Goal: Task Accomplishment & Management: Use online tool/utility

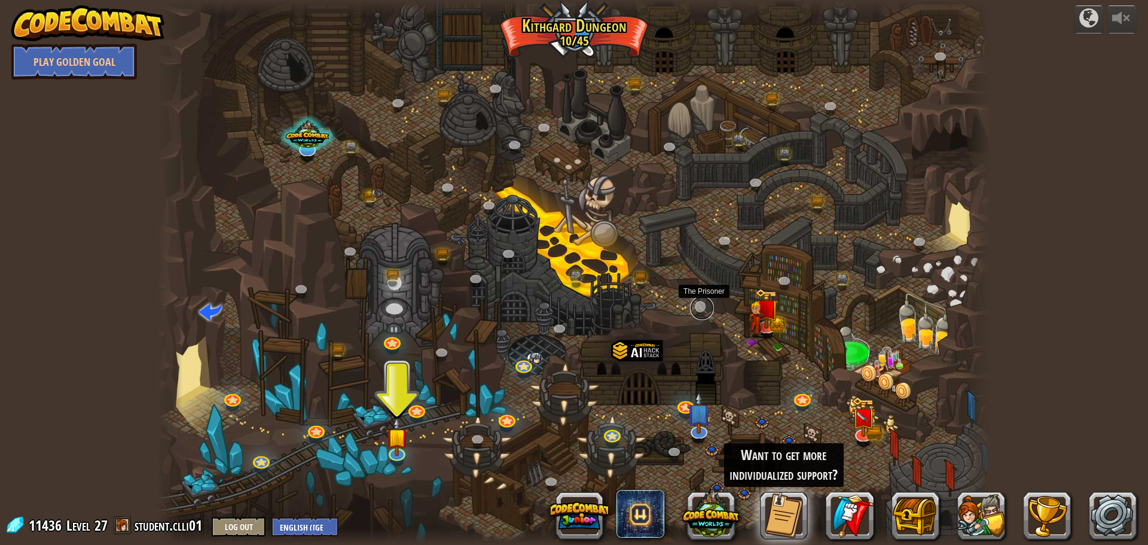
click at [702, 310] on link at bounding box center [702, 308] width 24 height 24
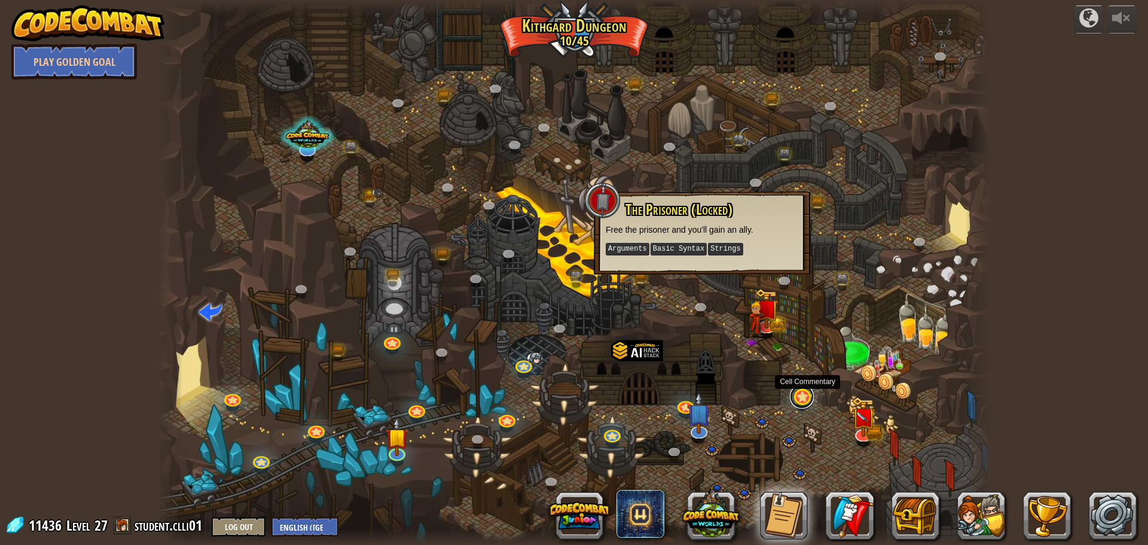
click at [808, 403] on link at bounding box center [802, 397] width 24 height 24
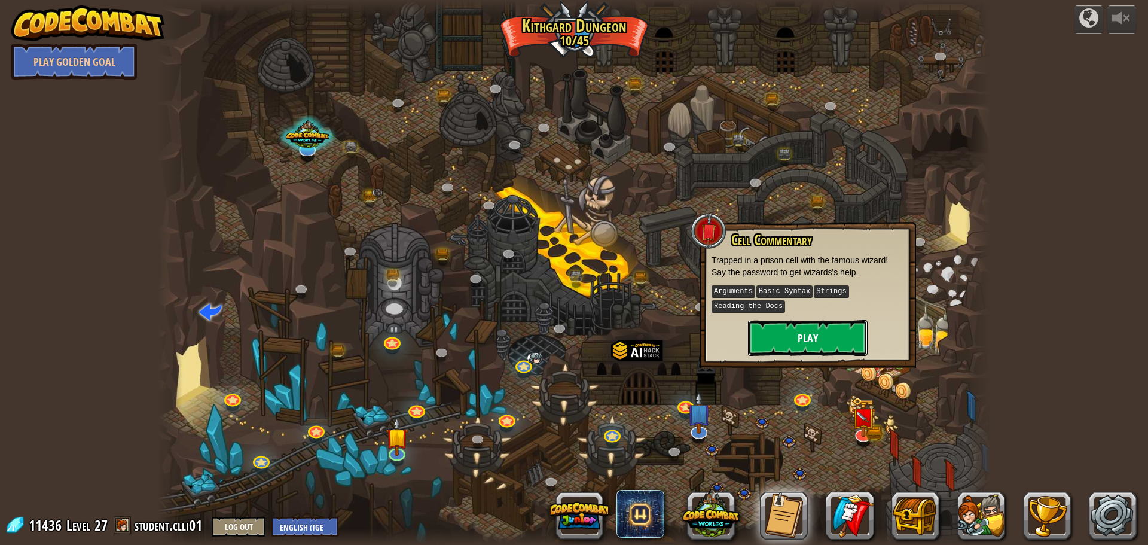
click at [810, 340] on button "Play" at bounding box center [808, 338] width 120 height 36
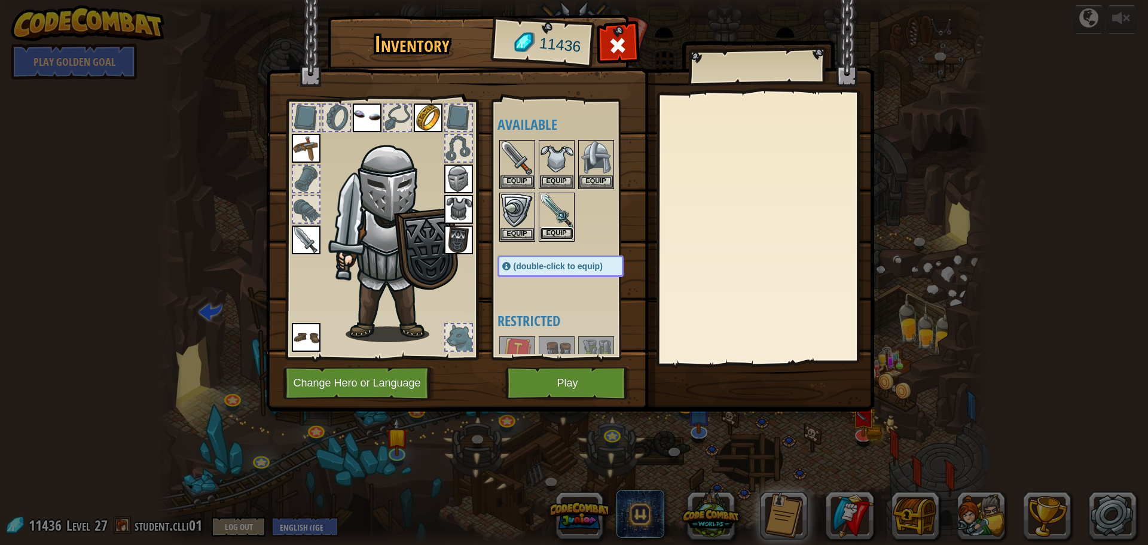
click at [554, 231] on button "Equip" at bounding box center [556, 233] width 33 height 13
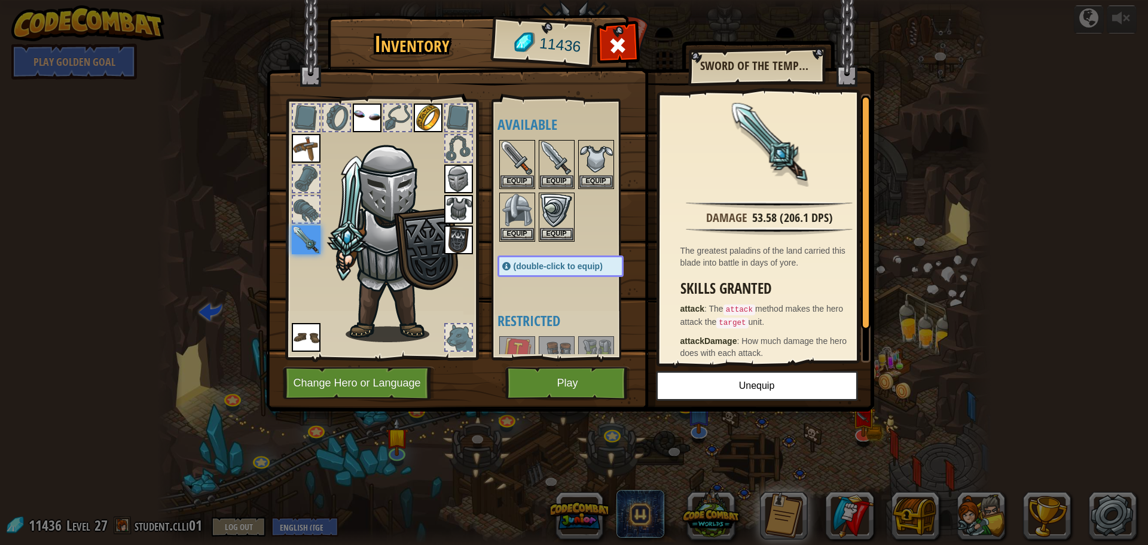
drag, startPoint x: 483, startPoint y: 359, endPoint x: 480, endPoint y: 285, distance: 74.2
click at [480, 285] on div "Inventory 11436 Available Equip Equip Equip Equip Equip Equip Equip Equip Equip…" at bounding box center [574, 215] width 608 height 395
drag, startPoint x: 523, startPoint y: 230, endPoint x: 517, endPoint y: 255, distance: 25.8
click at [520, 244] on div "Available Equip Equip Equip Equip Equip Equip Equip Equip Equip Equip Equip Equ…" at bounding box center [573, 229] width 150 height 249
click at [606, 181] on button "Equip" at bounding box center [596, 181] width 33 height 13
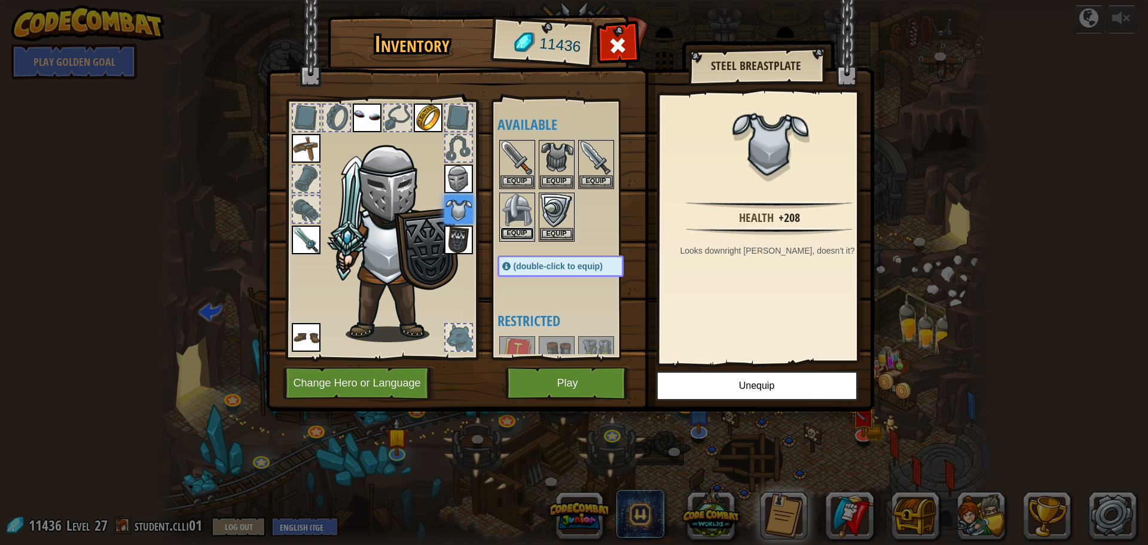
click at [522, 237] on button "Equip" at bounding box center [517, 233] width 33 height 13
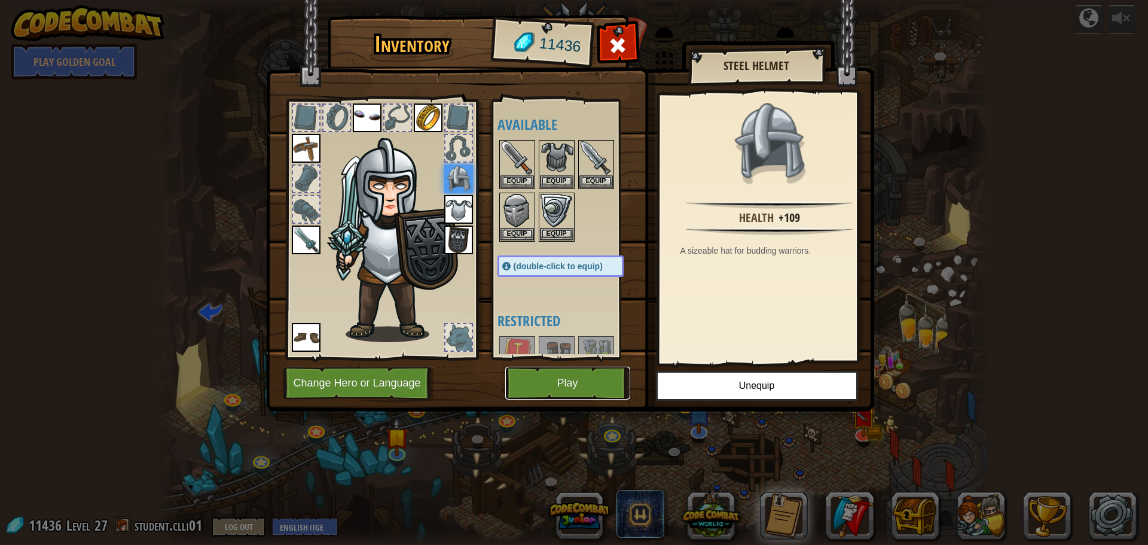
click at [567, 386] on button "Play" at bounding box center [567, 383] width 125 height 33
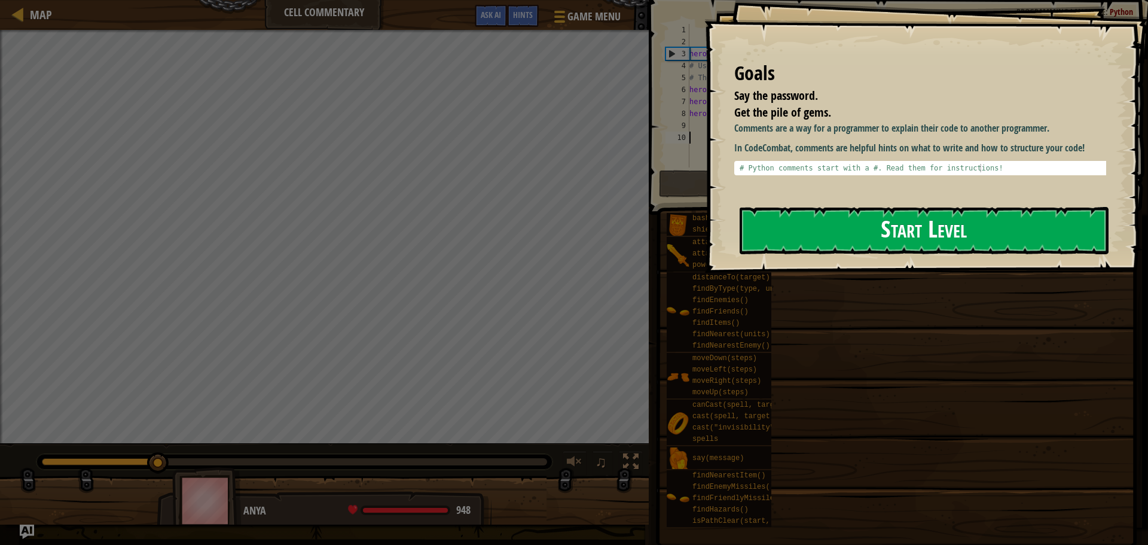
click at [962, 233] on button "Start Level" at bounding box center [924, 230] width 369 height 47
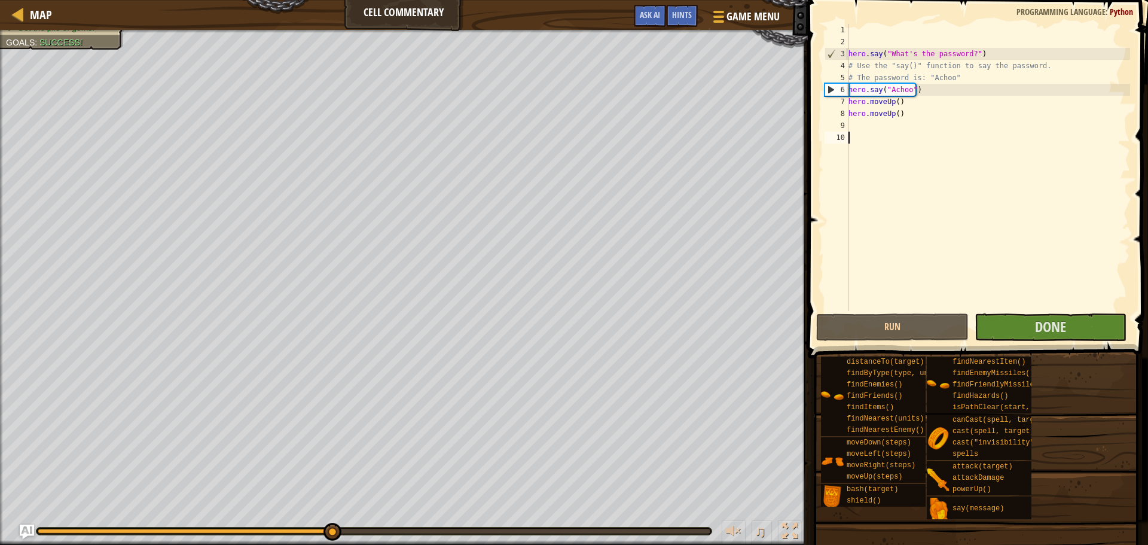
drag, startPoint x: 1012, startPoint y: 178, endPoint x: 1012, endPoint y: 188, distance: 9.6
click at [1012, 183] on div "hero . say ( "What's the password?" ) # Use the "say()" function to say the pas…" at bounding box center [988, 179] width 284 height 311
click at [1012, 342] on span at bounding box center [979, 162] width 350 height 394
click at [1012, 336] on button "Done" at bounding box center [1051, 327] width 152 height 28
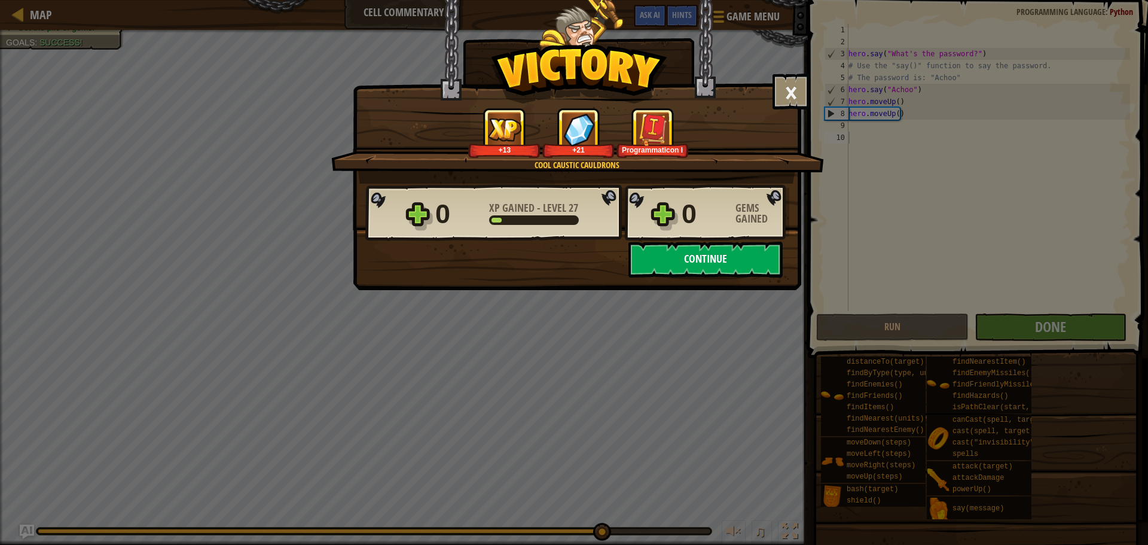
click at [732, 255] on button "Continue" at bounding box center [706, 260] width 154 height 36
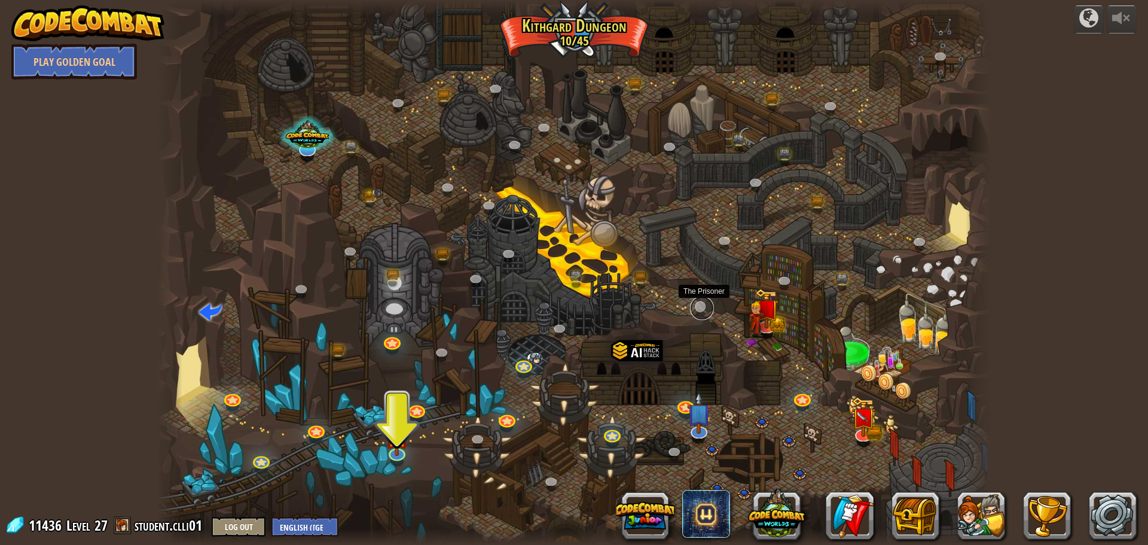
click at [705, 307] on link at bounding box center [702, 308] width 24 height 24
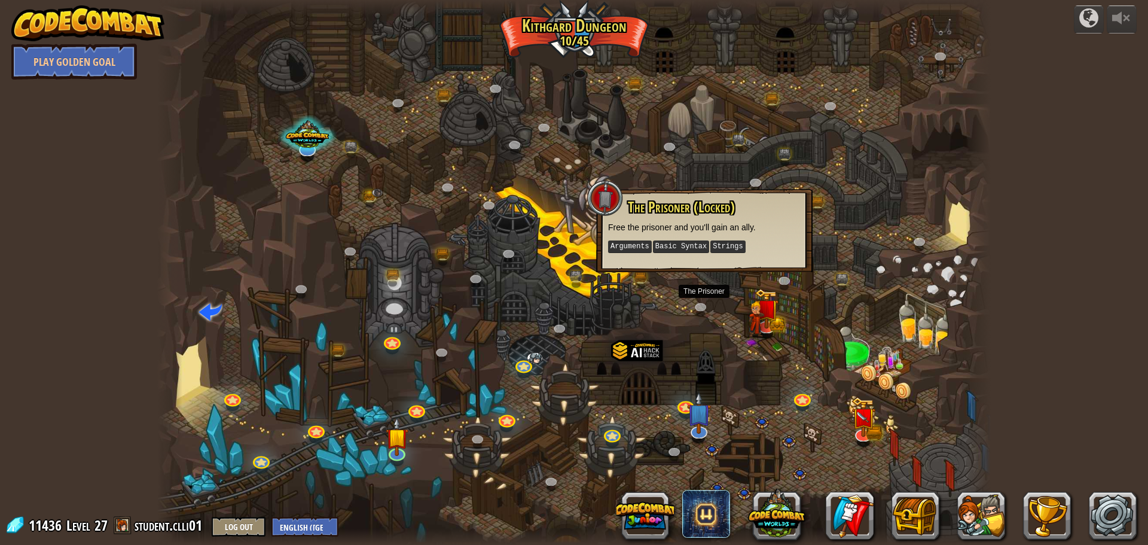
click at [723, 307] on div at bounding box center [574, 272] width 834 height 545
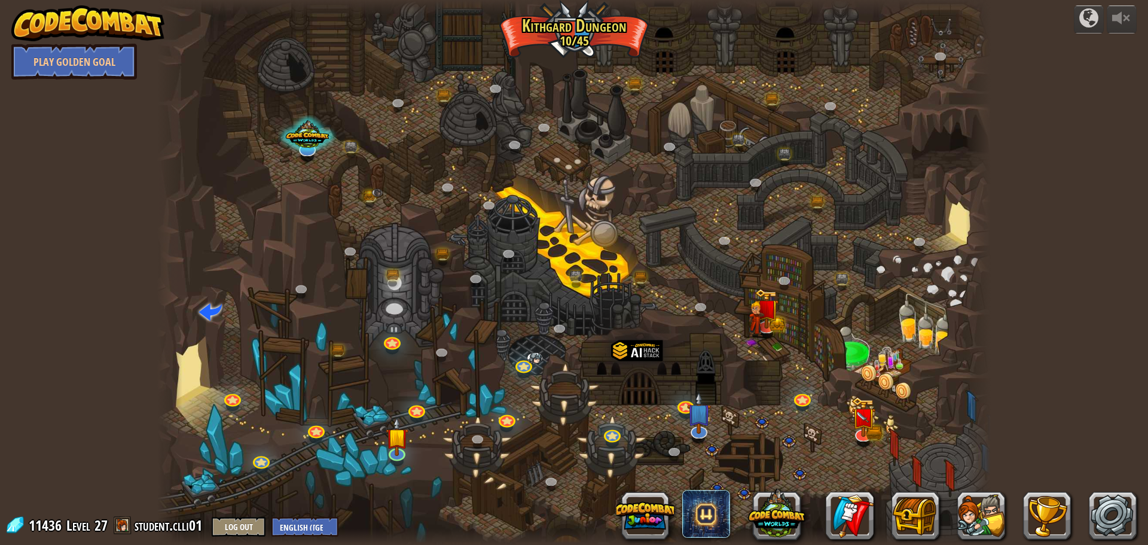
click at [722, 310] on div at bounding box center [574, 272] width 834 height 545
click at [642, 283] on link at bounding box center [642, 281] width 24 height 24
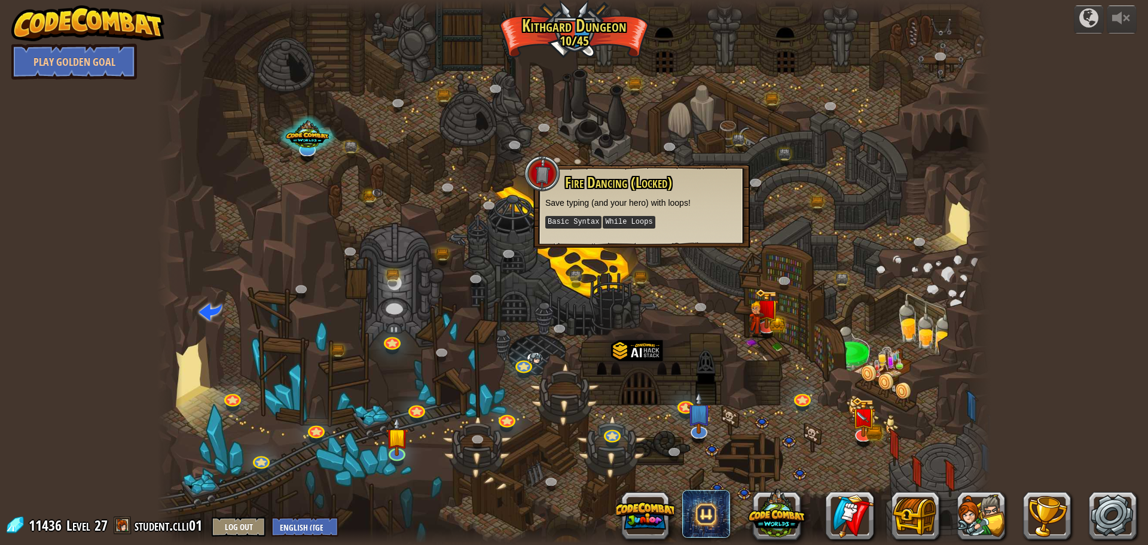
drag, startPoint x: 715, startPoint y: 252, endPoint x: 734, endPoint y: 272, distance: 27.9
click at [721, 252] on div at bounding box center [574, 272] width 834 height 545
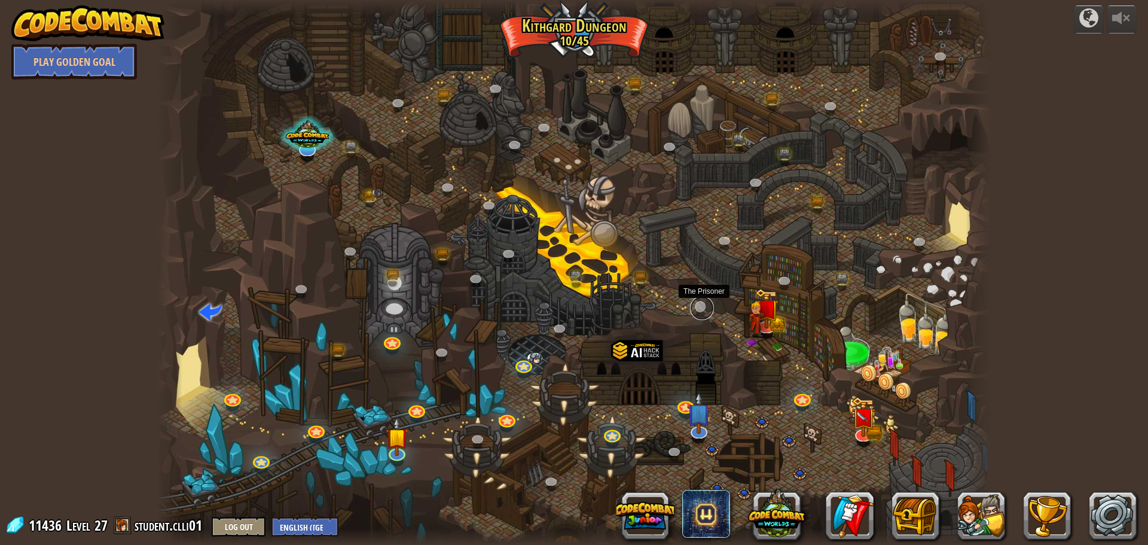
click at [705, 309] on link at bounding box center [702, 308] width 24 height 24
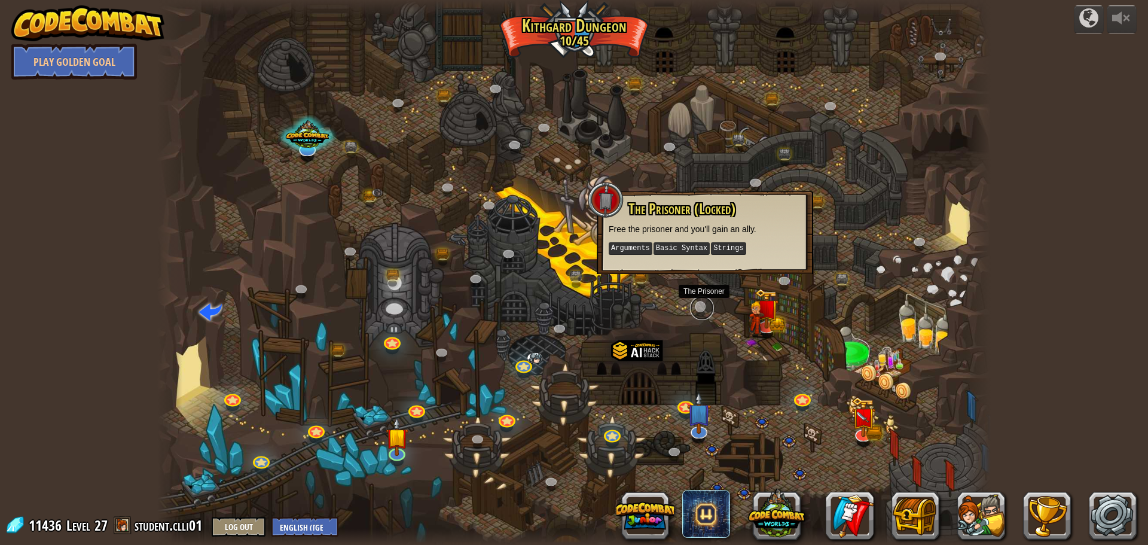
click at [707, 315] on link at bounding box center [702, 308] width 24 height 24
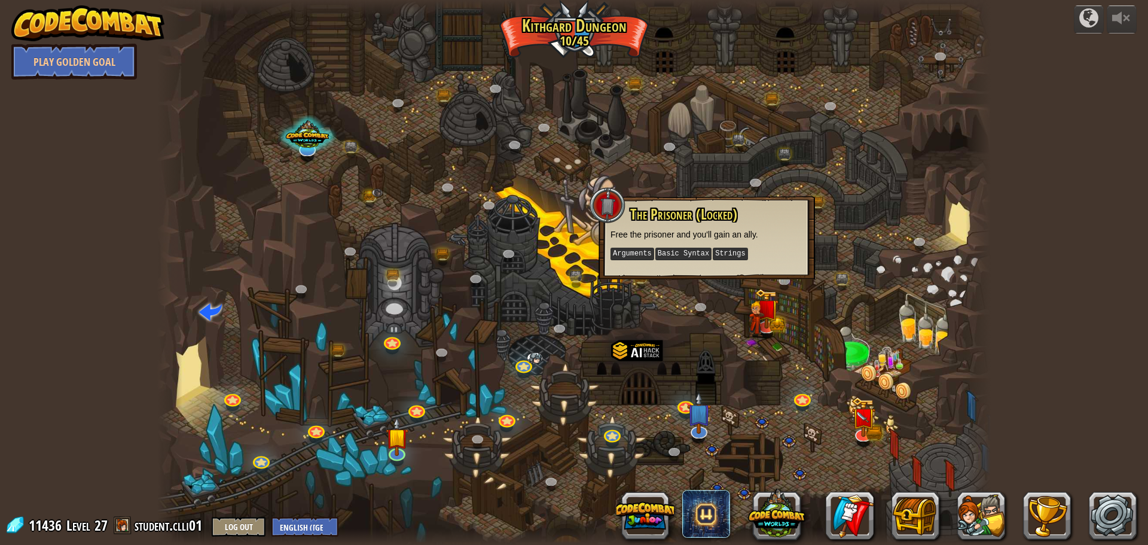
drag, startPoint x: 836, startPoint y: 310, endPoint x: 811, endPoint y: 300, distance: 27.1
click at [834, 310] on div at bounding box center [574, 272] width 834 height 545
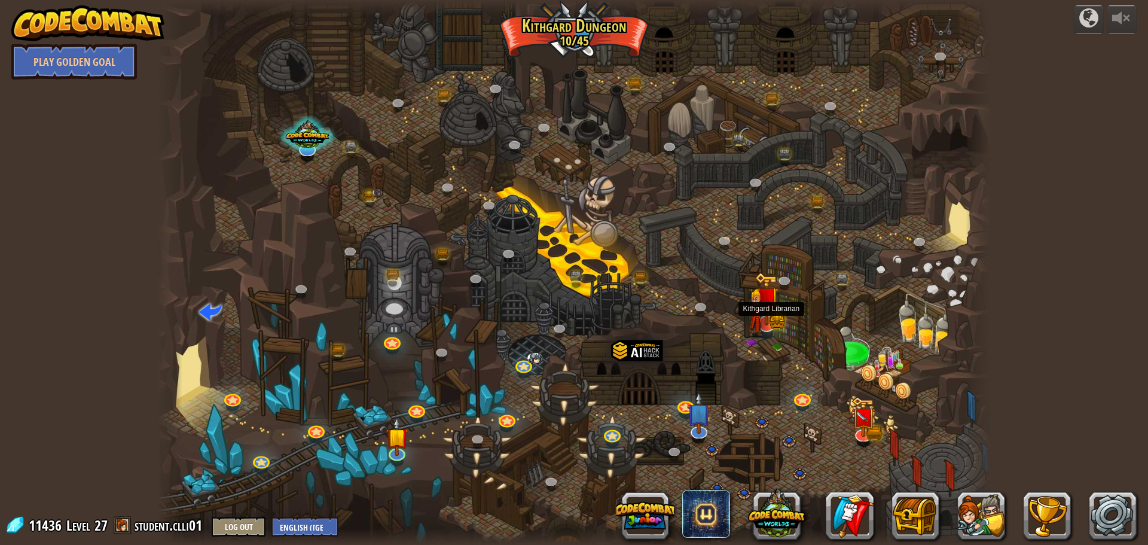
click at [773, 322] on img at bounding box center [767, 298] width 25 height 53
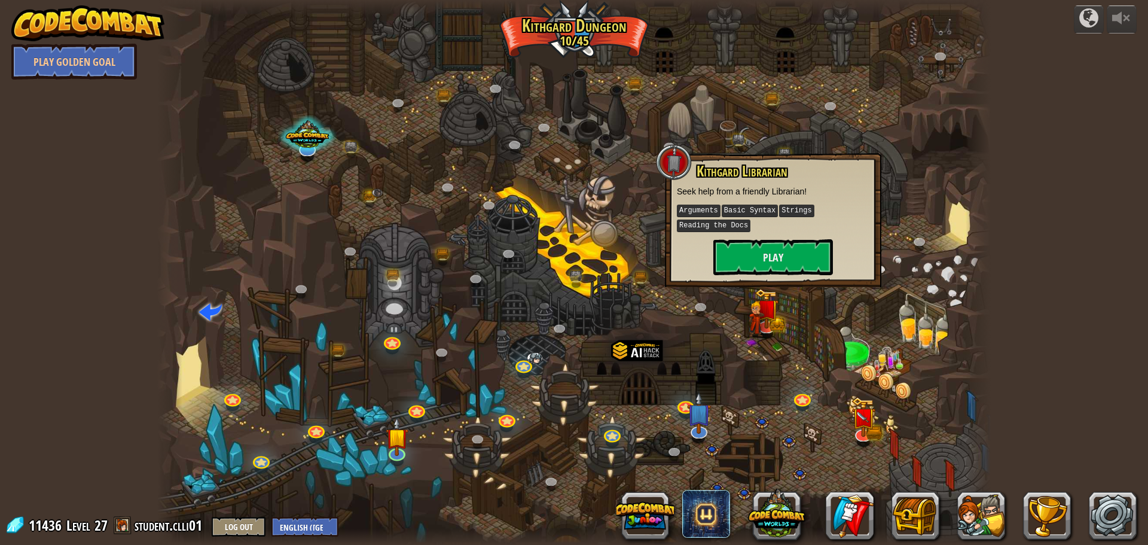
drag, startPoint x: 695, startPoint y: 363, endPoint x: 672, endPoint y: 372, distance: 24.4
click at [692, 364] on div at bounding box center [574, 272] width 834 height 545
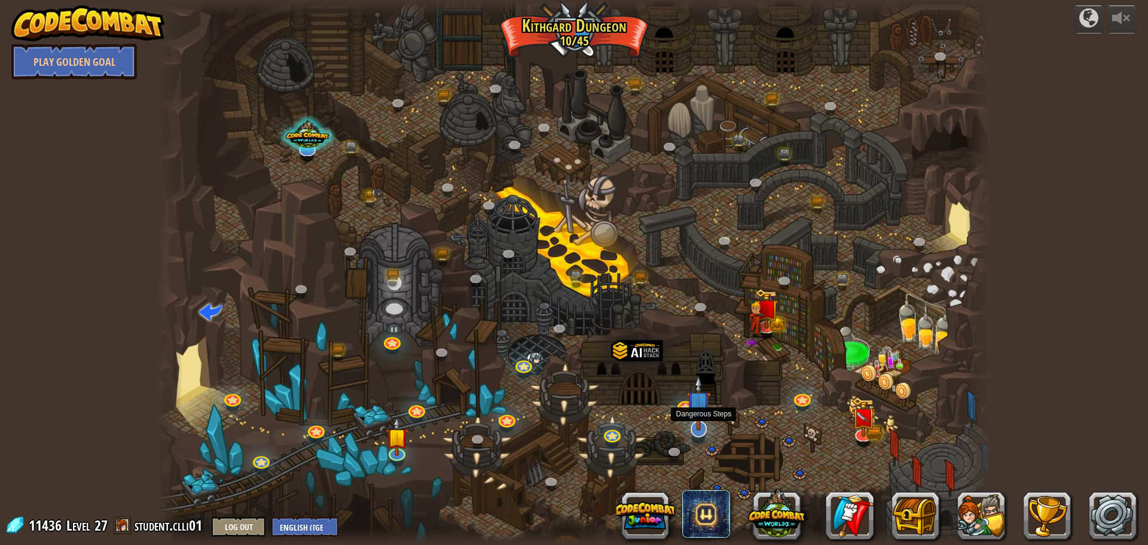
click at [700, 426] on img at bounding box center [699, 403] width 25 height 56
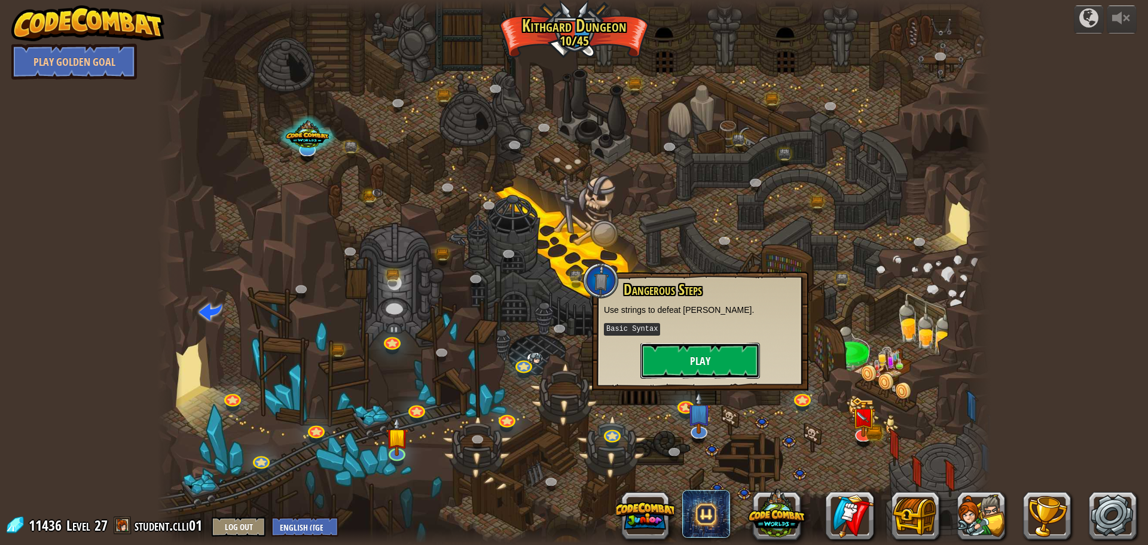
click at [727, 368] on button "Play" at bounding box center [701, 361] width 120 height 36
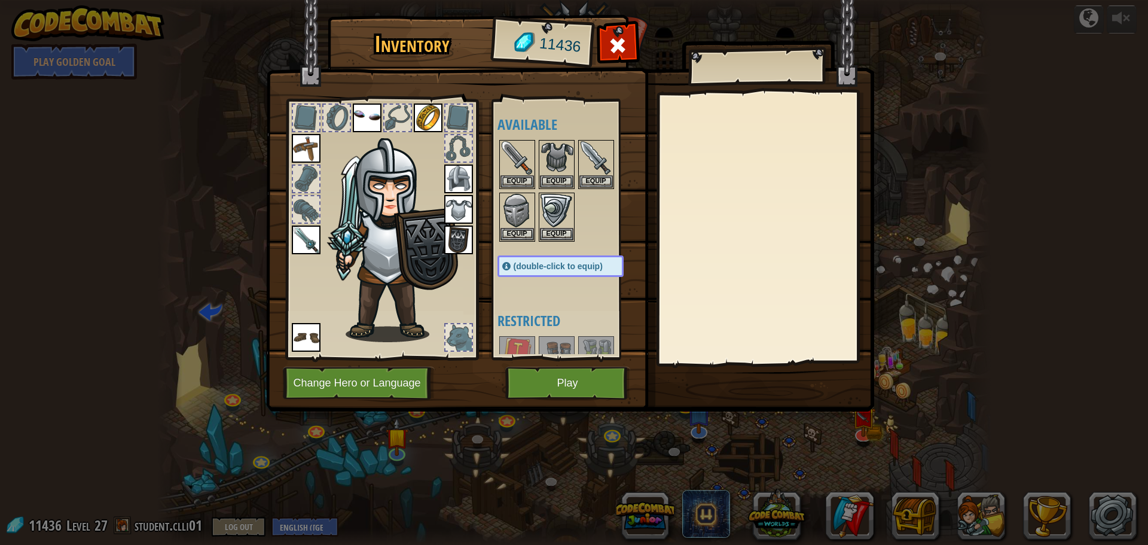
drag, startPoint x: 619, startPoint y: 334, endPoint x: 589, endPoint y: 387, distance: 60.8
click at [613, 387] on div "Inventory 11436 Available Equip Equip Equip Equip Equip Equip Equip Equip Equip…" at bounding box center [574, 215] width 608 height 395
drag, startPoint x: 581, startPoint y: 382, endPoint x: 576, endPoint y: 390, distance: 10.0
click at [576, 390] on button "Play" at bounding box center [567, 383] width 125 height 33
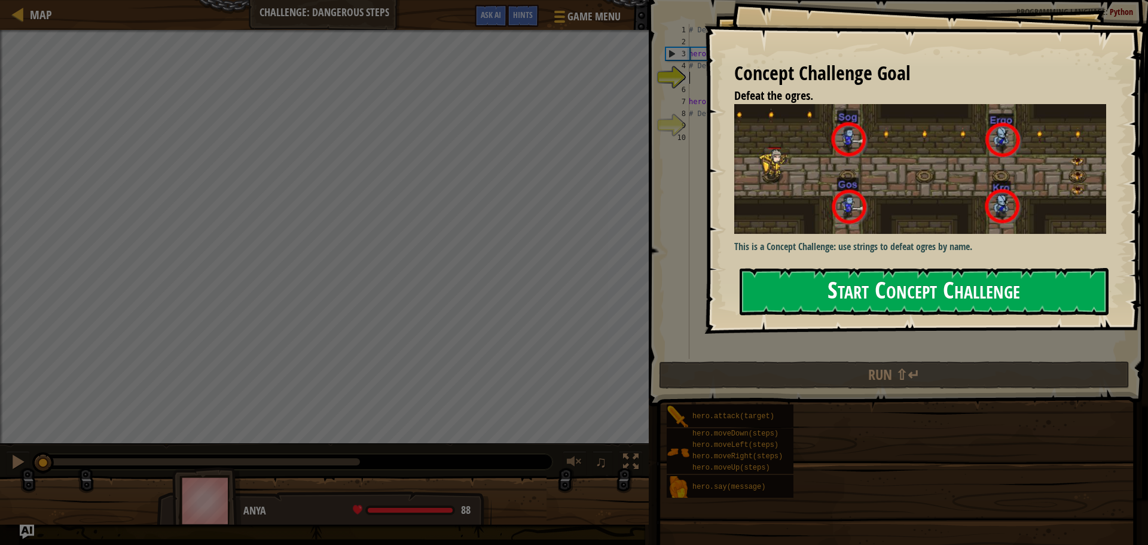
click at [899, 268] on button "Start Concept Challenge" at bounding box center [924, 291] width 369 height 47
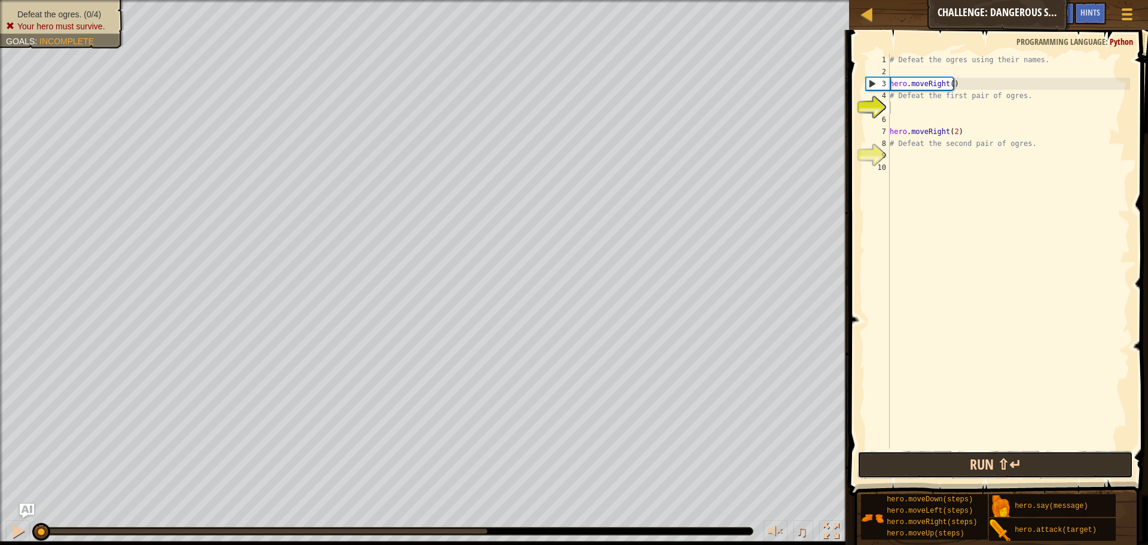
click at [937, 453] on button "Run ⇧↵" at bounding box center [996, 465] width 276 height 28
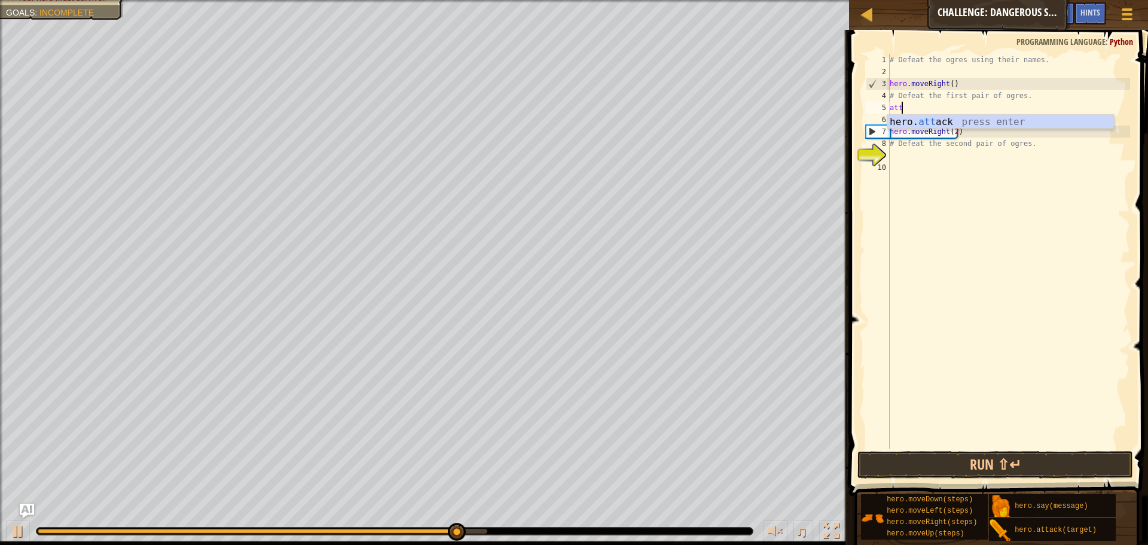
scroll to position [5, 1]
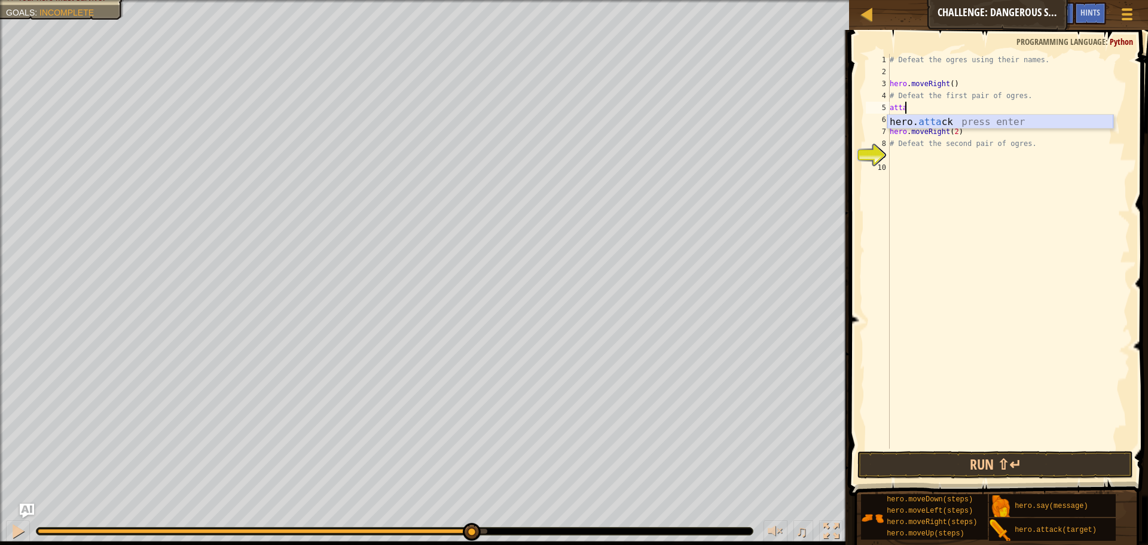
click at [930, 122] on div "hero. [PERSON_NAME] press enter" at bounding box center [1001, 136] width 226 height 43
type textarea "hero.attack("Sog")"
click at [902, 116] on div "# Defeat the ogres using their names. hero . moveRight ( ) # Defeat the first p…" at bounding box center [1009, 263] width 243 height 419
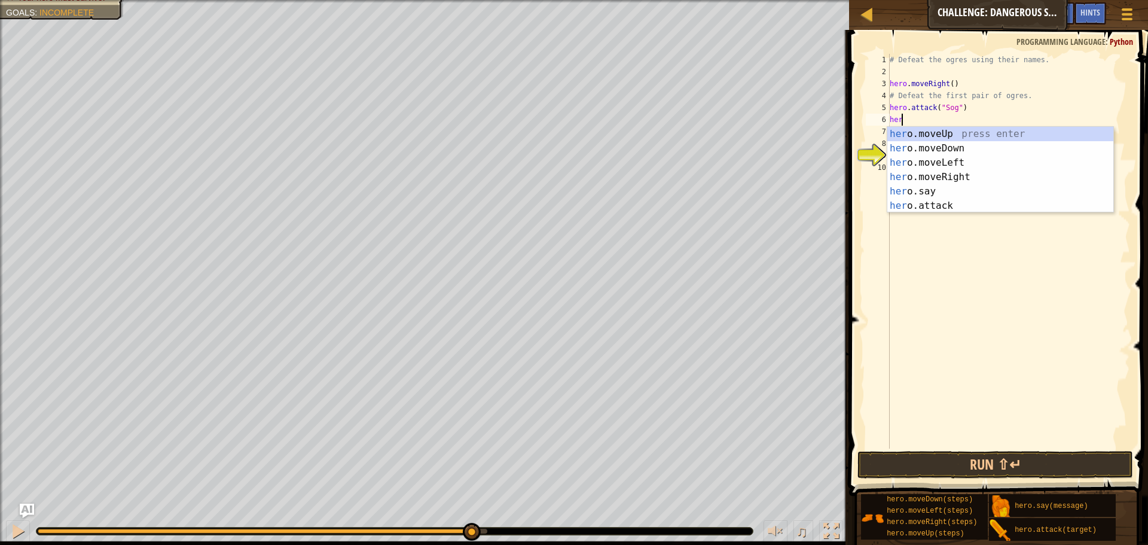
scroll to position [5, 1]
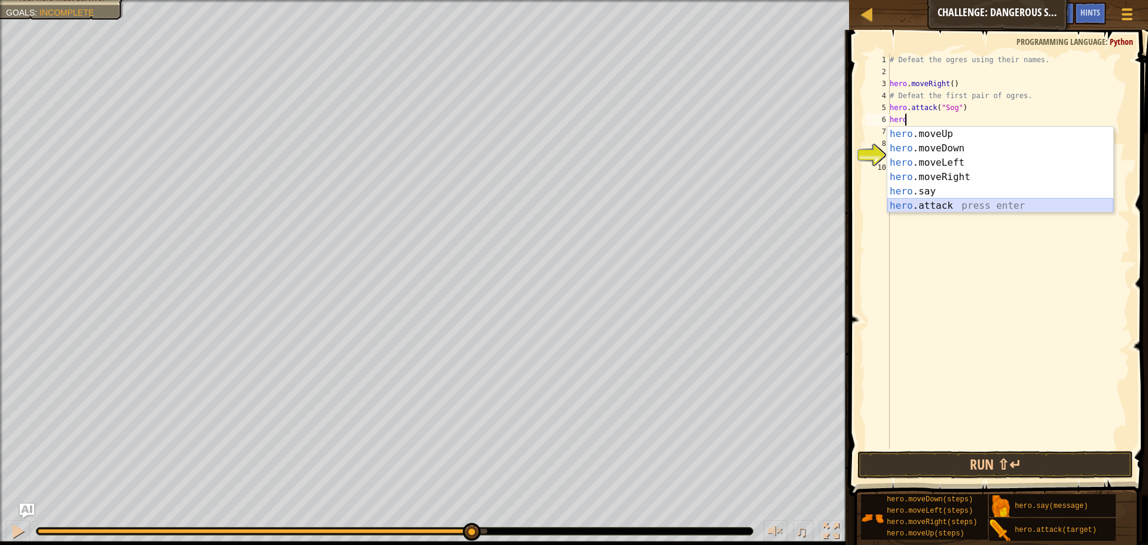
drag, startPoint x: 971, startPoint y: 207, endPoint x: 947, endPoint y: 187, distance: 31.5
click at [969, 207] on div "hero .moveUp press enter hero .moveDown press enter hero .moveLeft press enter …" at bounding box center [1001, 184] width 226 height 115
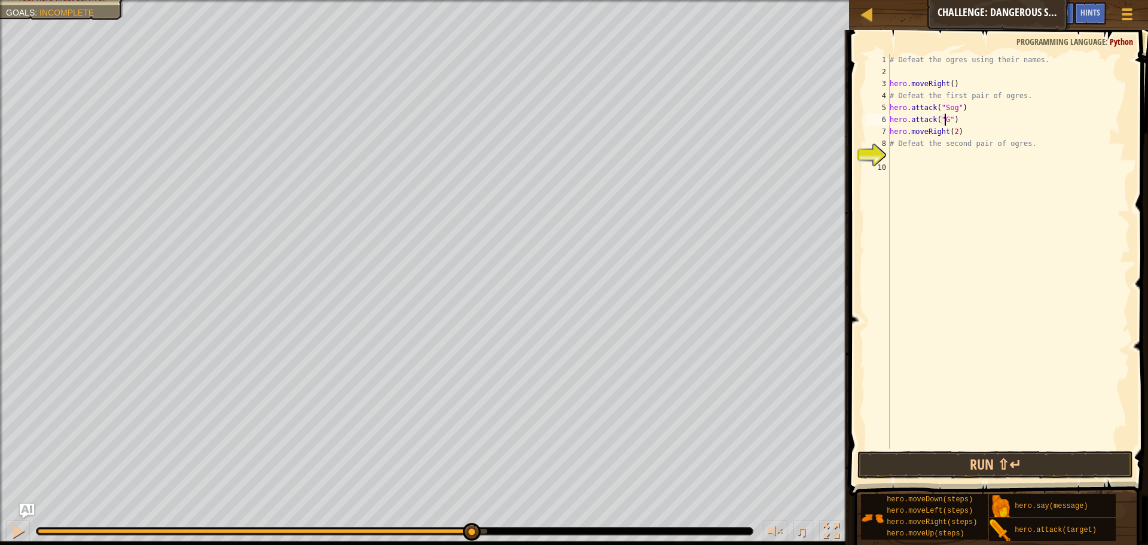
scroll to position [5, 5]
click at [899, 145] on div "# Defeat the ogres using their names. hero . moveRight ( ) # Defeat the first p…" at bounding box center [1009, 263] width 243 height 419
type textarea "# heDefeat the second pair of ogres."
click at [890, 157] on div "# Defeat the ogres using their names. hero . moveRight ( ) # Defeat the first p…" at bounding box center [1009, 263] width 243 height 419
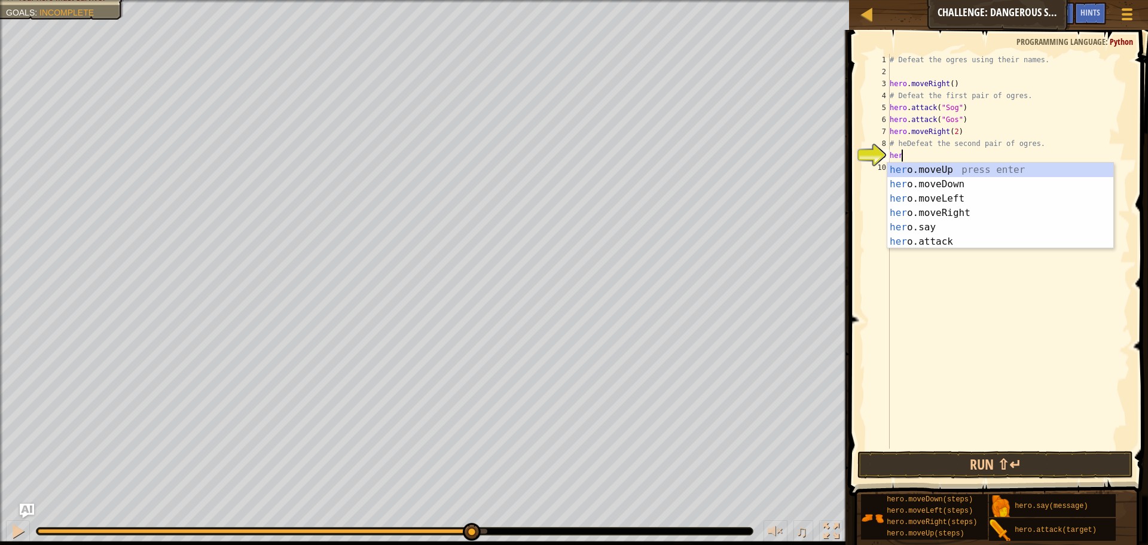
scroll to position [5, 1]
click at [918, 245] on div "hero .moveUp press enter hero .moveDown press enter hero .moveLeft press enter …" at bounding box center [1001, 220] width 226 height 115
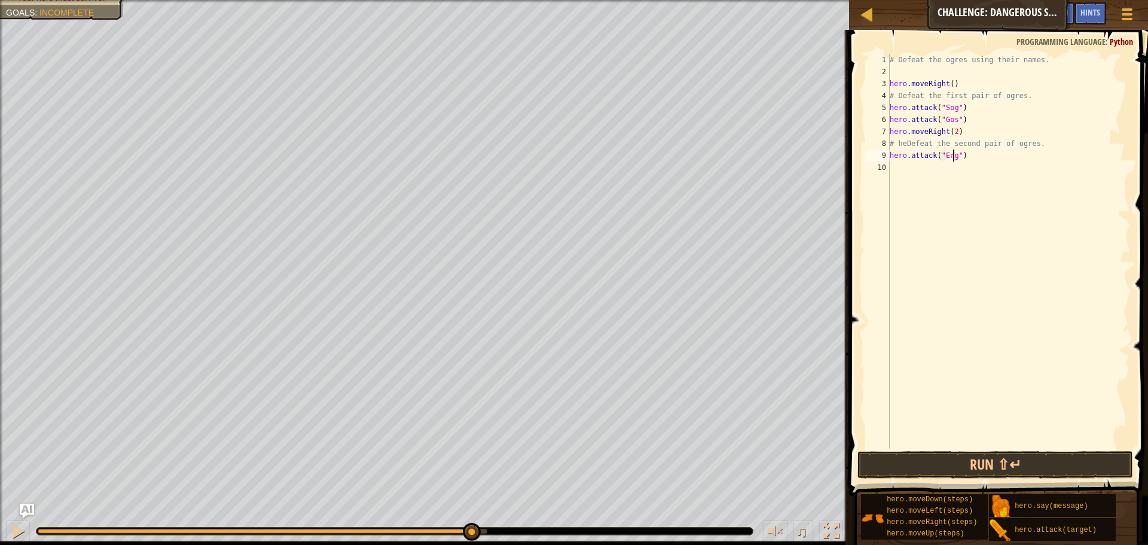
type textarea "hero.attack("Ergo")"
click at [899, 166] on div "Map Challenge: Dangerous Steps Game Menu Done Hints Ask AI 1 הההההההההההההההההה…" at bounding box center [574, 272] width 1148 height 545
click at [897, 168] on div "# Defeat the ogres using their names. hero . moveRight ( ) # Defeat the first p…" at bounding box center [1009, 263] width 243 height 419
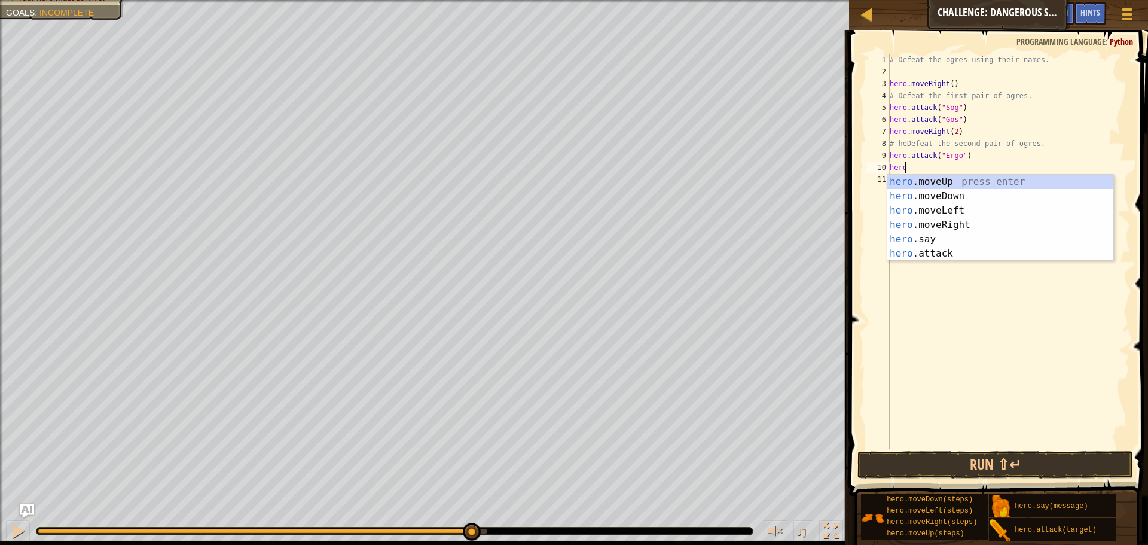
scroll to position [5, 1]
click at [959, 250] on div "hero .moveUp press enter hero .moveDown press enter hero .moveLeft press enter …" at bounding box center [1001, 232] width 226 height 115
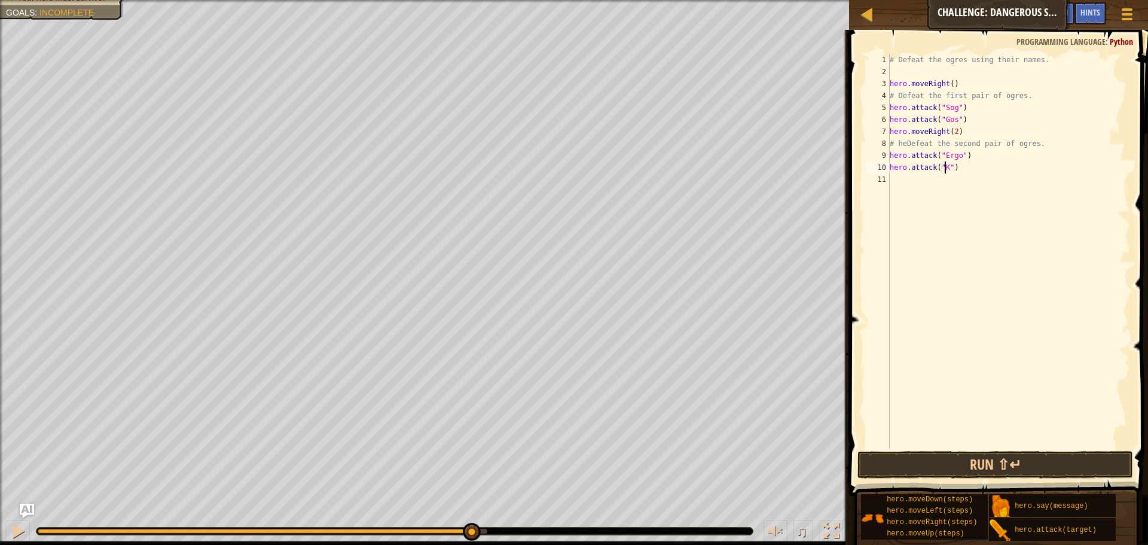
scroll to position [5, 5]
type textarea "hero.attack("Kro")"
click at [979, 461] on button "Run ⇧↵" at bounding box center [996, 465] width 276 height 28
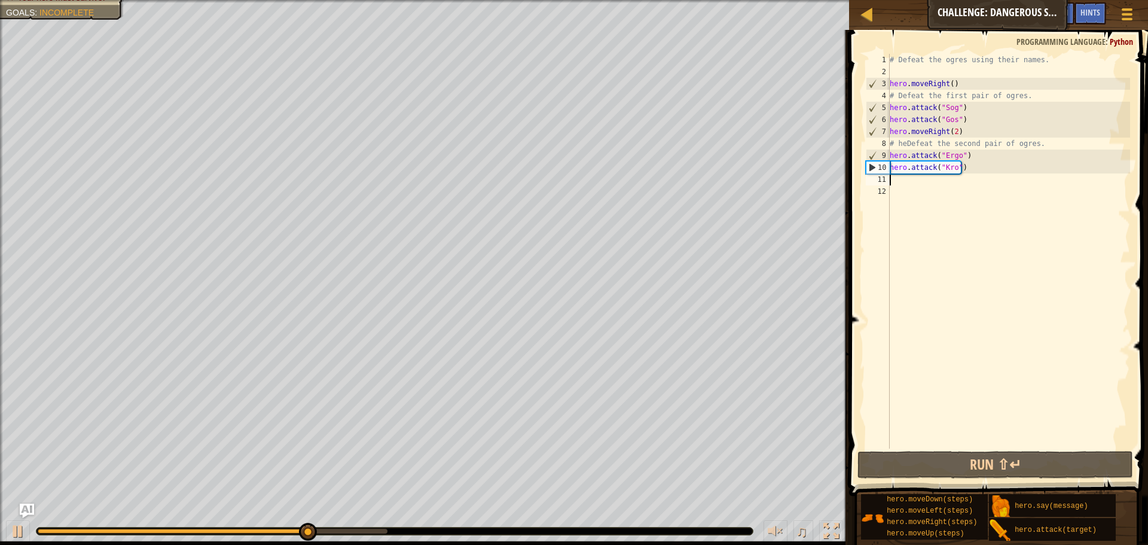
drag, startPoint x: 973, startPoint y: 155, endPoint x: 973, endPoint y: 161, distance: 6.0
click at [973, 160] on div "# Defeat the ogres using their names. hero . moveRight ( ) # Defeat the first p…" at bounding box center [1009, 263] width 243 height 419
type textarea "hero.attack("Ergo")"
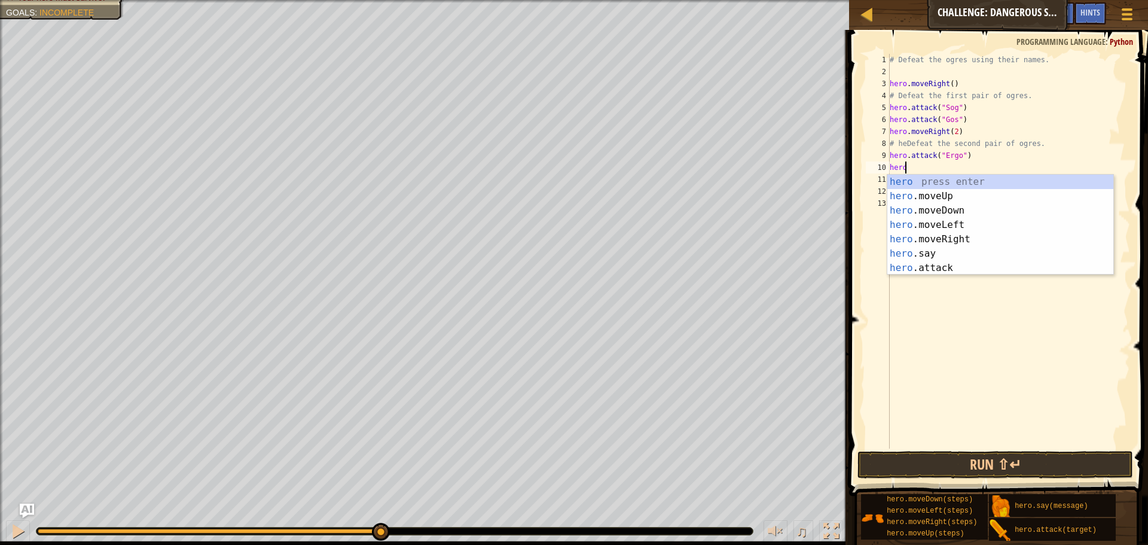
scroll to position [5, 1]
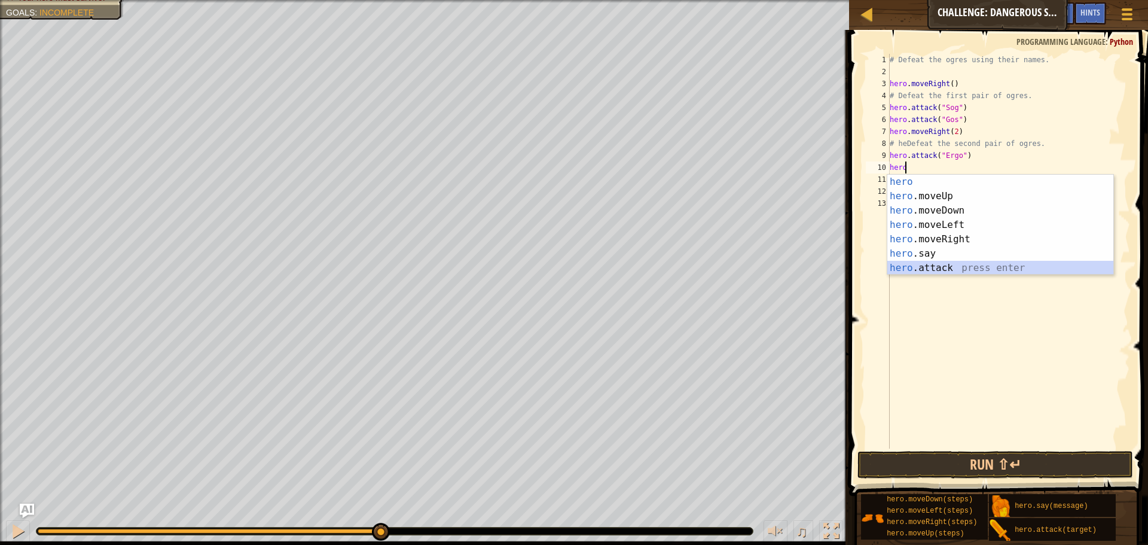
drag, startPoint x: 1013, startPoint y: 271, endPoint x: 1010, endPoint y: 259, distance: 12.5
click at [1013, 271] on div "hero press enter hero .moveUp press enter hero .moveDown press enter hero .move…" at bounding box center [1001, 239] width 226 height 129
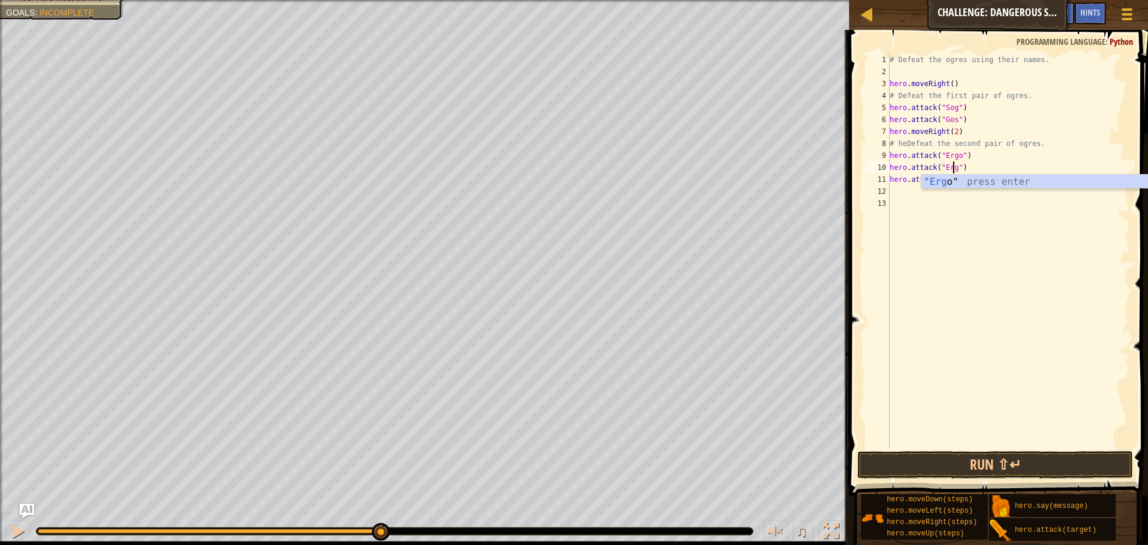
type textarea "hero.attack("Ergo")"
drag, startPoint x: 1038, startPoint y: 273, endPoint x: 901, endPoint y: 199, distance: 156.0
click at [1035, 276] on div "# Defeat the ogres using their names. hero . moveRight ( ) # Defeat the first p…" at bounding box center [1009, 263] width 243 height 419
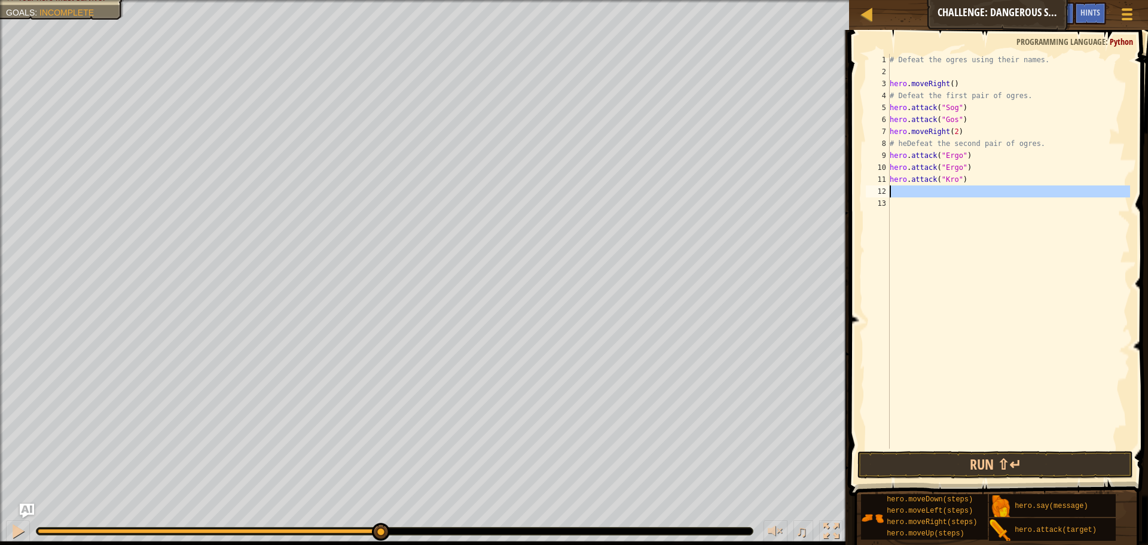
click at [893, 197] on div "# Defeat the ogres using their names. hero . moveRight ( ) # Defeat the first p…" at bounding box center [1009, 263] width 243 height 419
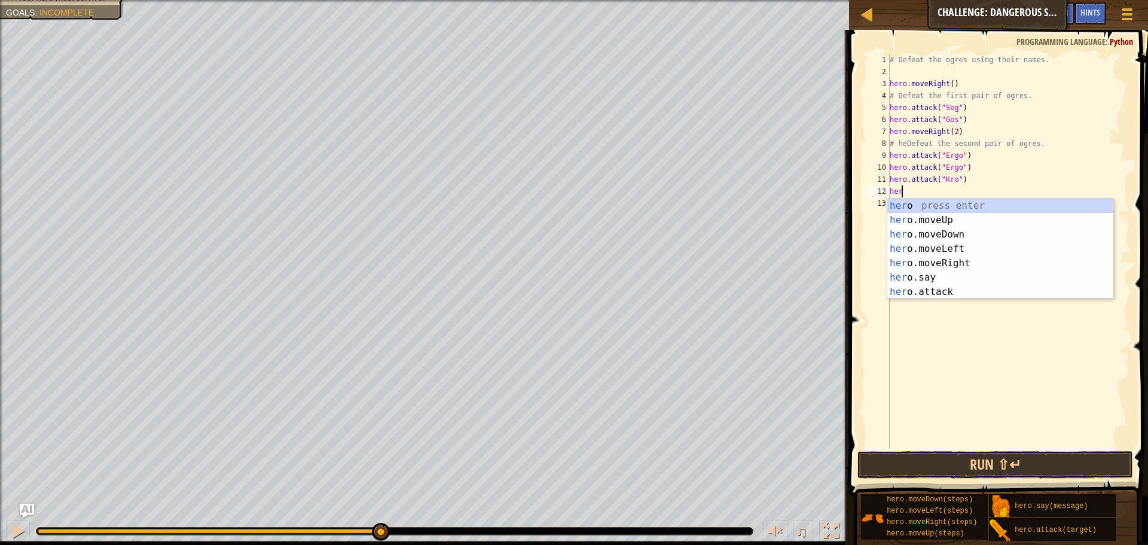
scroll to position [5, 1]
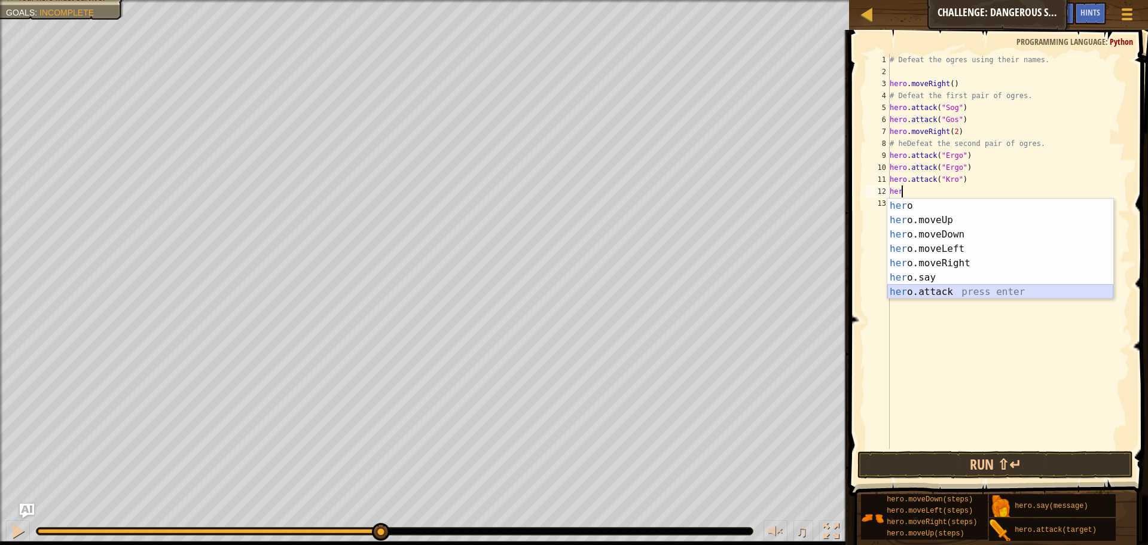
click at [934, 294] on div "her o press enter her o.moveUp press enter her o.moveDown press enter her o.mov…" at bounding box center [1001, 263] width 226 height 129
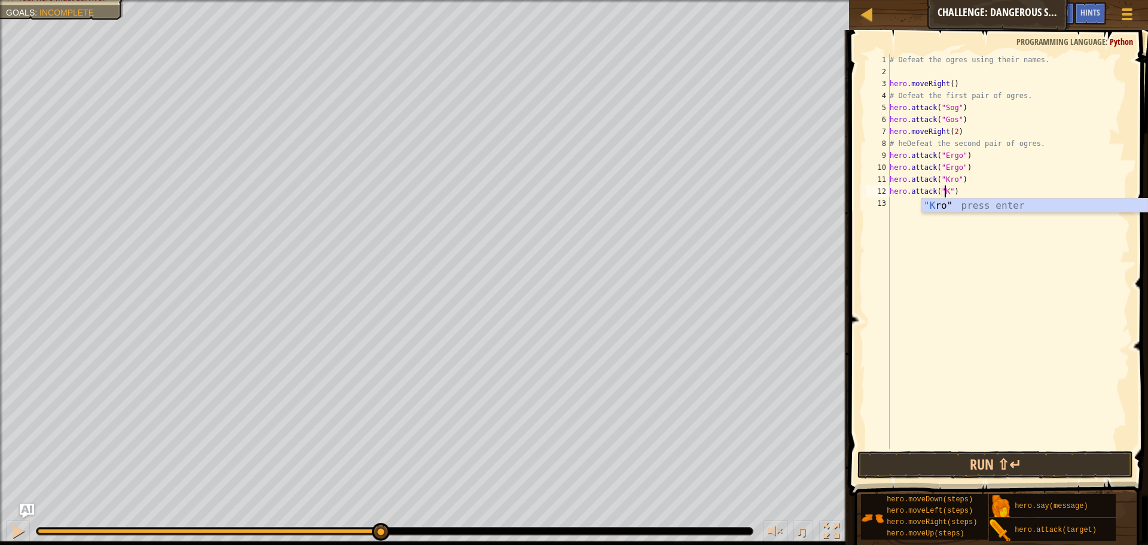
scroll to position [5, 5]
click at [968, 106] on div "# Defeat the ogres using their names. hero . moveRight ( ) # Defeat the first p…" at bounding box center [1009, 263] width 243 height 419
type textarea "hero.attack("Sog")"
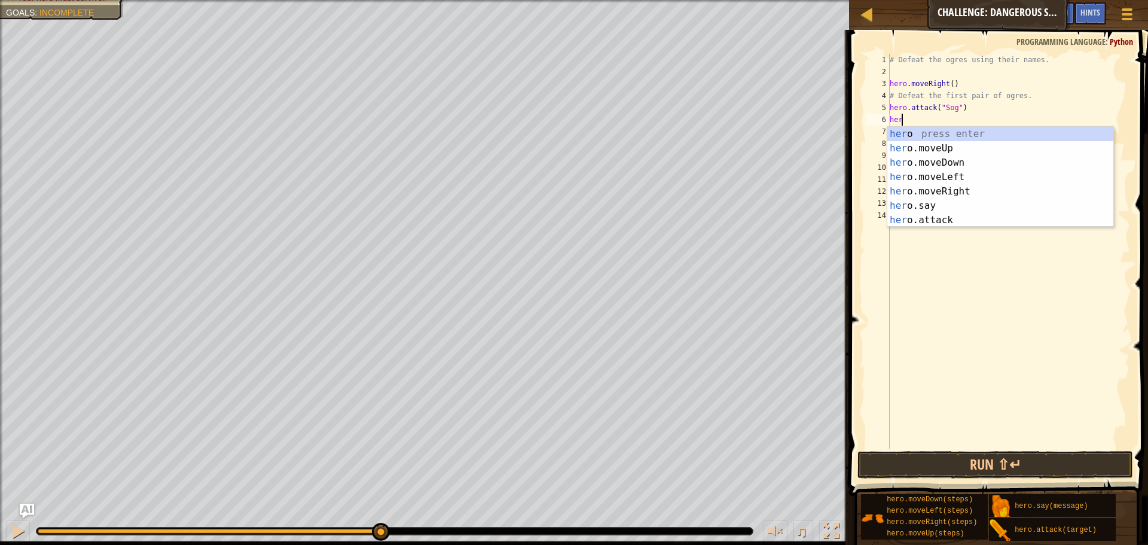
scroll to position [5, 1]
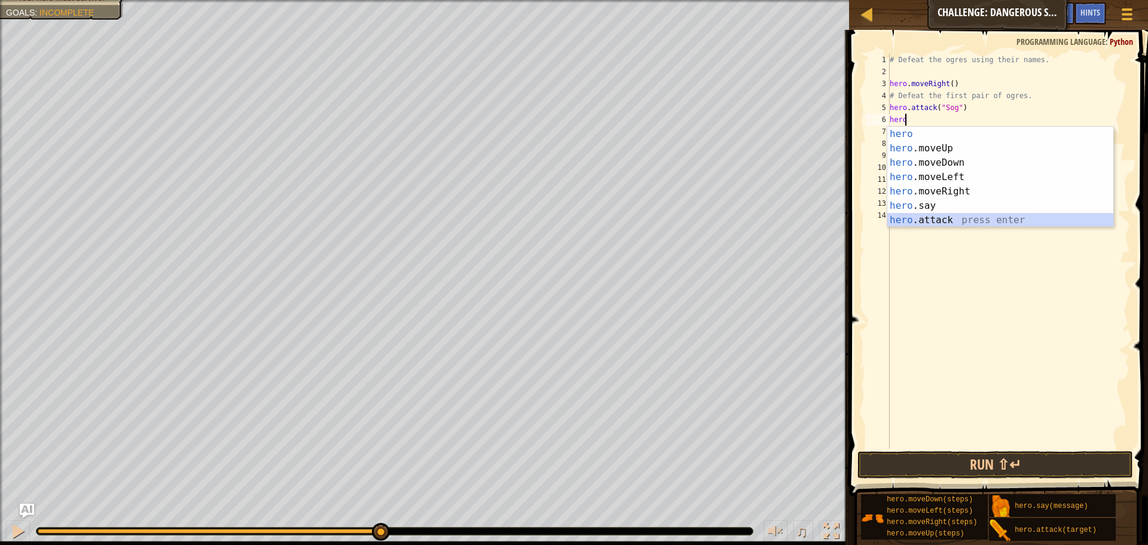
click at [912, 220] on div "hero press enter hero .moveUp press enter hero .moveDown press enter hero .move…" at bounding box center [1001, 191] width 226 height 129
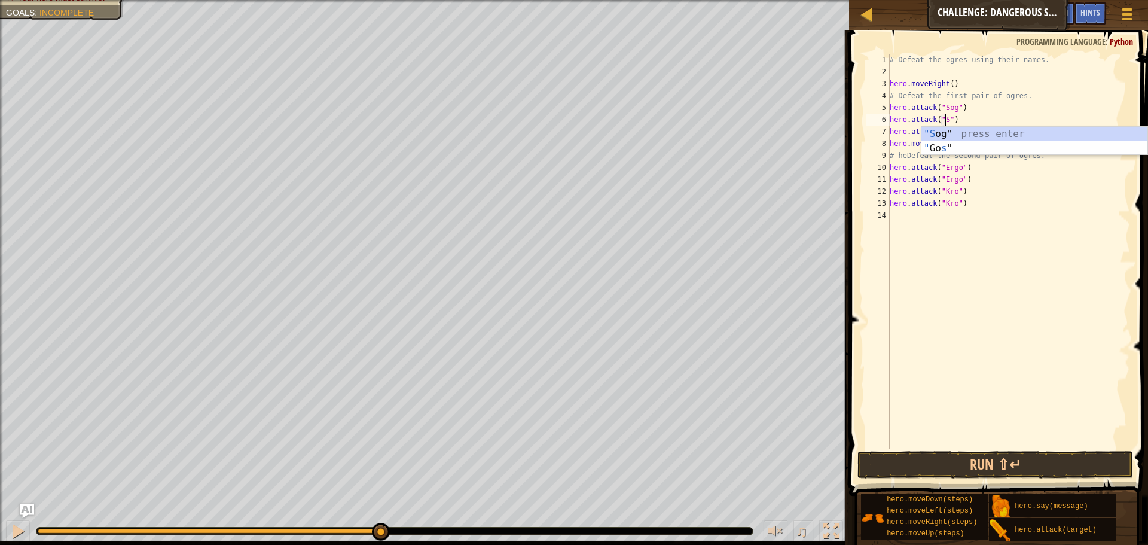
scroll to position [5, 5]
click at [1064, 202] on div "# Defeat the ogres using their names. hero . moveRight ( ) # Defeat the first p…" at bounding box center [1009, 263] width 243 height 419
click at [966, 132] on div "# Defeat the ogres using their names. hero . moveRight ( ) # Defeat the first p…" at bounding box center [1009, 263] width 243 height 419
type textarea "hero.attack("Gos")"
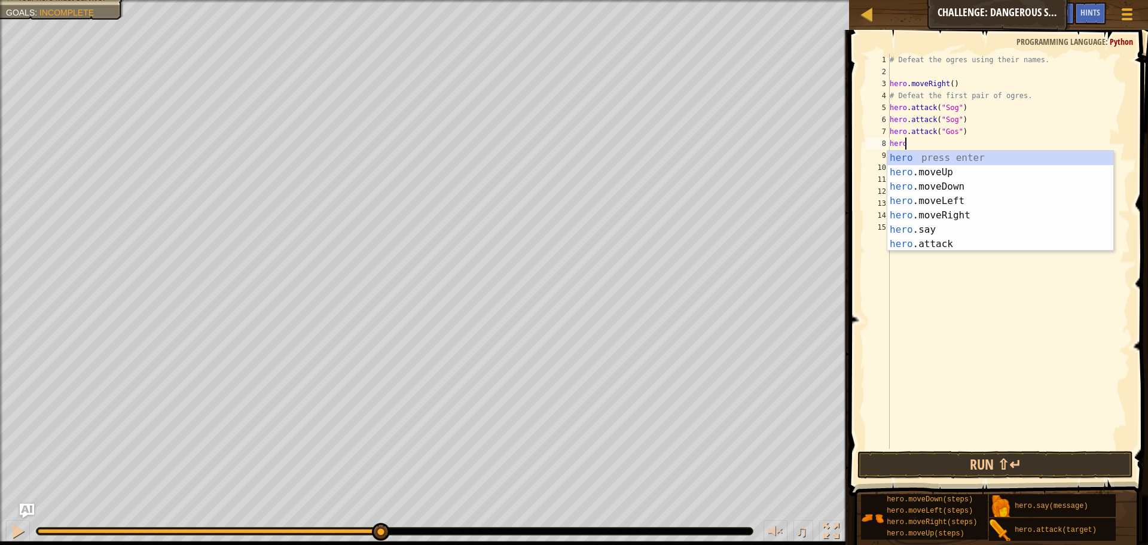
scroll to position [5, 1]
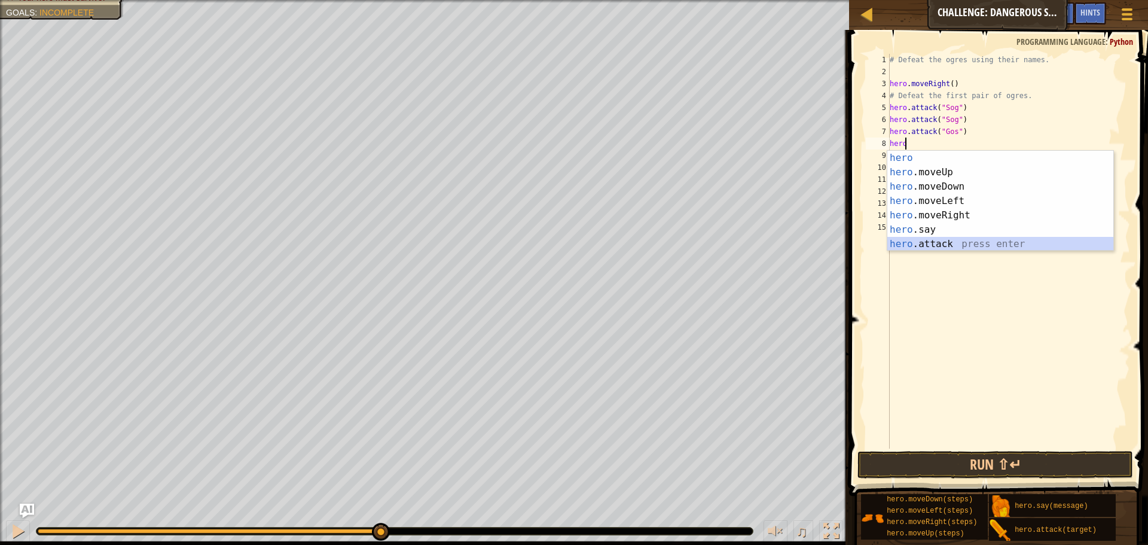
click at [1031, 240] on div "hero press enter hero .moveUp press enter hero .moveDown press enter hero .move…" at bounding box center [1001, 215] width 226 height 129
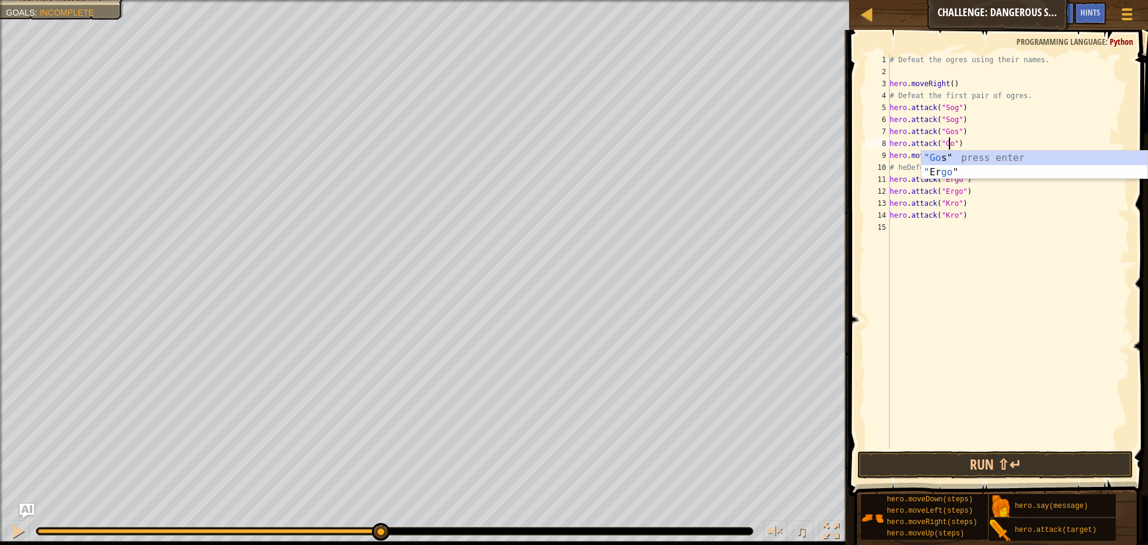
scroll to position [5, 5]
type textarea "hero.attack("Gos")"
click at [1023, 470] on button "Run ⇧↵" at bounding box center [996, 465] width 276 height 28
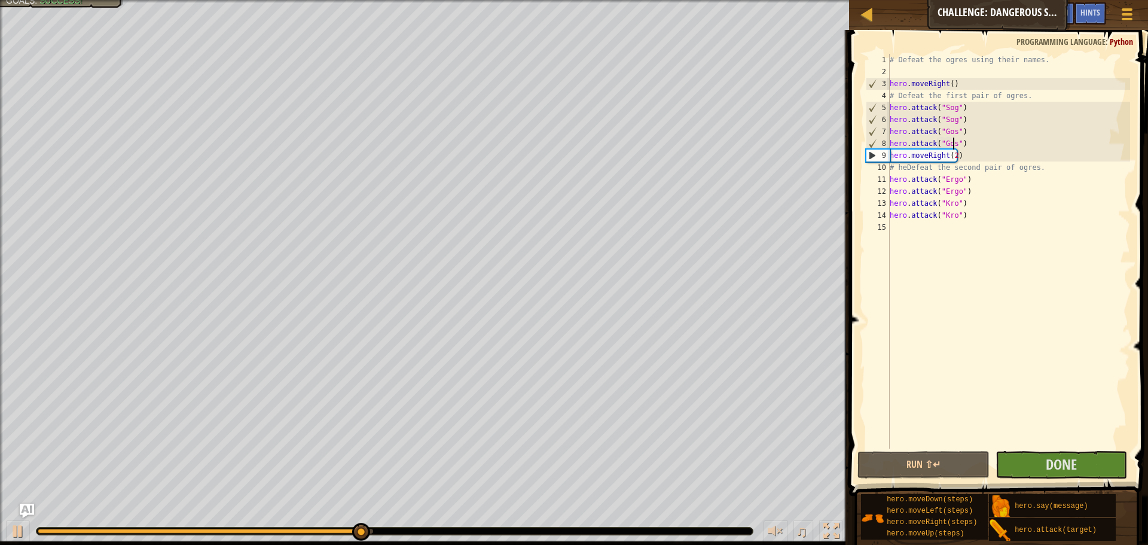
click at [976, 222] on div "# Defeat the ogres using their names. hero . moveRight ( ) # Defeat the first p…" at bounding box center [1009, 263] width 243 height 419
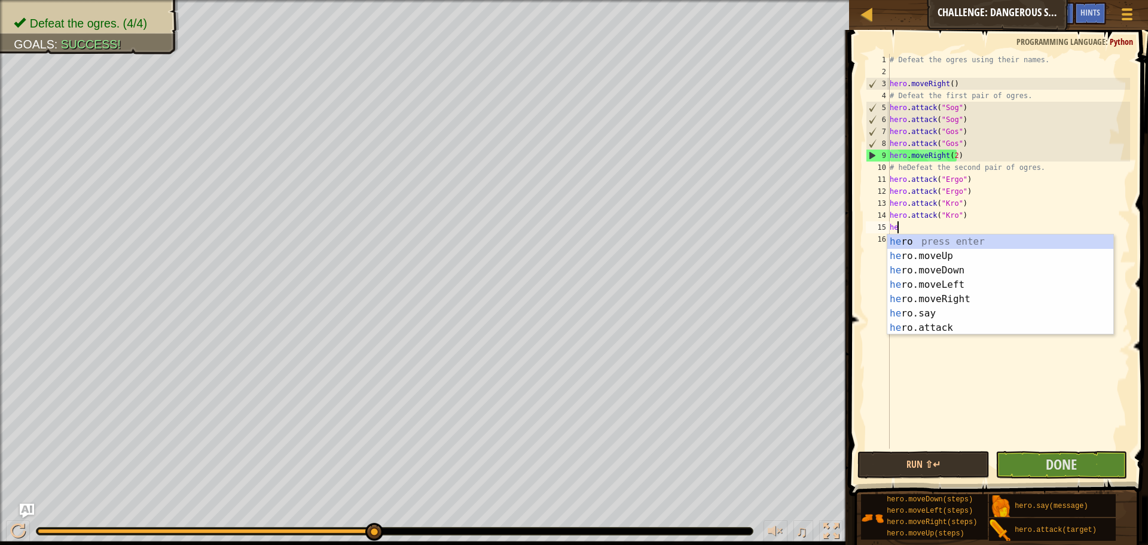
type textarea "hero"
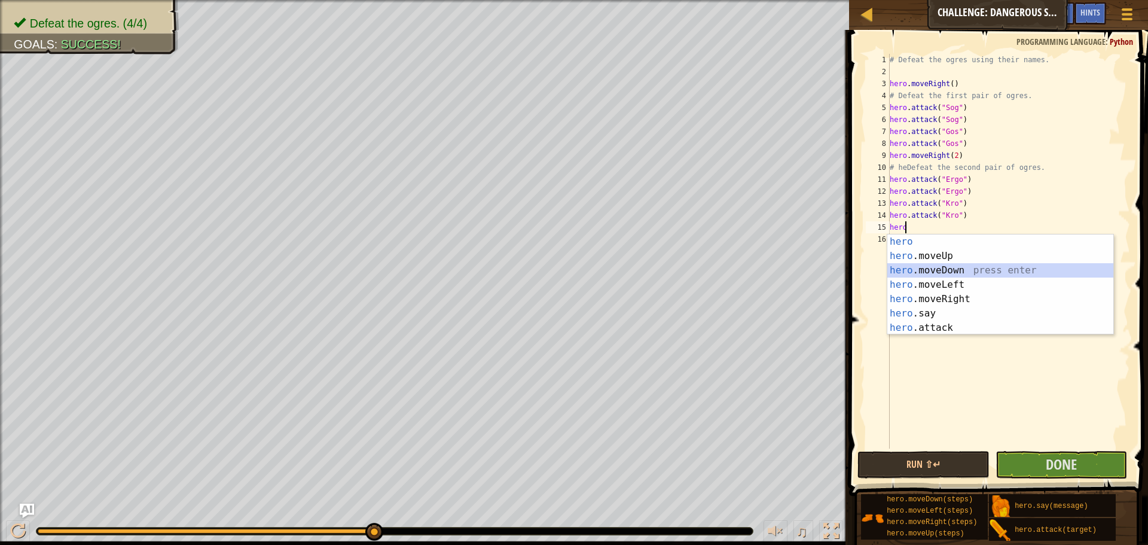
click at [949, 274] on div "hero press enter hero .moveUp press enter hero .moveDown press enter hero .move…" at bounding box center [1001, 298] width 226 height 129
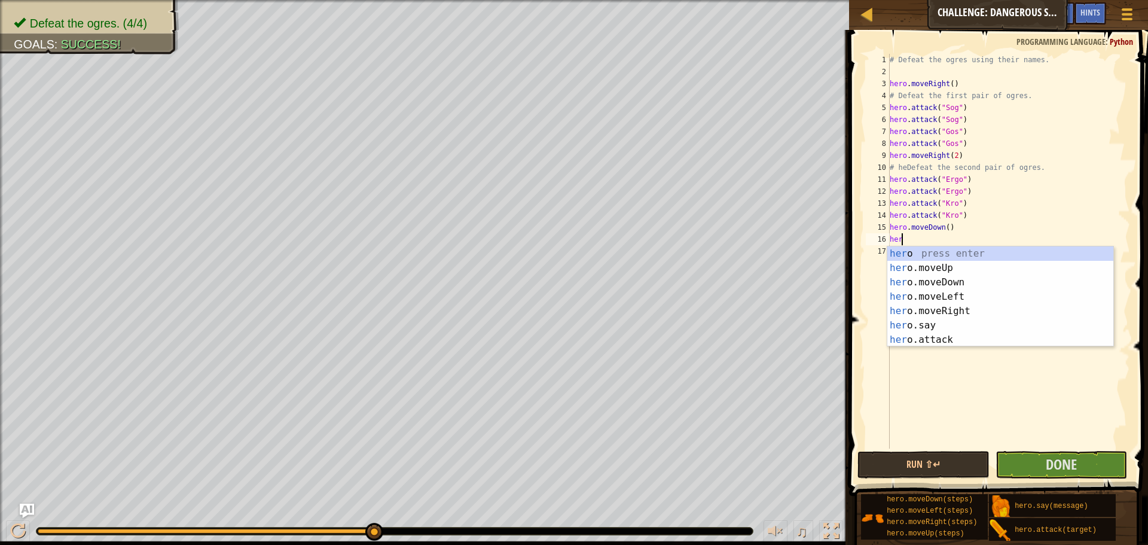
type textarea "hero"
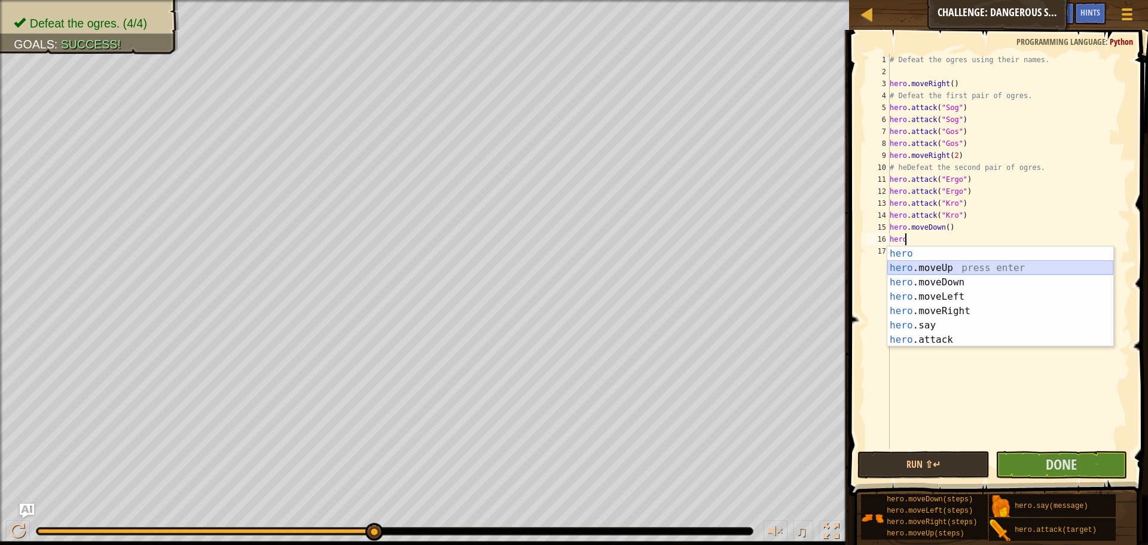
click at [978, 274] on div "hero press enter hero .moveUp press enter hero .moveDown press enter hero .move…" at bounding box center [1001, 310] width 226 height 129
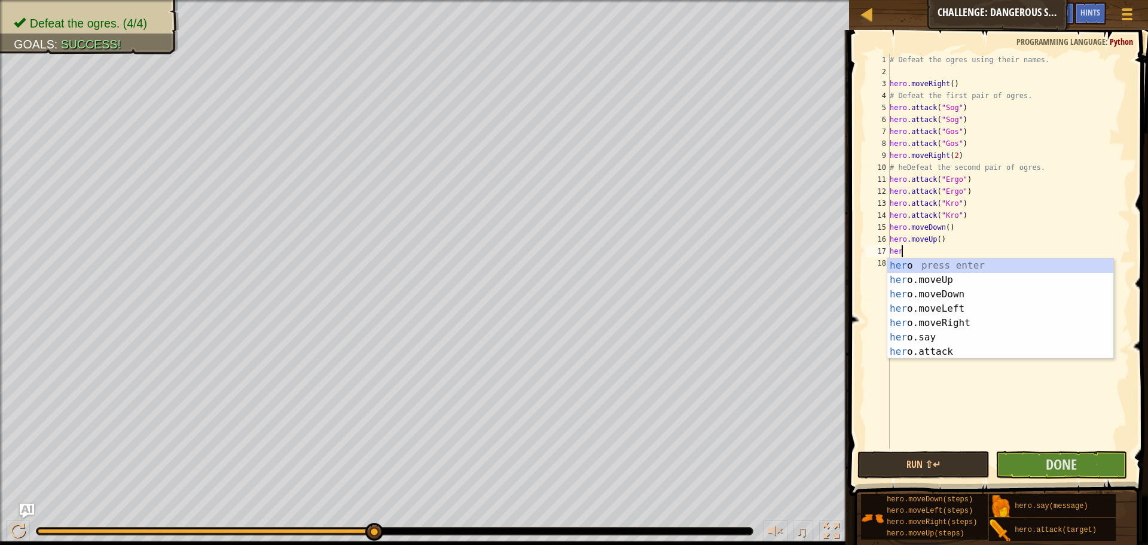
type textarea "hero"
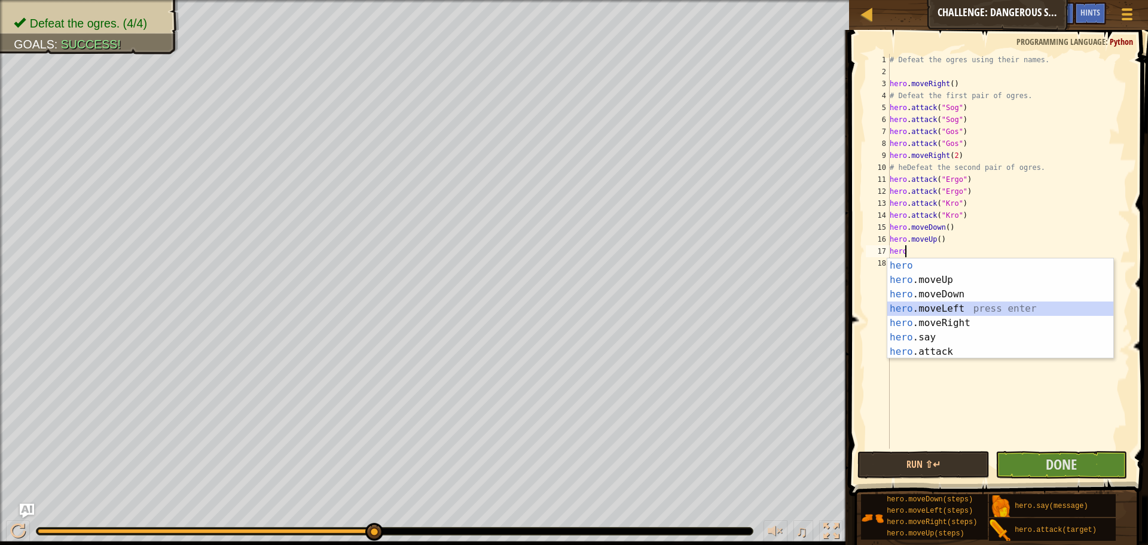
click at [927, 306] on div "hero press enter hero .moveUp press enter hero .moveDown press enter hero .move…" at bounding box center [1001, 322] width 226 height 129
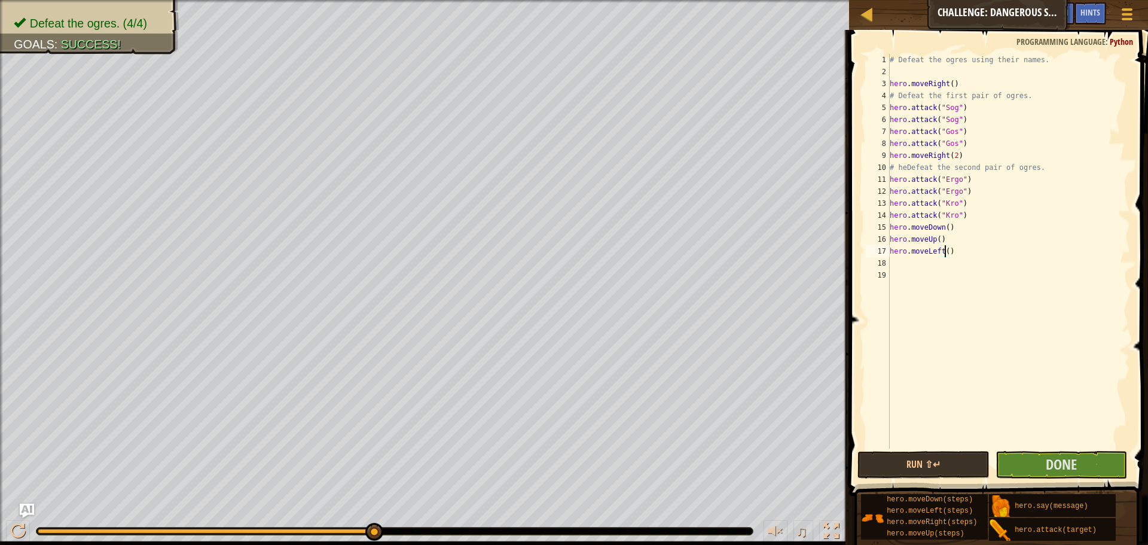
click at [947, 250] on div "# Defeat the ogres using their names. hero . moveRight ( ) # Defeat the first p…" at bounding box center [1009, 263] width 243 height 419
drag, startPoint x: 883, startPoint y: 252, endPoint x: 892, endPoint y: 253, distance: 9.1
click at [885, 252] on div "17" at bounding box center [878, 251] width 24 height 12
type textarea "hero.moveLeft(2)"
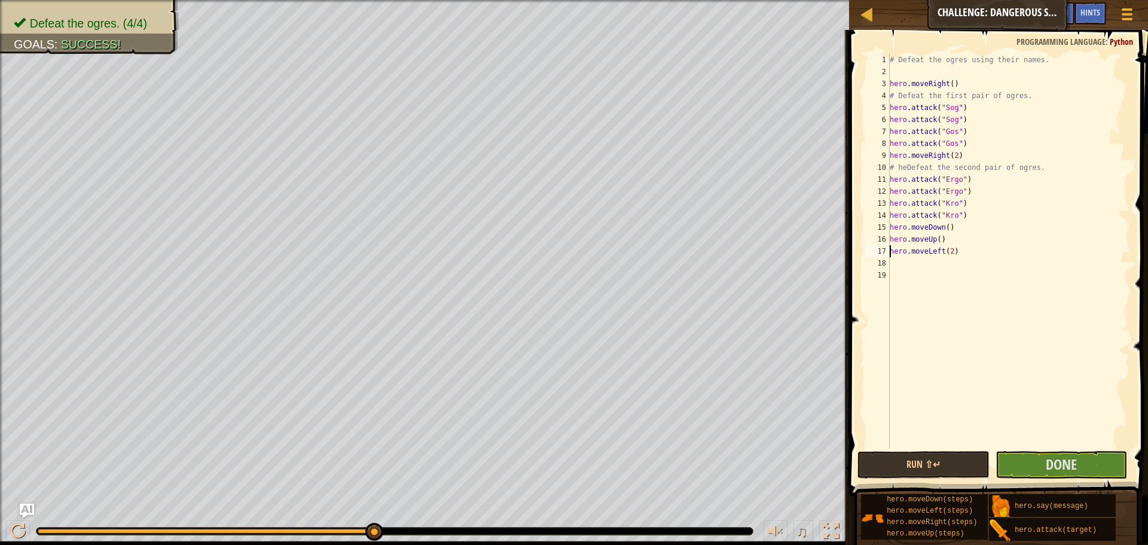
click at [895, 261] on div "# Defeat the ogres using their names. hero . moveRight ( ) # Defeat the first p…" at bounding box center [1009, 263] width 243 height 419
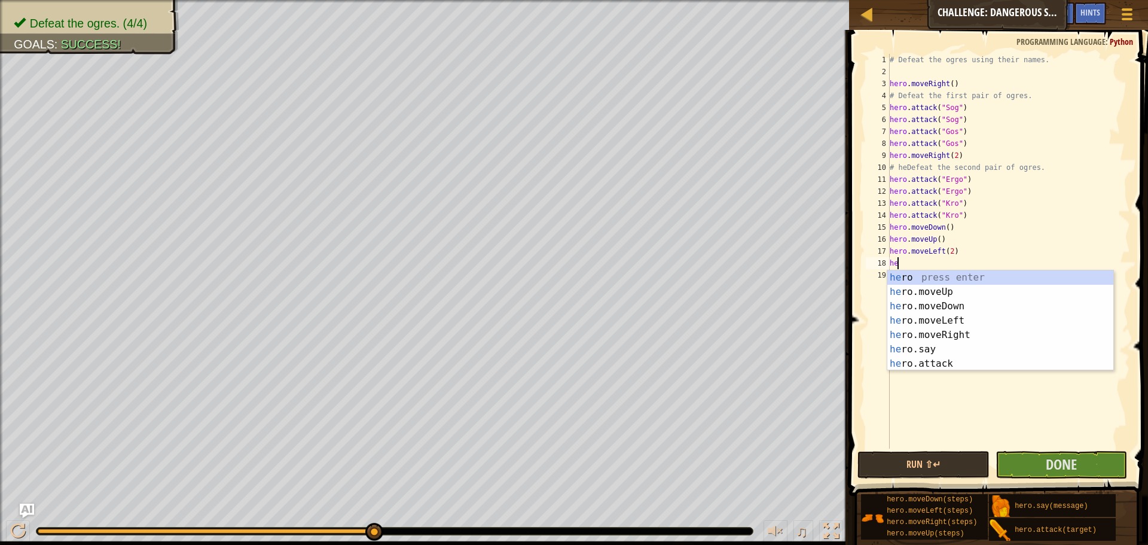
type textarea "hero"
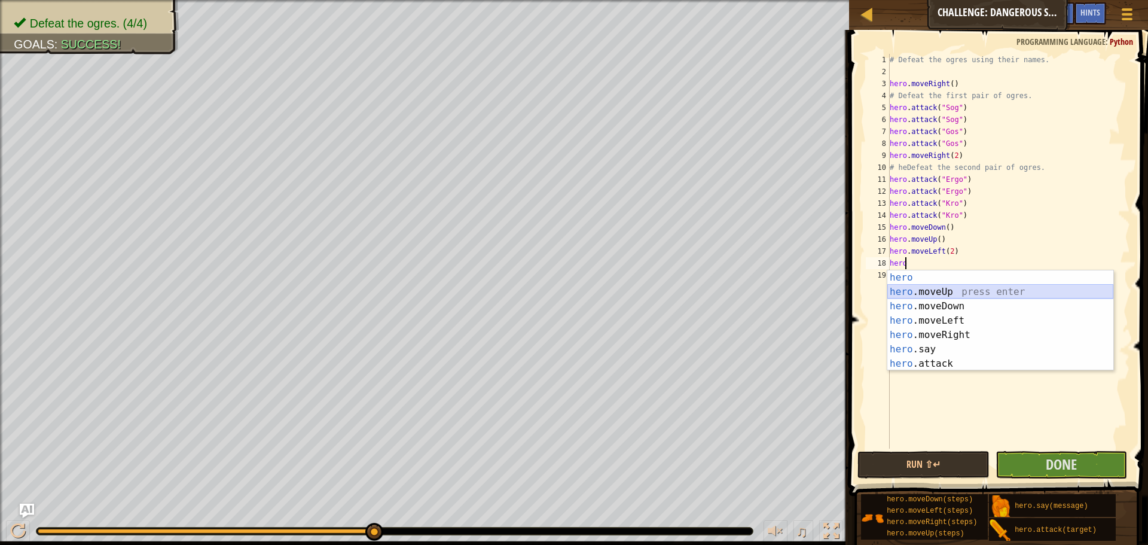
drag, startPoint x: 928, startPoint y: 292, endPoint x: 928, endPoint y: 301, distance: 8.4
click at [928, 301] on div "hero press enter hero .moveUp press enter hero .moveDown press enter hero .move…" at bounding box center [1001, 334] width 226 height 129
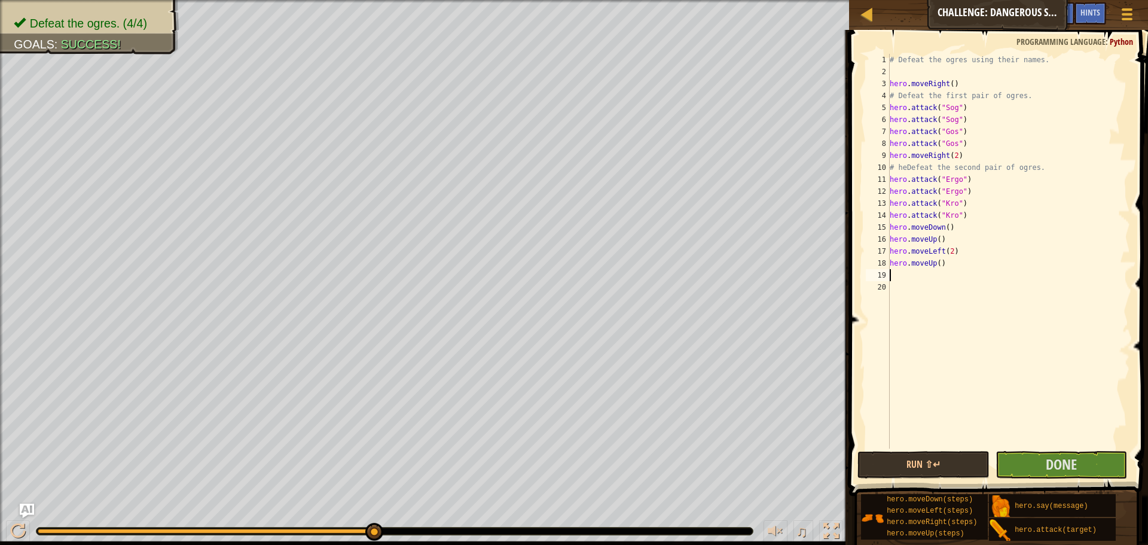
scroll to position [5, 0]
click at [933, 261] on div "# Defeat the ogres using their names. hero . moveRight ( ) # Defeat the first p…" at bounding box center [1009, 263] width 243 height 419
type textarea "hero.moveDown()"
click at [1050, 462] on span "Done" at bounding box center [1061, 464] width 31 height 19
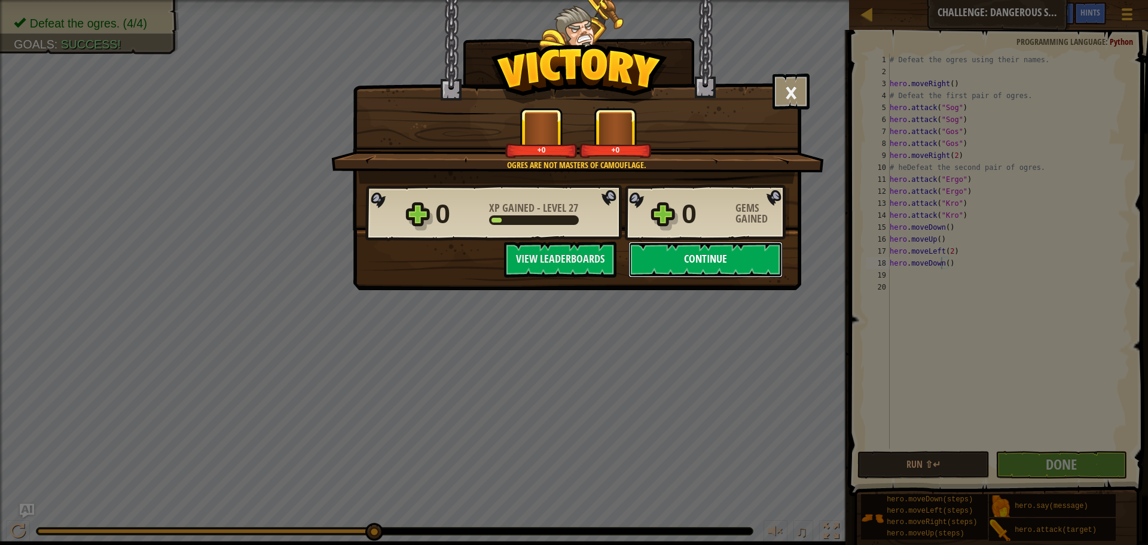
click at [745, 256] on button "Continue" at bounding box center [706, 260] width 154 height 36
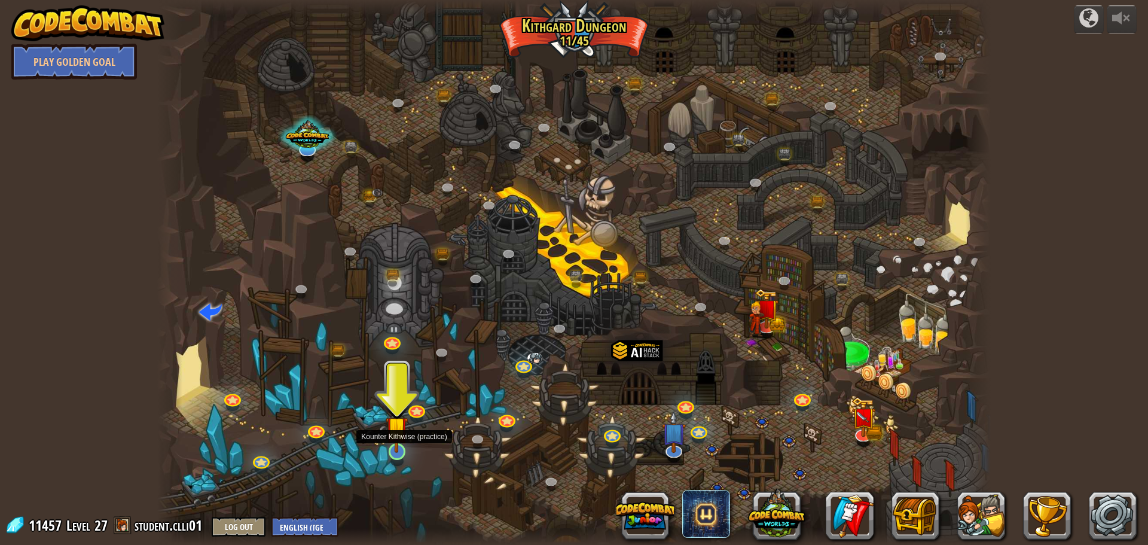
click at [403, 445] on img at bounding box center [397, 427] width 22 height 51
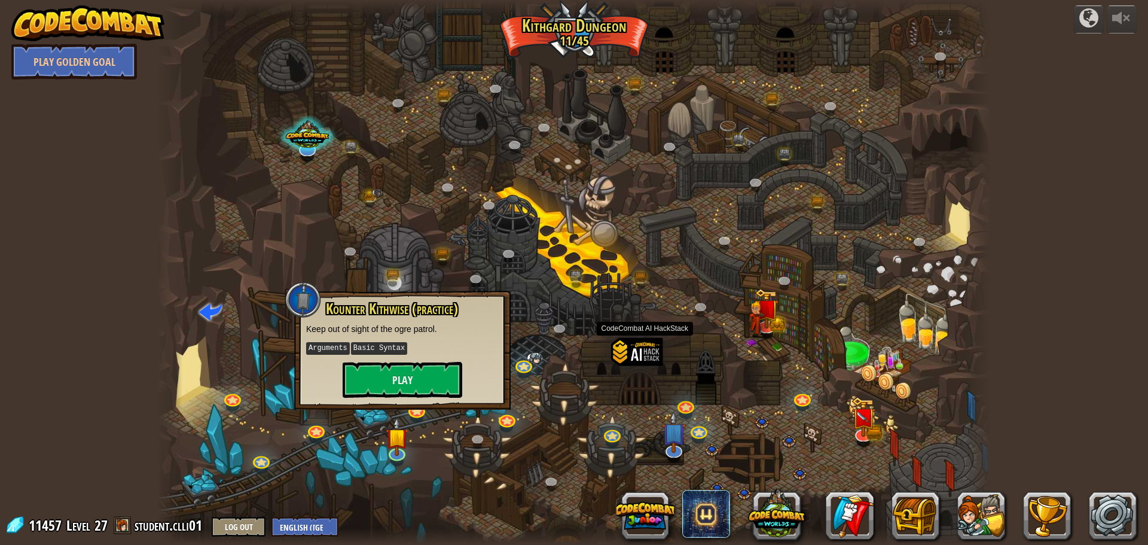
click at [641, 368] on div at bounding box center [636, 370] width 51 height 67
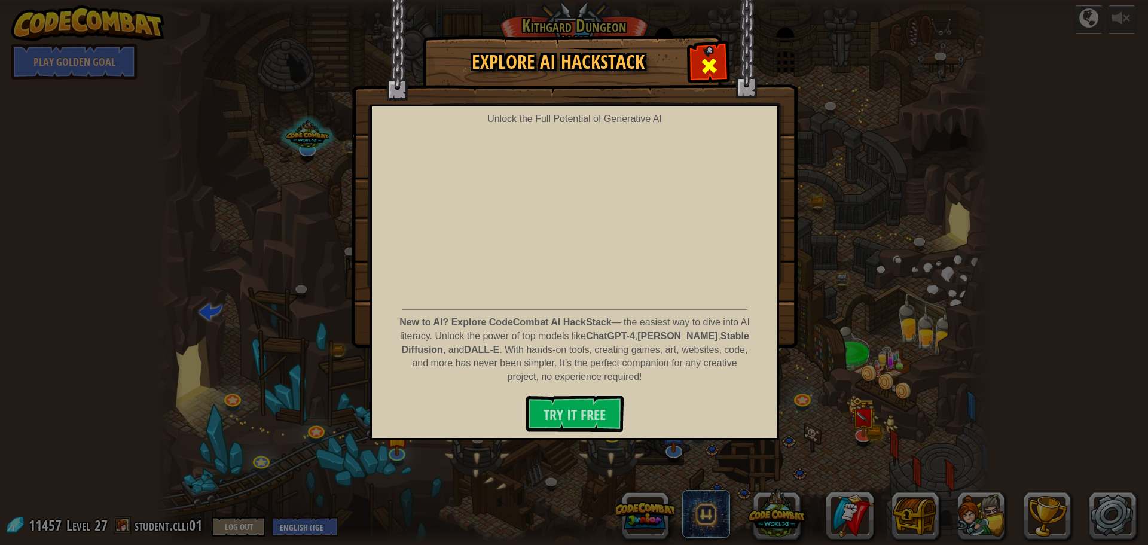
click at [723, 66] on div at bounding box center [709, 64] width 38 height 38
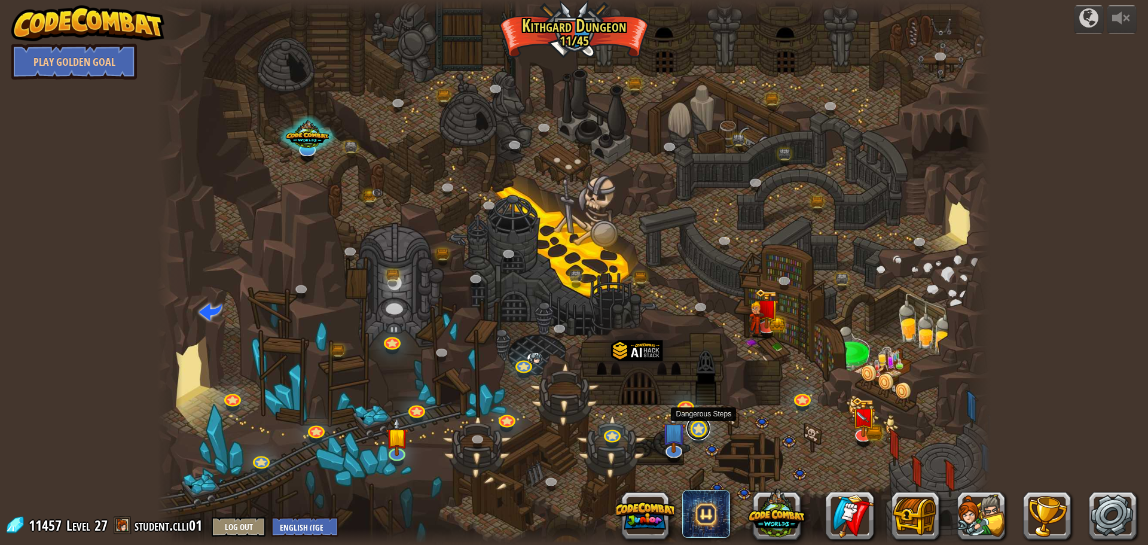
click at [697, 429] on link at bounding box center [699, 428] width 24 height 24
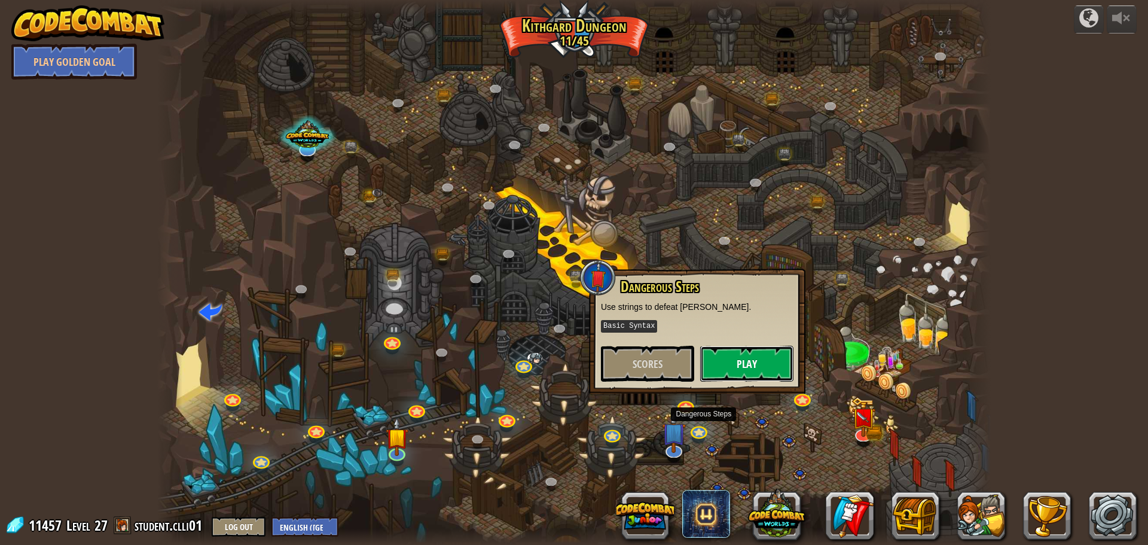
click at [751, 364] on button "Play" at bounding box center [746, 364] width 93 height 36
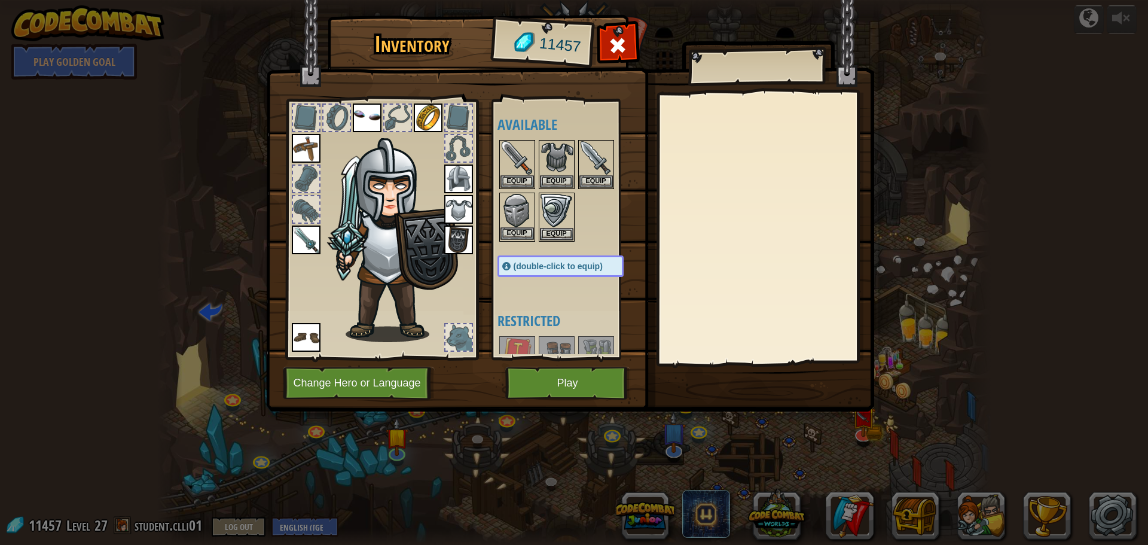
click at [522, 213] on img at bounding box center [517, 210] width 33 height 33
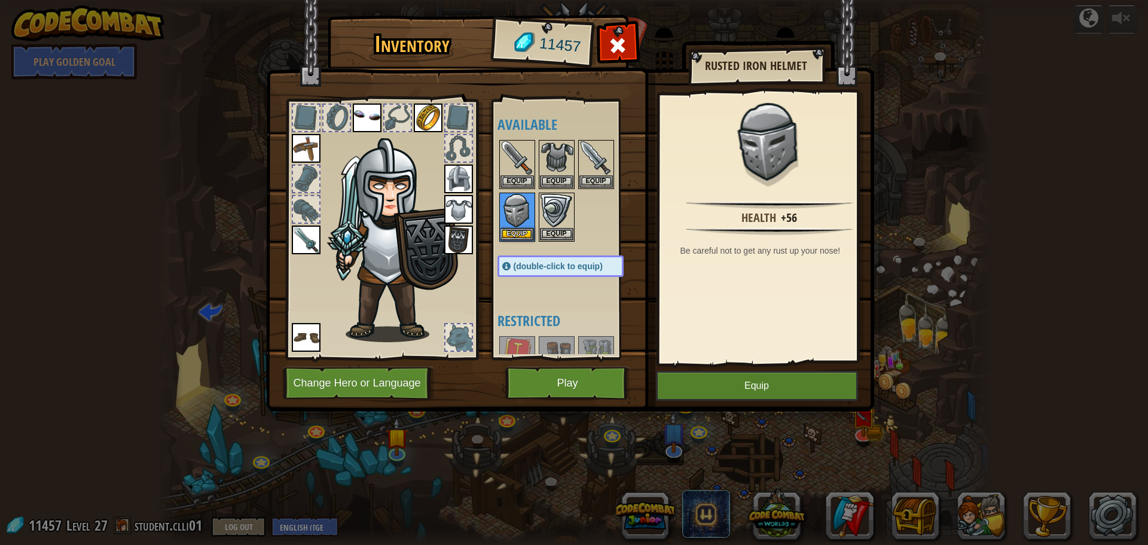
drag, startPoint x: 459, startPoint y: 164, endPoint x: 457, endPoint y: 170, distance: 6.4
click at [457, 167] on div at bounding box center [381, 226] width 197 height 269
click at [457, 187] on img at bounding box center [458, 178] width 29 height 29
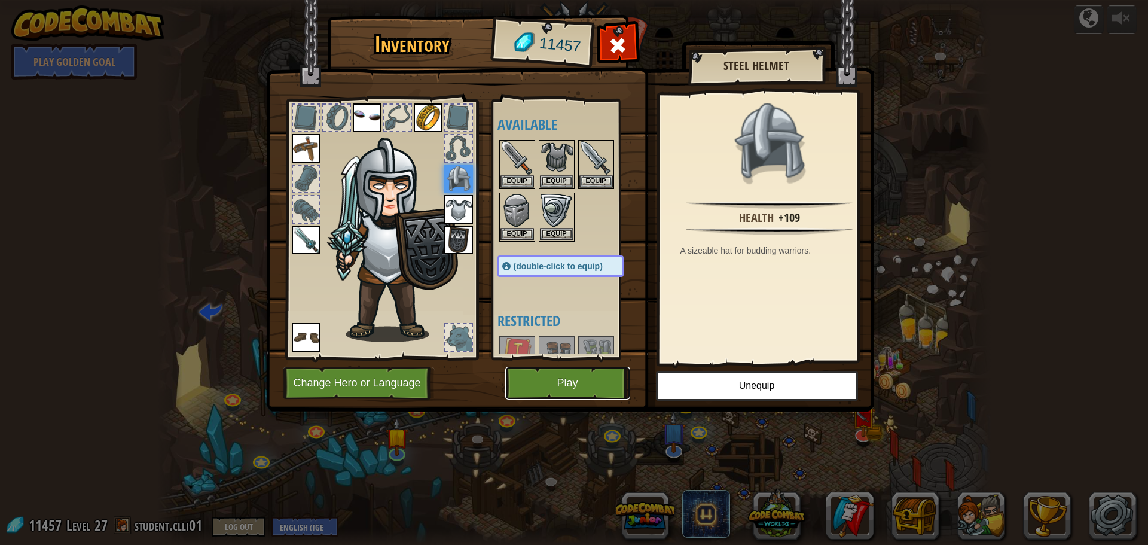
click at [595, 398] on button "Play" at bounding box center [567, 383] width 125 height 33
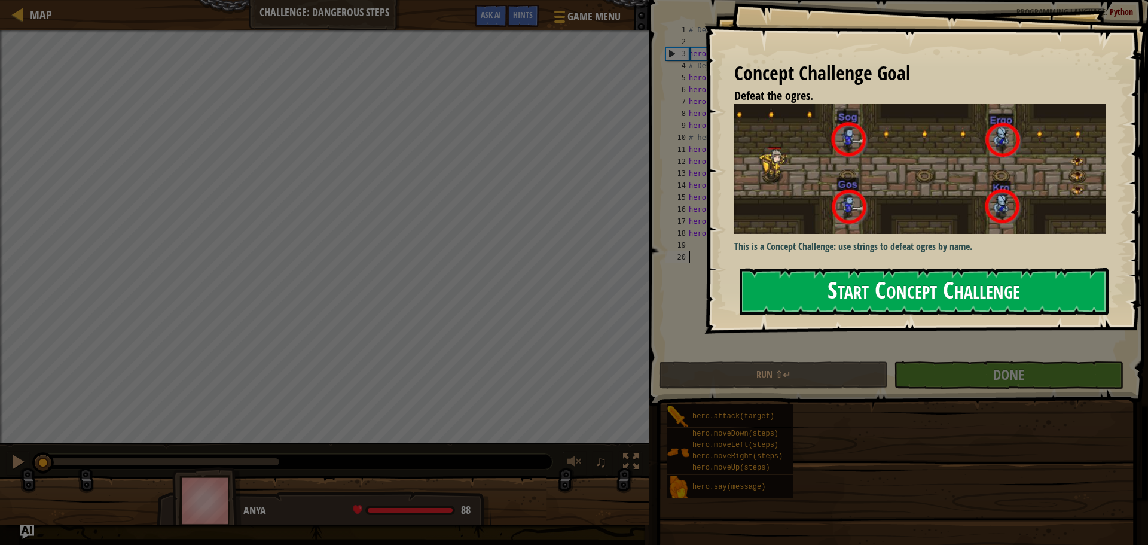
click at [861, 289] on button "Start Concept Challenge" at bounding box center [924, 291] width 369 height 47
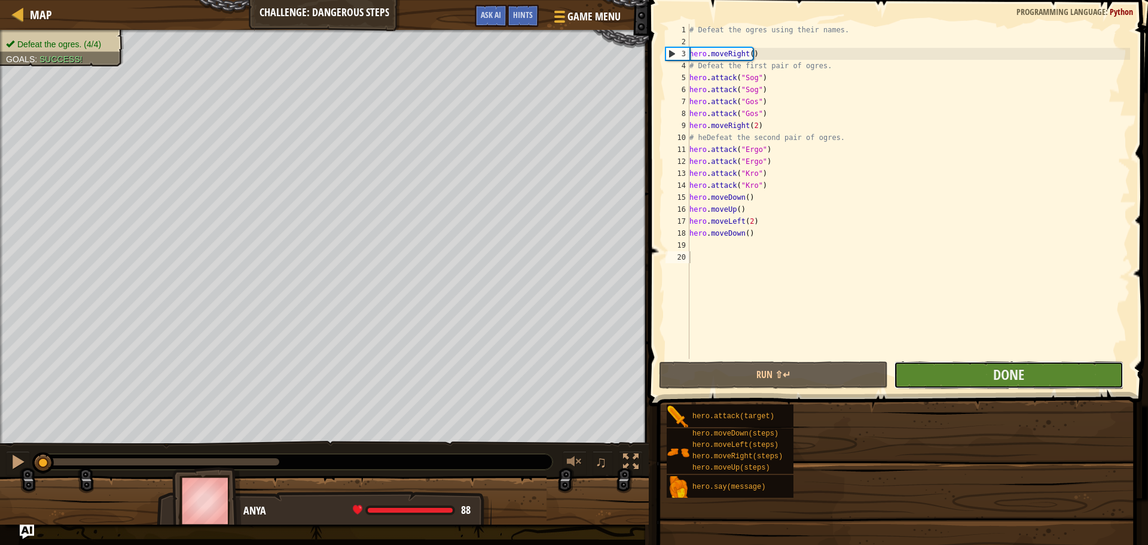
click at [1098, 377] on button "Done" at bounding box center [1008, 375] width 229 height 28
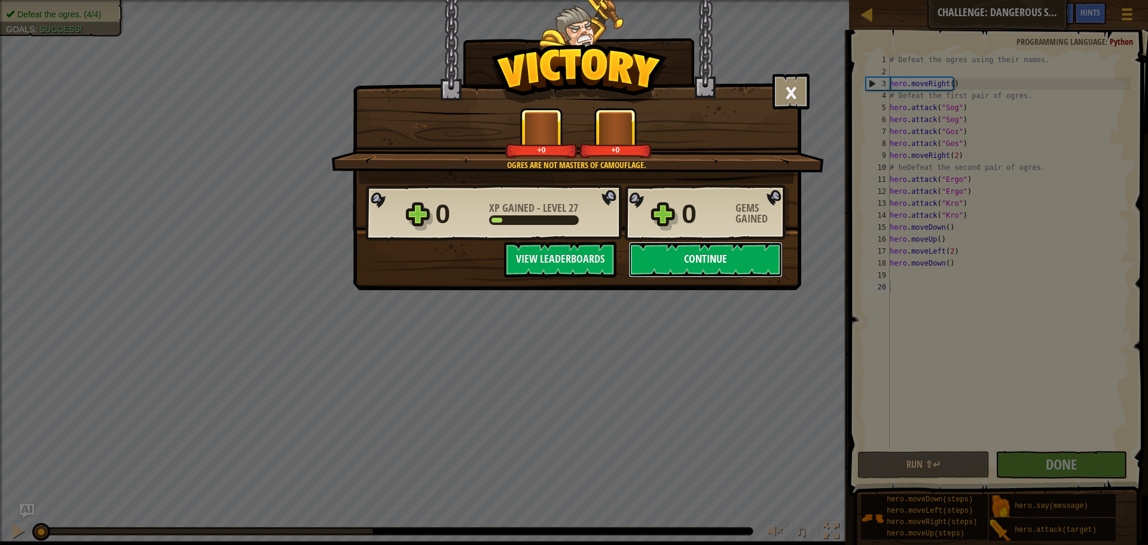
click at [740, 248] on button "Continue" at bounding box center [706, 260] width 154 height 36
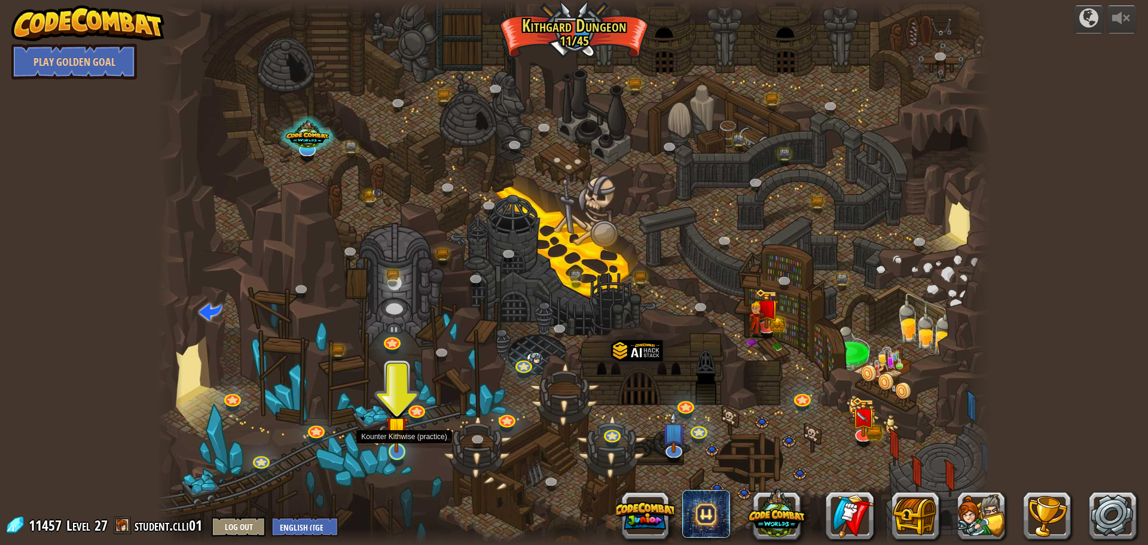
click at [394, 449] on img at bounding box center [397, 427] width 22 height 51
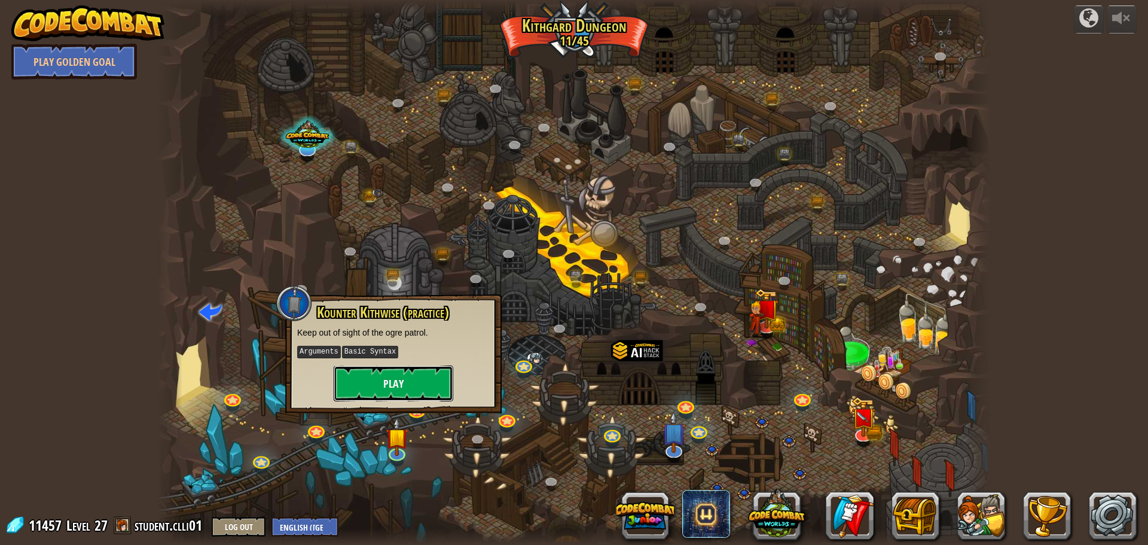
click at [423, 388] on button "Play" at bounding box center [394, 383] width 120 height 36
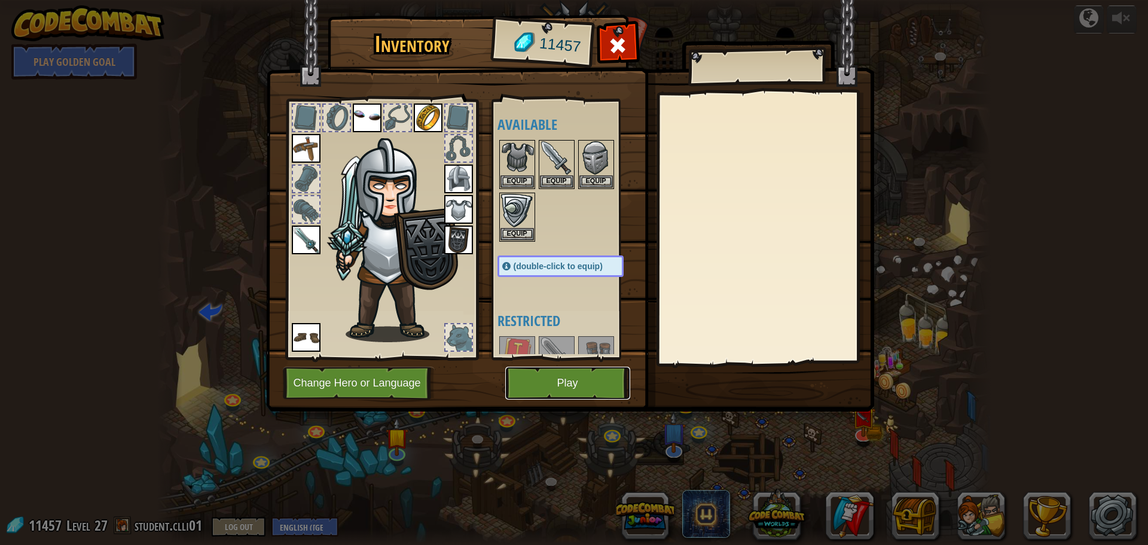
click at [554, 379] on button "Play" at bounding box center [567, 383] width 125 height 33
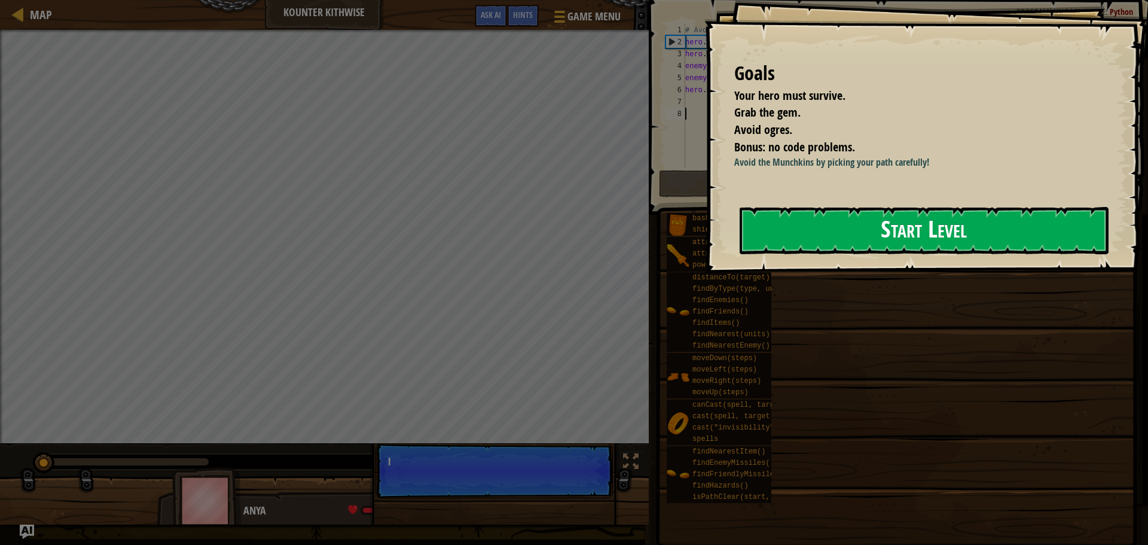
click at [740, 233] on button "Start Level" at bounding box center [924, 230] width 369 height 47
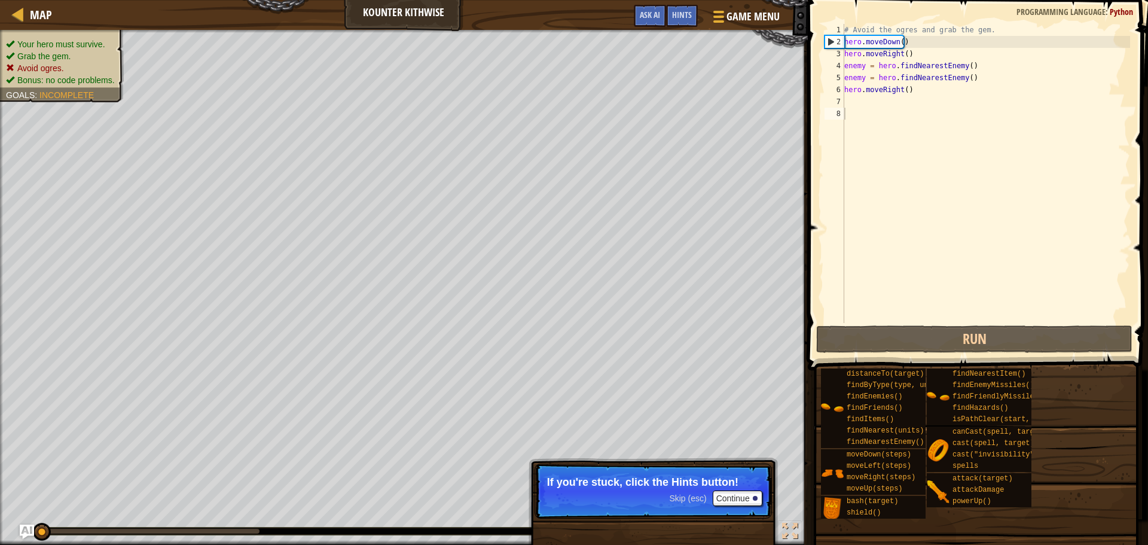
drag, startPoint x: 901, startPoint y: 364, endPoint x: 906, endPoint y: 359, distance: 6.4
click at [906, 359] on span at bounding box center [976, 533] width 332 height 354
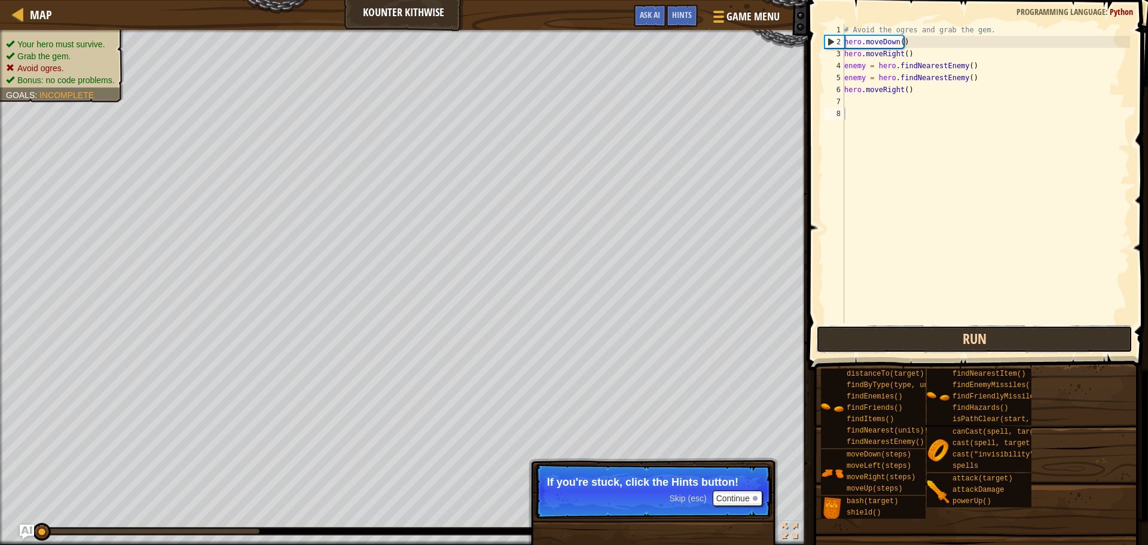
click at [913, 339] on button "Run" at bounding box center [974, 339] width 316 height 28
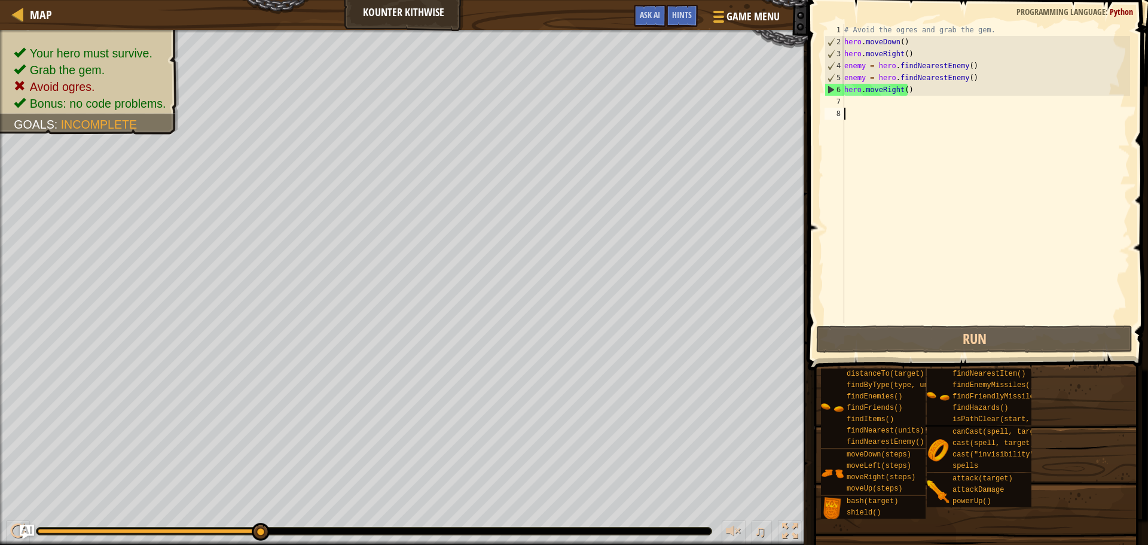
click at [861, 108] on div "# Avoid the ogres and grab the gem. hero . moveDown ( ) hero . moveRight ( ) en…" at bounding box center [986, 185] width 288 height 323
click at [862, 104] on div "# Avoid the ogres and grab the gem. hero . moveDown ( ) hero . moveRight ( ) en…" at bounding box center [986, 185] width 288 height 323
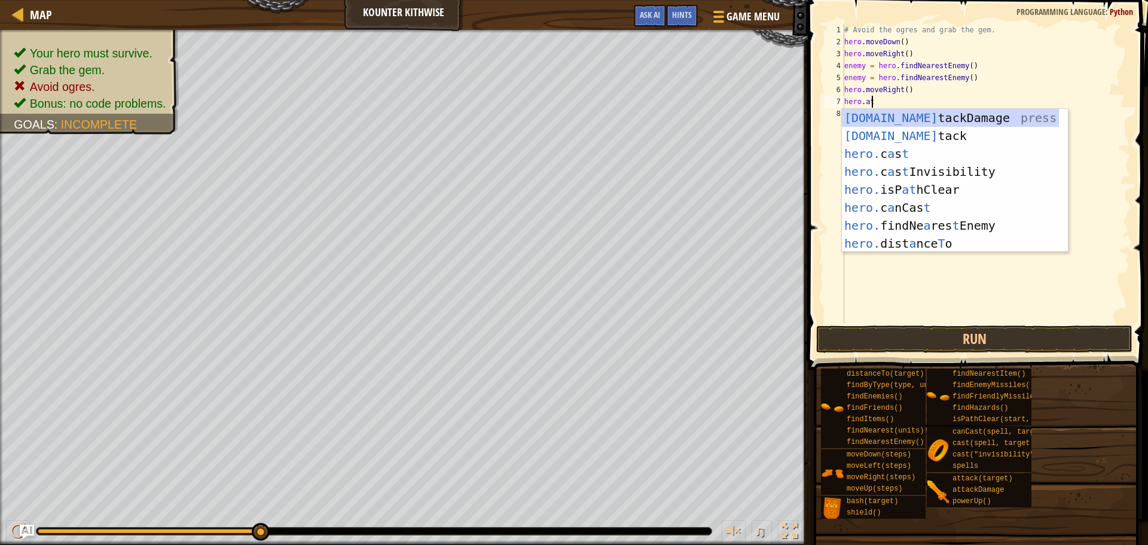
scroll to position [5, 2]
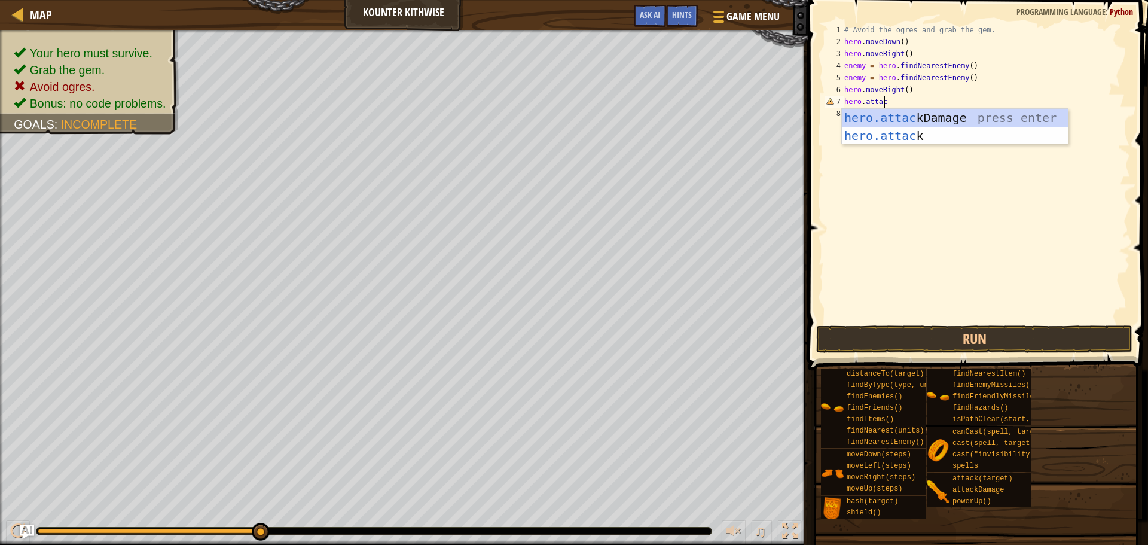
type textarea "hero.attack"
click at [904, 182] on div "# Avoid the ogres and grab the gem. hero . moveDown ( ) hero . moveRight ( ) en…" at bounding box center [986, 185] width 288 height 323
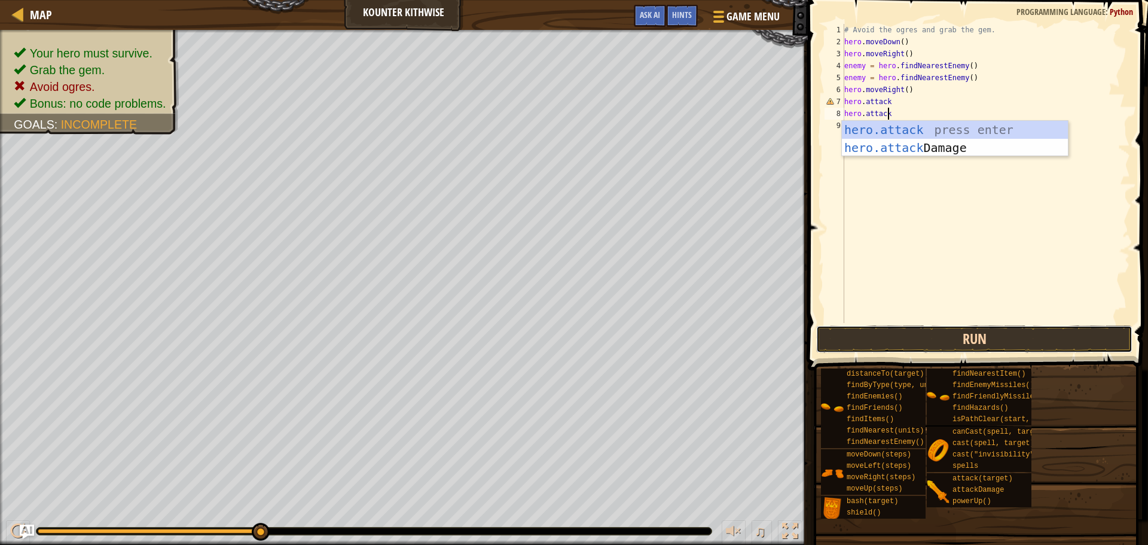
drag, startPoint x: 949, startPoint y: 339, endPoint x: 946, endPoint y: 331, distance: 8.0
click at [949, 338] on button "Run" at bounding box center [974, 339] width 316 height 28
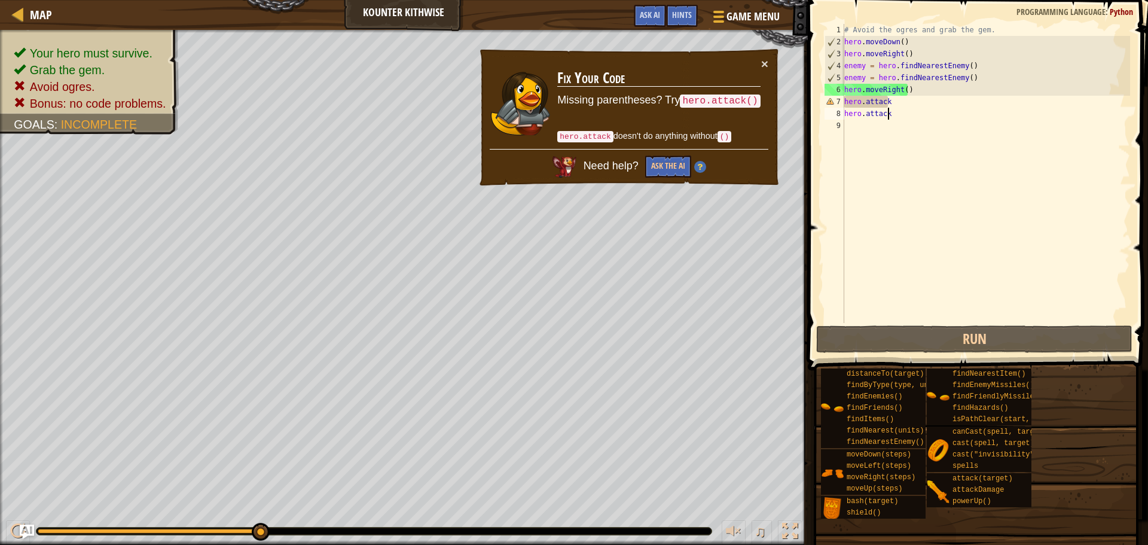
click at [924, 107] on div "# Avoid the ogres and grab the gem. hero . moveDown ( ) hero . moveRight ( ) en…" at bounding box center [986, 185] width 288 height 323
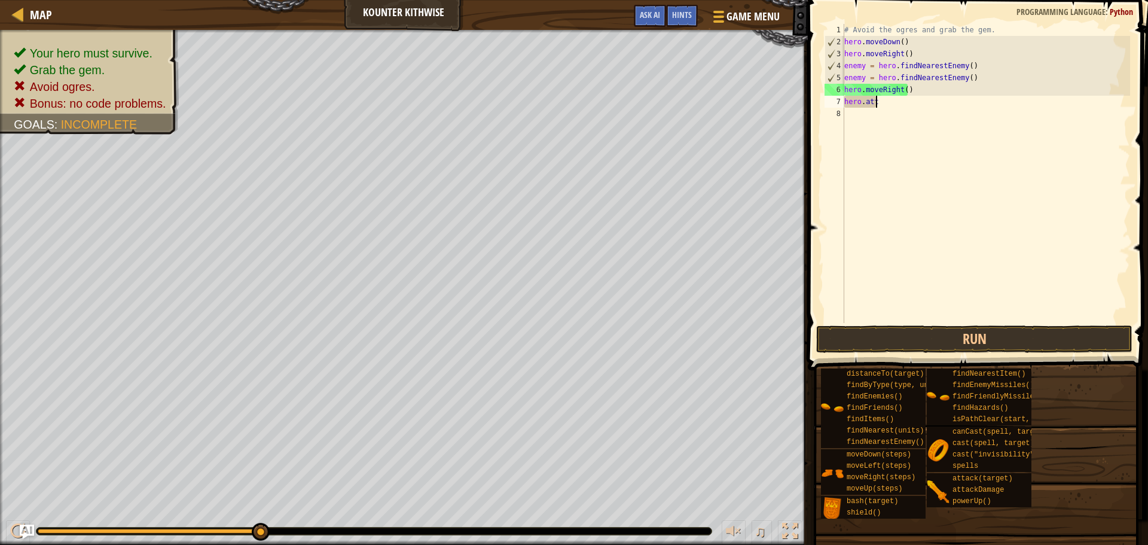
scroll to position [5, 1]
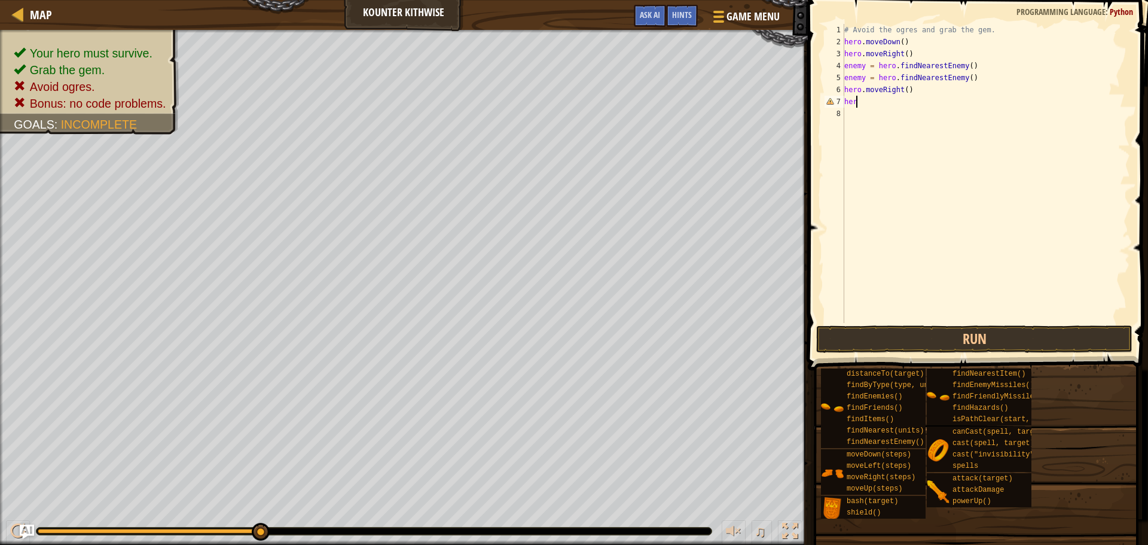
type textarea "h"
click at [979, 336] on button "Run" at bounding box center [974, 339] width 316 height 28
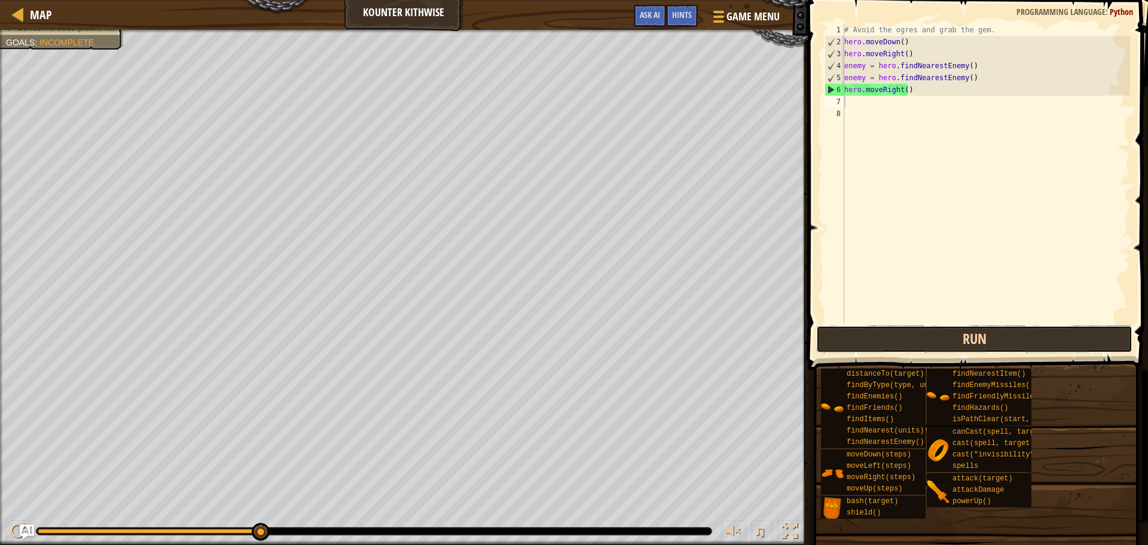
click at [977, 339] on button "Run" at bounding box center [974, 339] width 316 height 28
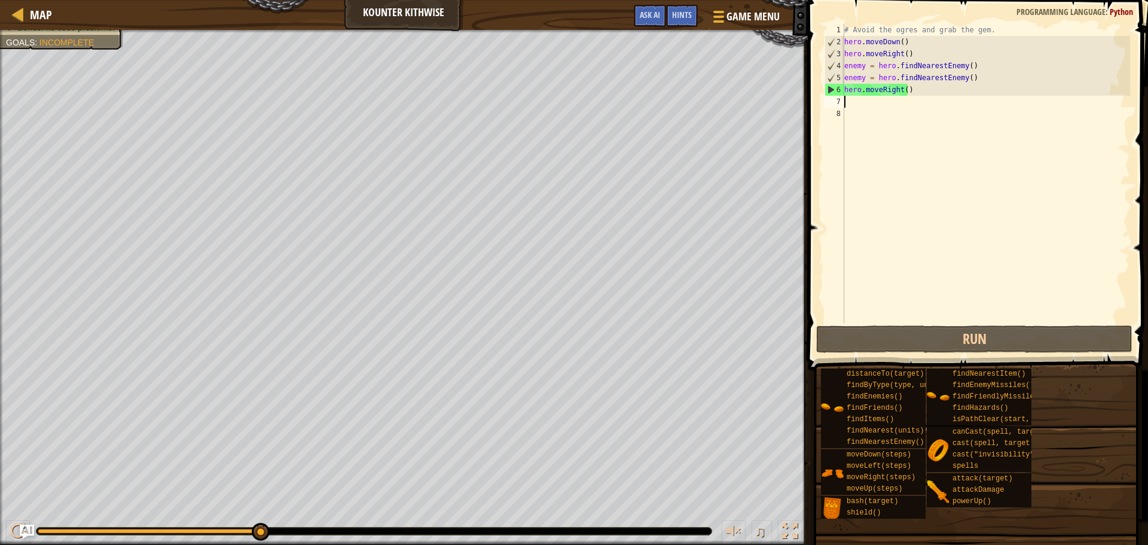
click at [910, 89] on div "# Avoid the ogres and grab the gem. hero . moveDown ( ) hero . moveRight ( ) en…" at bounding box center [986, 185] width 288 height 323
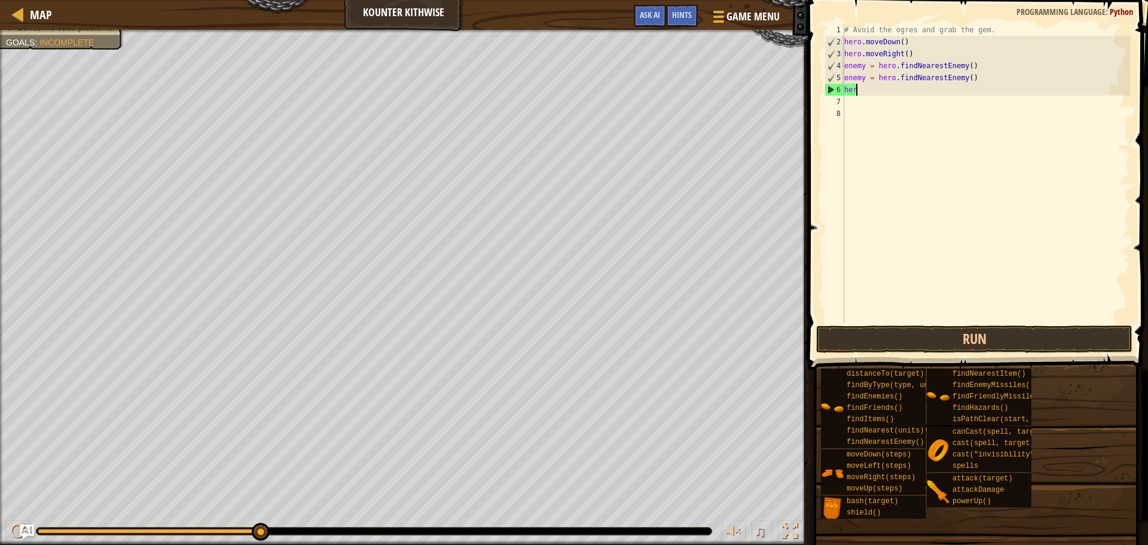
type textarea "h"
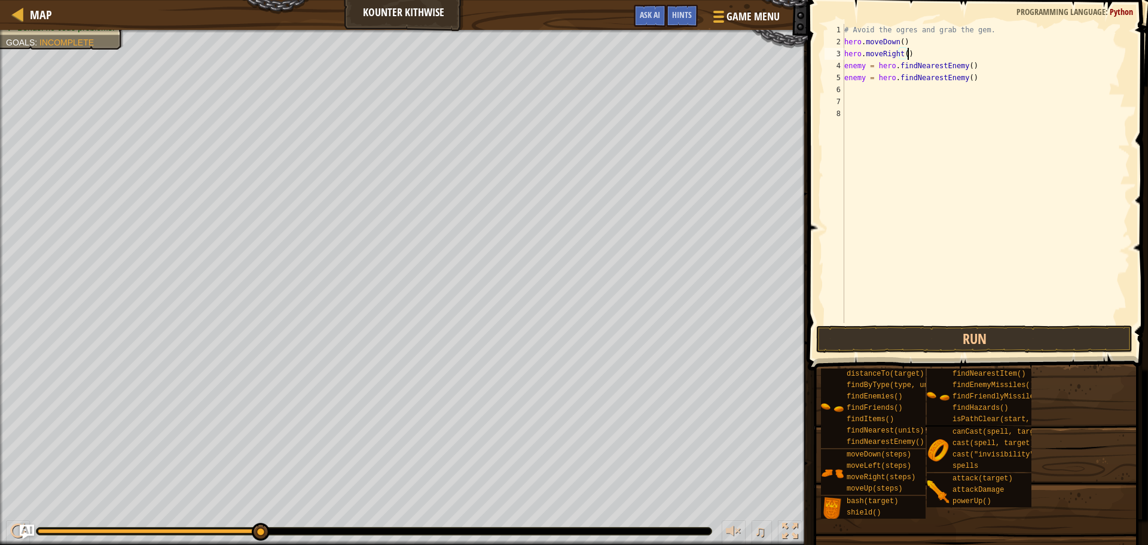
click at [908, 53] on div "# Avoid the ogres and grab the gem. hero . moveDown ( ) hero . moveRight ( ) en…" at bounding box center [986, 185] width 288 height 323
type textarea "h"
click at [903, 43] on div "# Avoid the ogres and grab the gem. hero . moveDown ( ) enemy = hero . findNear…" at bounding box center [986, 185] width 288 height 323
click at [900, 44] on div "# Avoid the ogres and grab the gem. hero . moveDown ( ) enemy = hero . findNear…" at bounding box center [986, 185] width 288 height 323
type textarea "hero.moveDown(2)"
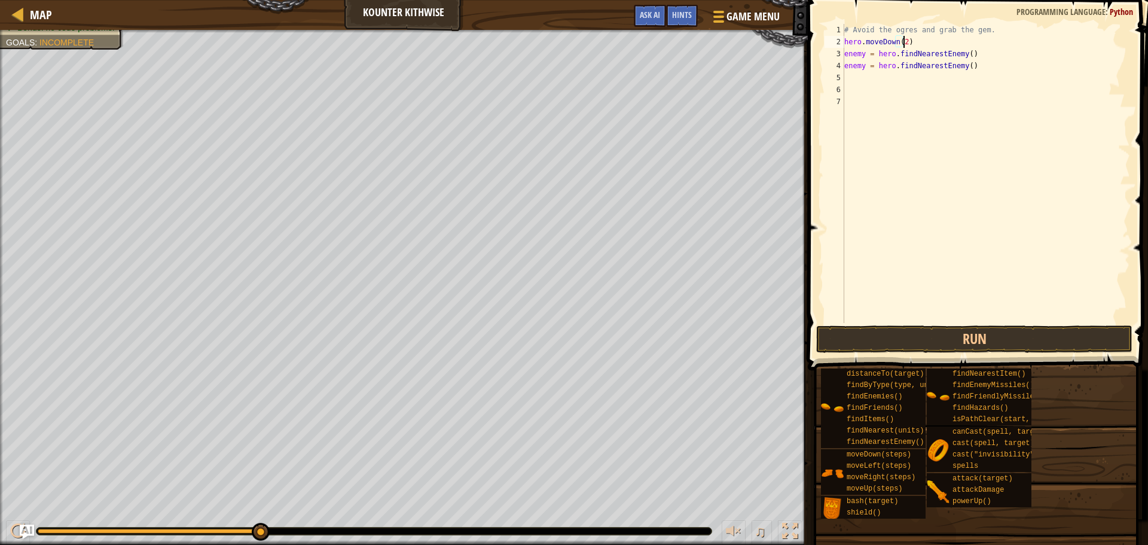
scroll to position [5, 4]
click at [853, 76] on div "# Avoid the ogres and grab the gem. hero . moveDown ( 2 ) enemy = hero . findNe…" at bounding box center [986, 185] width 288 height 323
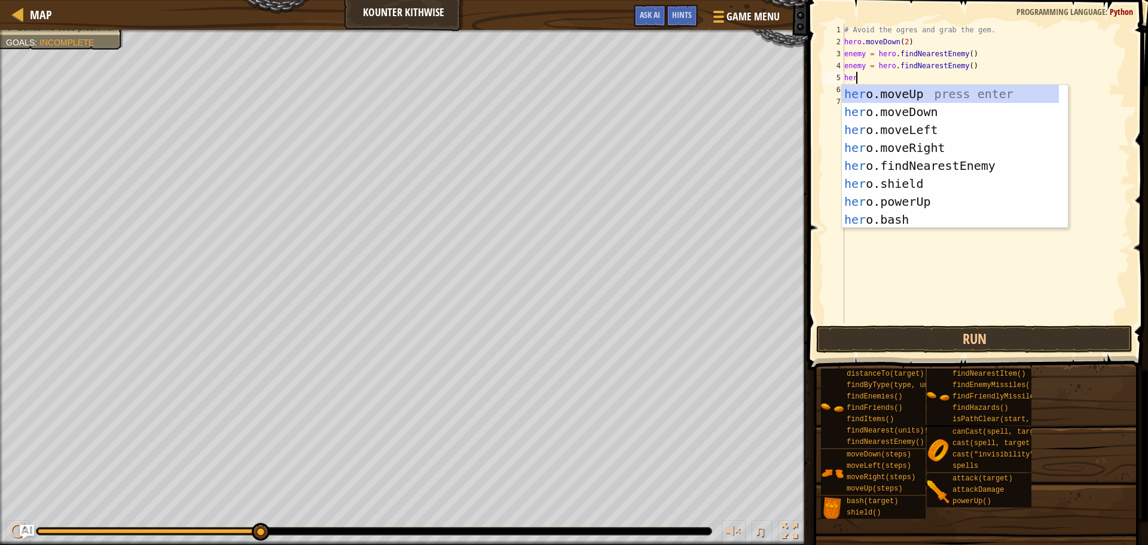
type textarea "hero"
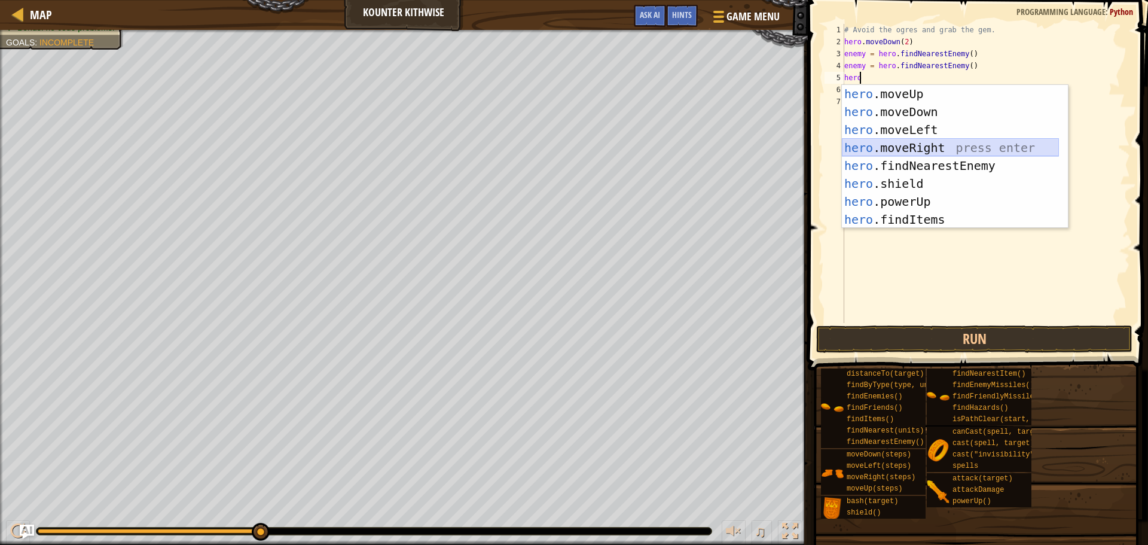
drag, startPoint x: 915, startPoint y: 147, endPoint x: 878, endPoint y: 138, distance: 38.2
click at [914, 147] on div "hero .moveUp press enter hero .moveDown press enter hero .moveLeft press enter …" at bounding box center [950, 174] width 217 height 179
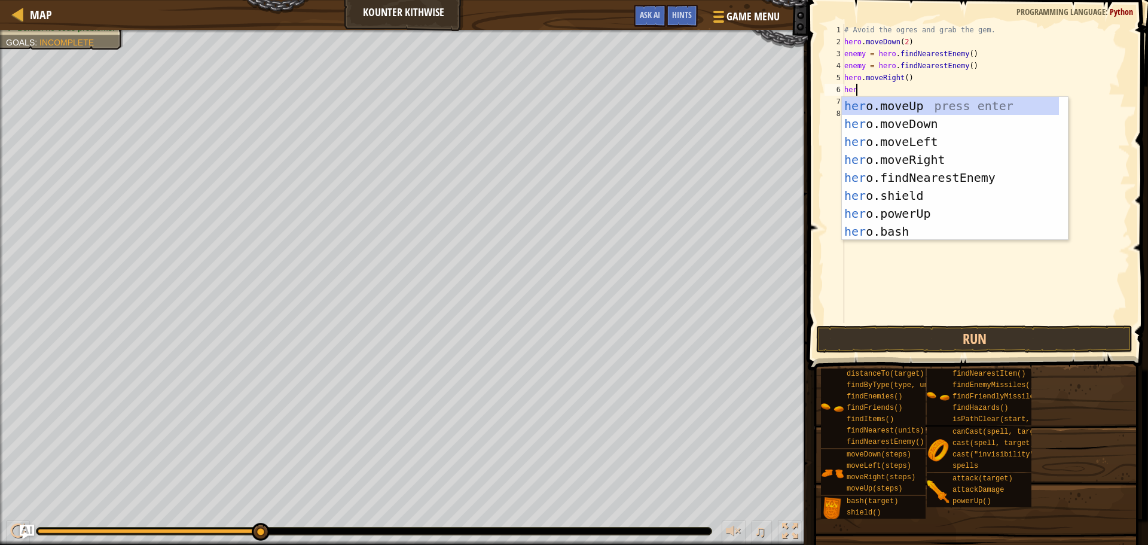
type textarea "hero"
drag, startPoint x: 862, startPoint y: 106, endPoint x: 851, endPoint y: 106, distance: 12.0
click at [861, 106] on div "hero .moveUp press enter hero .moveDown press enter hero .moveLeft press enter …" at bounding box center [950, 186] width 217 height 179
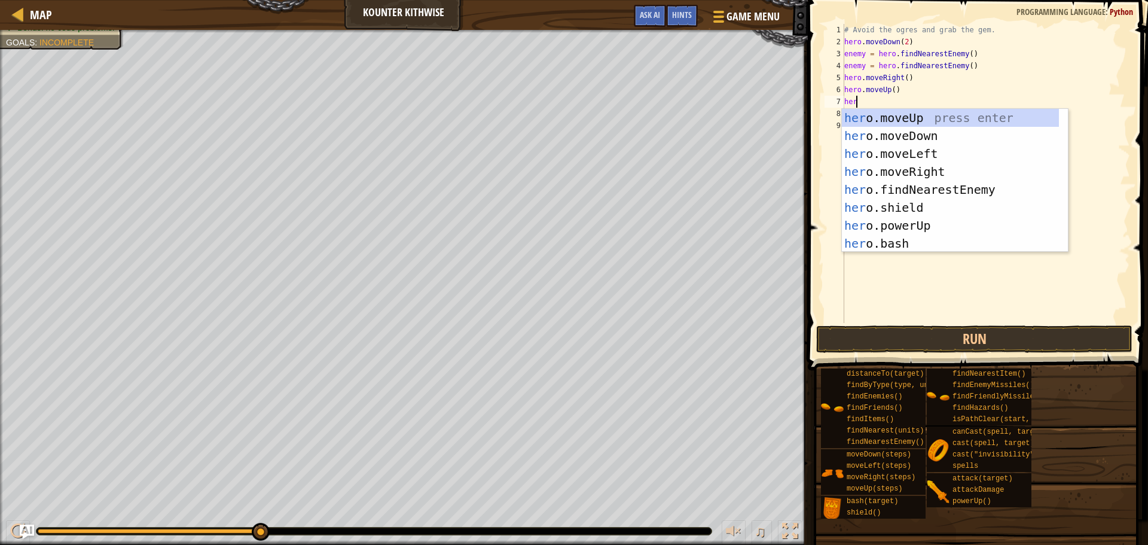
type textarea "hero"
click at [921, 169] on div "hero .moveUp press enter hero .moveDown press enter hero .moveLeft press enter …" at bounding box center [950, 198] width 217 height 179
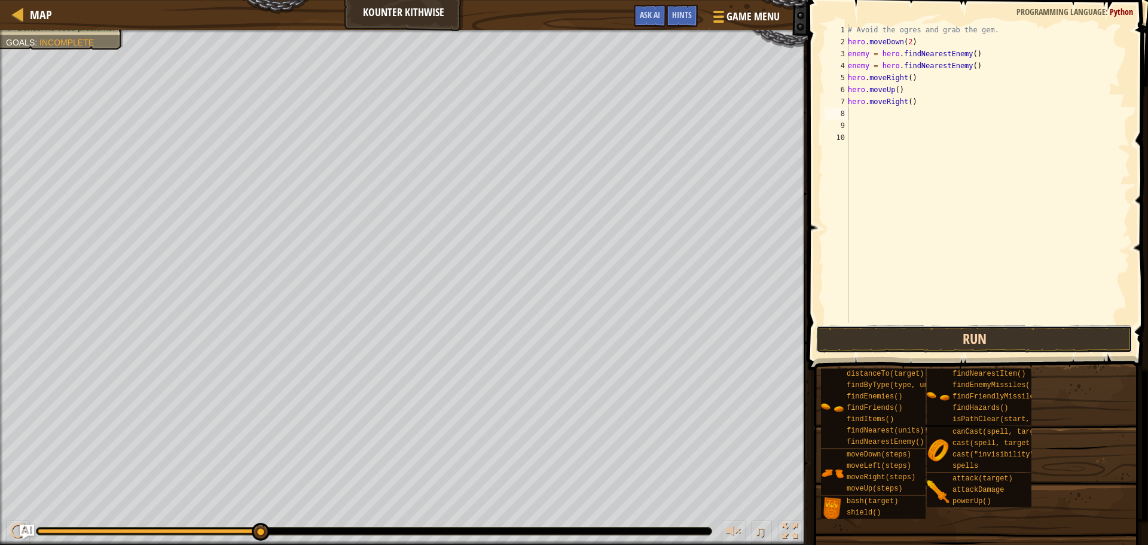
click at [918, 339] on button "Run" at bounding box center [974, 339] width 316 height 28
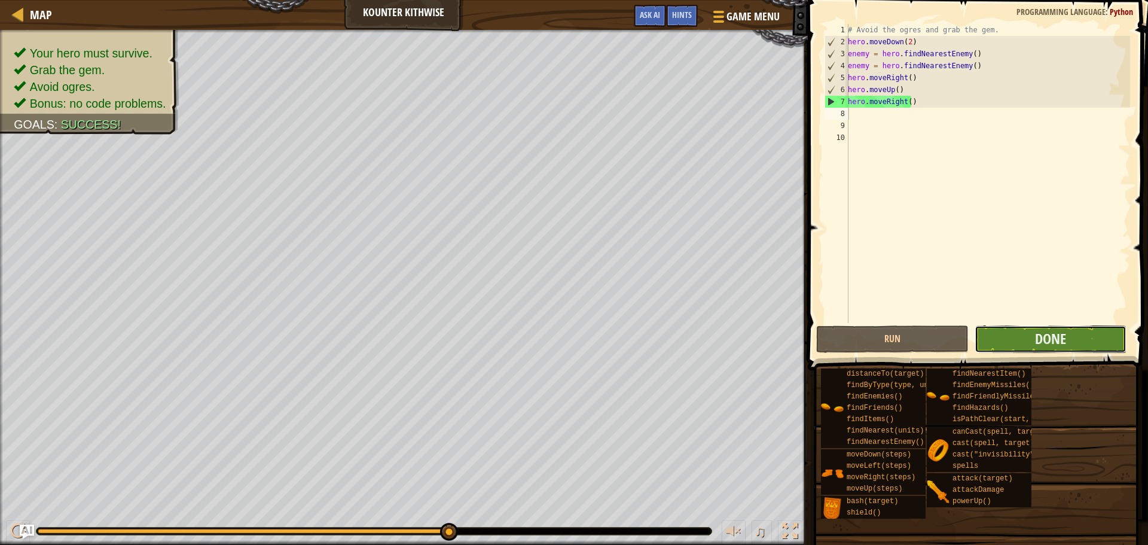
click at [1104, 339] on button "Done" at bounding box center [1051, 339] width 152 height 28
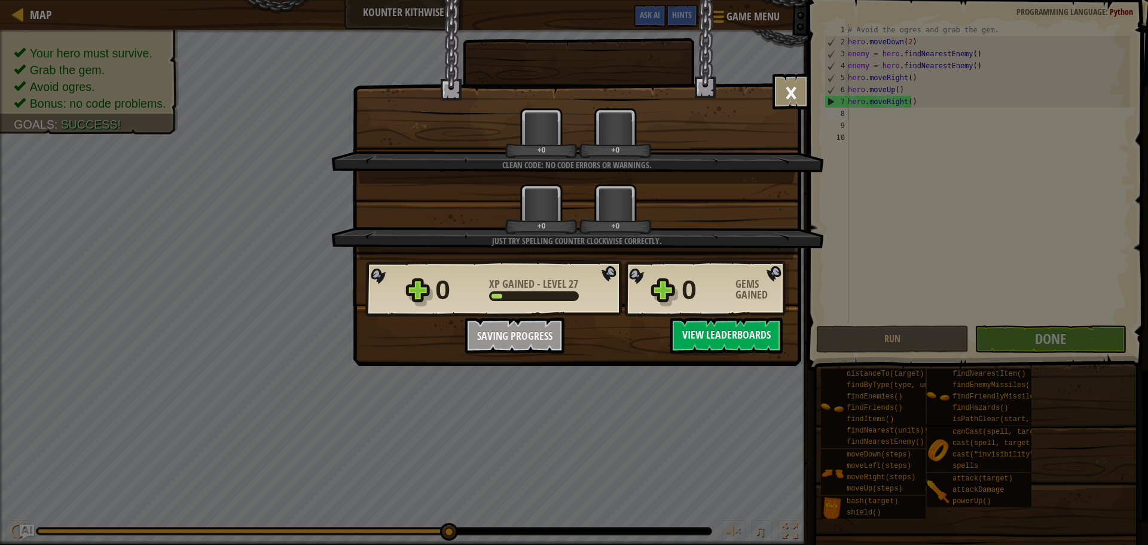
click at [743, 221] on div "+0 +0" at bounding box center [578, 209] width 464 height 50
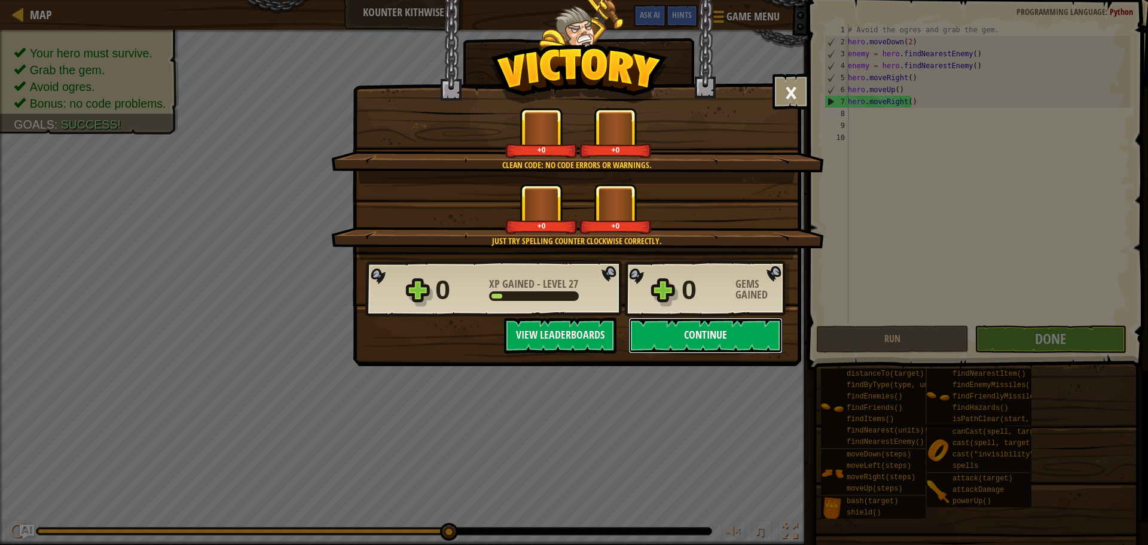
click at [781, 334] on button "Continue" at bounding box center [706, 336] width 154 height 36
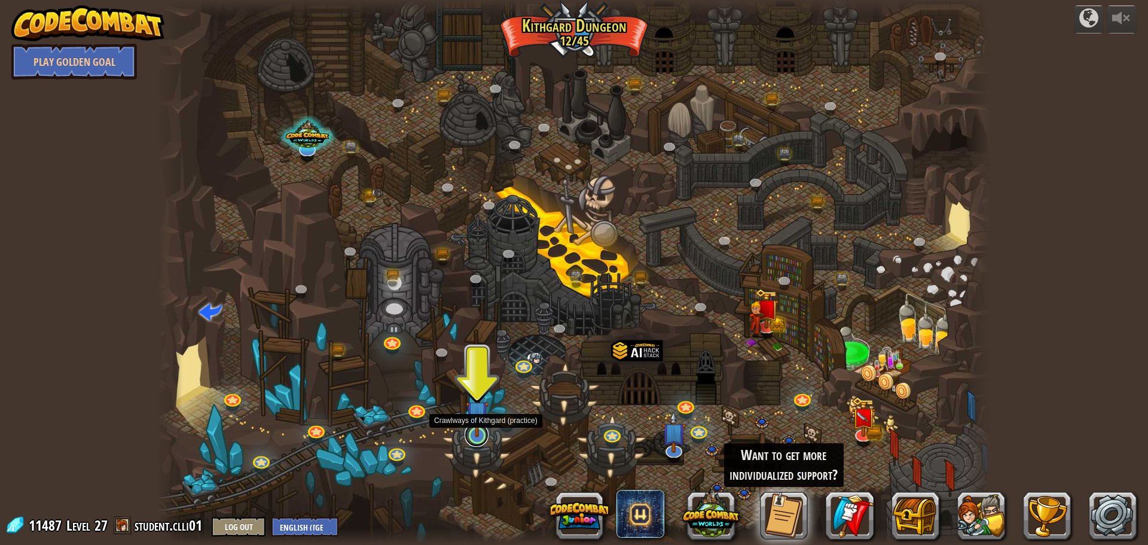
click at [481, 438] on link at bounding box center [477, 435] width 24 height 24
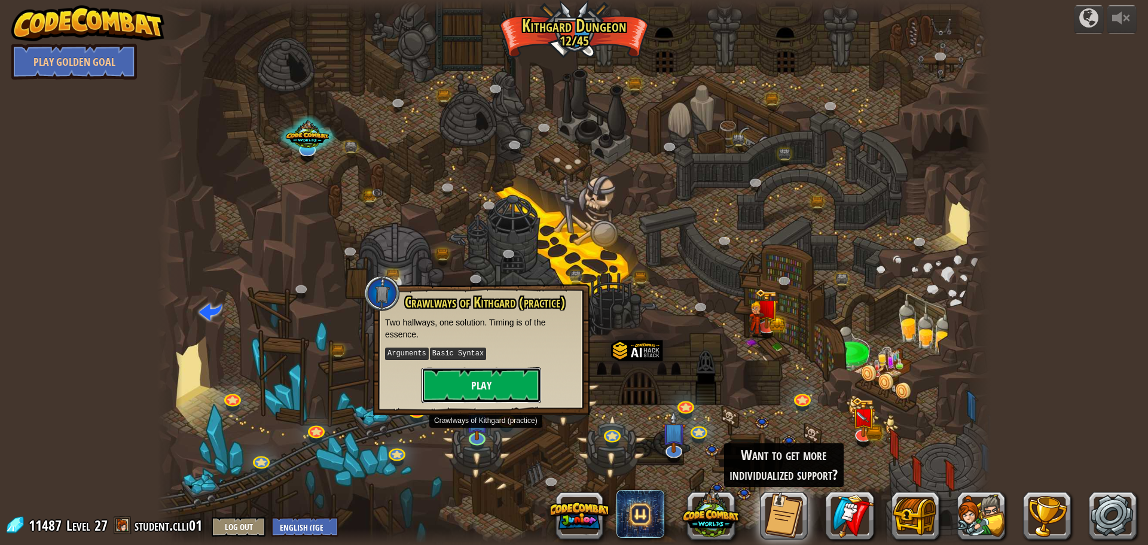
click at [520, 367] on button "Play" at bounding box center [482, 385] width 120 height 36
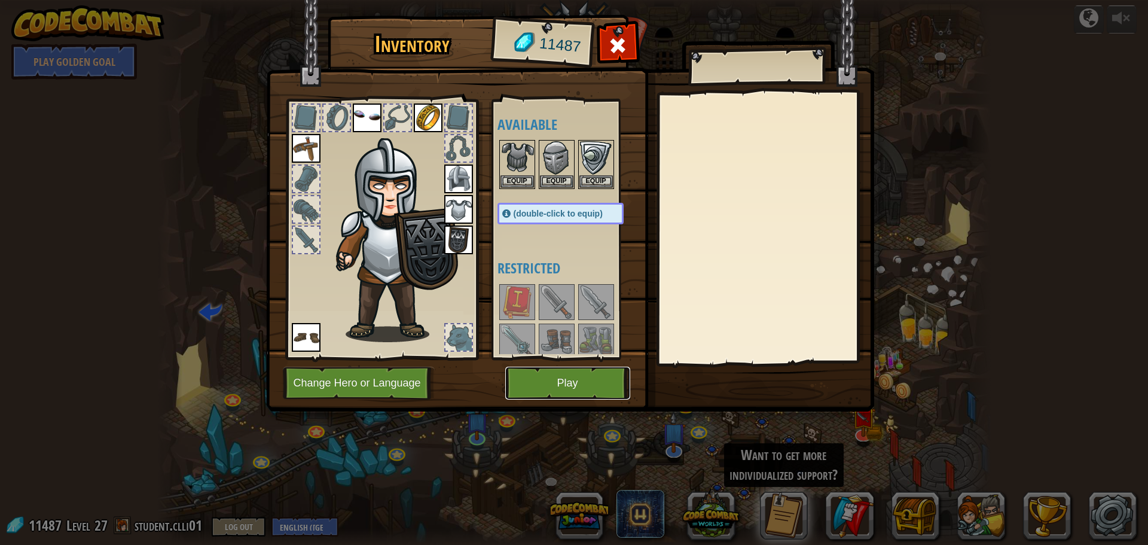
click at [560, 395] on button "Play" at bounding box center [567, 383] width 125 height 33
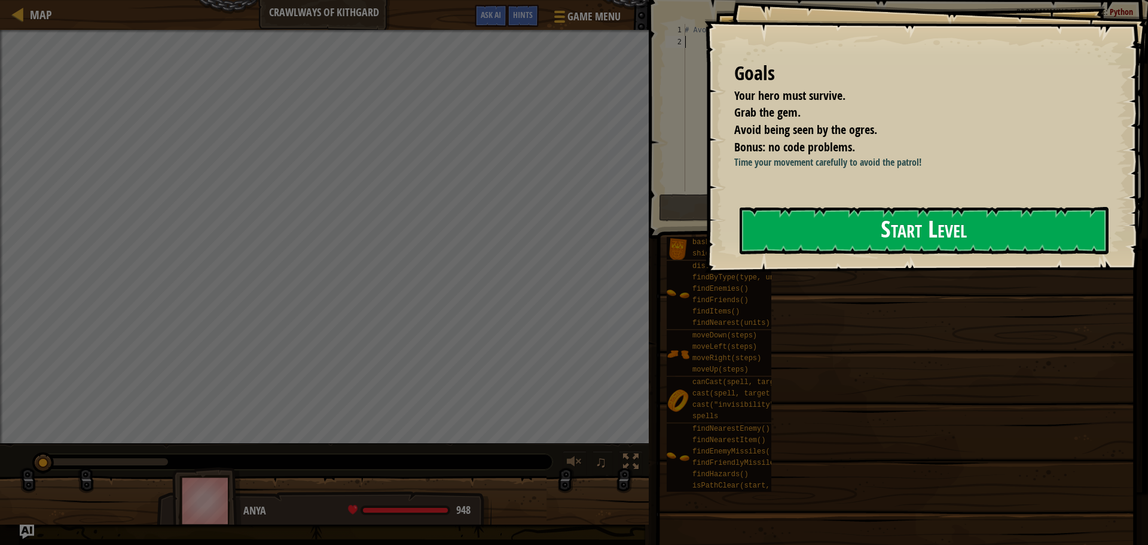
click at [936, 234] on button "Start Level" at bounding box center [924, 230] width 369 height 47
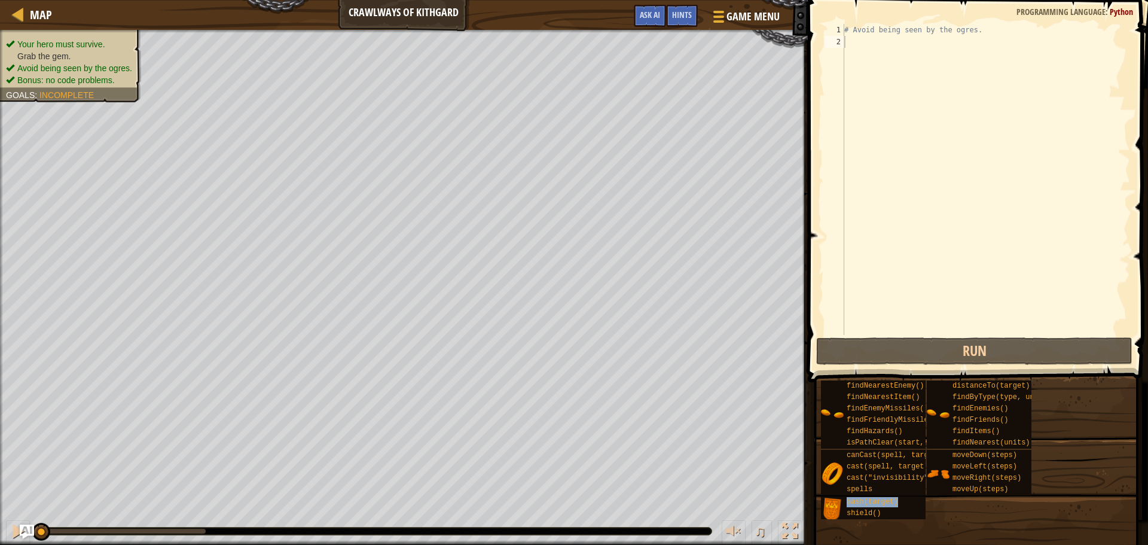
click at [958, 511] on div "findNearestEnemy() findNearestItem() findEnemyMissiles() findFriendlyMissiles()…" at bounding box center [980, 450] width 319 height 140
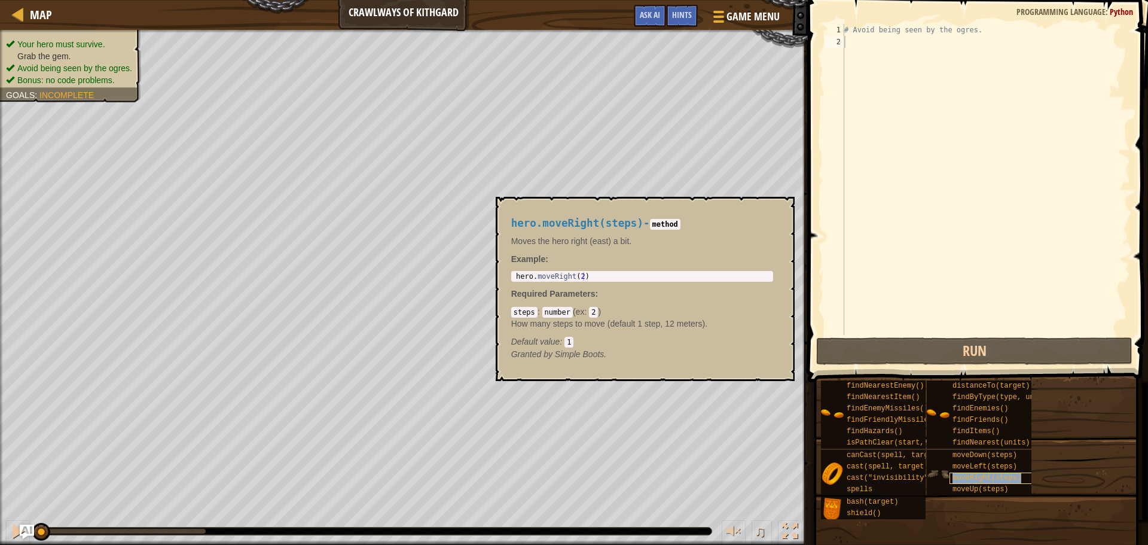
click at [990, 480] on span "moveRight(steps)" at bounding box center [987, 478] width 69 height 8
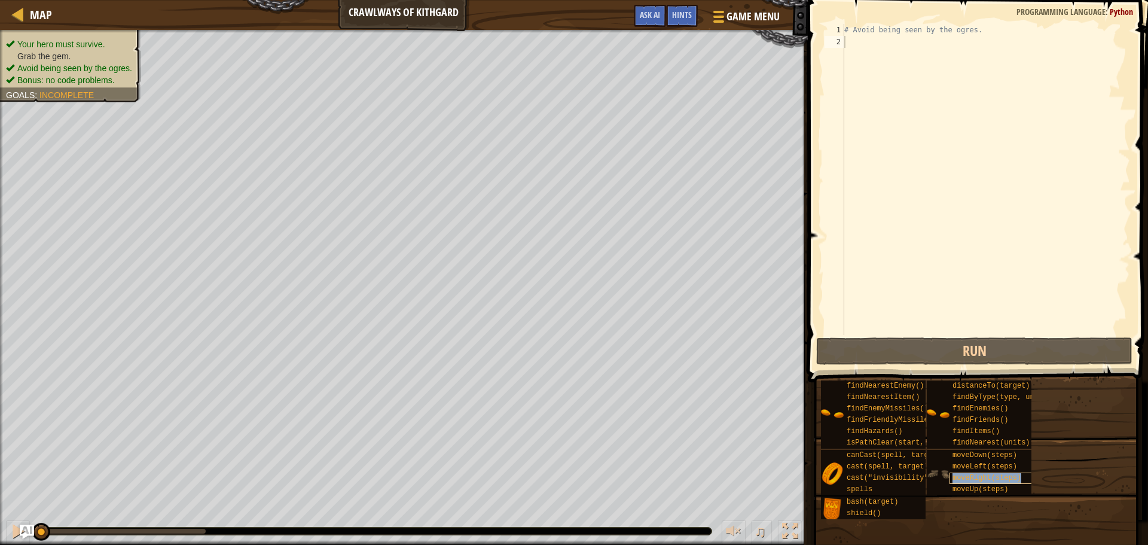
click at [990, 480] on span "moveRight(steps)" at bounding box center [987, 478] width 69 height 8
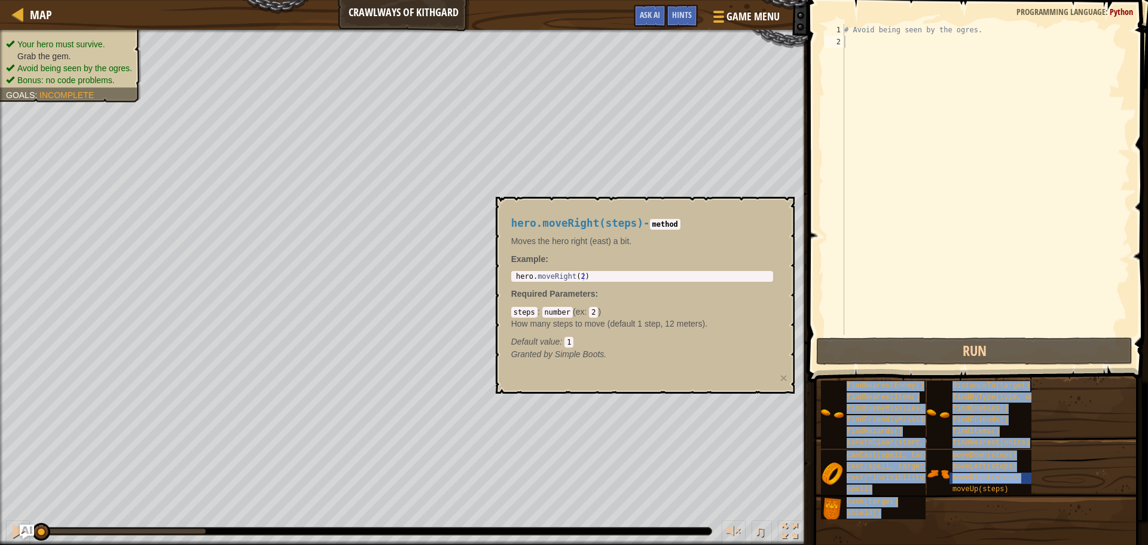
drag, startPoint x: 990, startPoint y: 480, endPoint x: 941, endPoint y: 197, distance: 287.0
click at [940, 195] on div "Hints 1 2 # Avoid being seen by the ogres. הההההההההההההההההההההההההההההההההההה…" at bounding box center [976, 269] width 344 height 539
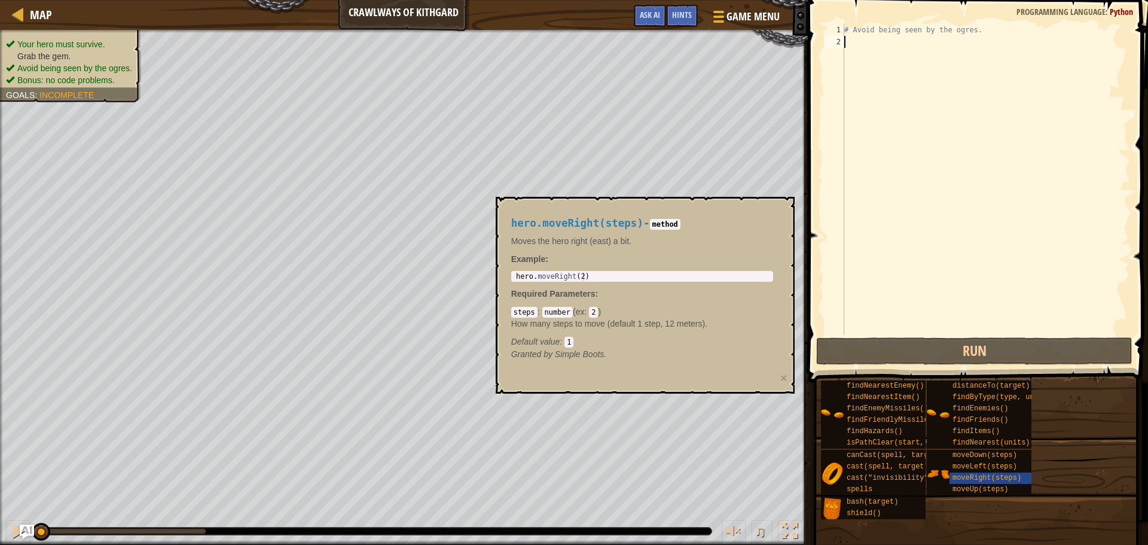
drag, startPoint x: 944, startPoint y: 216, endPoint x: 945, endPoint y: 252, distance: 35.9
click at [945, 224] on div "# Avoid being seen by the ogres." at bounding box center [986, 191] width 288 height 335
drag, startPoint x: 1047, startPoint y: 425, endPoint x: 1035, endPoint y: 432, distance: 14.2
click at [1045, 425] on div "findNearestEnemy() findNearestItem() findEnemyMissiles() findFriendlyMissiles()…" at bounding box center [980, 450] width 319 height 140
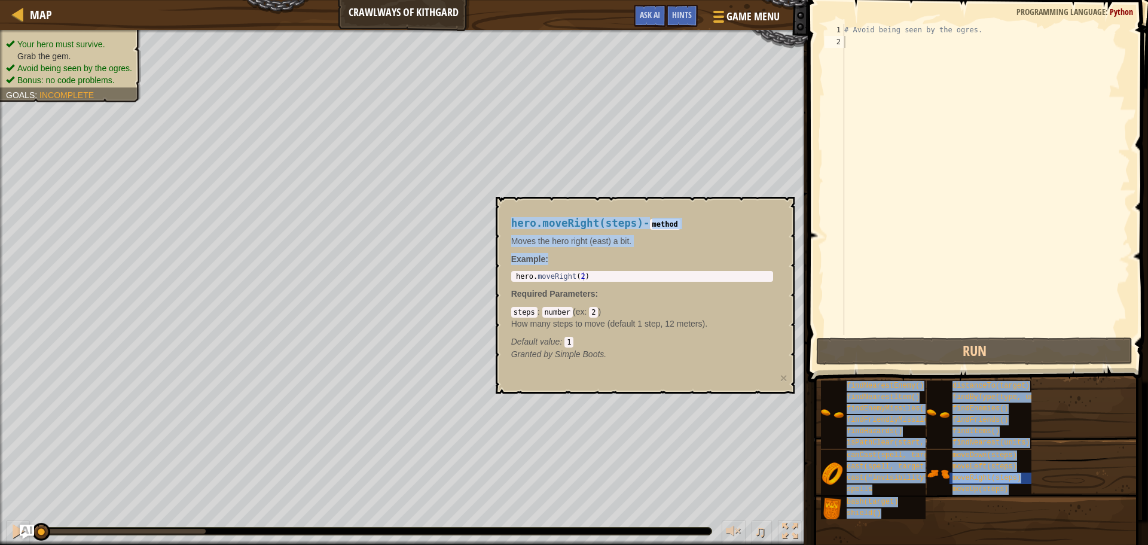
drag, startPoint x: 630, startPoint y: 267, endPoint x: 893, endPoint y: 83, distance: 321.2
click at [911, 0] on body "Map Crawlways of Kithgard Game Menu Done Hints Ask AI 1 ההההההההההההההההההההההה…" at bounding box center [574, 0] width 1148 height 0
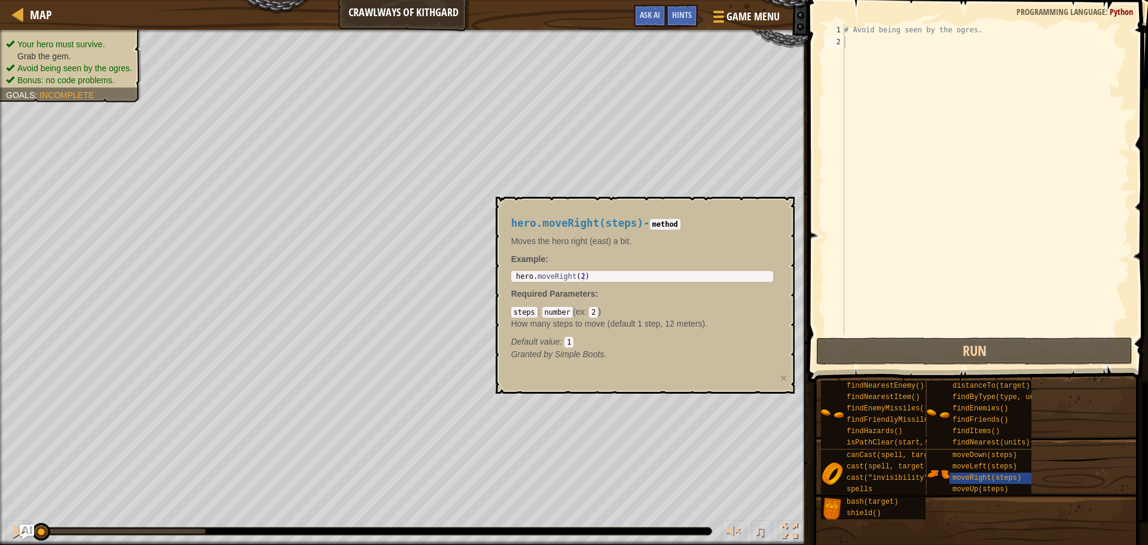
click at [871, 80] on div "# Avoid being seen by the ogres." at bounding box center [986, 191] width 288 height 335
drag, startPoint x: 886, startPoint y: 109, endPoint x: 888, endPoint y: 118, distance: 9.7
click at [887, 115] on div "# Avoid being seen by the ogres." at bounding box center [986, 191] width 288 height 335
click at [894, 115] on div "# Avoid being seen by the ogres." at bounding box center [986, 191] width 288 height 335
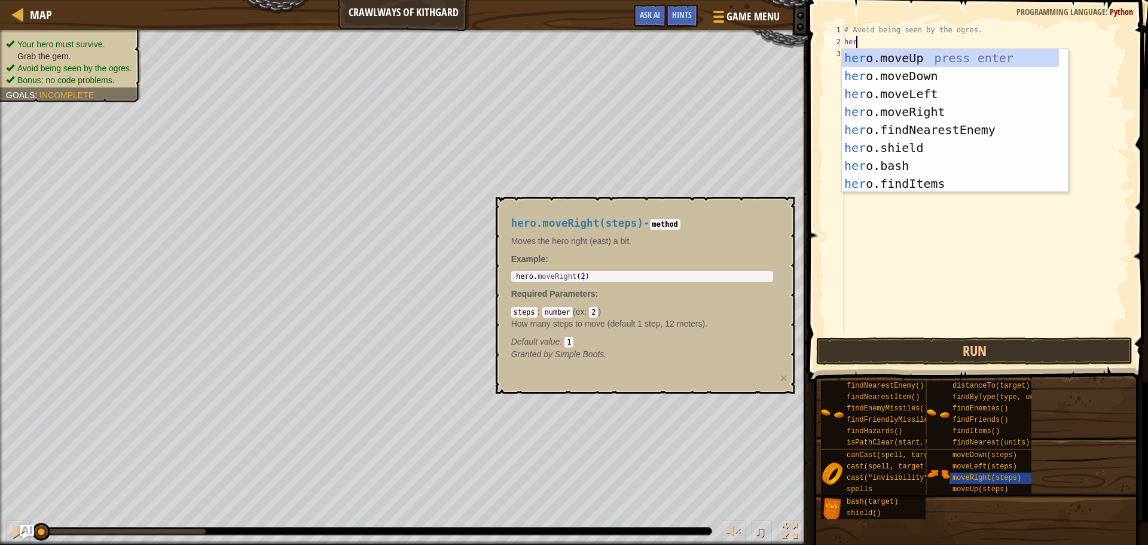
scroll to position [5, 1]
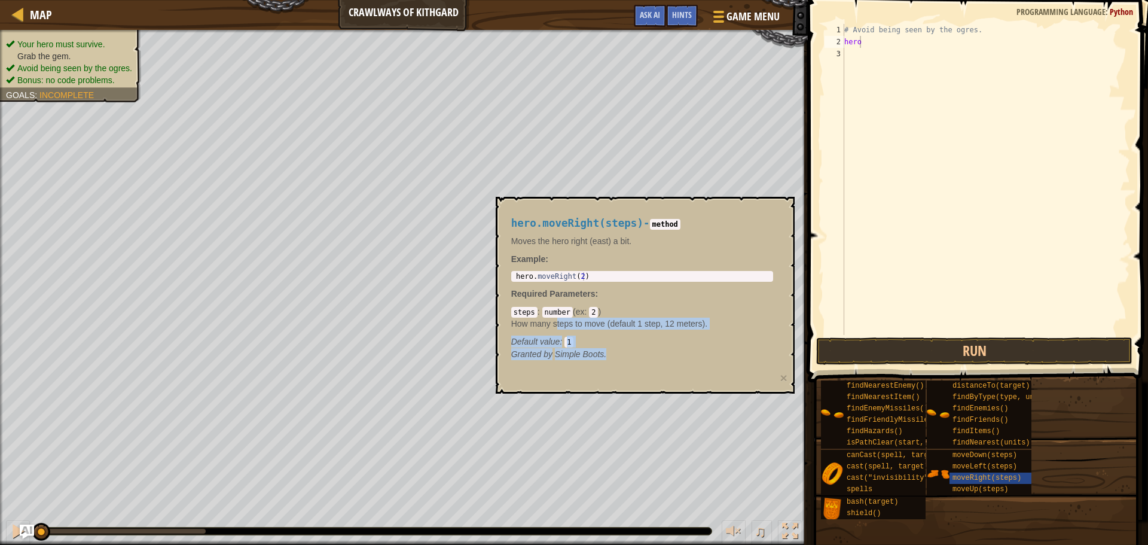
drag, startPoint x: 624, startPoint y: 367, endPoint x: 610, endPoint y: 302, distance: 66.0
click at [632, 352] on div "hero.moveRight(steps) - method Moves the hero right (east) a bit. Example : 1 h…" at bounding box center [642, 288] width 279 height 165
click at [885, 41] on div "# Avoid being seen by the ogres. hero" at bounding box center [986, 191] width 288 height 335
type textarea "h"
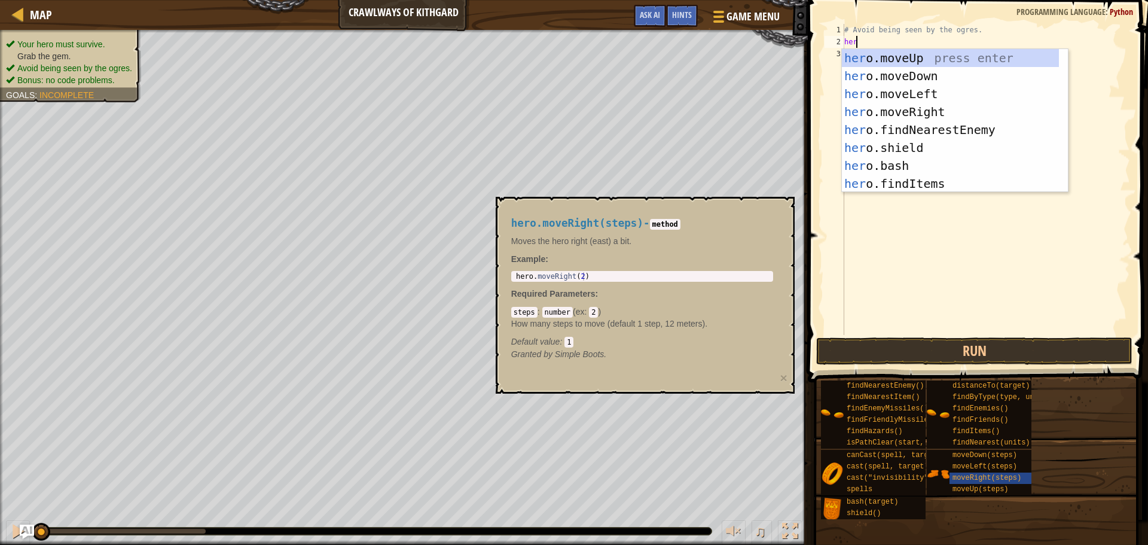
type textarea "hero"
drag, startPoint x: 956, startPoint y: 112, endPoint x: 949, endPoint y: 108, distance: 8.3
click at [955, 112] on div "hero .moveUp press enter hero .moveDown press enter hero .moveLeft press enter …" at bounding box center [950, 138] width 217 height 179
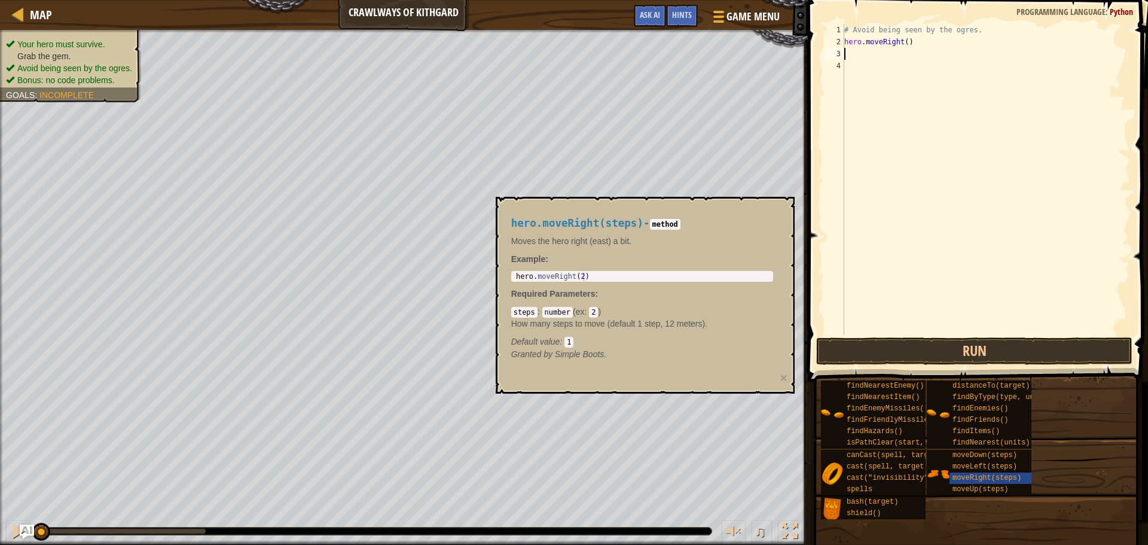
scroll to position [5, 0]
click at [904, 40] on div "# Avoid being seen by the ogres. hero . moveRight ( )" at bounding box center [986, 191] width 288 height 335
click at [885, 359] on button "Run" at bounding box center [974, 351] width 316 height 28
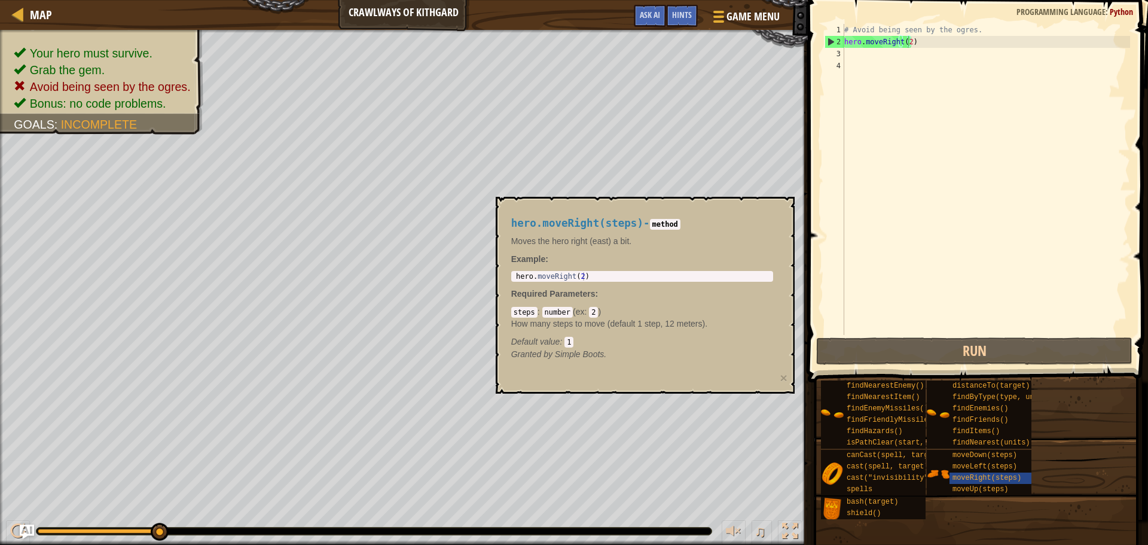
drag, startPoint x: 691, startPoint y: 272, endPoint x: 705, endPoint y: 240, distance: 34.8
click at [692, 272] on div "hero.moveRight(steps) - method Moves the hero right (east) a bit. Example : 1 h…" at bounding box center [642, 288] width 279 height 165
click at [988, 483] on div "moveRight(steps)" at bounding box center [1007, 478] width 115 height 11
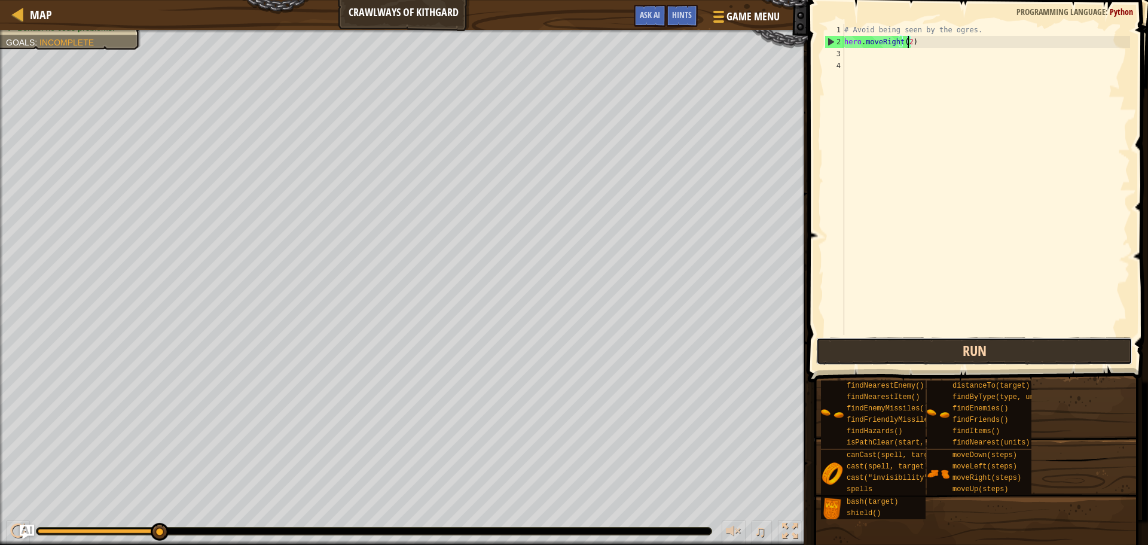
click at [954, 358] on button "Run" at bounding box center [974, 351] width 316 height 28
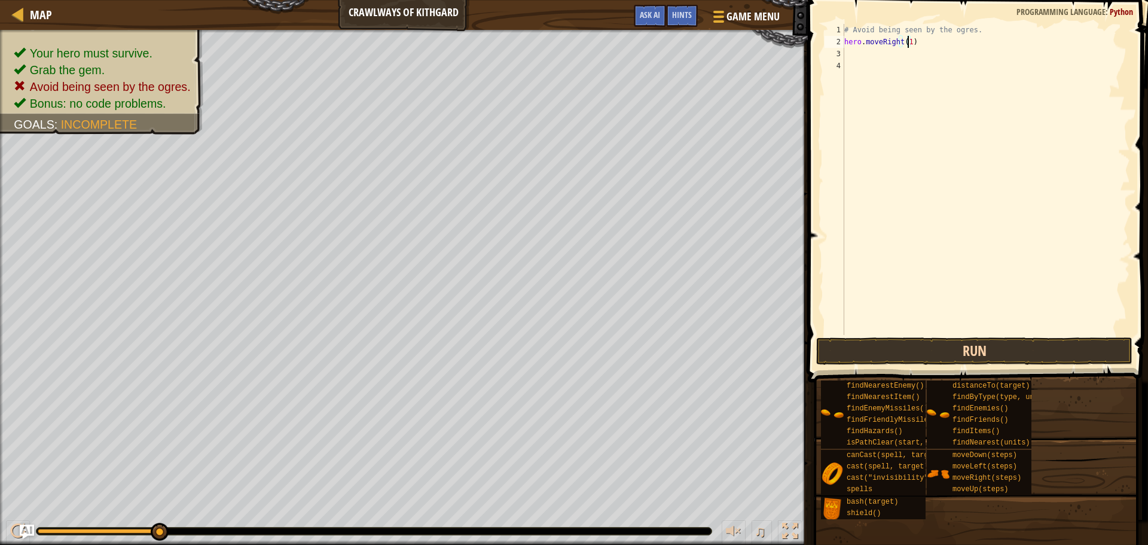
type textarea "hero.moveRight(1)"
click at [988, 349] on button "Run" at bounding box center [974, 351] width 316 height 28
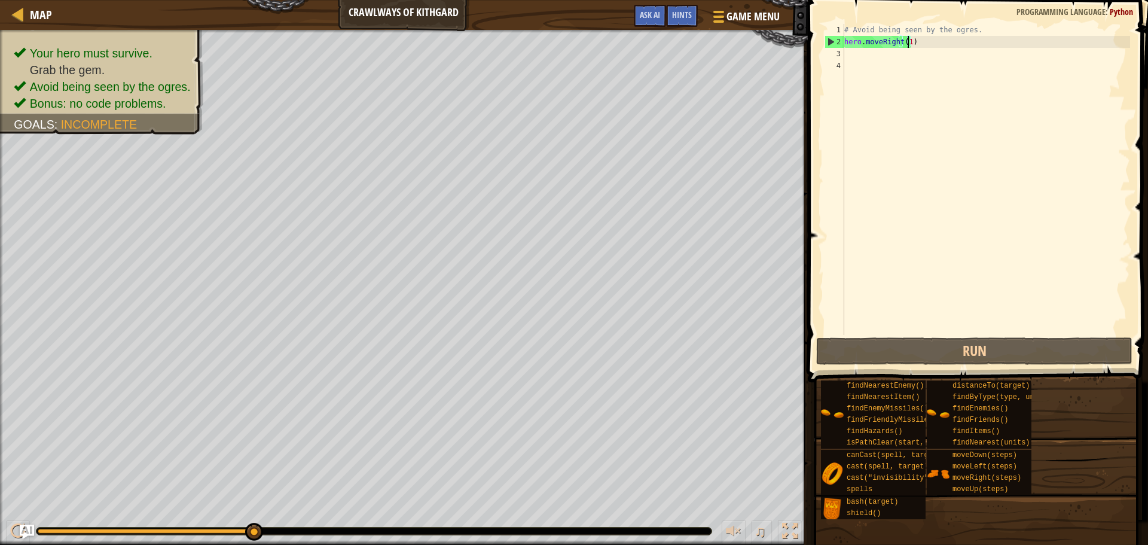
click at [867, 62] on div "# Avoid being seen by the ogres. hero . moveRight ( 1 )" at bounding box center [986, 191] width 288 height 335
click at [864, 56] on div "# Avoid being seen by the ogres. hero . moveRight ( 1 )" at bounding box center [986, 191] width 288 height 335
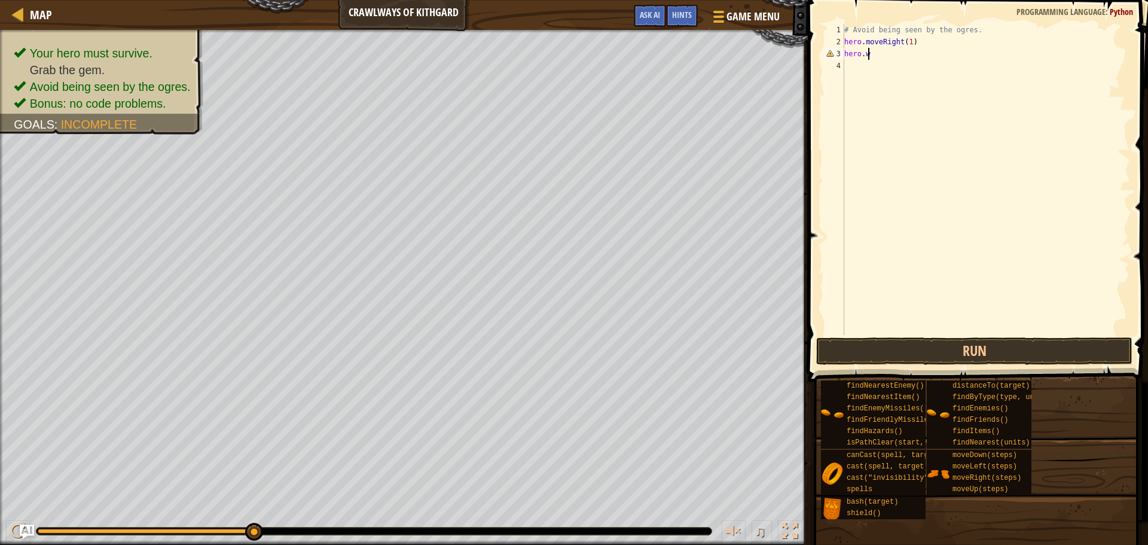
type textarea "h"
type textarea "wait"
click at [849, 62] on div "# Avoid being seen by the ogres. hero . moveRight ( 1 ) wait" at bounding box center [986, 191] width 288 height 335
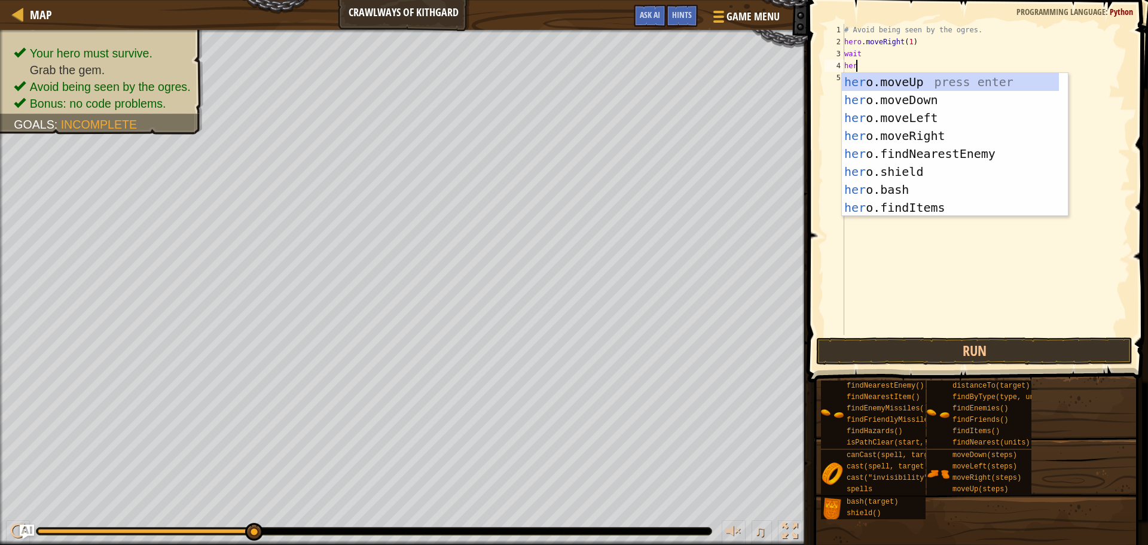
type textarea "hero"
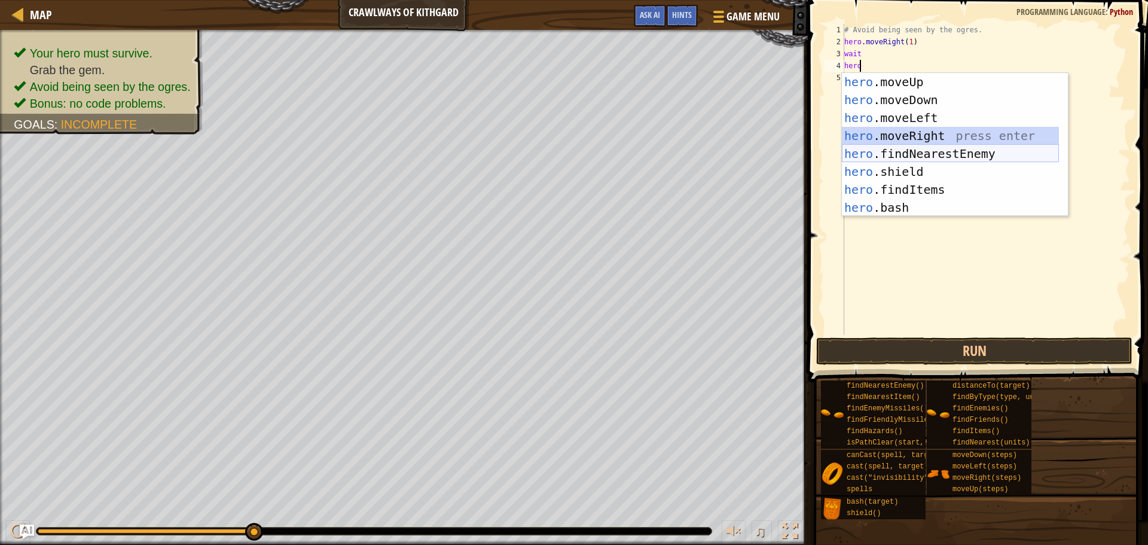
drag, startPoint x: 1027, startPoint y: 142, endPoint x: 1024, endPoint y: 151, distance: 9.5
click at [1025, 148] on div "hero .moveUp press enter hero .moveDown press enter hero .moveLeft press enter …" at bounding box center [950, 162] width 217 height 179
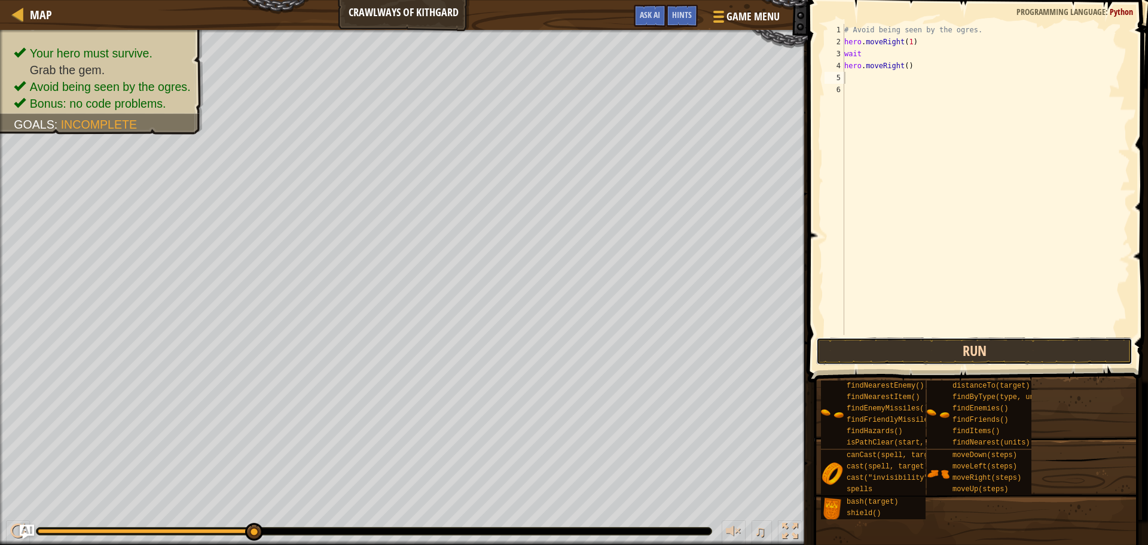
click at [968, 353] on button "Run" at bounding box center [974, 351] width 316 height 28
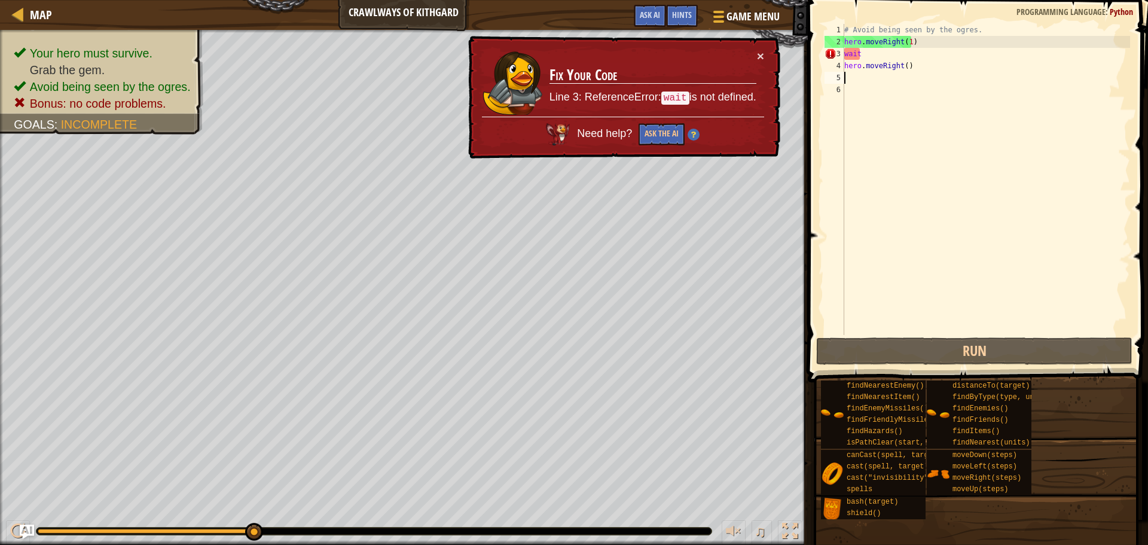
click at [865, 53] on div "# Avoid being seen by the ogres. hero . moveRight ( 1 ) wait hero . moveRight (…" at bounding box center [986, 191] width 288 height 335
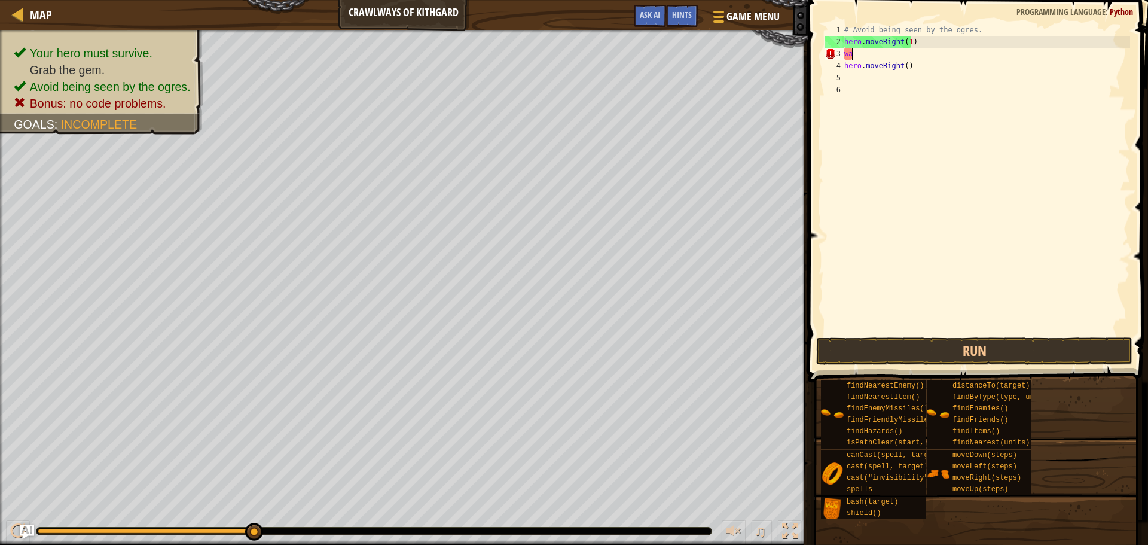
type textarea "w"
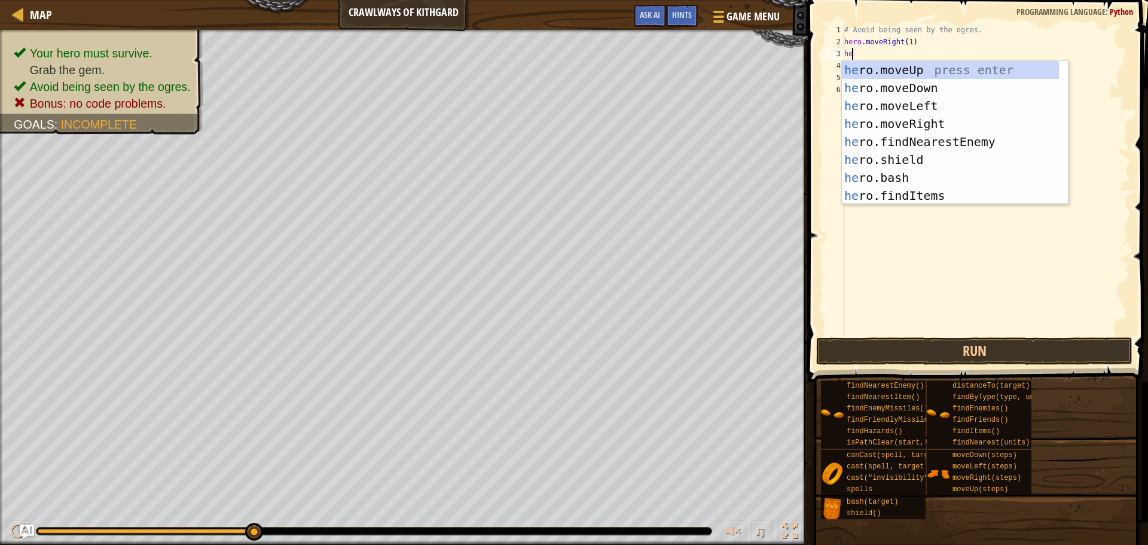
type textarea "hero"
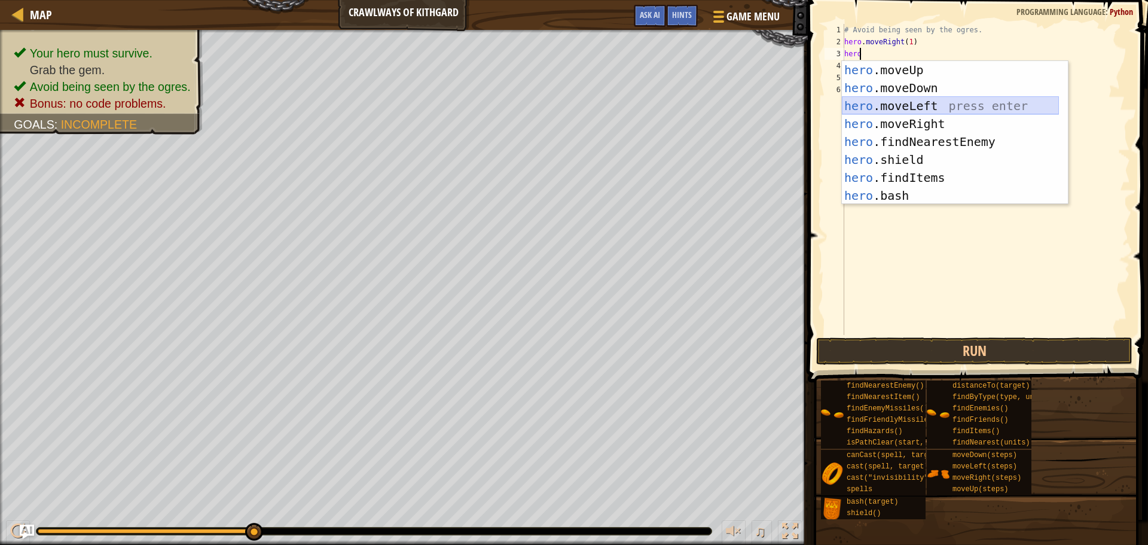
click at [882, 100] on div "hero .moveUp press enter hero .moveDown press enter hero .moveLeft press enter …" at bounding box center [950, 150] width 217 height 179
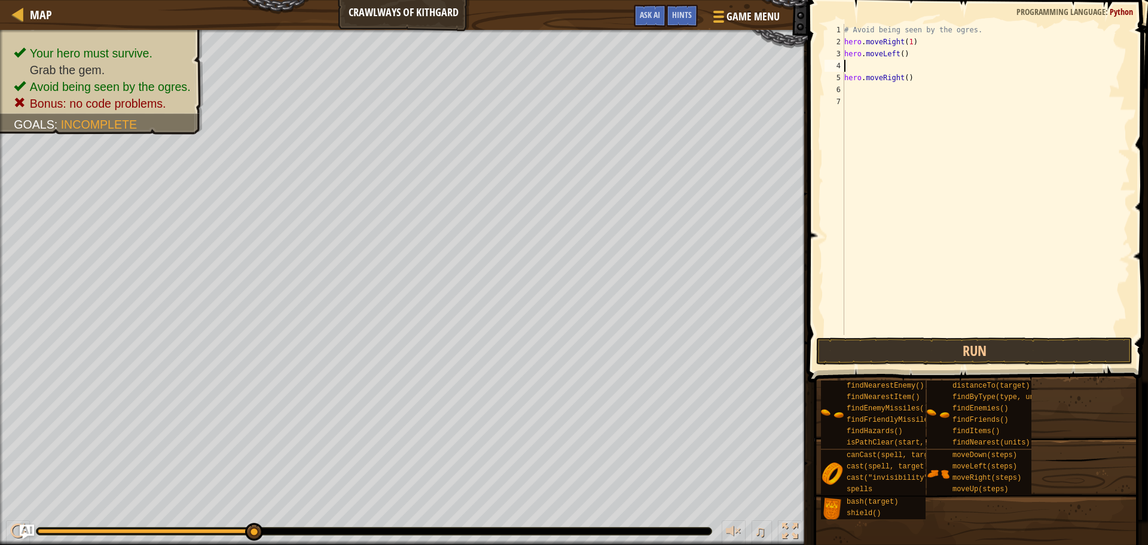
type textarea "hero.moveLeft()"
drag, startPoint x: 967, startPoint y: 255, endPoint x: 954, endPoint y: 315, distance: 61.7
click at [956, 294] on div "# Avoid being seen by the ogres. hero . moveRight ( 1 ) hero . moveLeft ( ) her…" at bounding box center [986, 191] width 288 height 335
click at [946, 345] on button "Run" at bounding box center [974, 351] width 316 height 28
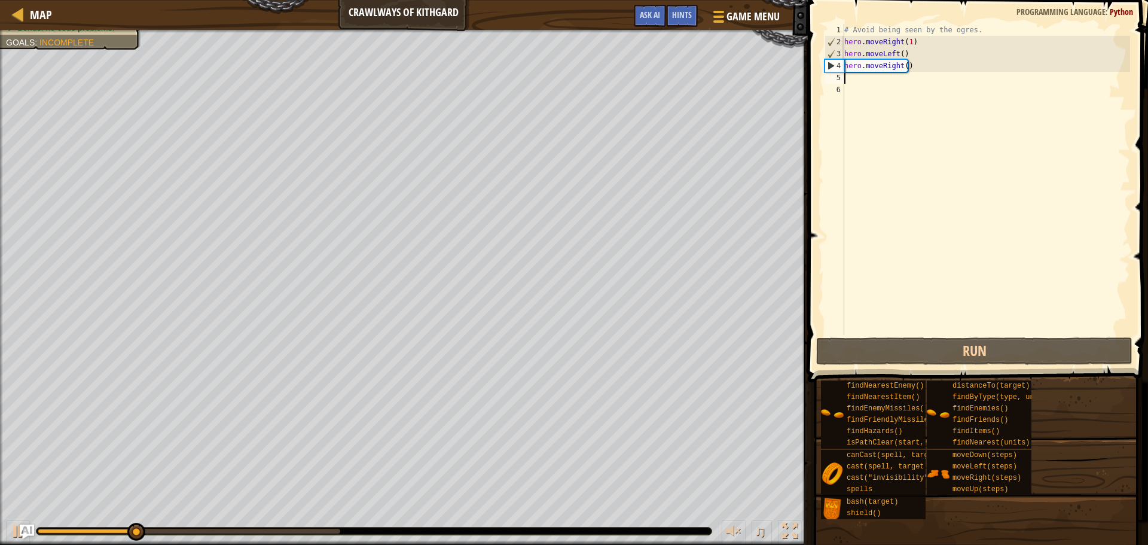
click at [871, 72] on div "# Avoid being seen by the ogres. hero . moveRight ( 1 ) hero . moveLeft ( ) her…" at bounding box center [986, 191] width 288 height 335
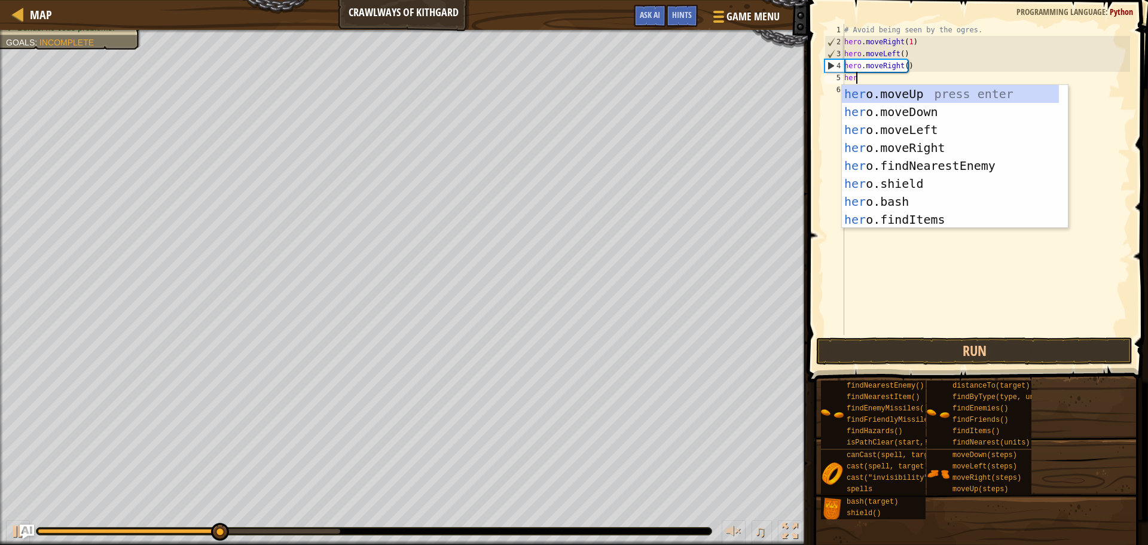
type textarea "hero"
click at [958, 87] on div "hero .moveUp press enter hero .moveDown press enter hero .moveLeft press enter …" at bounding box center [950, 174] width 217 height 179
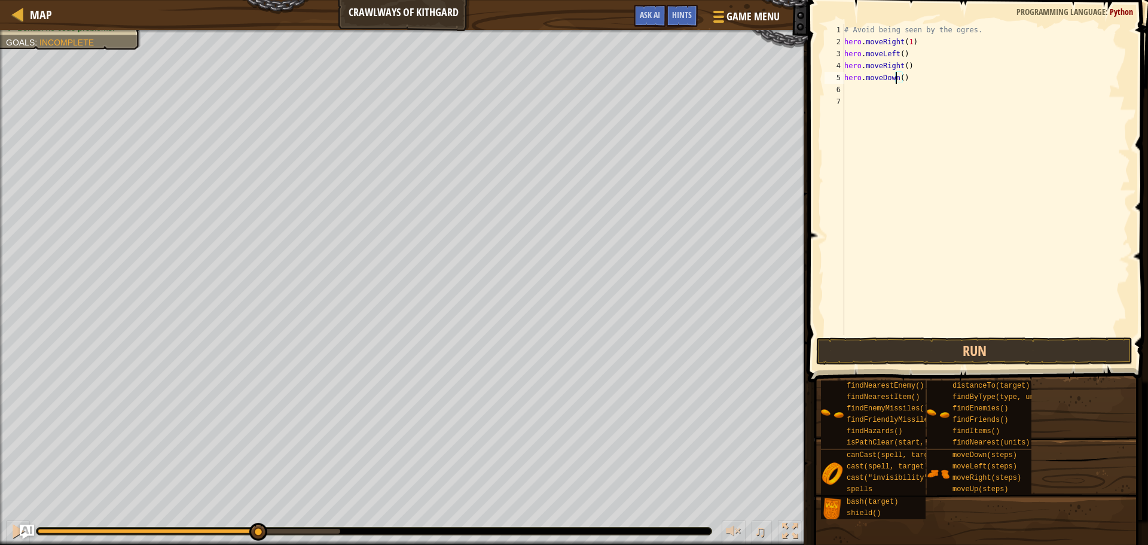
click at [897, 77] on div "# Avoid being seen by the ogres. hero . moveRight ( 1 ) hero . moveLeft ( ) her…" at bounding box center [986, 191] width 288 height 335
type textarea "hero.moveRight()"
click at [1002, 352] on button "Run" at bounding box center [974, 351] width 316 height 28
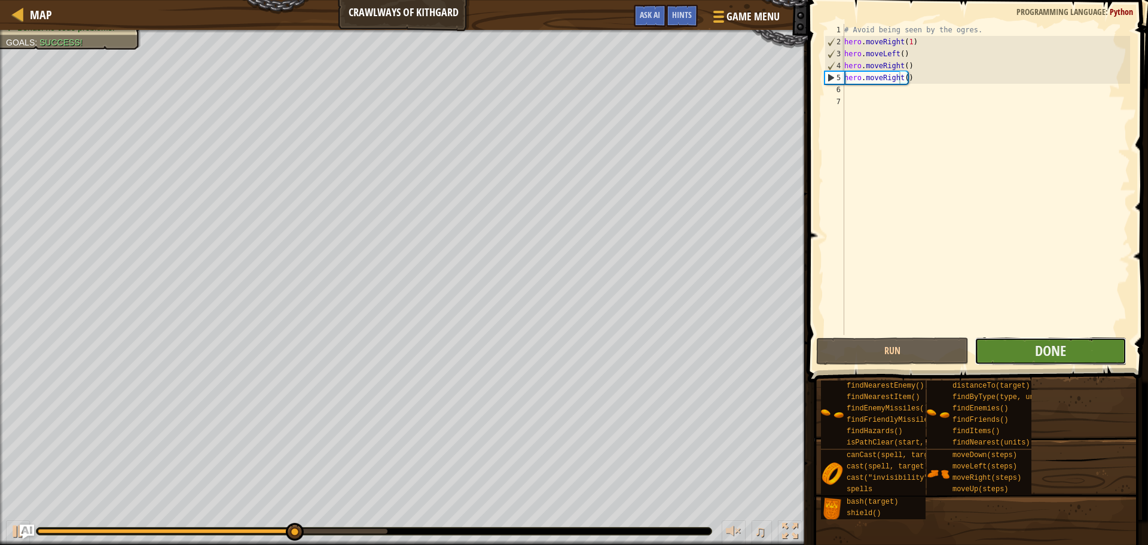
click at [1014, 347] on button "Done" at bounding box center [1051, 351] width 152 height 28
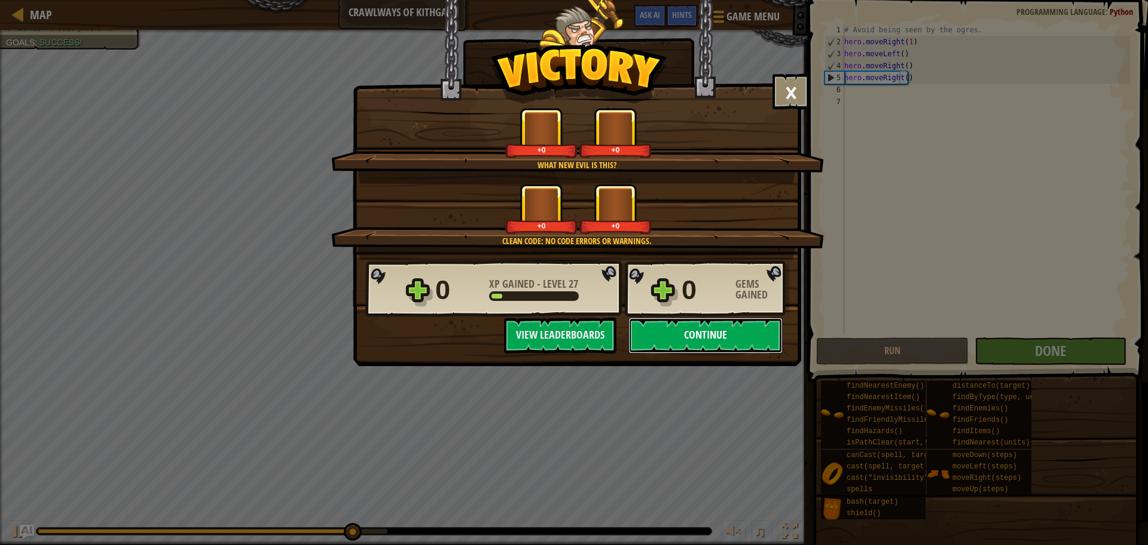
click at [760, 336] on button "Continue" at bounding box center [706, 336] width 154 height 36
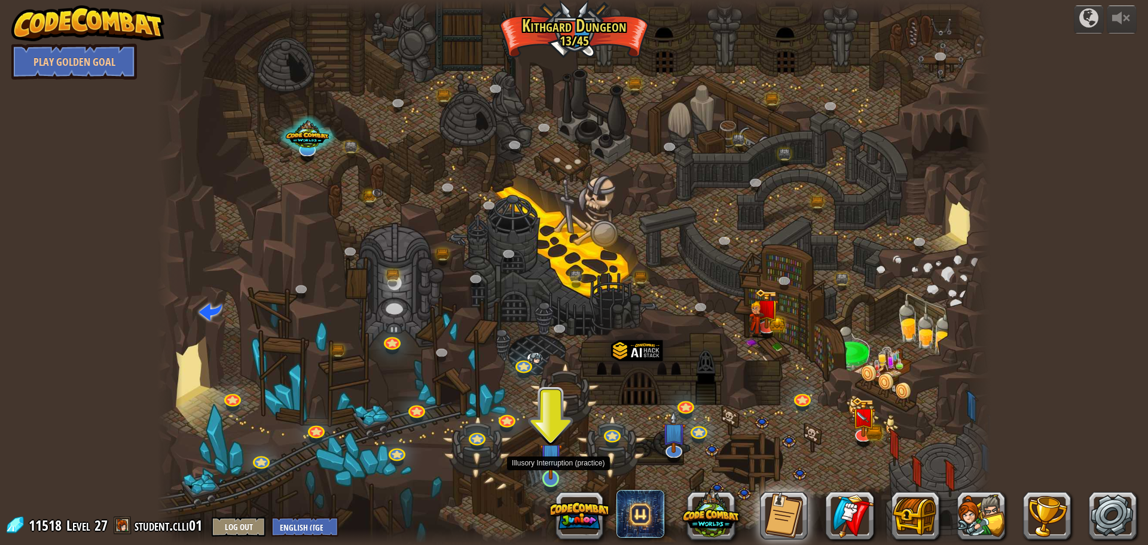
click at [555, 468] on img at bounding box center [551, 454] width 22 height 51
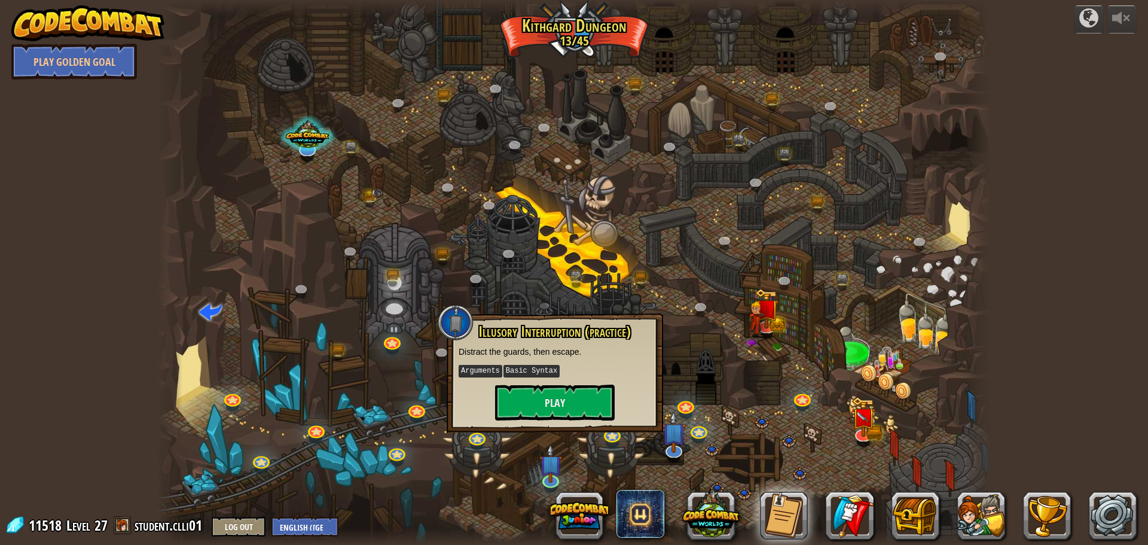
click at [532, 383] on div "Illusory Interruption (practice) Distract the guards, then escape. Arguments Ba…" at bounding box center [555, 372] width 193 height 97
click at [551, 395] on button "Play" at bounding box center [555, 403] width 120 height 36
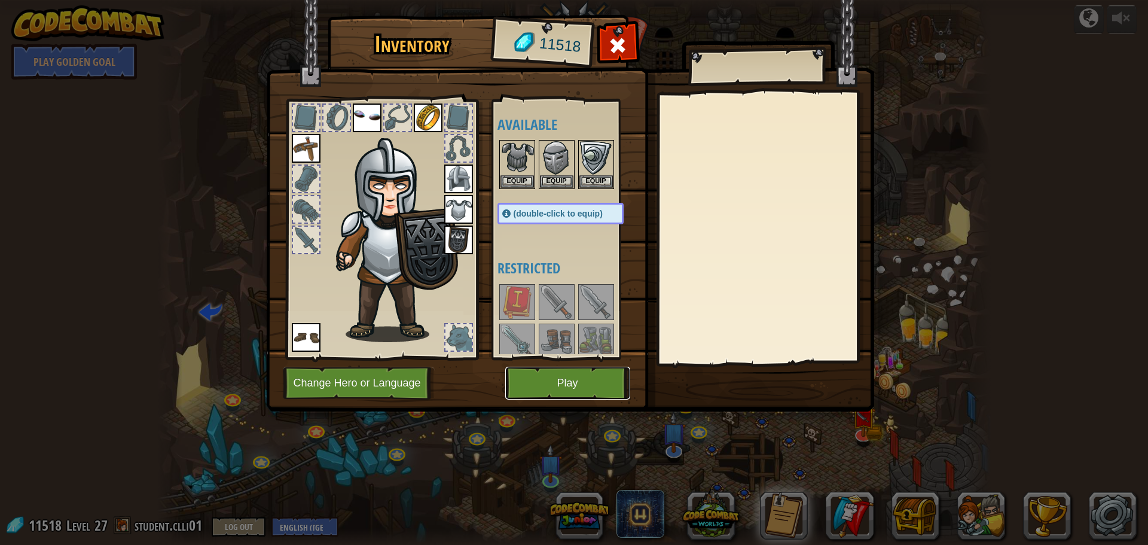
click at [552, 395] on button "Play" at bounding box center [567, 383] width 125 height 33
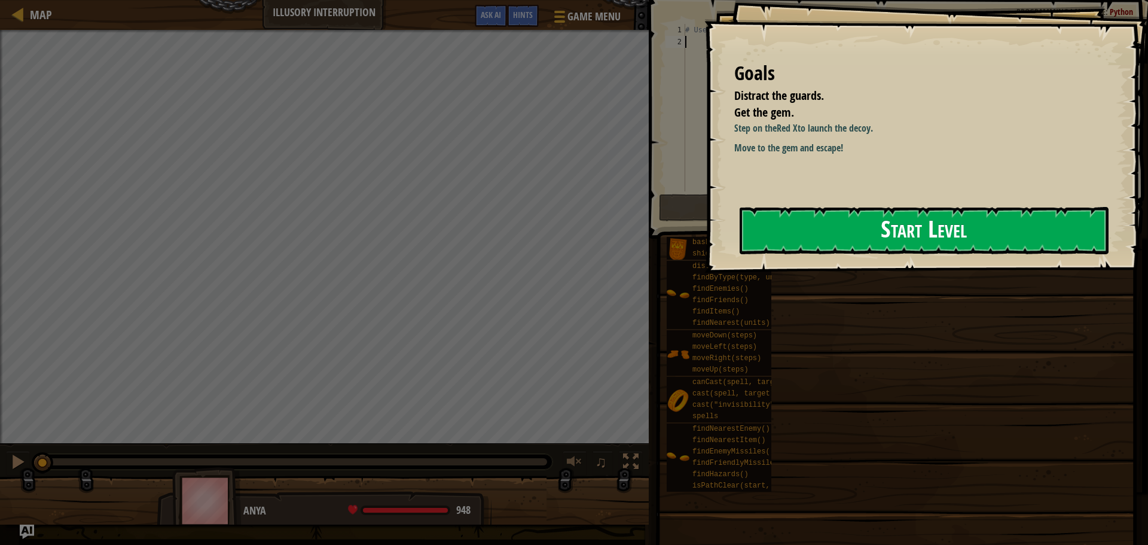
click at [992, 238] on button "Start Level" at bounding box center [924, 230] width 369 height 47
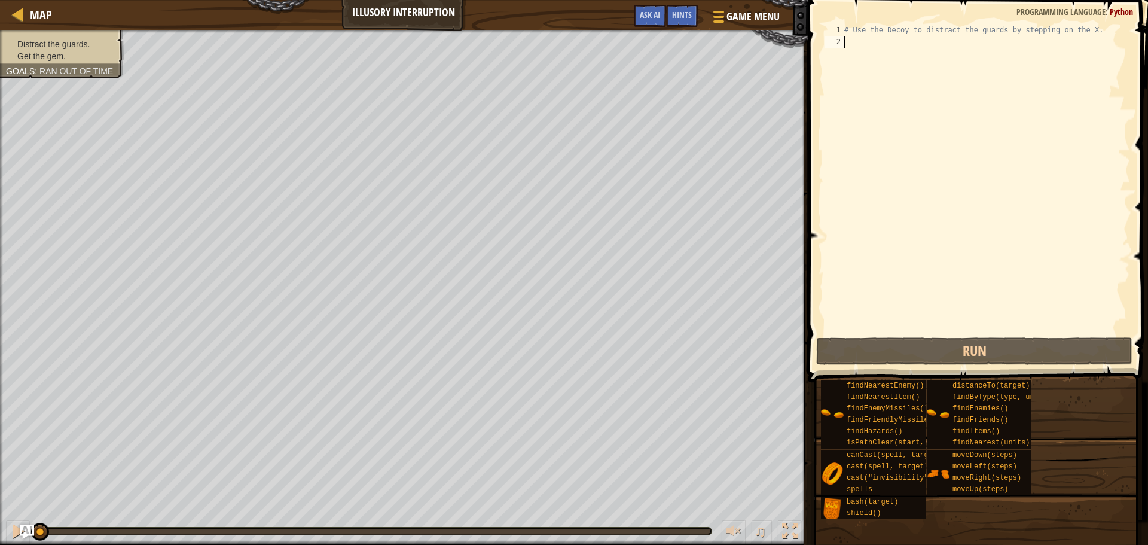
scroll to position [5, 0]
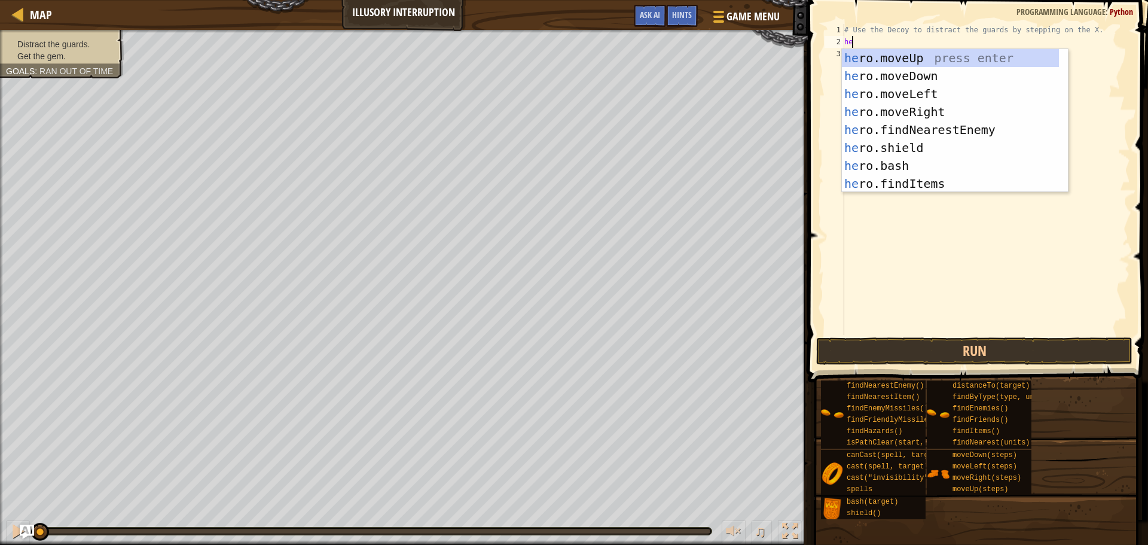
type textarea "hero"
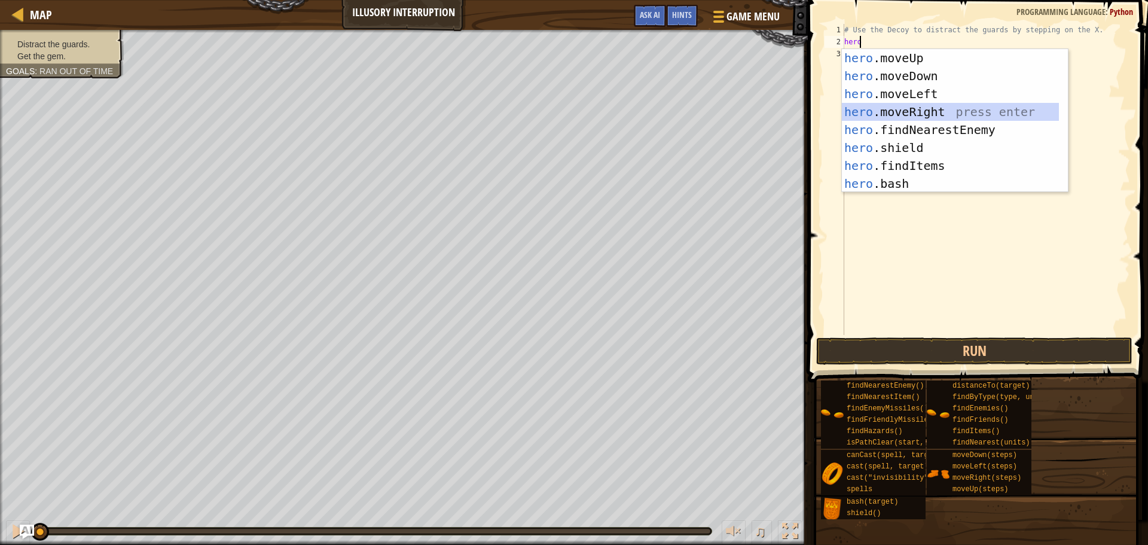
click at [937, 109] on div "hero .moveUp press enter hero .moveDown press enter hero .moveLeft press enter …" at bounding box center [950, 138] width 217 height 179
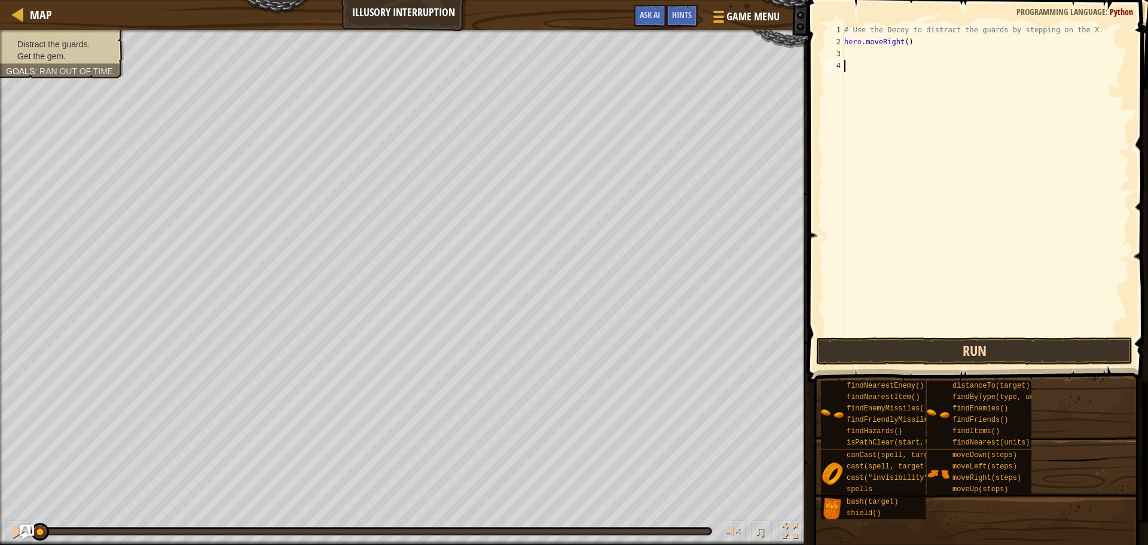
drag, startPoint x: 900, startPoint y: 298, endPoint x: 907, endPoint y: 344, distance: 46.1
click at [907, 339] on div "1 2 3 4 # Use the Decoy to distract the guards by stepping on the X. hero . mov…" at bounding box center [976, 214] width 344 height 417
click at [909, 355] on button "Run" at bounding box center [974, 351] width 316 height 28
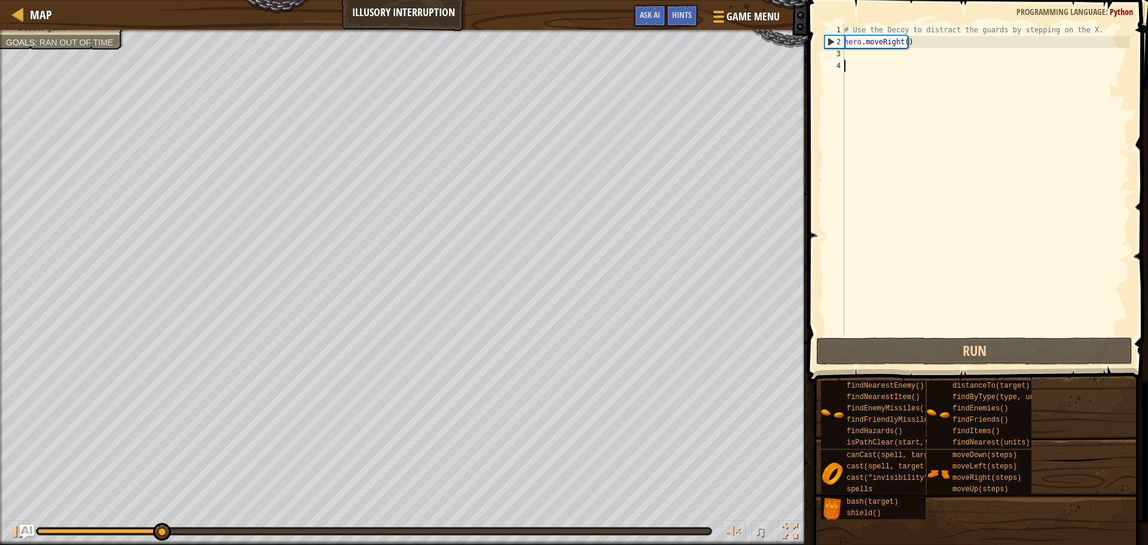
click at [861, 60] on div "# Use the Decoy to distract the guards by stepping on the X. hero . moveRight (…" at bounding box center [986, 191] width 288 height 335
click at [861, 57] on div "# Use the Decoy to distract the guards by stepping on the X. hero . moveRight (…" at bounding box center [986, 191] width 288 height 335
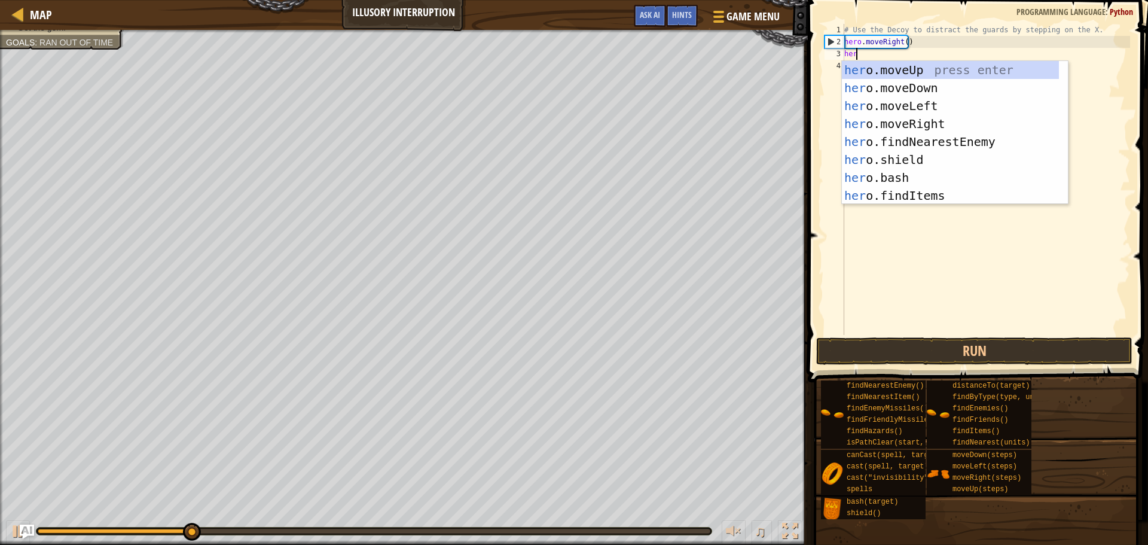
type textarea "hero"
click at [895, 90] on div "hero .moveUp press enter hero .moveDown press enter hero .moveLeft press enter …" at bounding box center [950, 150] width 217 height 179
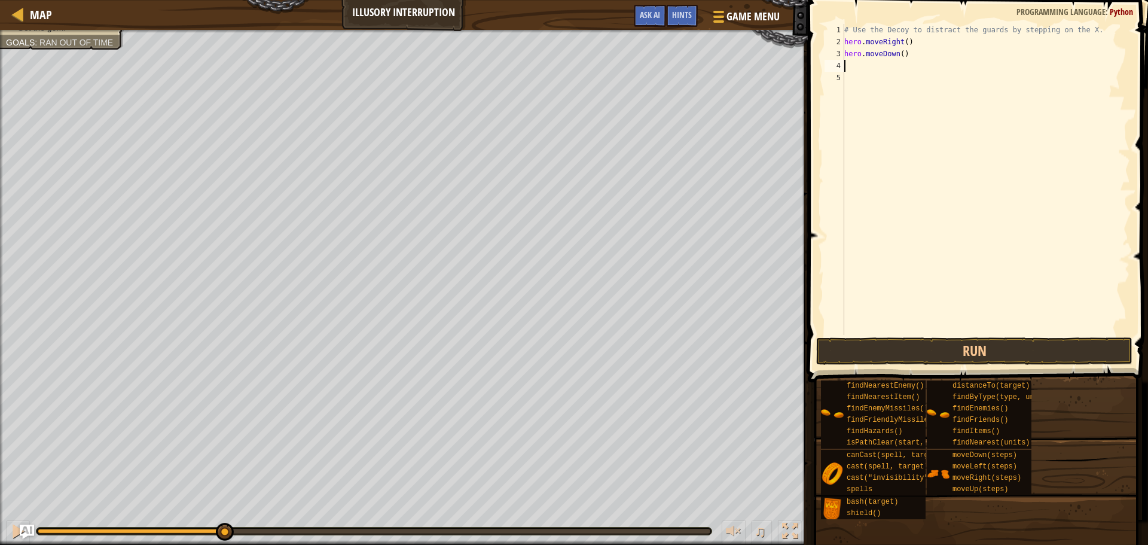
click at [900, 54] on div "# Use the Decoy to distract the guards by stepping on the X. hero . moveRight (…" at bounding box center [986, 191] width 288 height 335
type textarea "hero.moveDown(2)"
drag, startPoint x: 880, startPoint y: 299, endPoint x: 899, endPoint y: 342, distance: 46.3
click at [899, 342] on div "1 2 3 4 5 6 # Use the Decoy to distract the guards by stepping on the X. hero .…" at bounding box center [976, 214] width 344 height 417
click at [898, 350] on button "Run" at bounding box center [974, 351] width 316 height 28
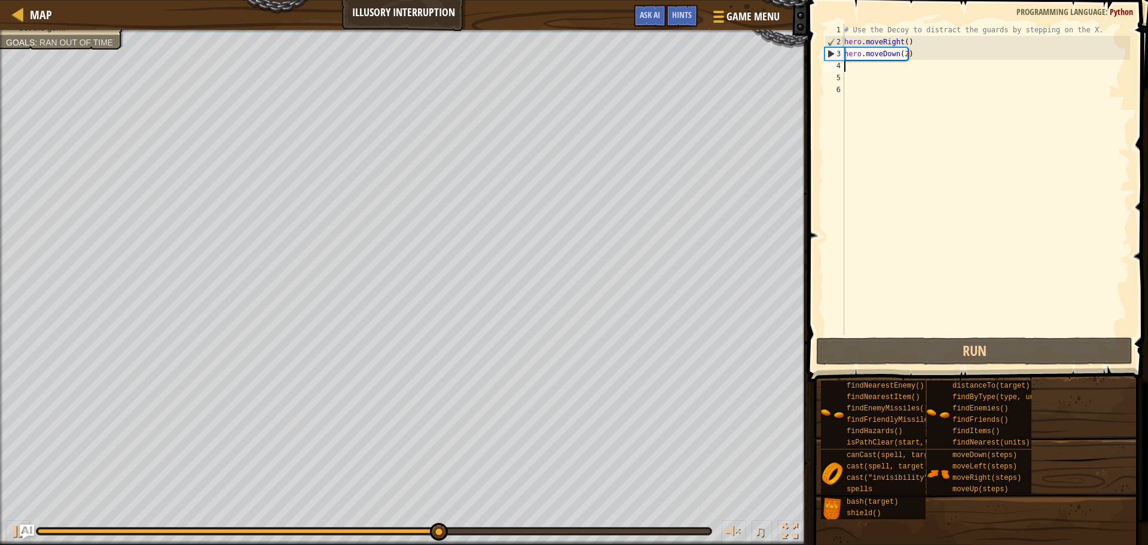
click at [846, 65] on div "# Use the Decoy to distract the guards by stepping on the X. hero . moveRight (…" at bounding box center [986, 191] width 288 height 335
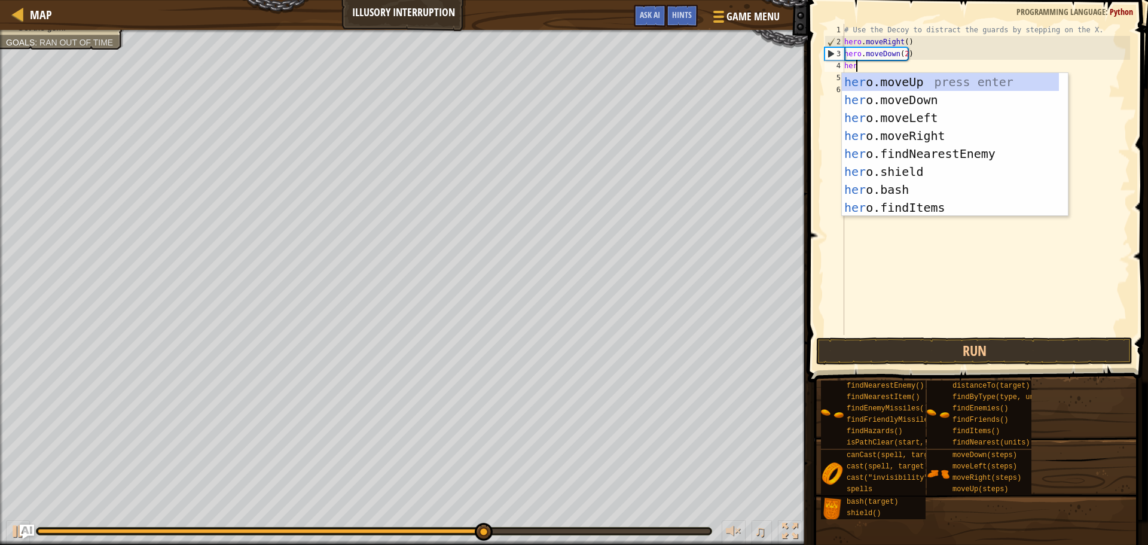
type textarea "hero"
click at [938, 82] on div "hero .moveUp press enter hero .moveDown press enter hero .moveLeft press enter …" at bounding box center [950, 162] width 217 height 179
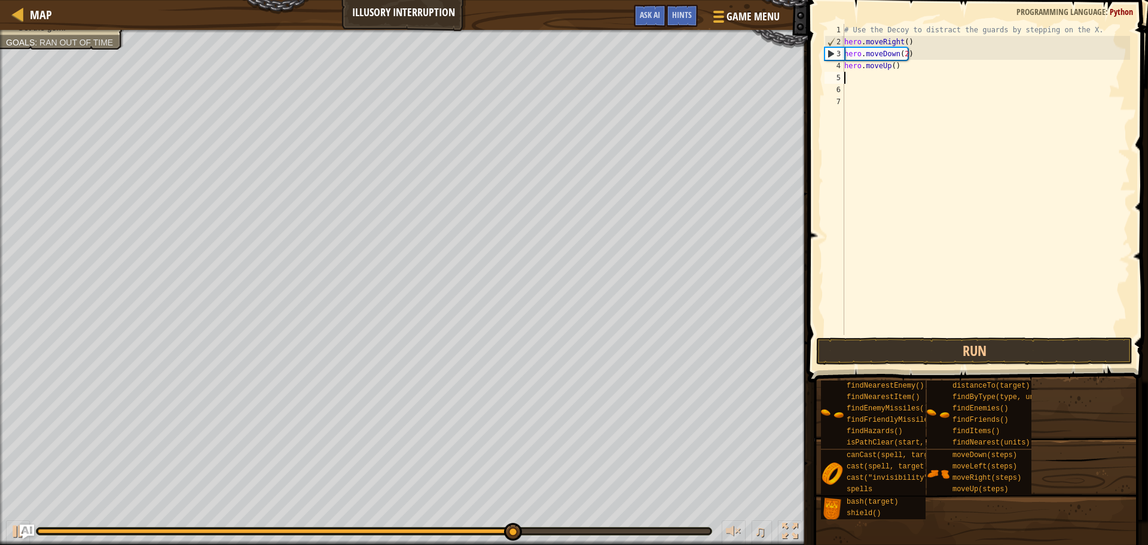
scroll to position [5, 0]
click at [893, 62] on div "# Use the Decoy to distract the guards by stepping on the X. hero . moveRight (…" at bounding box center [986, 191] width 288 height 335
type textarea "hero.moveUp(2)"
click at [847, 74] on div "# Use the Decoy to distract the guards by stepping on the X. hero . moveRight (…" at bounding box center [986, 191] width 288 height 335
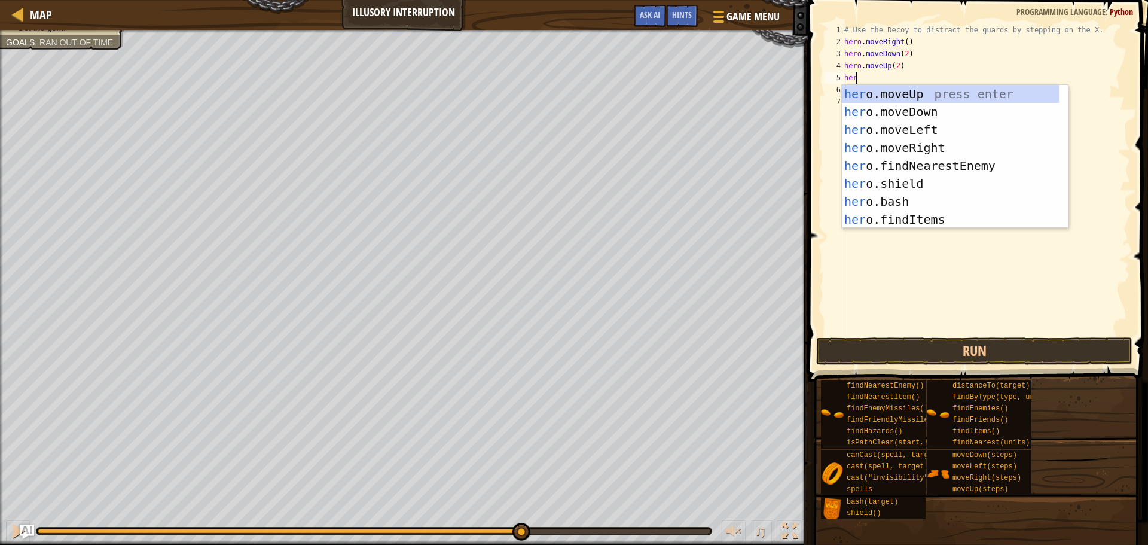
scroll to position [5, 1]
click at [903, 66] on div "# Use the Decoy to distract the guards by stepping on the X. hero . moveRight (…" at bounding box center [986, 191] width 288 height 335
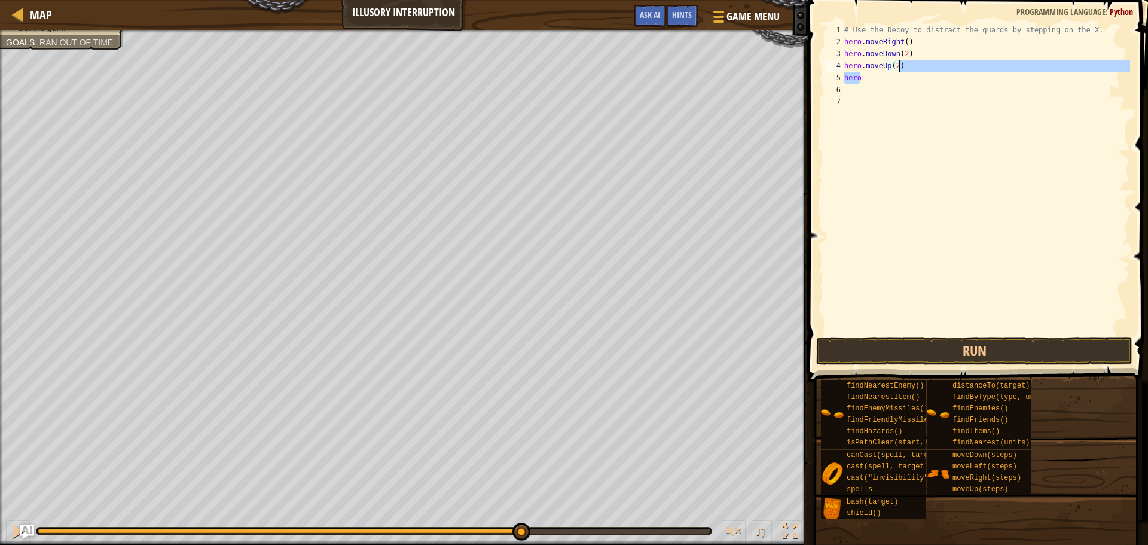
click at [861, 77] on div "# Use the Decoy to distract the guards by stepping on the X. hero . moveRight (…" at bounding box center [986, 179] width 288 height 311
click at [862, 77] on div "# Use the Decoy to distract the guards by stepping on the X. hero . moveRight (…" at bounding box center [986, 191] width 288 height 335
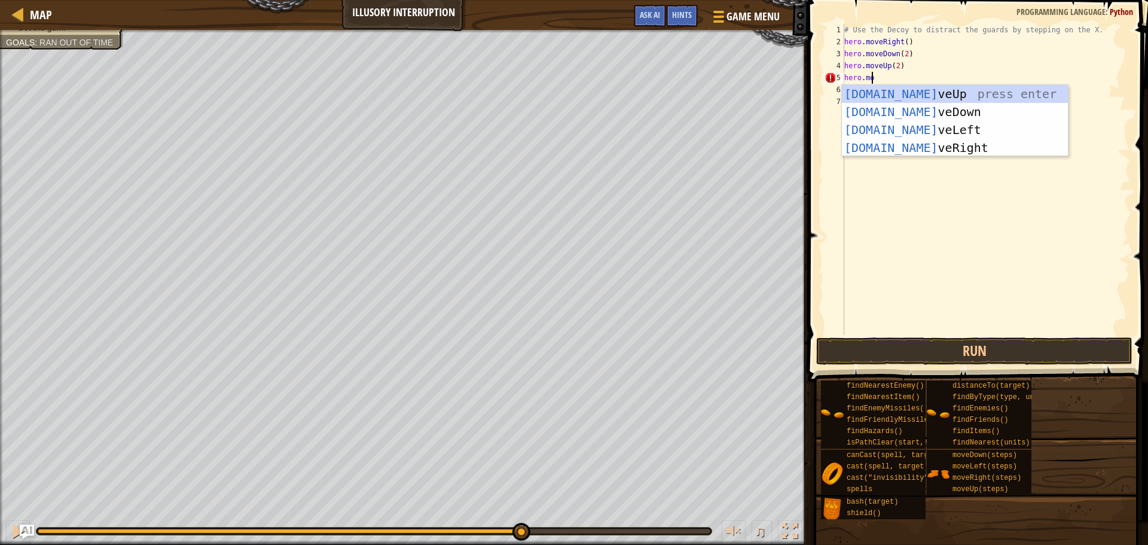
scroll to position [5, 2]
type textarea "hero.move"
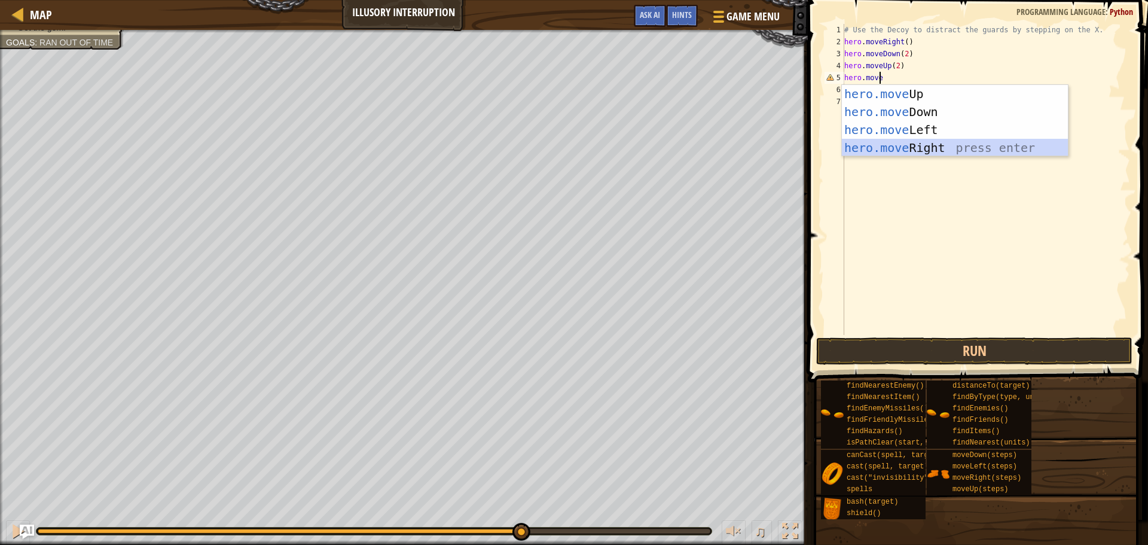
click at [976, 145] on div "hero.move Up press enter hero.move Down press enter hero.move Left press enter …" at bounding box center [955, 139] width 226 height 108
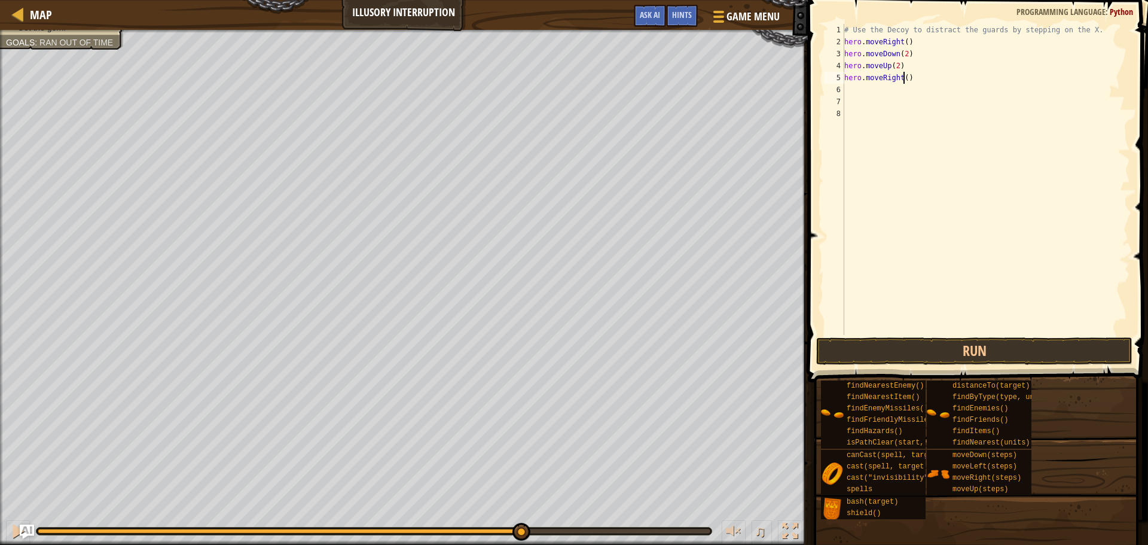
click at [904, 75] on div "# Use the Decoy to distract the guards by stepping on the X. hero . moveRight (…" at bounding box center [986, 191] width 288 height 335
type textarea "hero.moveRight(3)"
click at [898, 344] on button "Run" at bounding box center [974, 351] width 316 height 28
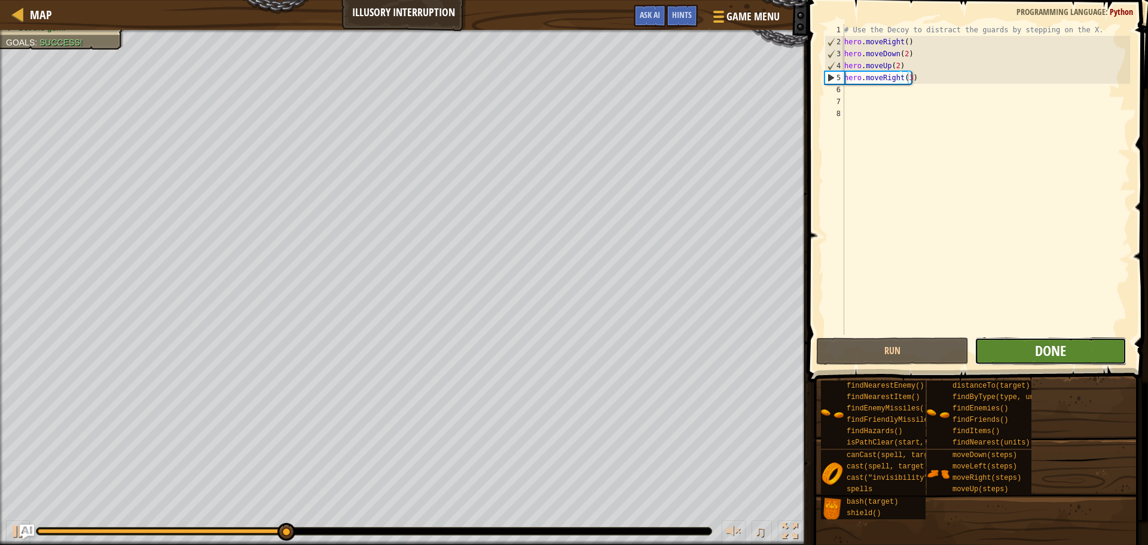
click at [1038, 359] on button "Done" at bounding box center [1051, 351] width 152 height 28
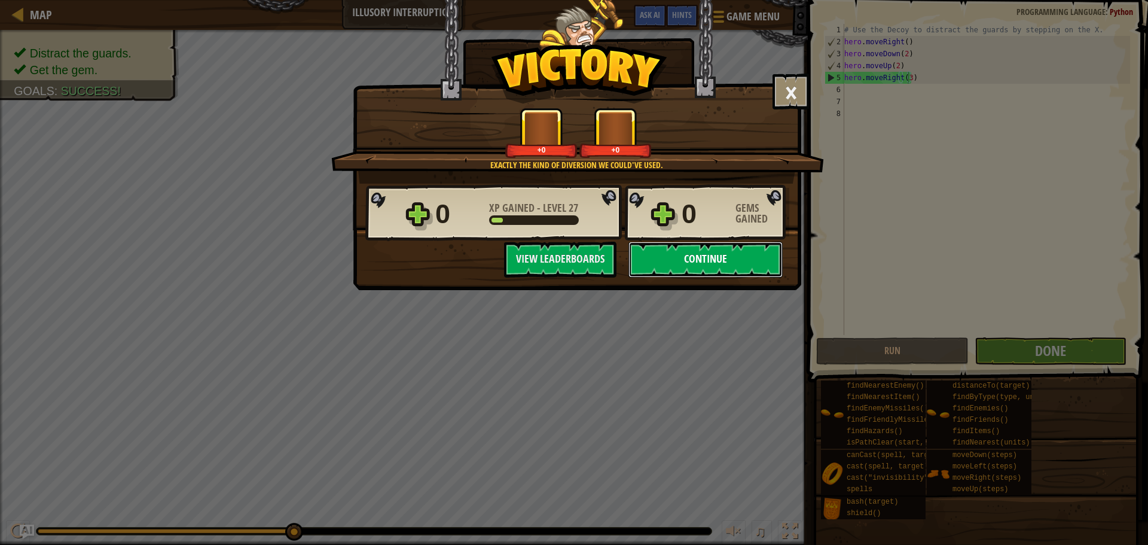
click at [778, 272] on button "Continue" at bounding box center [706, 260] width 154 height 36
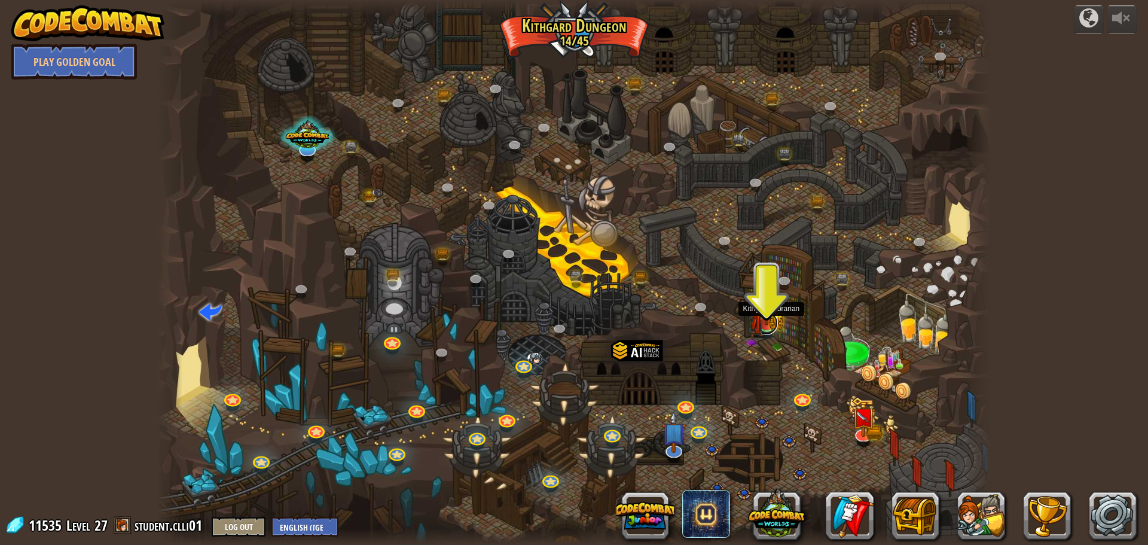
click at [772, 328] on link at bounding box center [766, 323] width 24 height 24
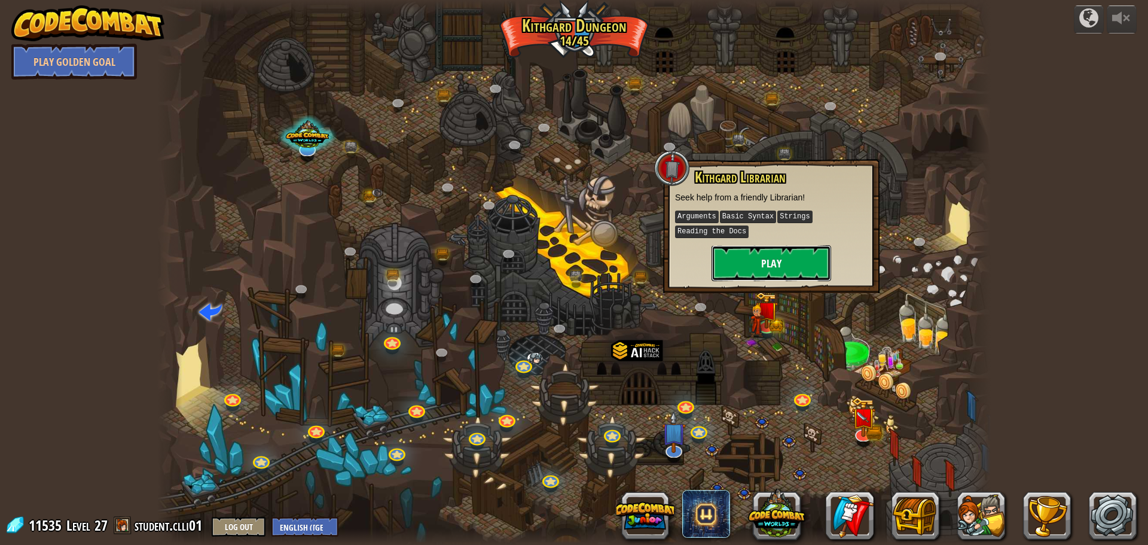
click at [785, 261] on button "Play" at bounding box center [772, 263] width 120 height 36
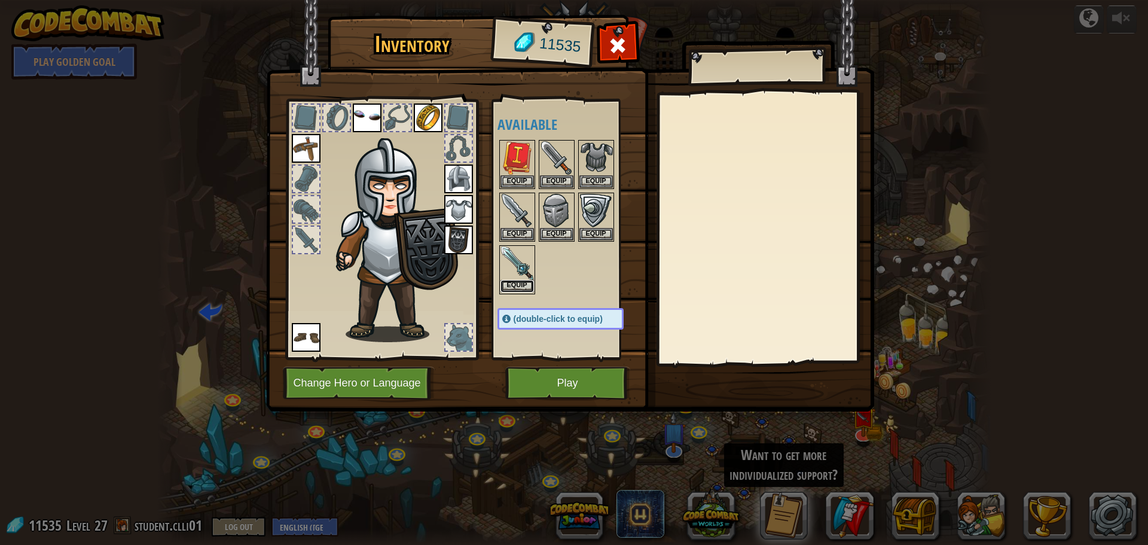
click at [517, 280] on button "Equip" at bounding box center [517, 286] width 33 height 13
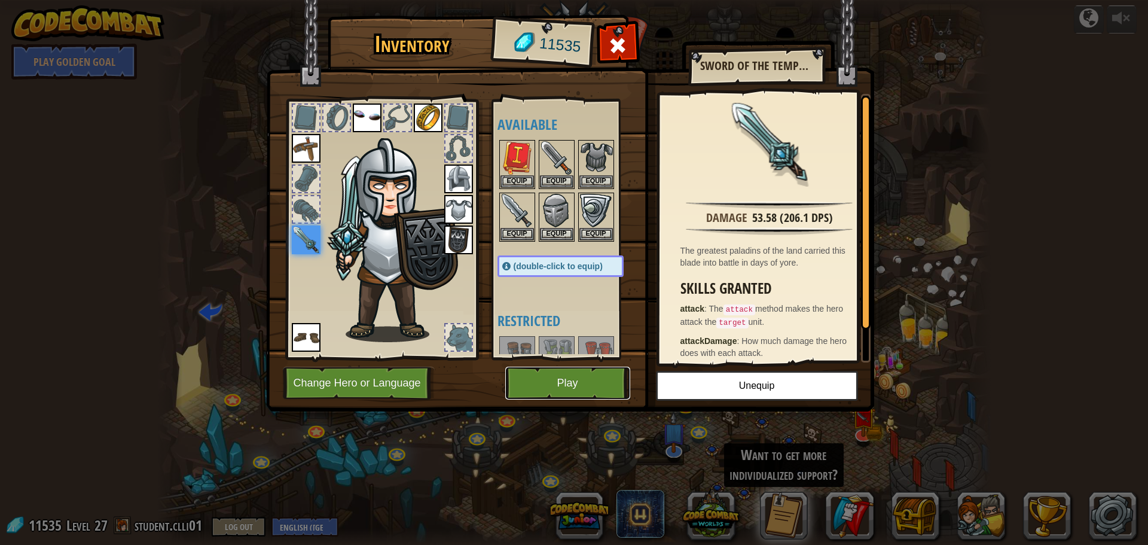
click at [569, 381] on button "Play" at bounding box center [567, 383] width 125 height 33
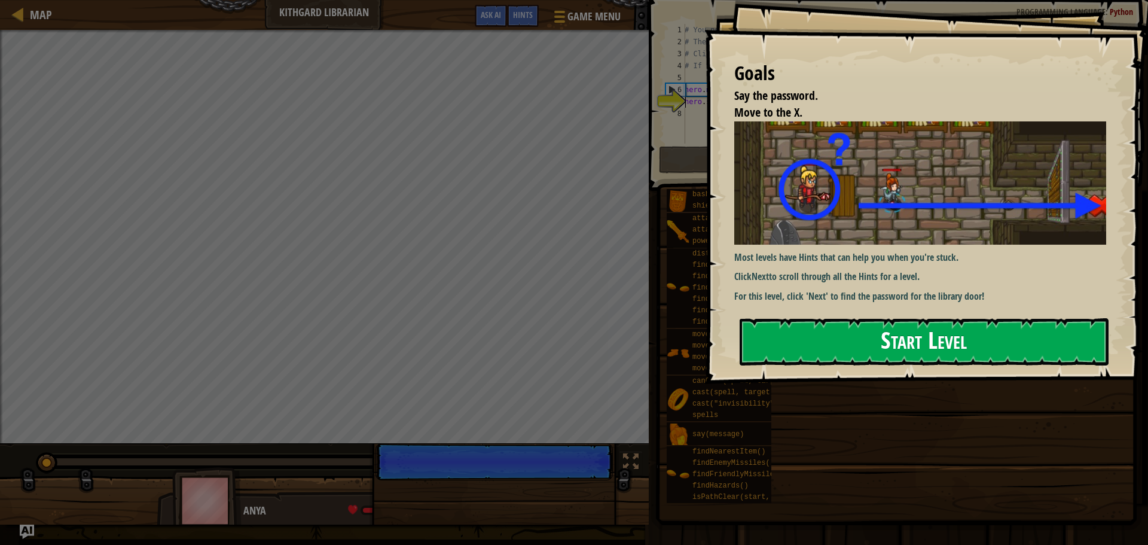
click at [843, 251] on div "Goals Say the password. Move to the X. Most levels have Hints that can help you…" at bounding box center [927, 192] width 444 height 384
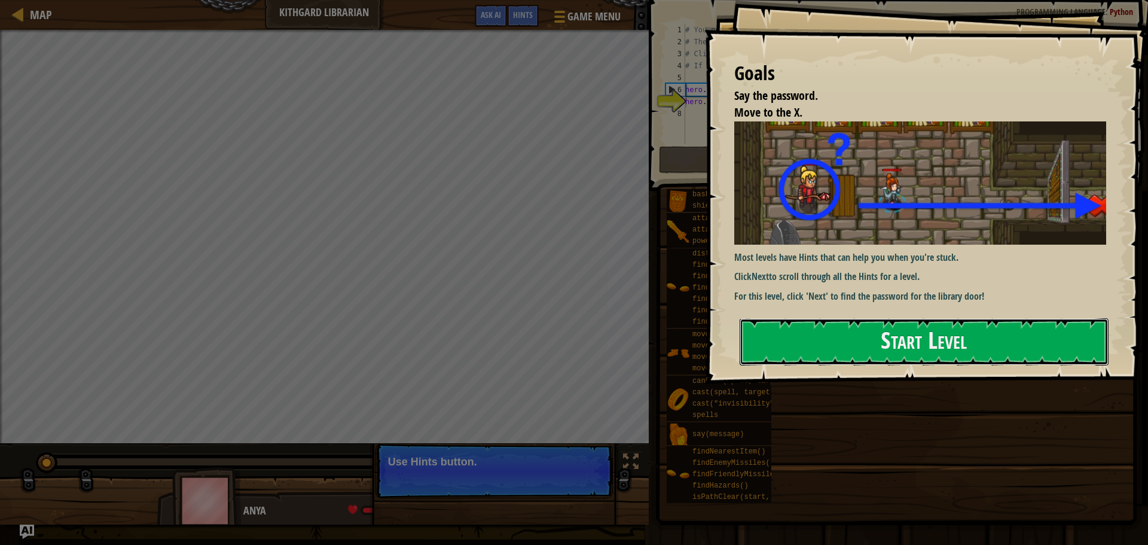
drag, startPoint x: 858, startPoint y: 329, endPoint x: 871, endPoint y: 291, distance: 40.5
click at [860, 322] on button "Start Level" at bounding box center [924, 341] width 369 height 47
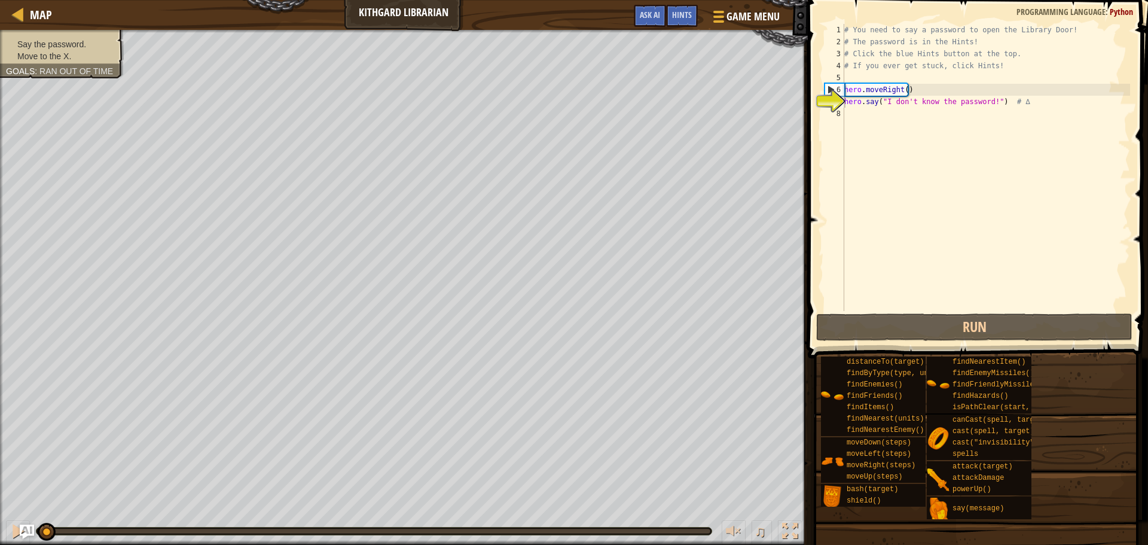
click at [924, 312] on span at bounding box center [979, 162] width 350 height 394
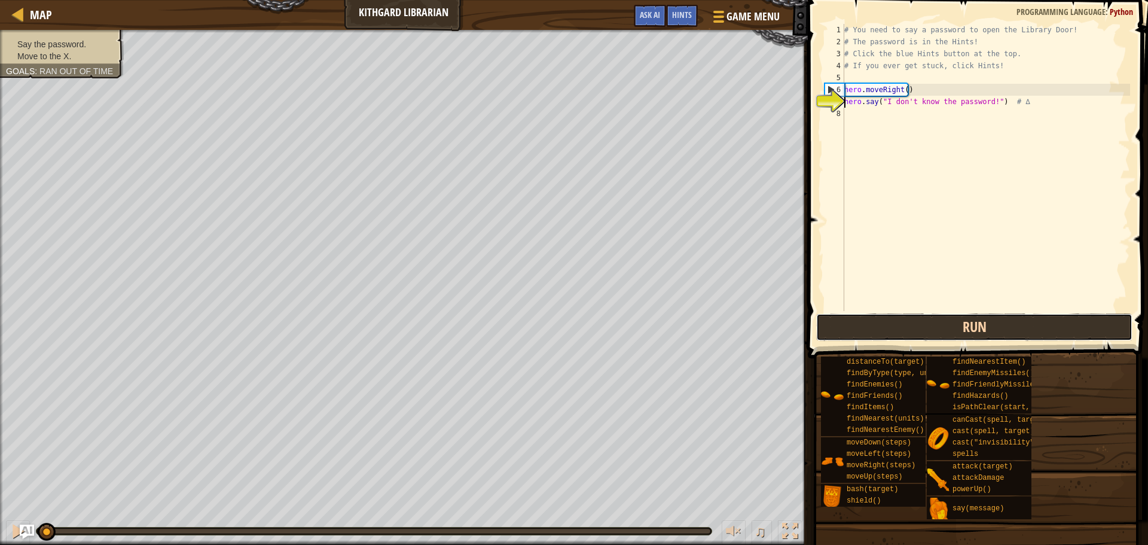
click at [902, 328] on button "Run" at bounding box center [974, 327] width 316 height 28
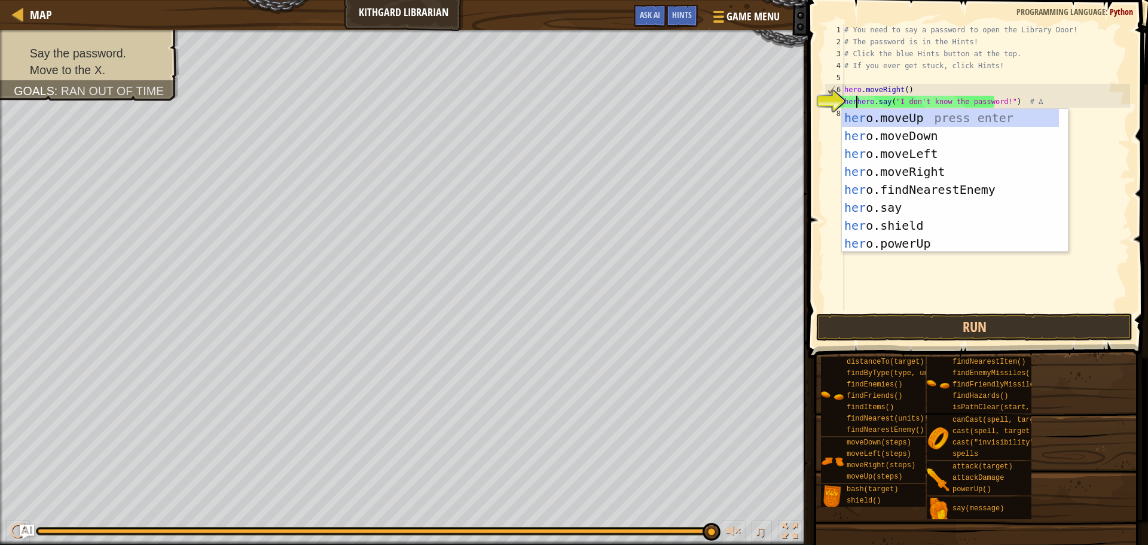
scroll to position [5, 1]
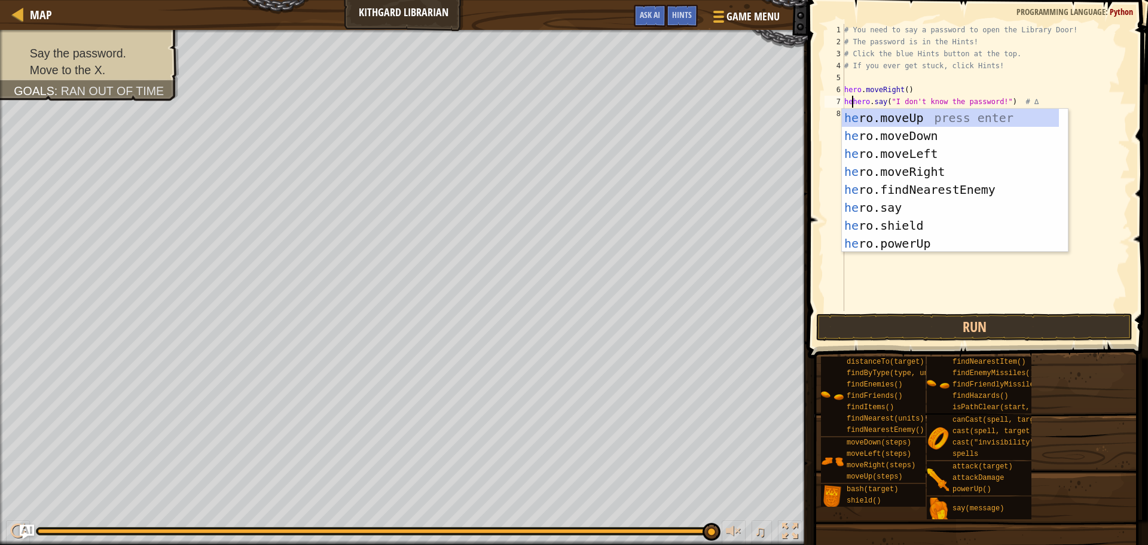
type textarea "hhero.say("I don't know the password!") # ∆"
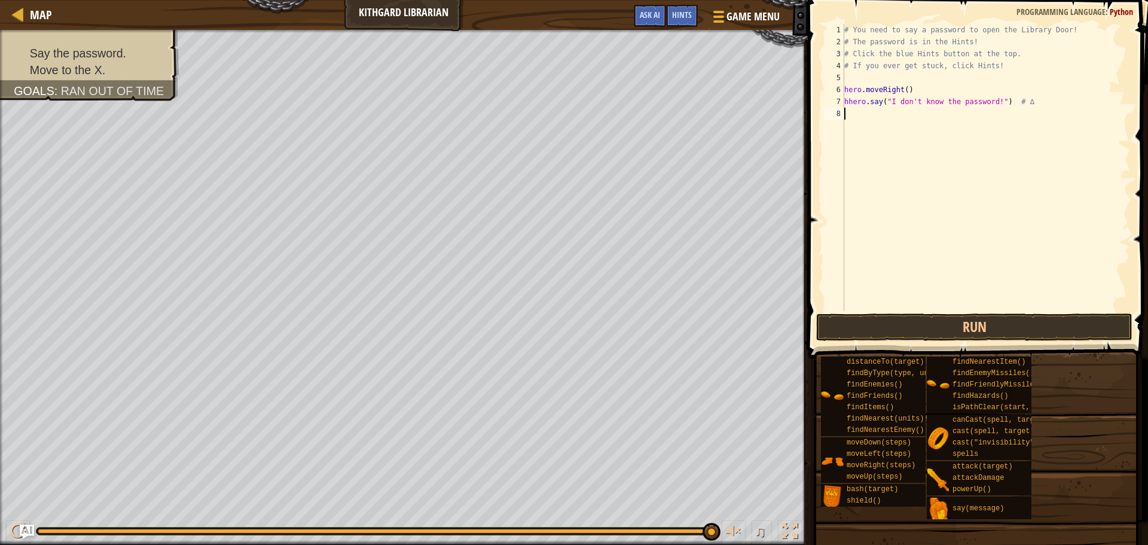
drag, startPoint x: 926, startPoint y: 277, endPoint x: 1028, endPoint y: 237, distance: 109.1
click at [930, 276] on div "# You need to say a password to open the Library Door! # The password is in the…" at bounding box center [986, 179] width 288 height 311
click at [851, 103] on div "# You need to say a password to open the Library Door! # The password is in the…" at bounding box center [986, 179] width 288 height 311
type textarea "hero.say("I don't know the password!") # ∆"
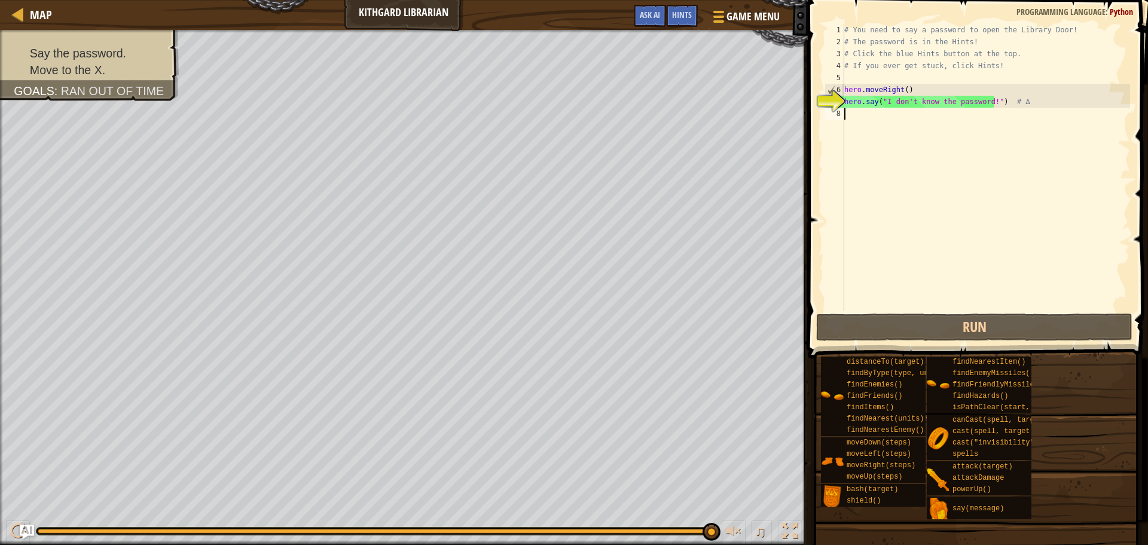
click at [851, 118] on div "# You need to say a password to open the Library Door! # The password is in the…" at bounding box center [986, 179] width 288 height 311
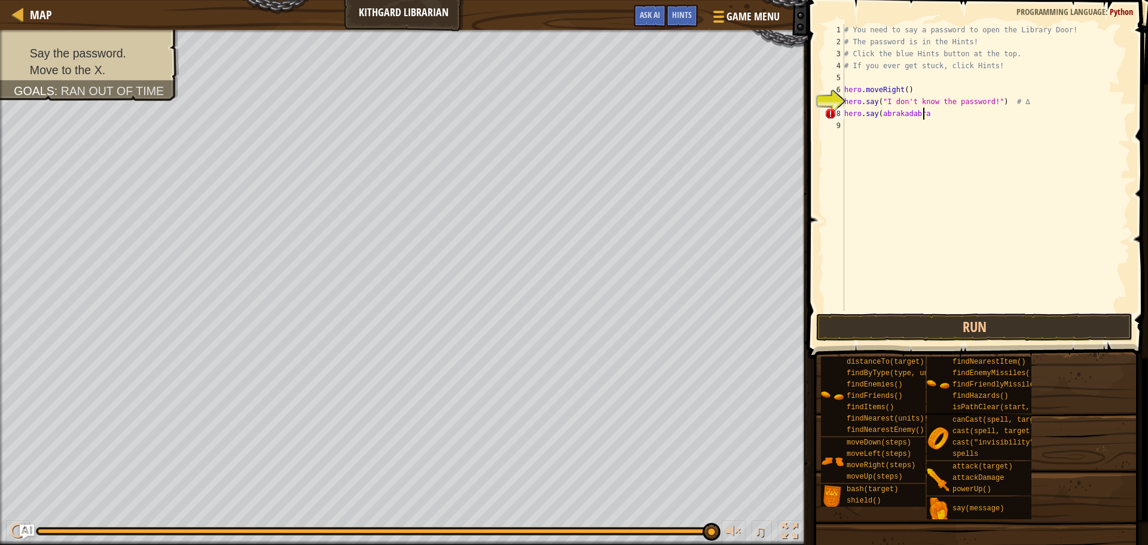
scroll to position [5, 6]
click at [881, 109] on div "# You need to say a password to open the Library Door! # The password is in the…" at bounding box center [986, 179] width 288 height 311
drag, startPoint x: 929, startPoint y: 111, endPoint x: 937, endPoint y: 114, distance: 8.6
click at [928, 114] on div "# You need to say a password to open the Library Door! # The password is in the…" at bounding box center [986, 179] width 288 height 311
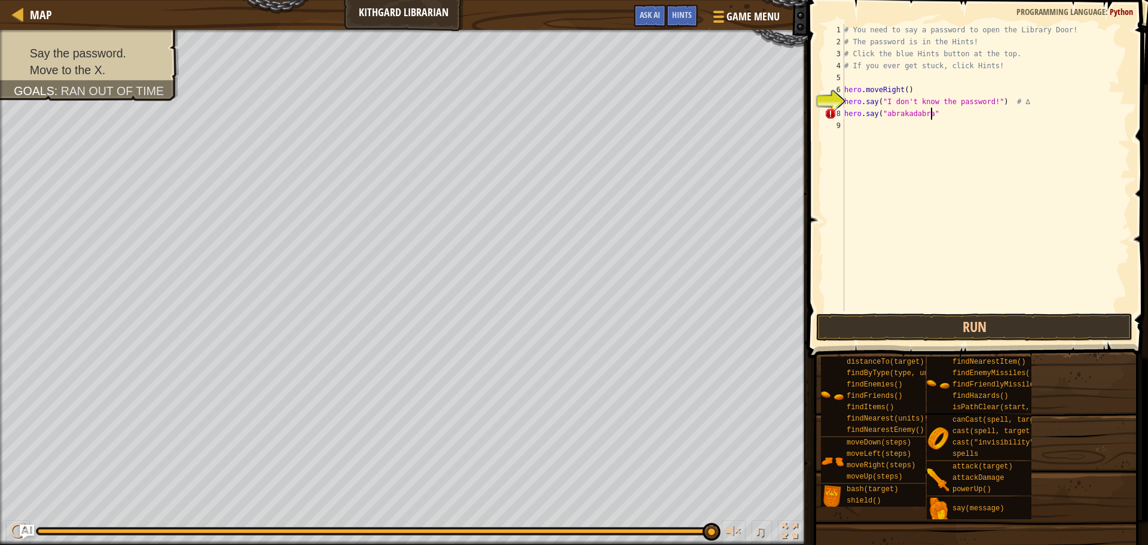
scroll to position [5, 7]
type textarea "hero.say("abrakadabra")"
click at [848, 128] on div "# You need to say a password to open the Library Door! # The password is in the…" at bounding box center [986, 179] width 288 height 311
drag, startPoint x: 956, startPoint y: 305, endPoint x: 957, endPoint y: 312, distance: 6.6
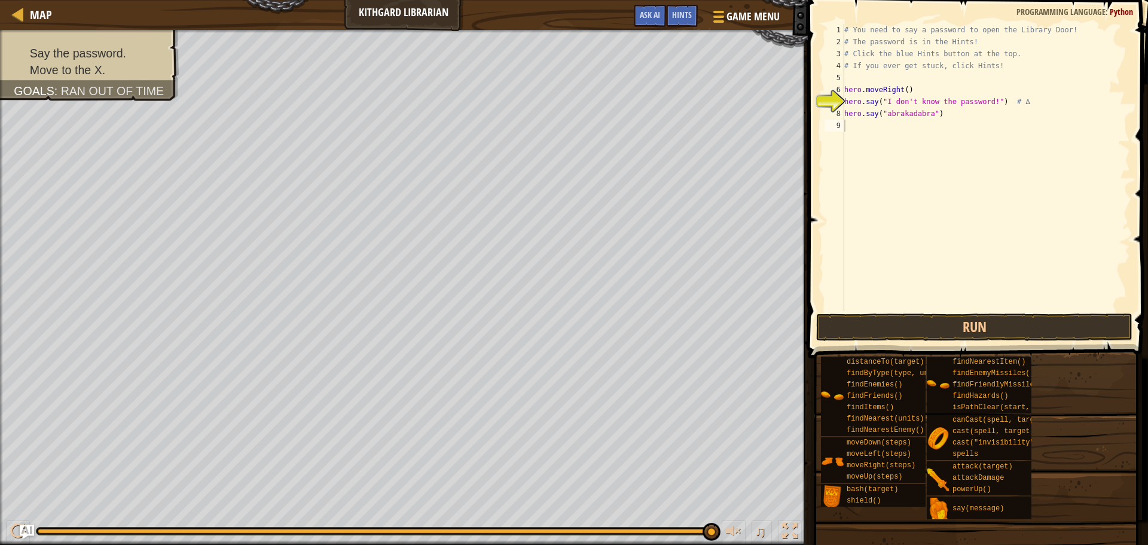
click at [957, 307] on div "# You need to say a password to open the Library Door! # The password is in the…" at bounding box center [986, 179] width 288 height 311
click at [958, 324] on button "Run" at bounding box center [974, 327] width 316 height 28
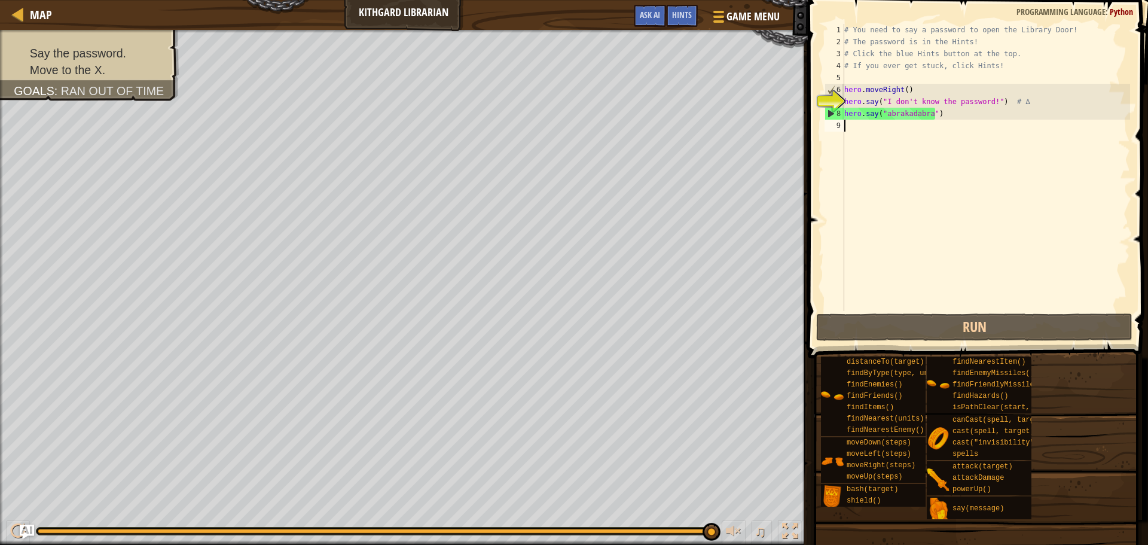
click at [987, 103] on div "# You need to say a password to open the Library Door! # The password is in the…" at bounding box center [986, 179] width 288 height 311
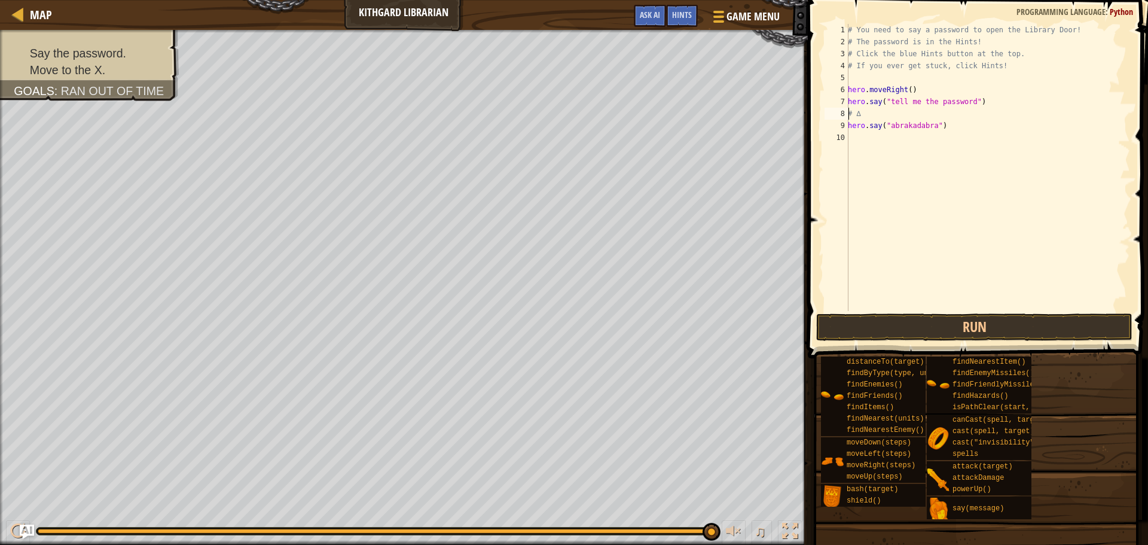
scroll to position [5, 1]
click at [936, 112] on div "# You need to say a password to open the Library Door! # The password is in the…" at bounding box center [986, 179] width 289 height 311
click at [940, 113] on div "# You need to say a password to open the Library Door! # The password is in the…" at bounding box center [986, 179] width 289 height 311
type textarea "h"
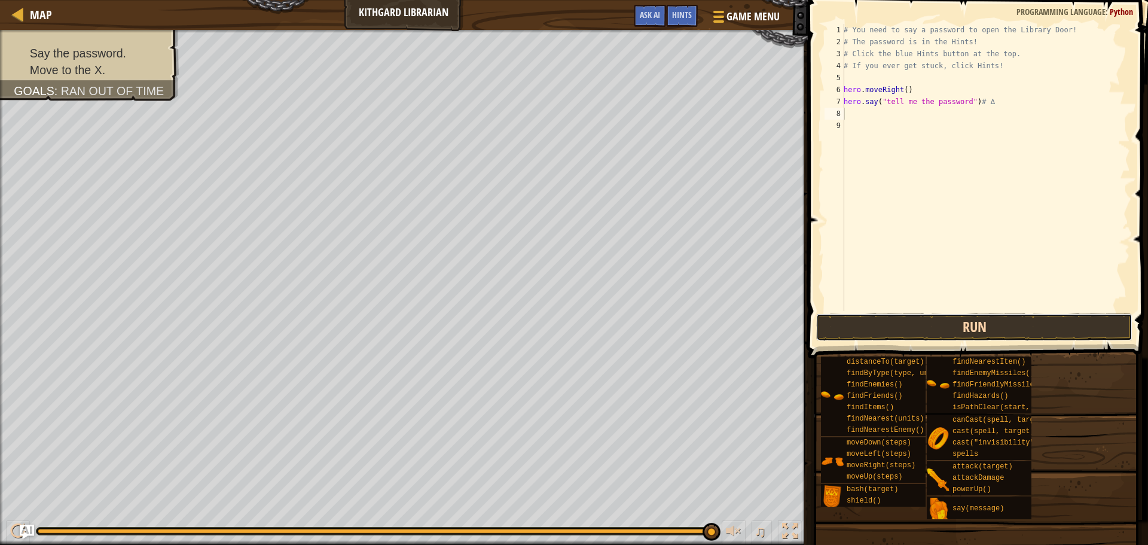
click at [916, 329] on button "Run" at bounding box center [974, 327] width 316 height 28
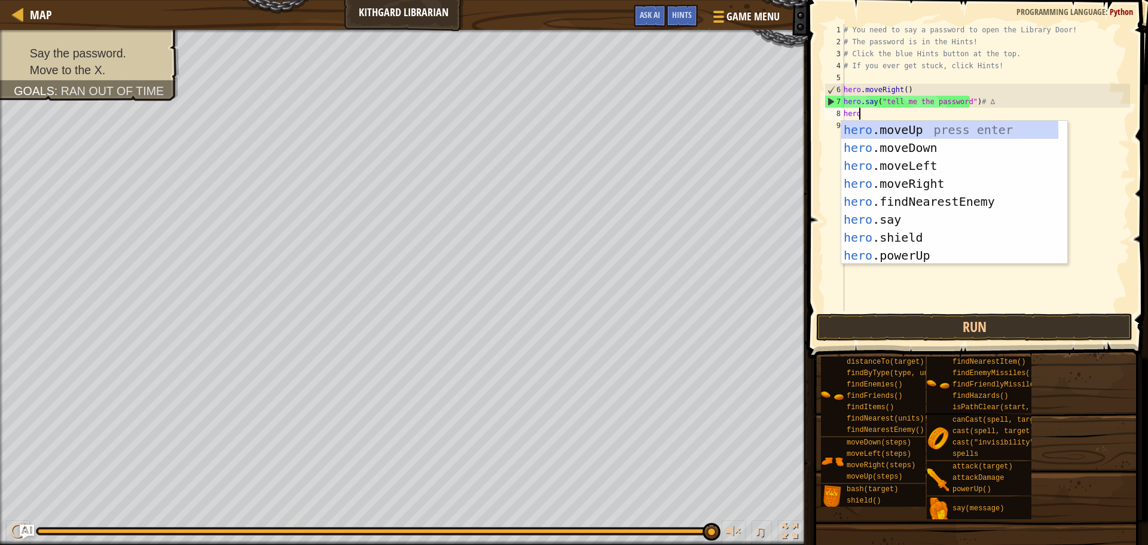
scroll to position [5, 1]
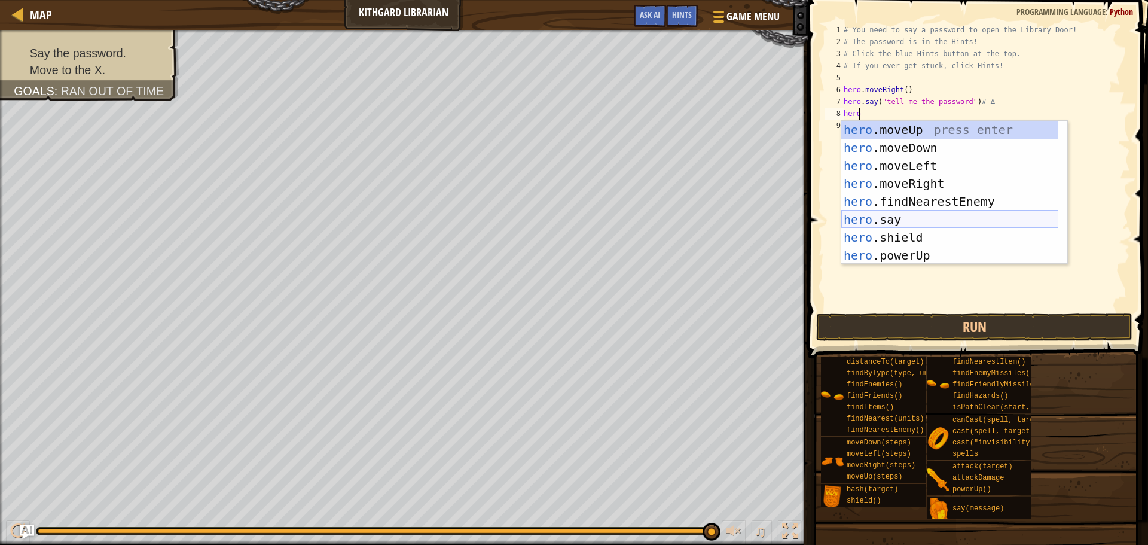
click at [943, 226] on div "hero .moveUp press enter hero .moveDown press enter hero .moveLeft press enter …" at bounding box center [950, 210] width 217 height 179
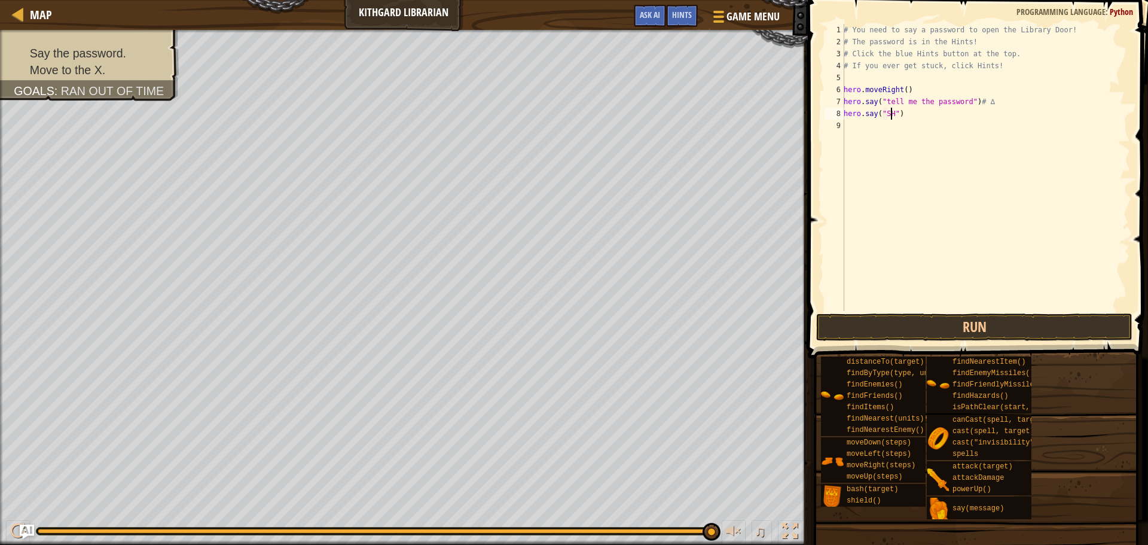
scroll to position [5, 4]
click at [944, 333] on button "Run" at bounding box center [974, 327] width 316 height 28
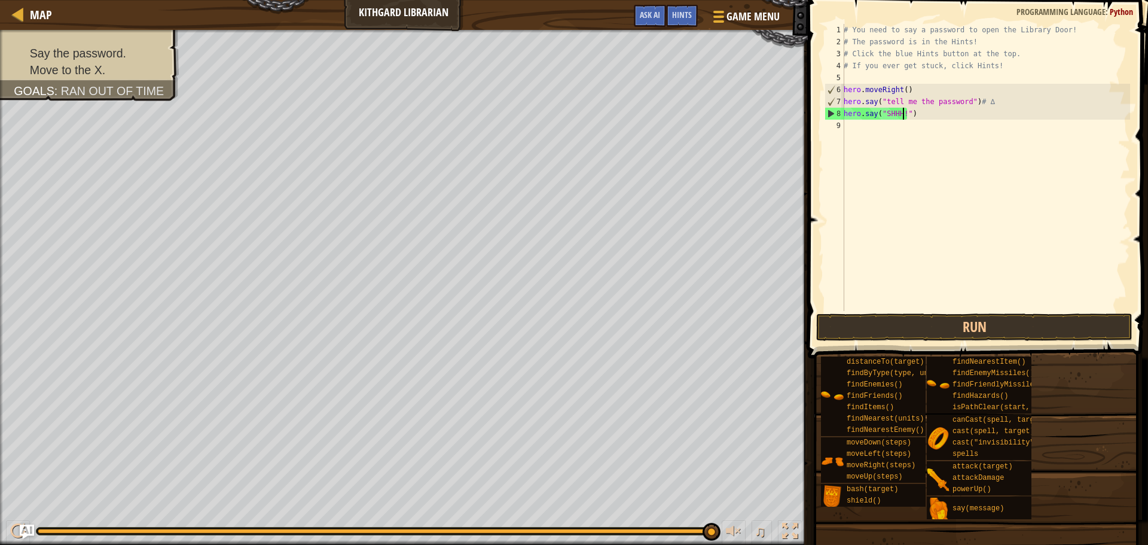
scroll to position [5, 5]
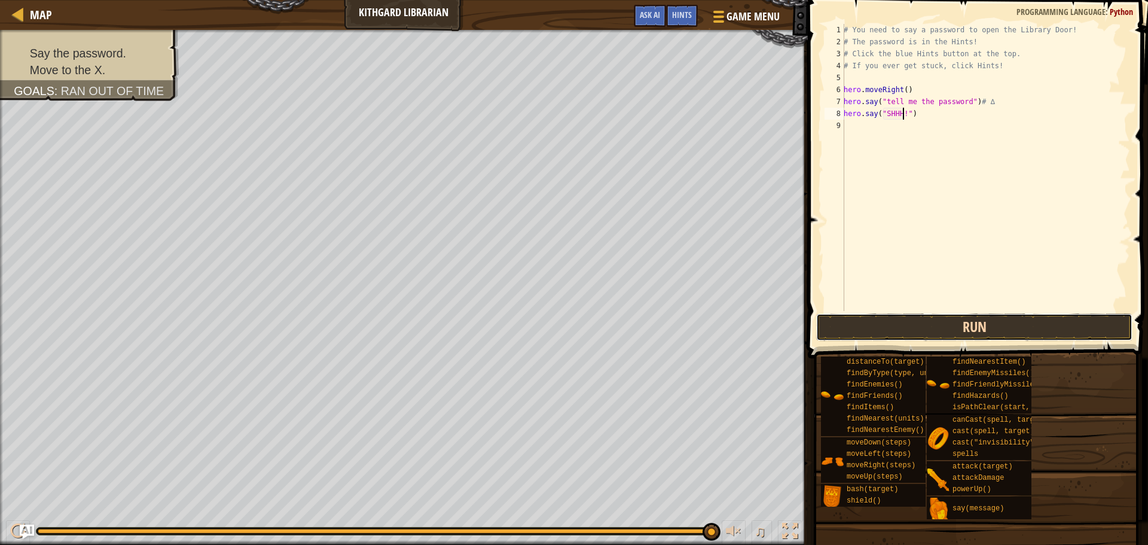
click at [896, 323] on button "Run" at bounding box center [974, 327] width 316 height 28
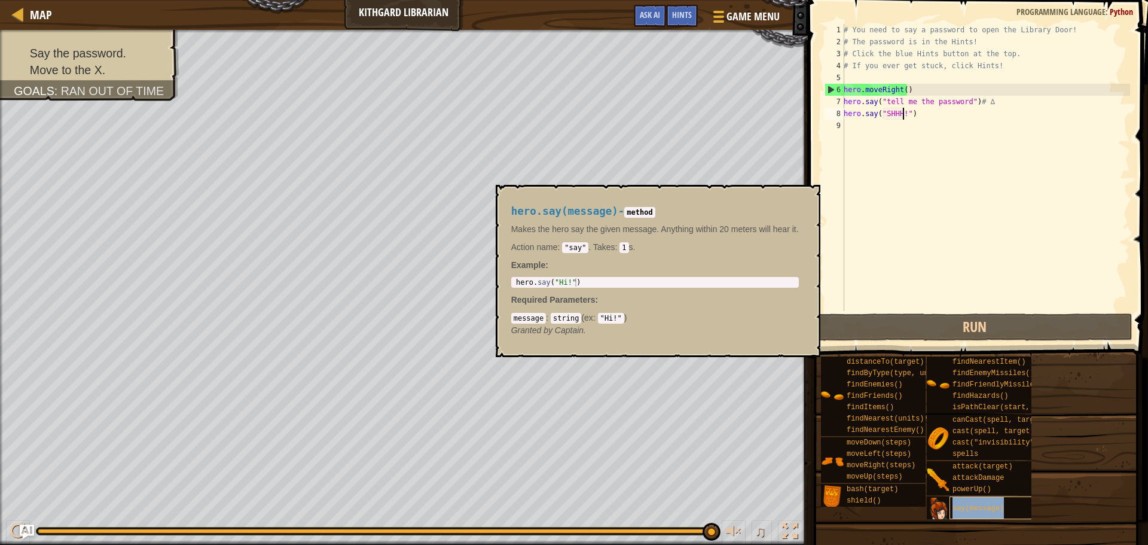
click at [1005, 507] on div "say(message)" at bounding box center [1007, 507] width 115 height 23
click at [1076, 453] on div "distanceTo(target) findByType(type, units) findEnemies() findFriends() findItem…" at bounding box center [980, 438] width 319 height 164
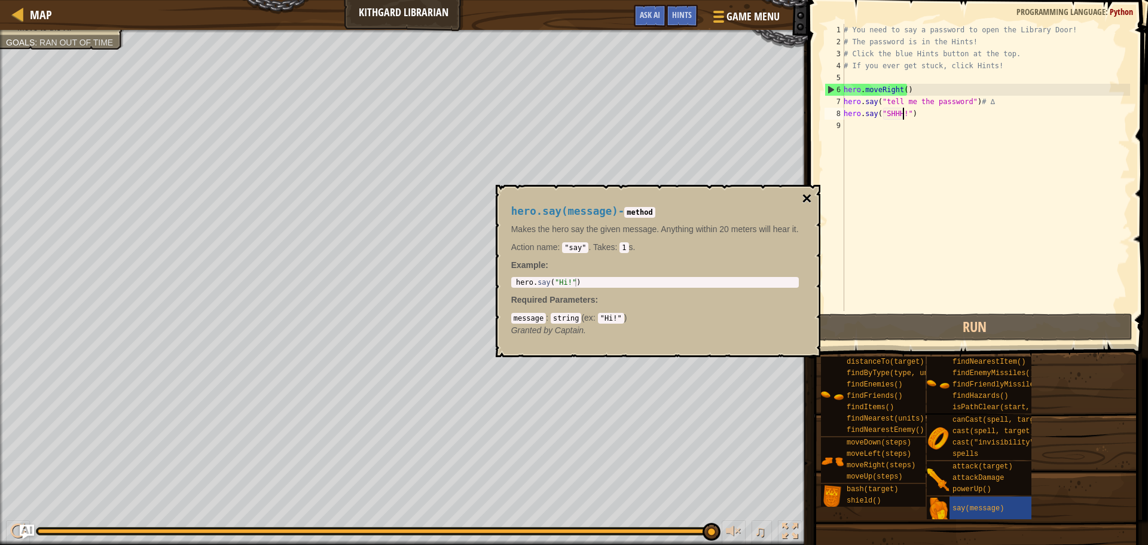
click at [802, 204] on button "×" at bounding box center [807, 198] width 10 height 17
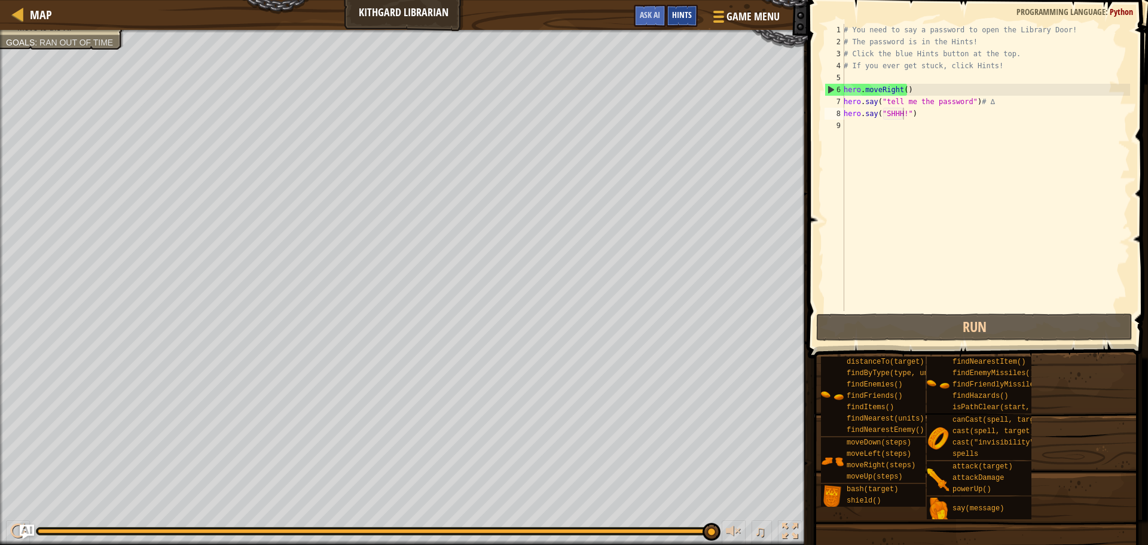
click at [673, 10] on span "Hints" at bounding box center [682, 14] width 20 height 11
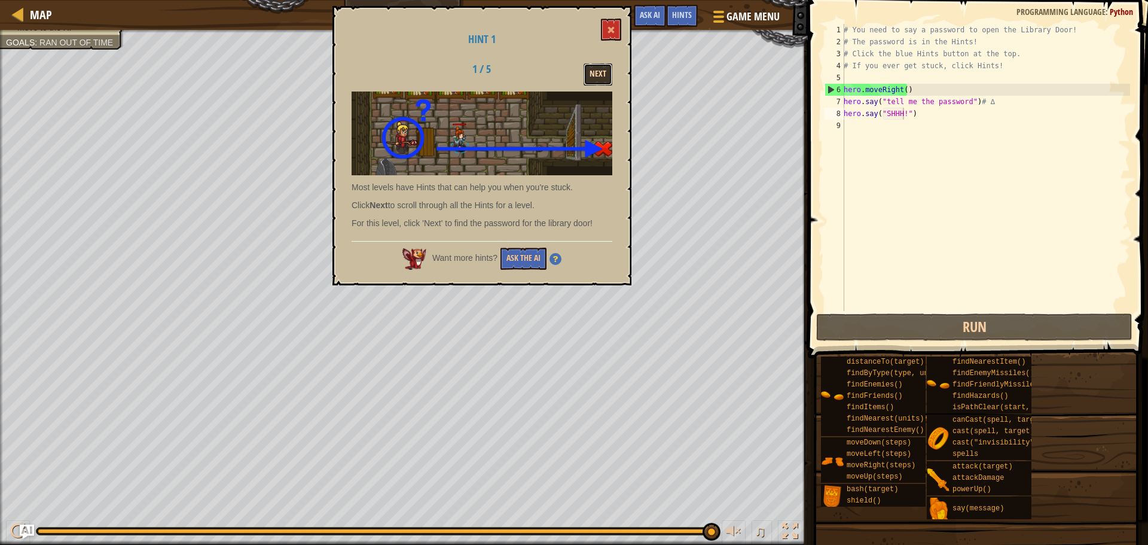
click at [601, 68] on button "Next" at bounding box center [598, 74] width 29 height 22
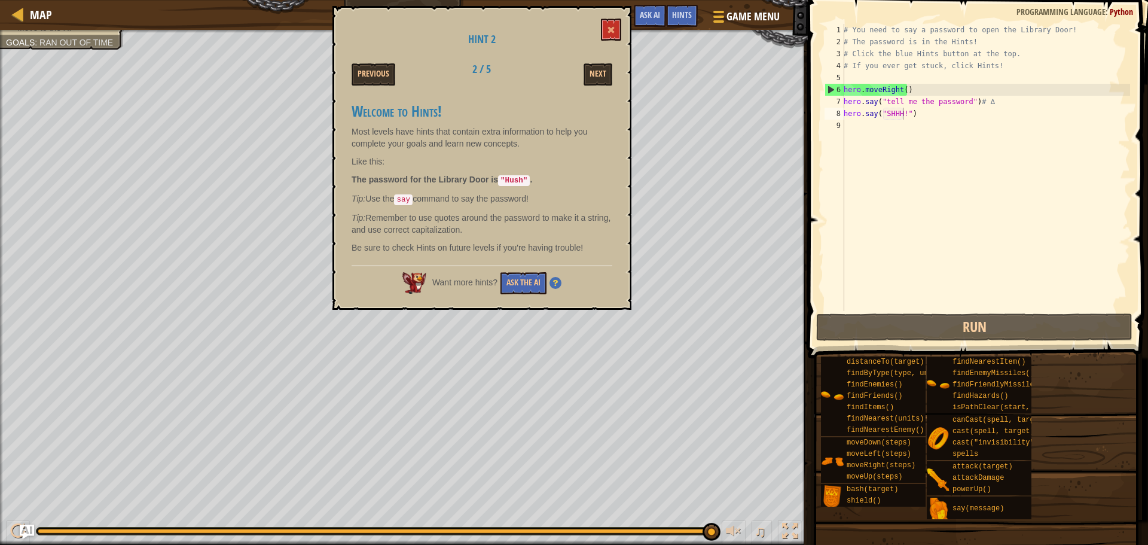
click at [624, 42] on div "Hint 2 Previous 2 / 5 Next Welcome to Hints! Most levels have hints that contai…" at bounding box center [482, 158] width 299 height 304
click at [904, 110] on div "# You need to say a password to open the Library Door! # The password is in the…" at bounding box center [986, 179] width 289 height 311
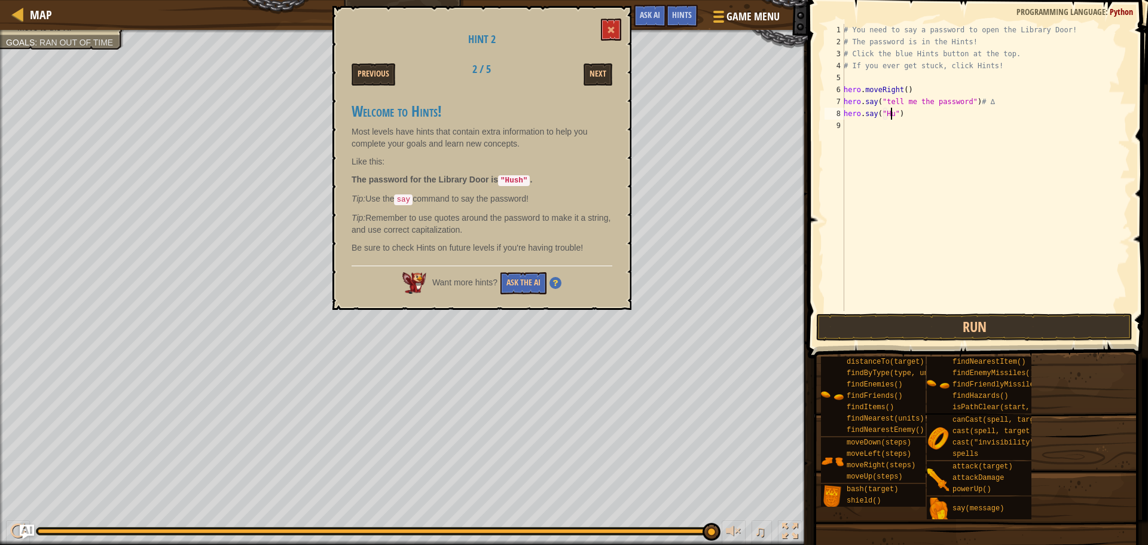
scroll to position [5, 4]
type textarea "hero.say("Hush")"
click at [620, 32] on button at bounding box center [611, 30] width 20 height 22
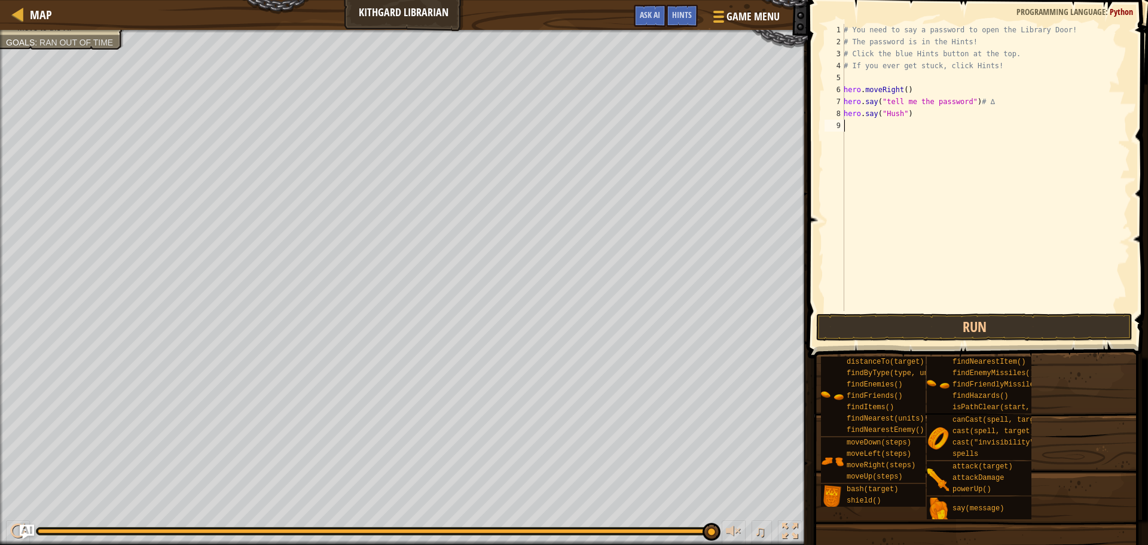
scroll to position [5, 0]
click at [852, 126] on div "# You need to say a password to open the Library Door! # The password is in the…" at bounding box center [986, 179] width 289 height 311
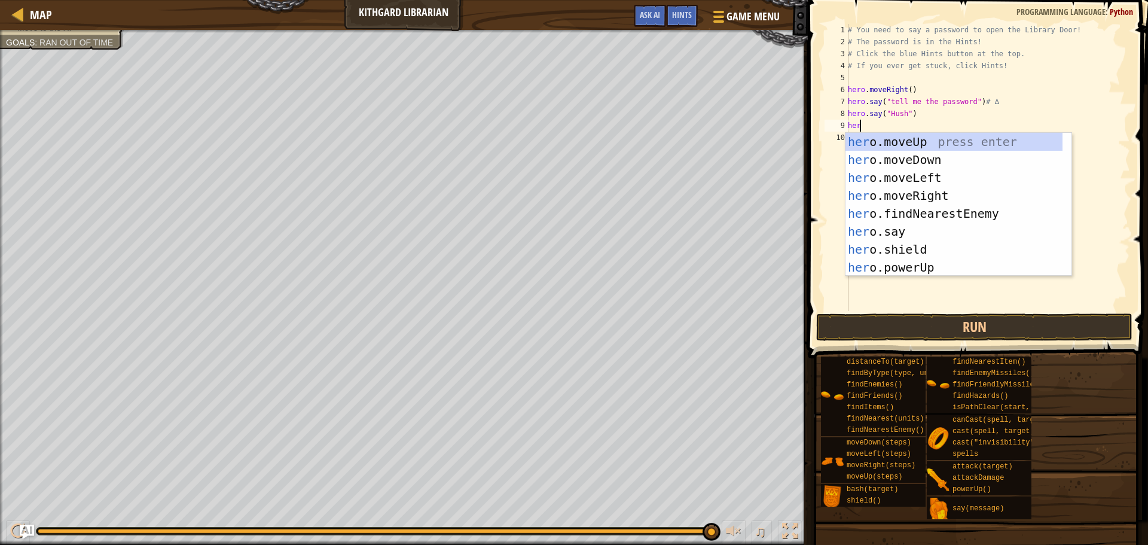
type textarea "hero"
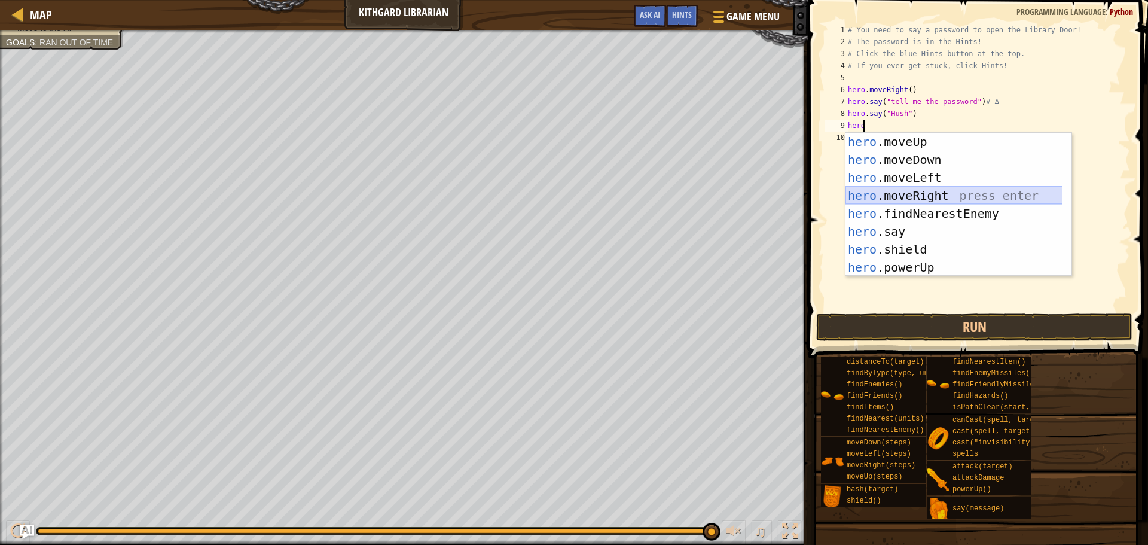
drag, startPoint x: 962, startPoint y: 194, endPoint x: 962, endPoint y: 235, distance: 40.7
click at [958, 196] on div "hero .moveUp press enter hero .moveDown press enter hero .moveLeft press enter …" at bounding box center [954, 222] width 217 height 179
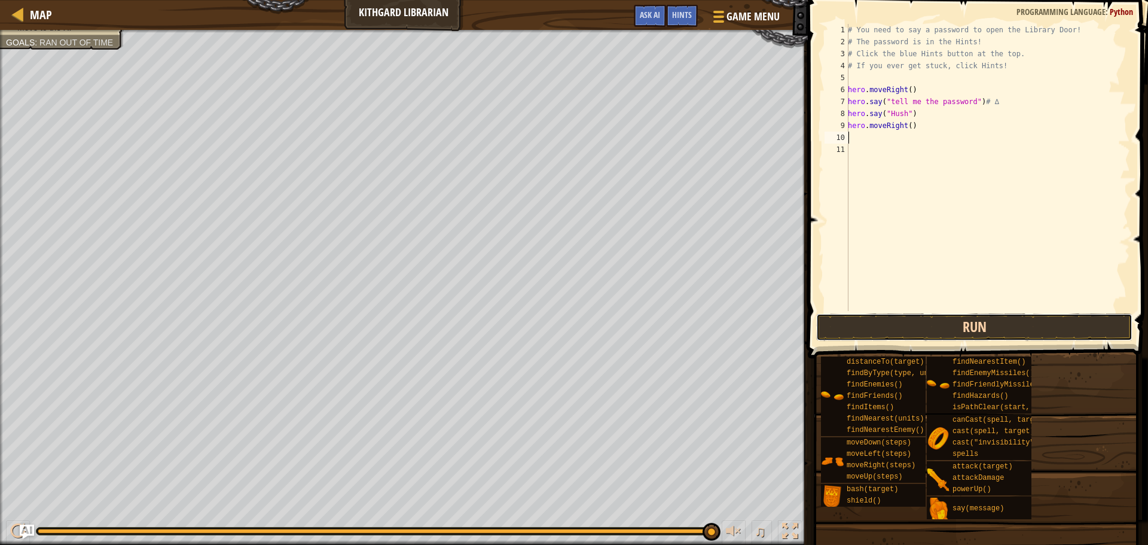
click at [967, 330] on button "Run" at bounding box center [974, 327] width 316 height 28
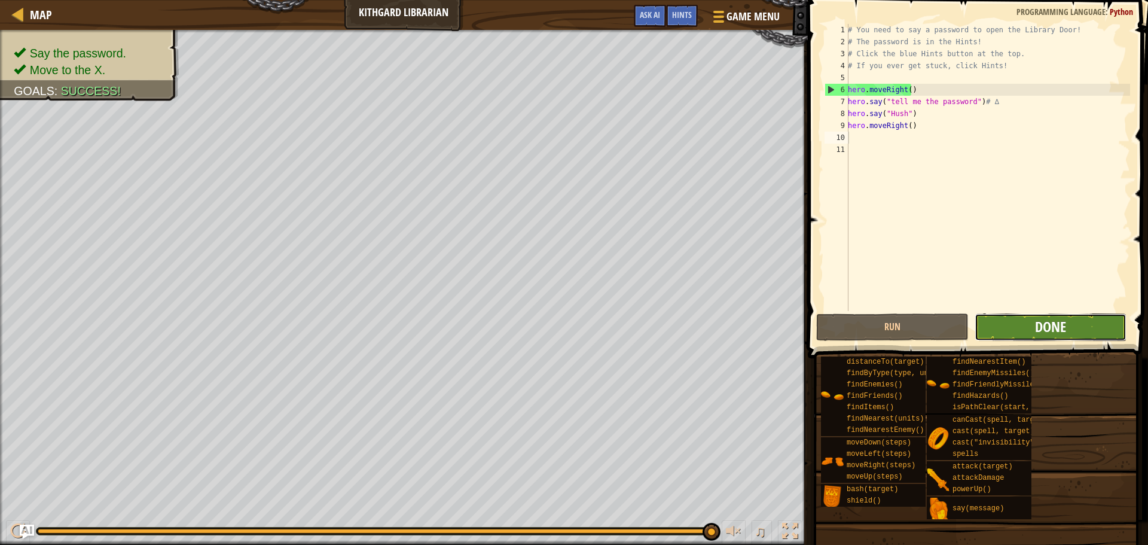
click at [1047, 321] on span "Done" at bounding box center [1050, 326] width 31 height 19
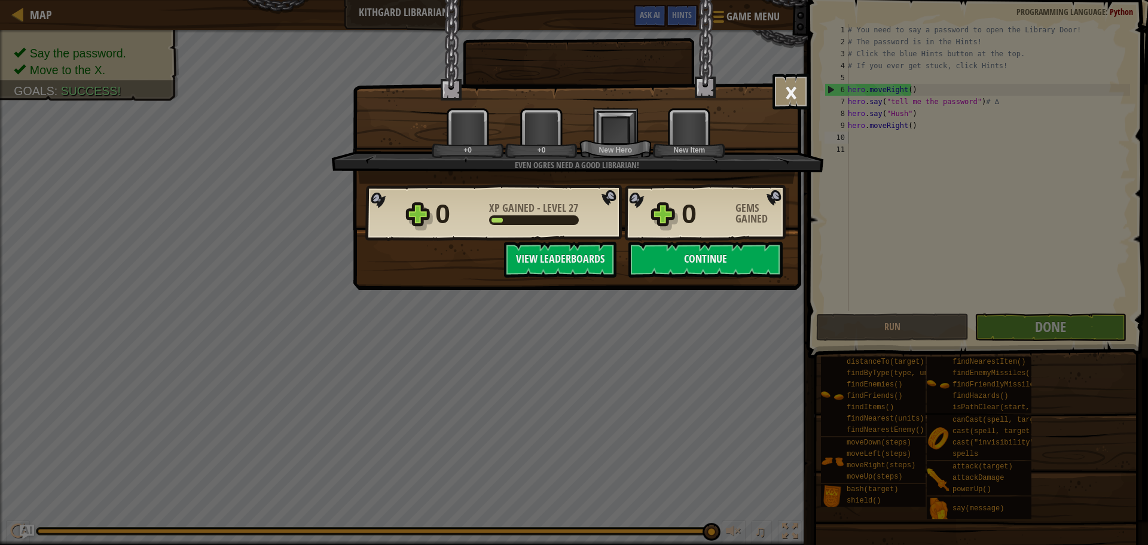
click at [726, 237] on div "0 XP Gained - Level 27 0 Gems Gained" at bounding box center [577, 212] width 424 height 57
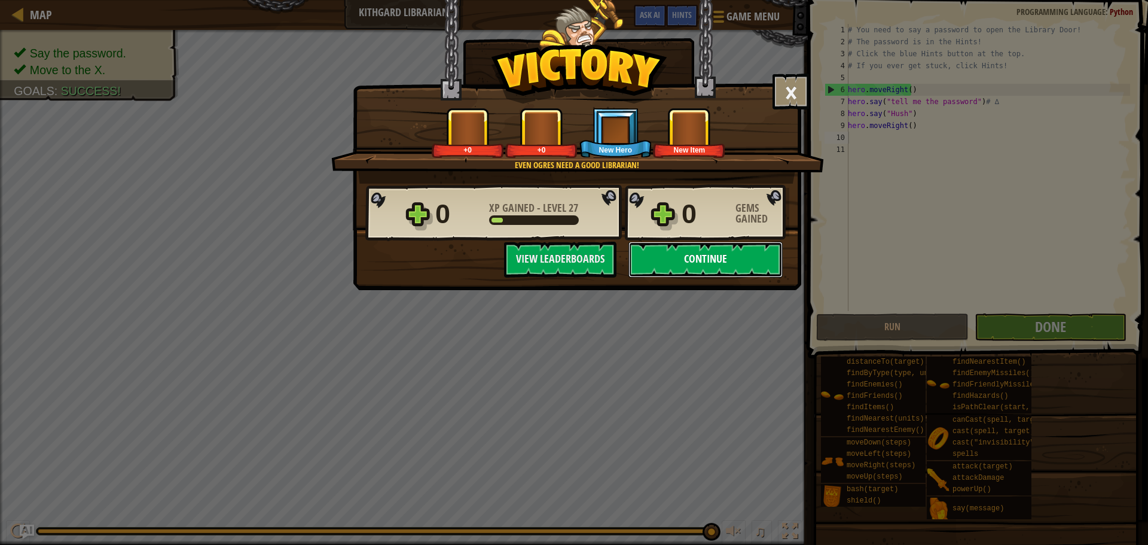
drag, startPoint x: 748, startPoint y: 267, endPoint x: 755, endPoint y: 269, distance: 6.8
click at [755, 269] on button "Continue" at bounding box center [706, 260] width 154 height 36
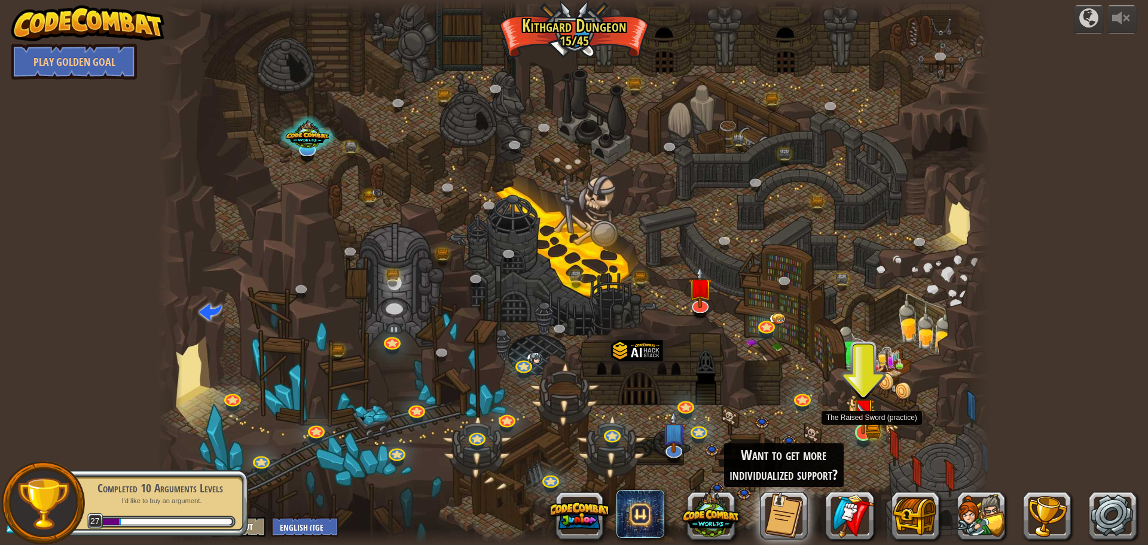
click at [859, 429] on img at bounding box center [863, 409] width 22 height 49
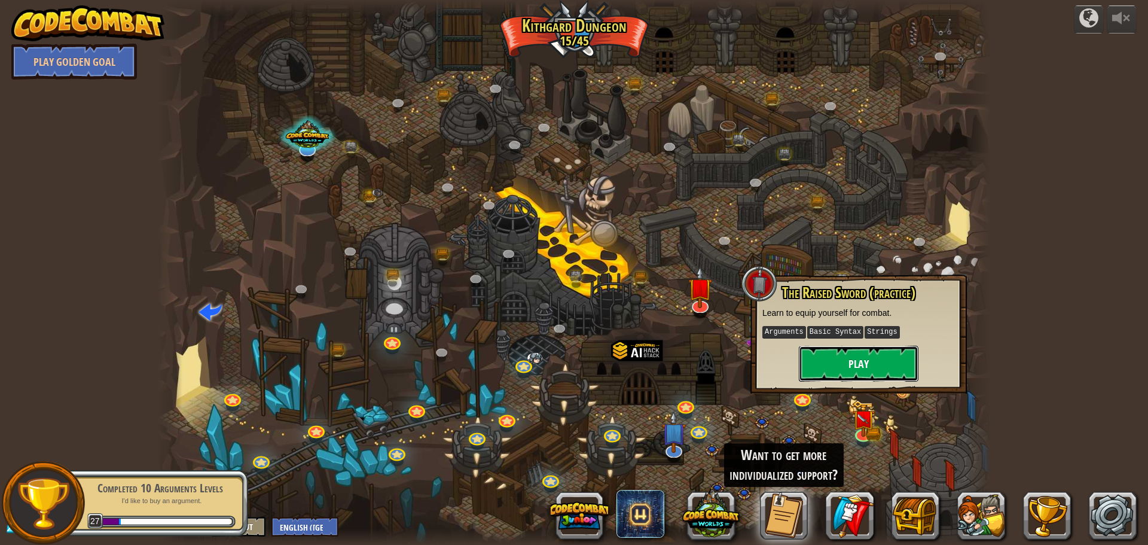
click at [890, 352] on button "Play" at bounding box center [859, 364] width 120 height 36
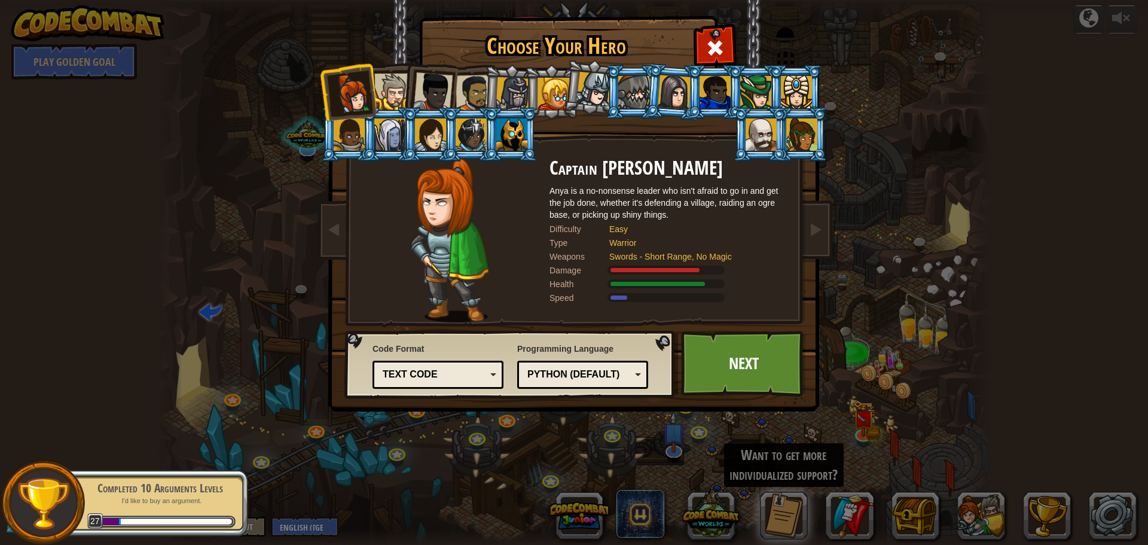
drag, startPoint x: 508, startPoint y: 117, endPoint x: 513, endPoint y: 123, distance: 7.7
click at [512, 123] on li at bounding box center [511, 134] width 54 height 54
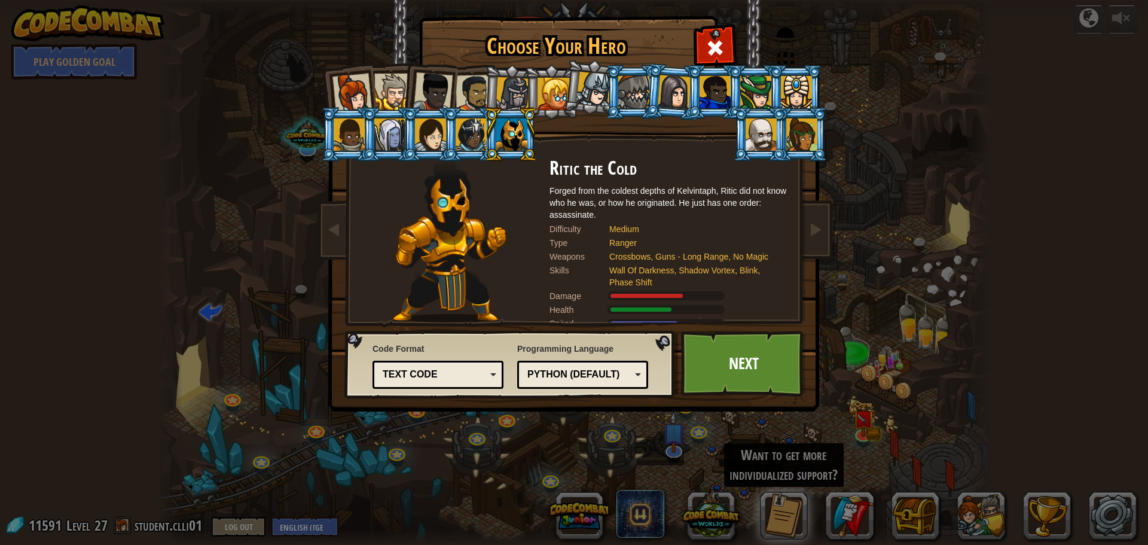
click at [468, 153] on li at bounding box center [470, 134] width 54 height 54
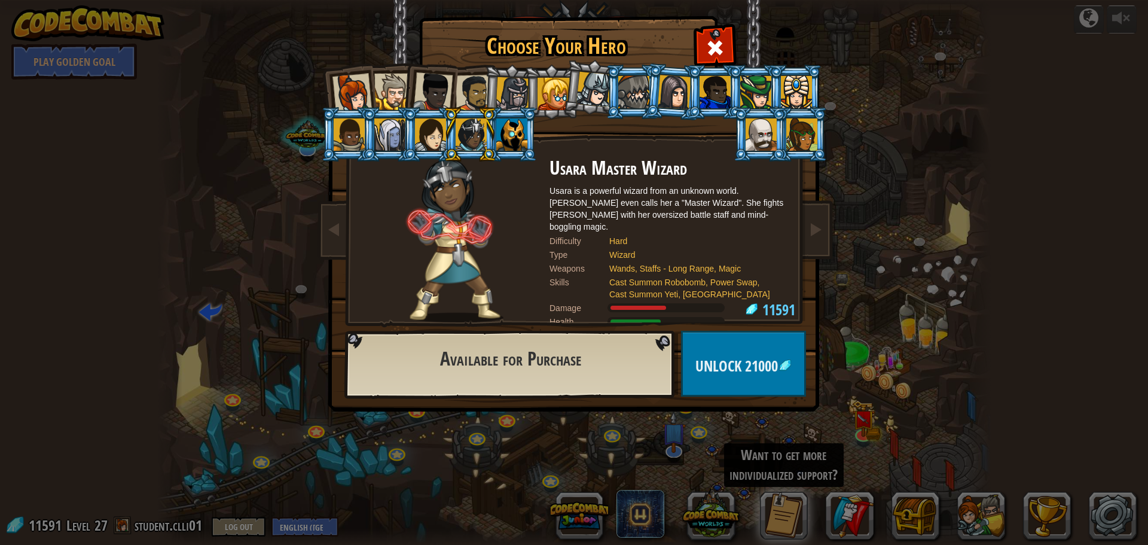
click at [508, 141] on div at bounding box center [511, 134] width 31 height 32
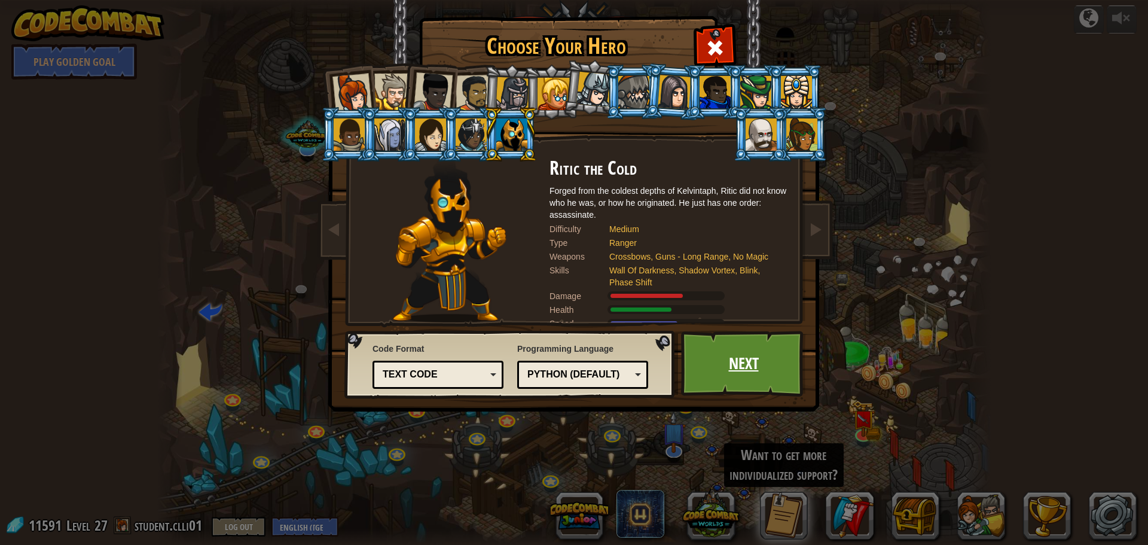
click at [734, 373] on link "Next" at bounding box center [743, 364] width 125 height 66
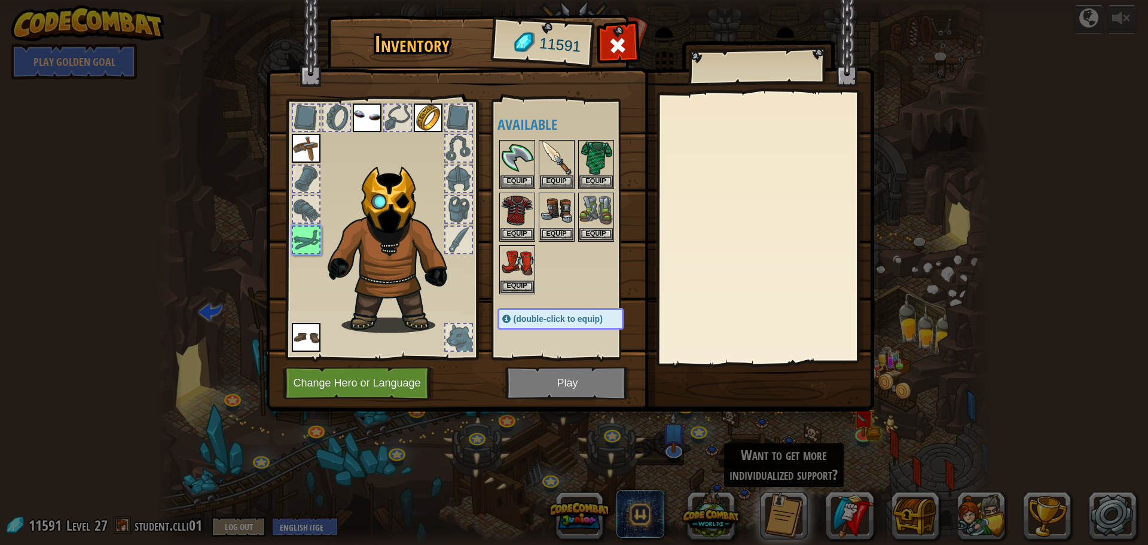
scroll to position [147, 0]
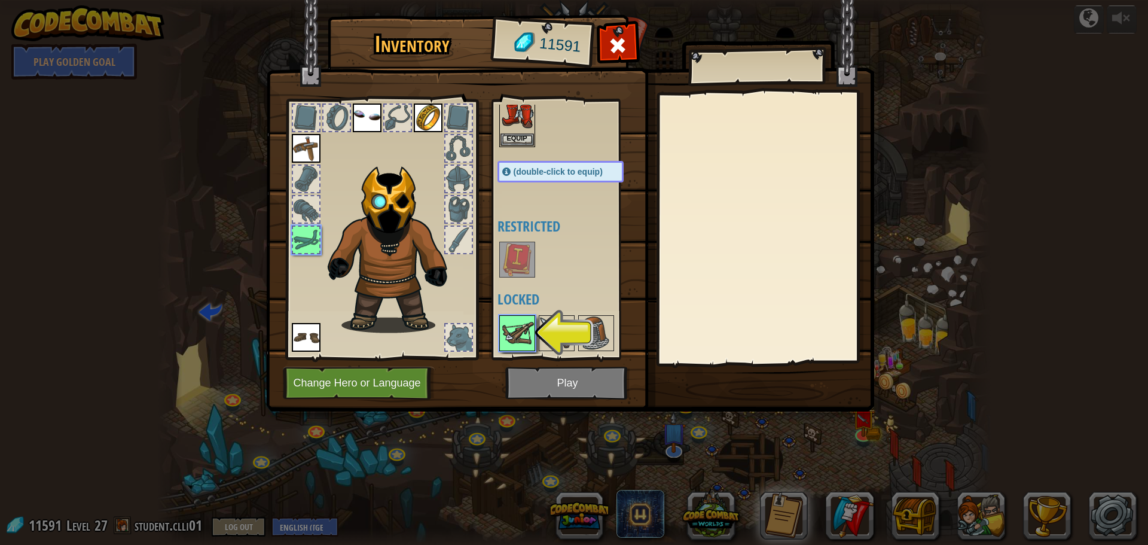
click at [531, 336] on img at bounding box center [517, 332] width 33 height 33
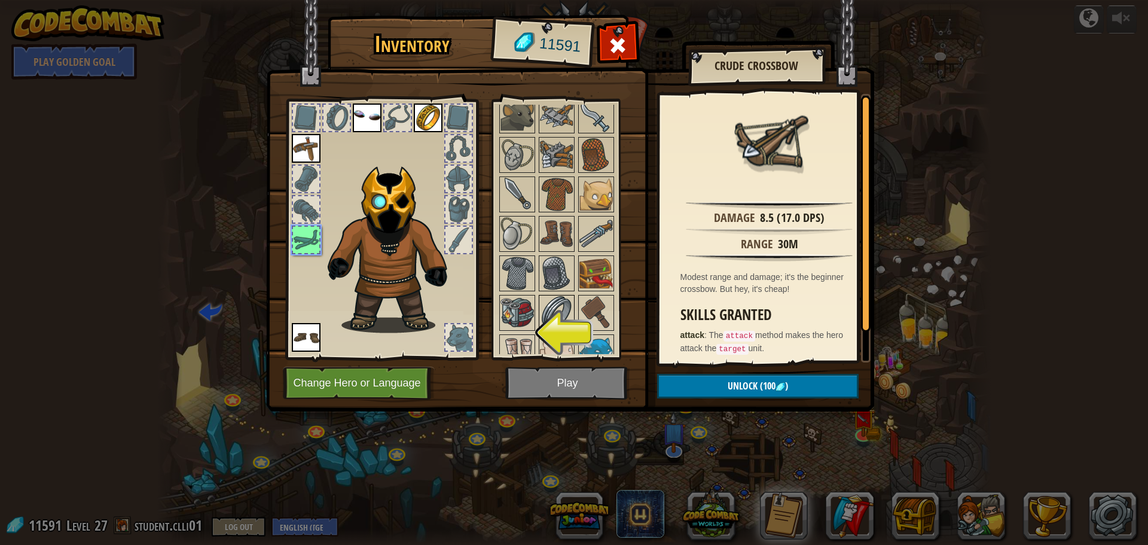
scroll to position [685, 0]
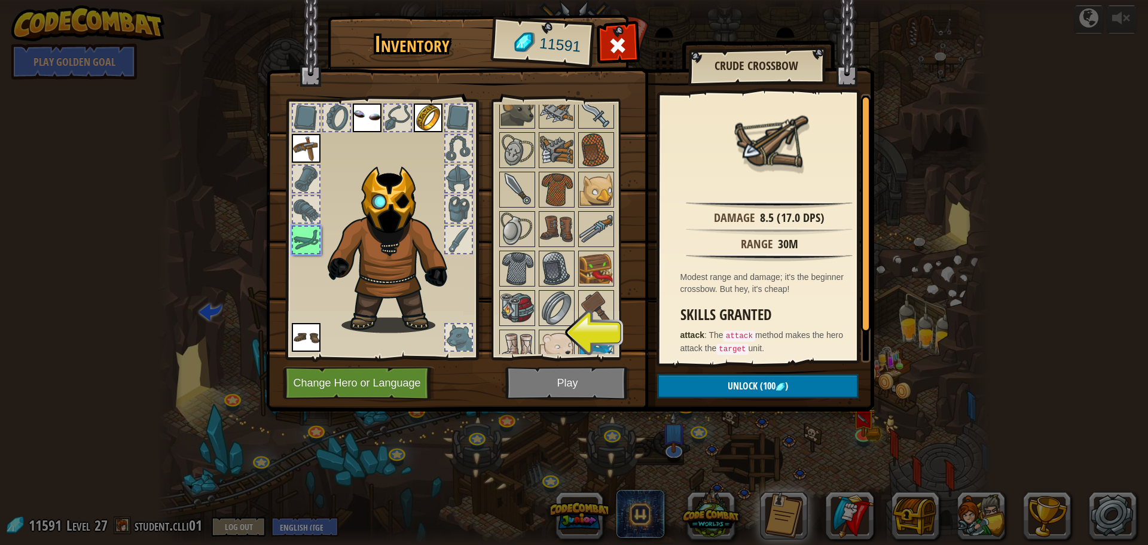
click at [616, 41] on span at bounding box center [617, 45] width 19 height 19
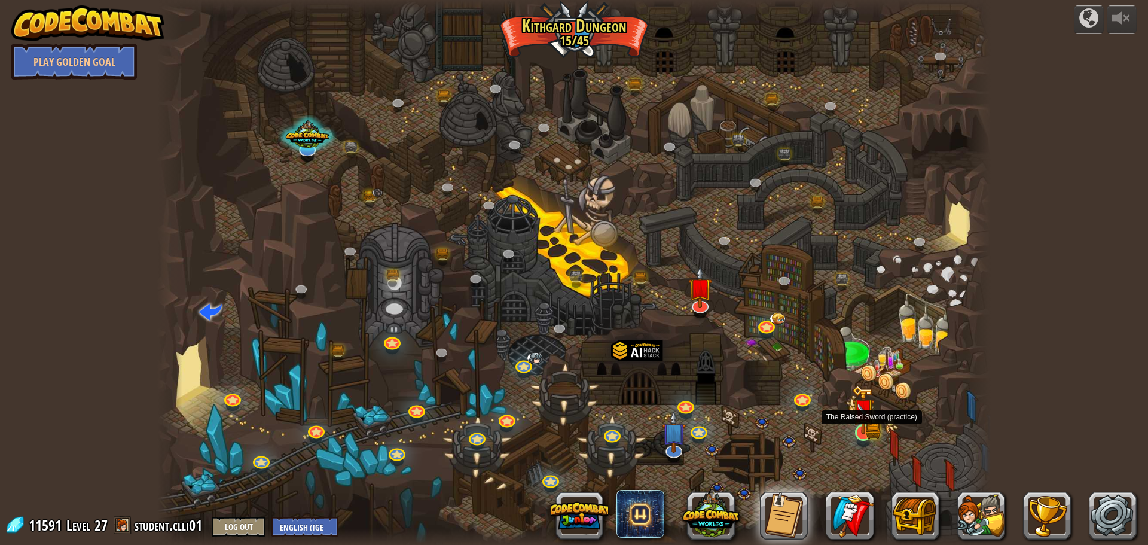
click at [860, 417] on img at bounding box center [863, 410] width 13 height 13
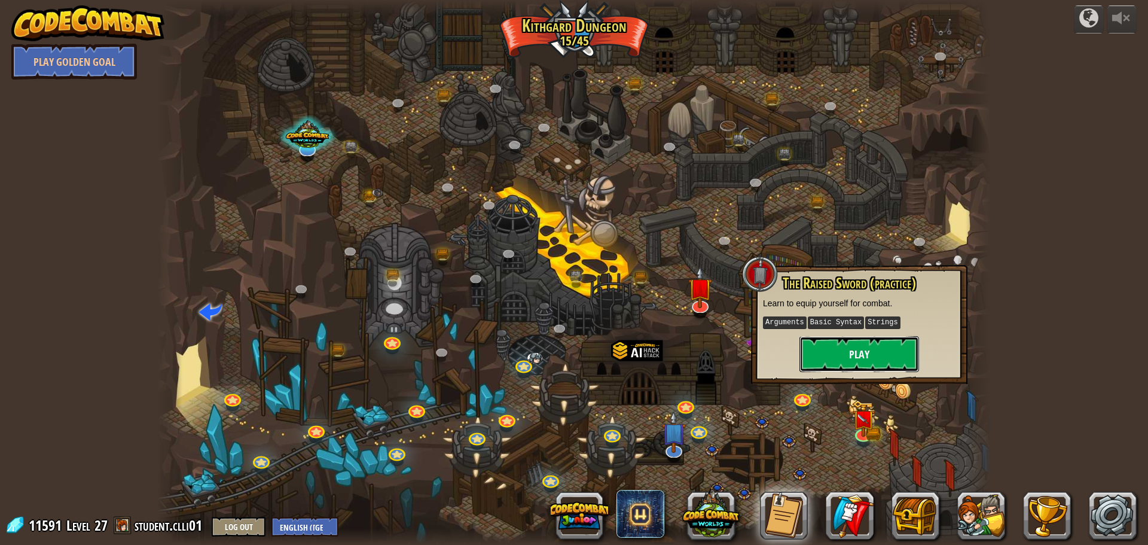
click at [855, 365] on button "Play" at bounding box center [860, 354] width 120 height 36
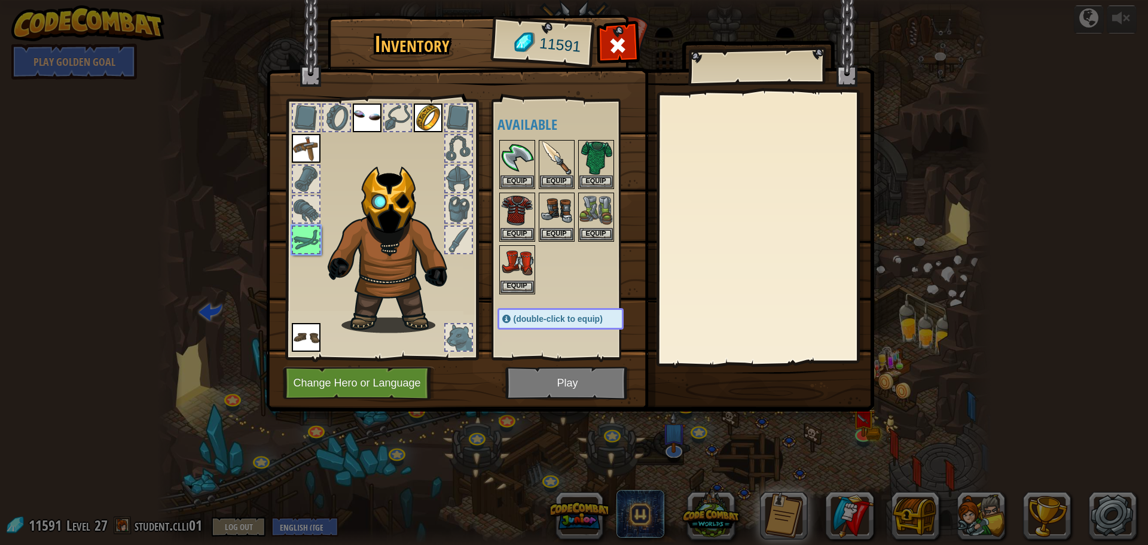
scroll to position [147, 0]
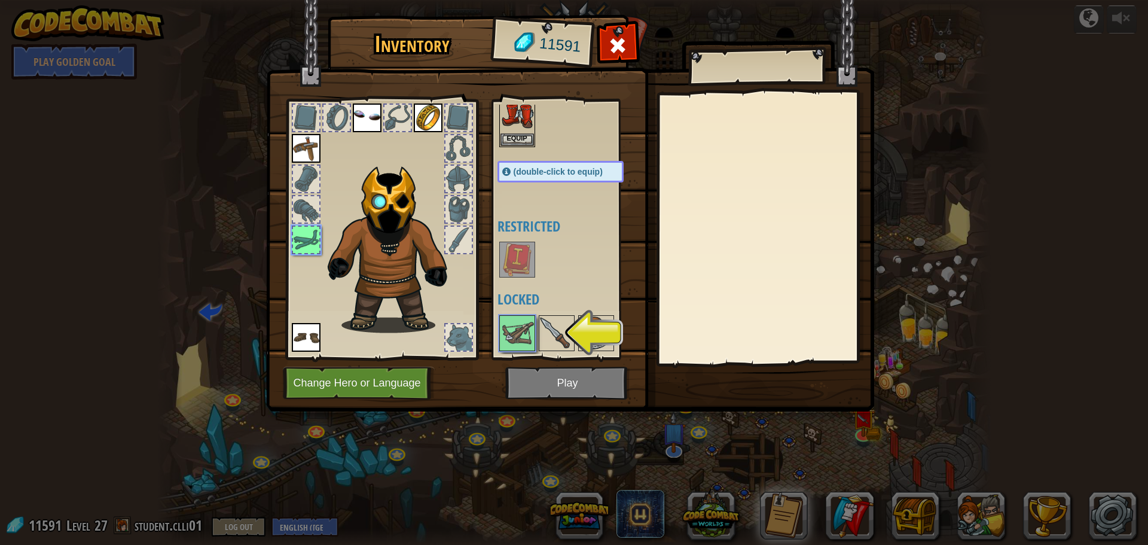
click at [404, 251] on img at bounding box center [360, 246] width 175 height 193
click at [424, 172] on img at bounding box center [360, 246] width 175 height 193
drag, startPoint x: 427, startPoint y: 169, endPoint x: 463, endPoint y: 44, distance: 130.1
click at [450, 117] on div at bounding box center [381, 226] width 197 height 269
click at [592, 103] on div "Available Equip Equip Equip Equip Equip Equip Equip Equip Equip Equip Equip (do…" at bounding box center [565, 229] width 147 height 260
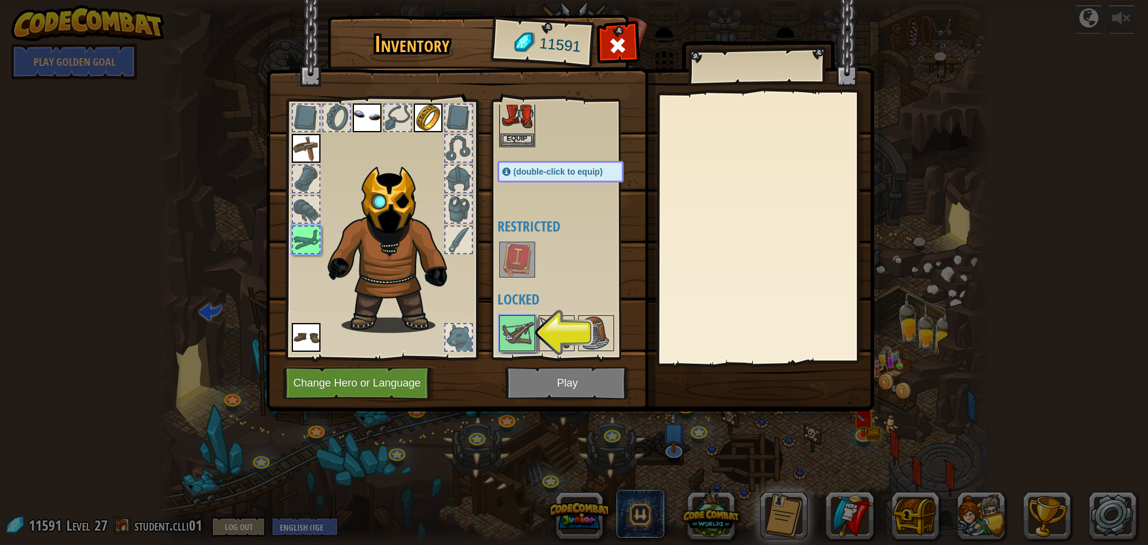
drag, startPoint x: 601, startPoint y: 106, endPoint x: 636, endPoint y: 105, distance: 35.3
click at [631, 108] on div "Available Equip Equip Equip Equip Equip Equip Equip Equip Equip Equip Equip (do…" at bounding box center [565, 229] width 147 height 260
click at [742, 75] on div at bounding box center [756, 67] width 136 height 30
click at [521, 343] on img at bounding box center [517, 332] width 33 height 33
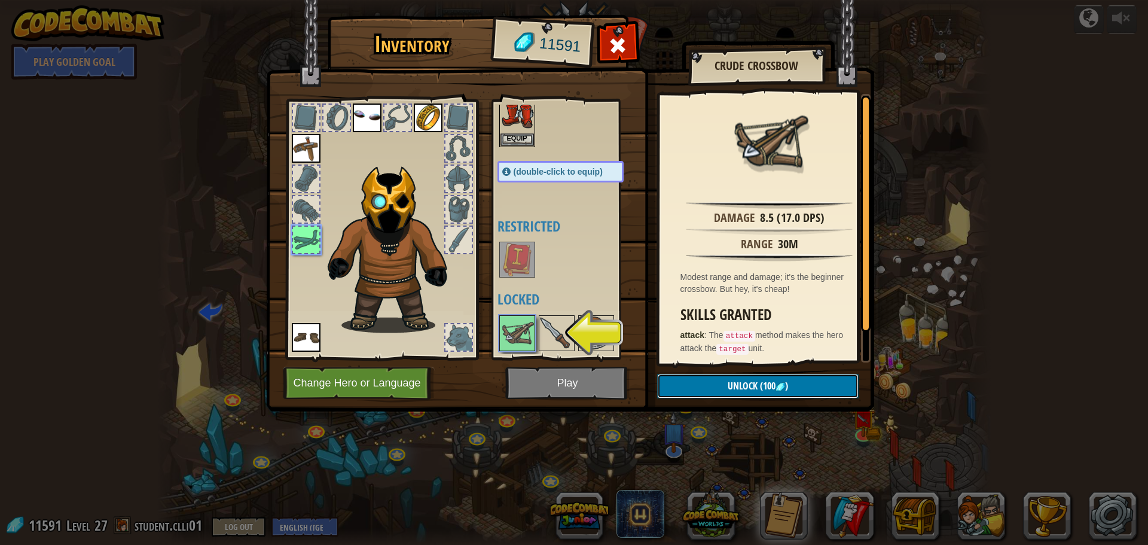
click at [746, 387] on span "Unlock" at bounding box center [743, 385] width 30 height 13
click at [694, 389] on button "Confirm" at bounding box center [758, 386] width 202 height 25
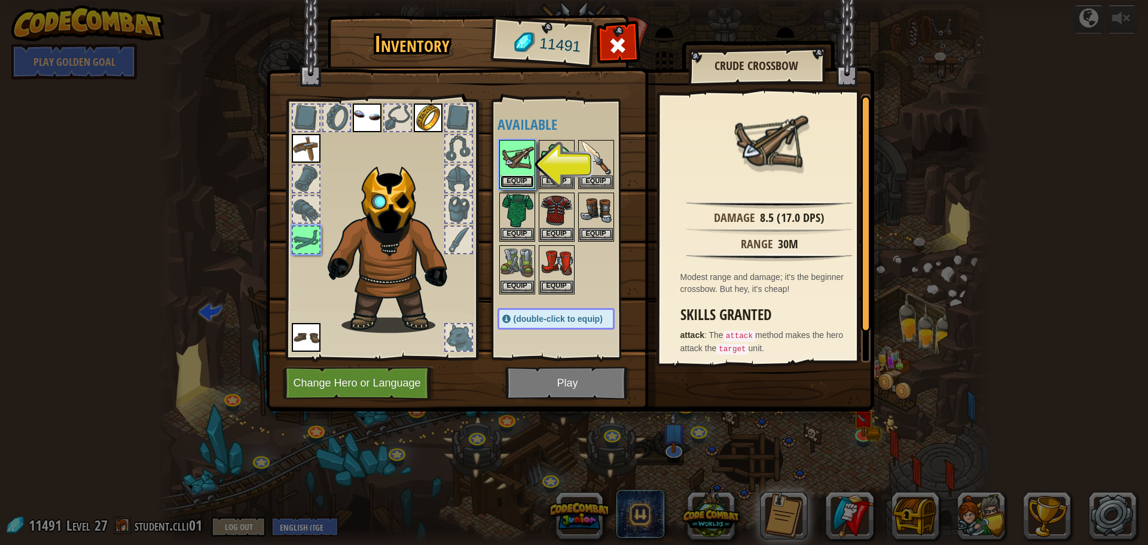
drag, startPoint x: 507, startPoint y: 175, endPoint x: 535, endPoint y: 179, distance: 28.4
click at [508, 175] on button "Equip" at bounding box center [517, 181] width 33 height 13
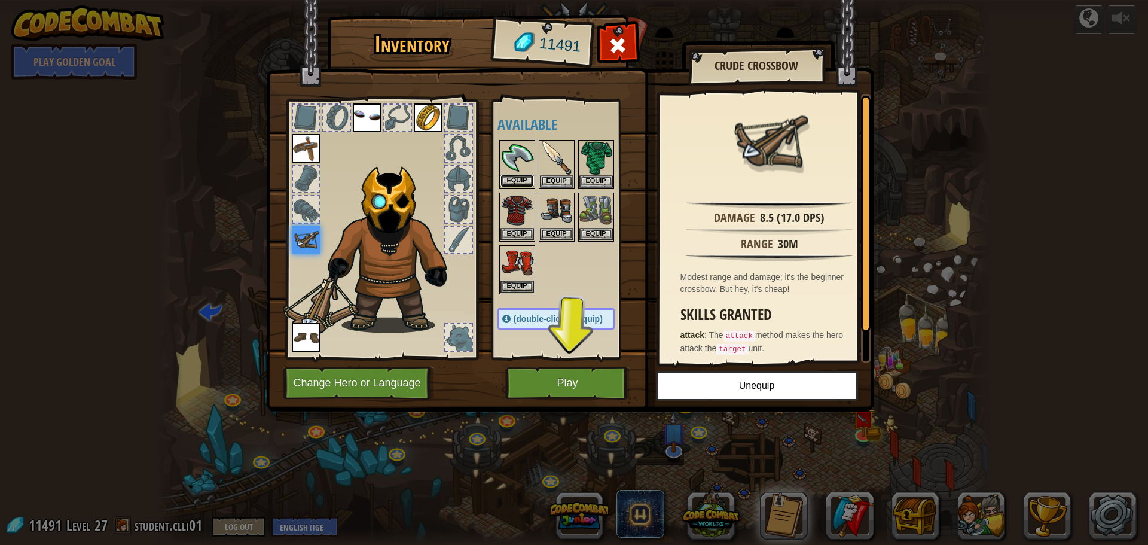
click at [525, 176] on button "Equip" at bounding box center [517, 181] width 33 height 13
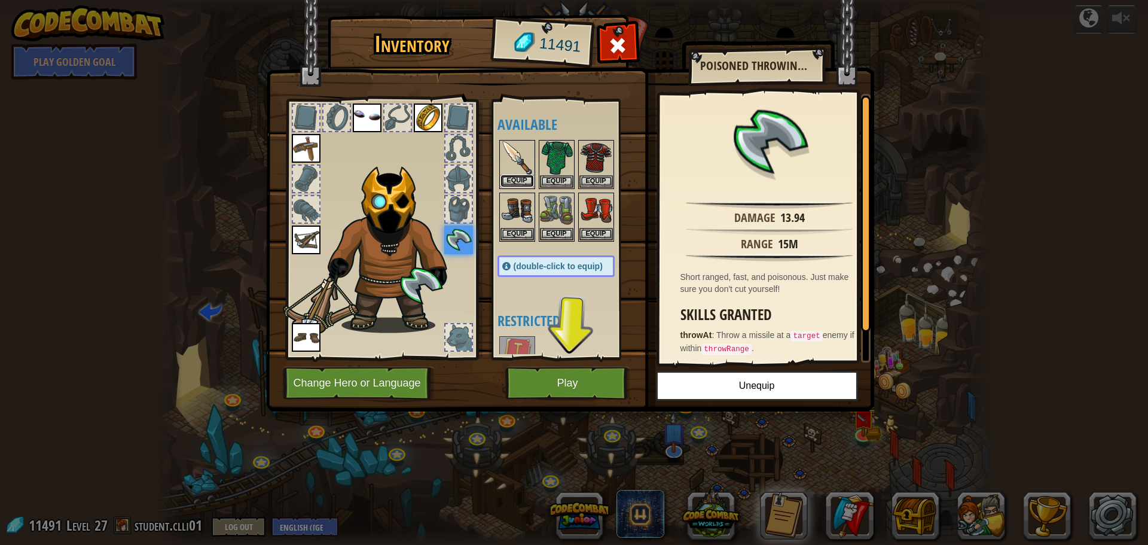
click at [526, 177] on button "Equip" at bounding box center [517, 181] width 33 height 13
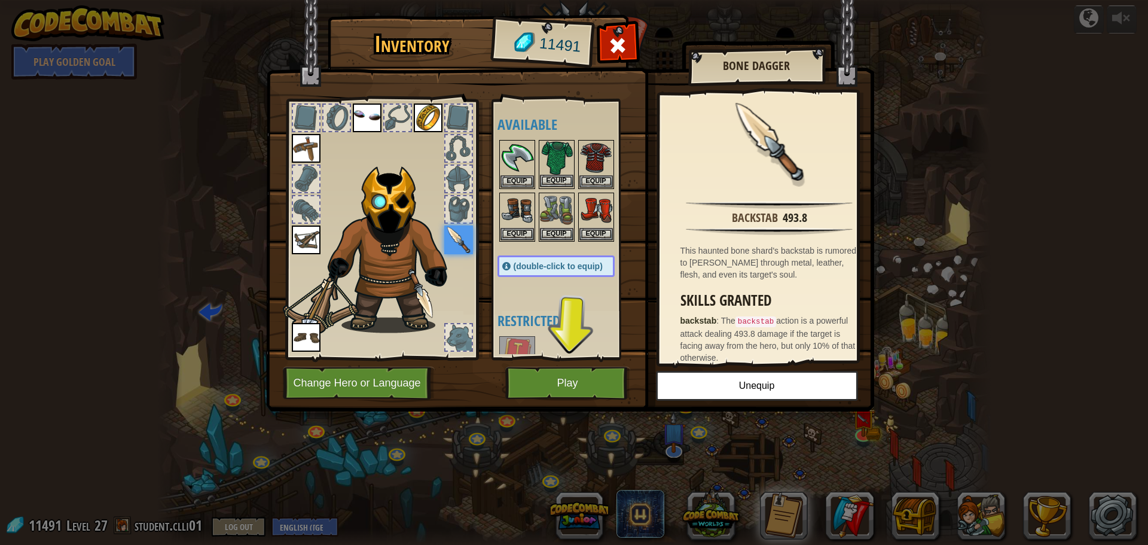
click at [561, 188] on div "Equip" at bounding box center [557, 164] width 36 height 49
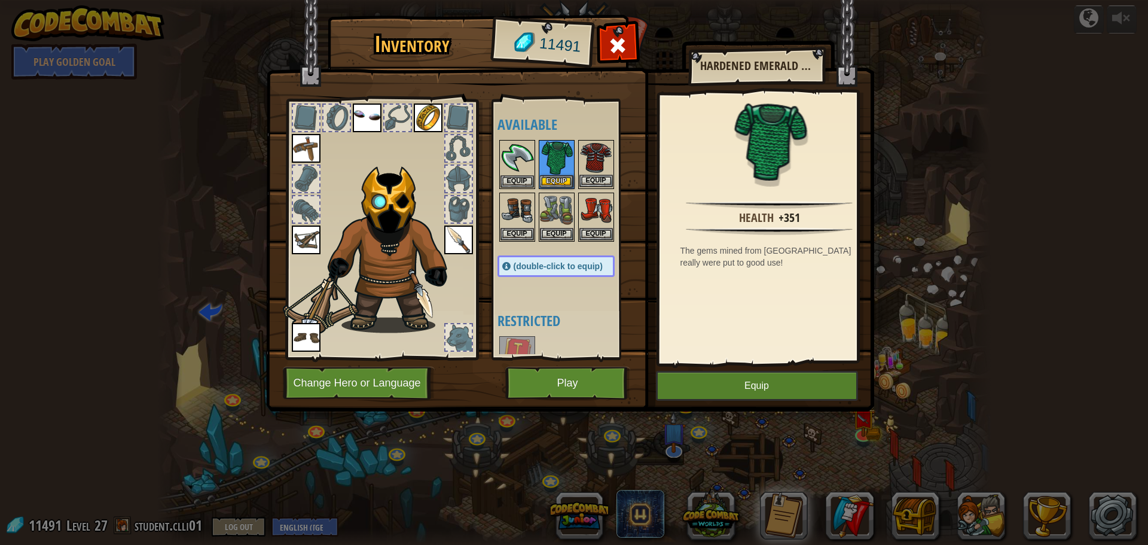
click at [599, 163] on img at bounding box center [596, 157] width 33 height 33
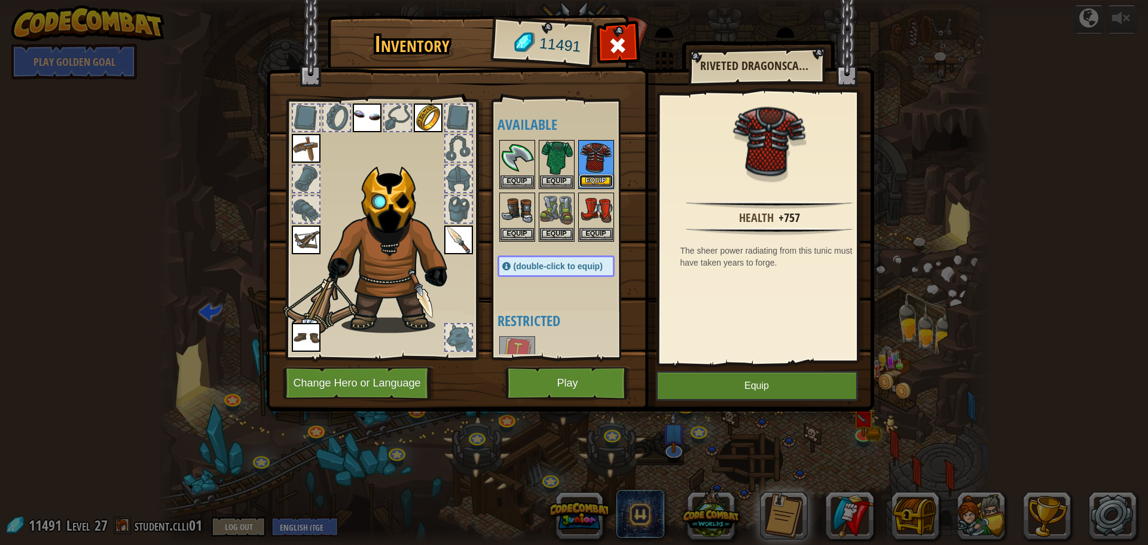
click at [605, 176] on button "Equip" at bounding box center [596, 181] width 33 height 13
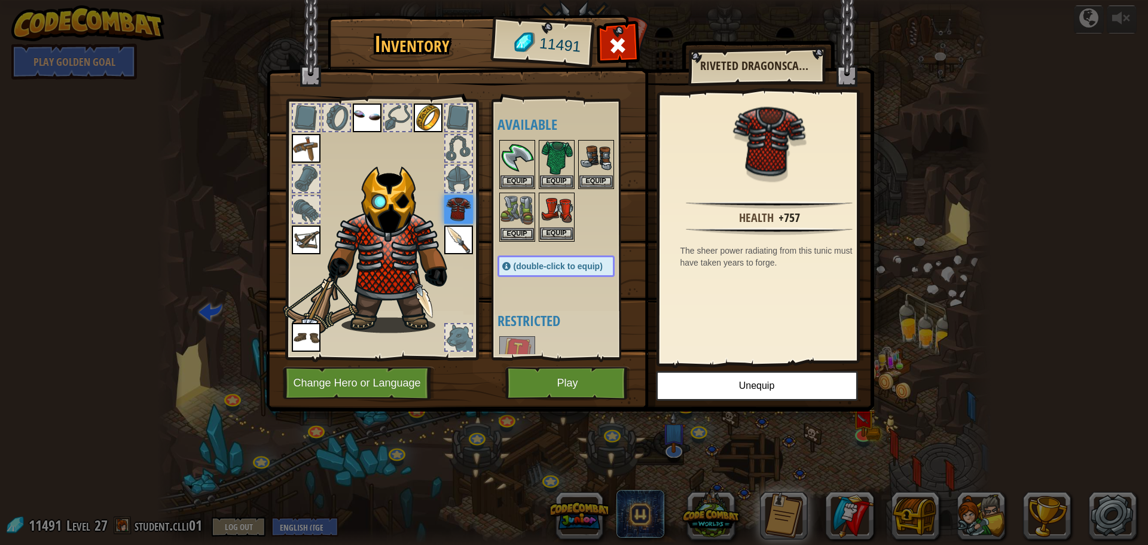
click at [568, 201] on img at bounding box center [556, 210] width 33 height 33
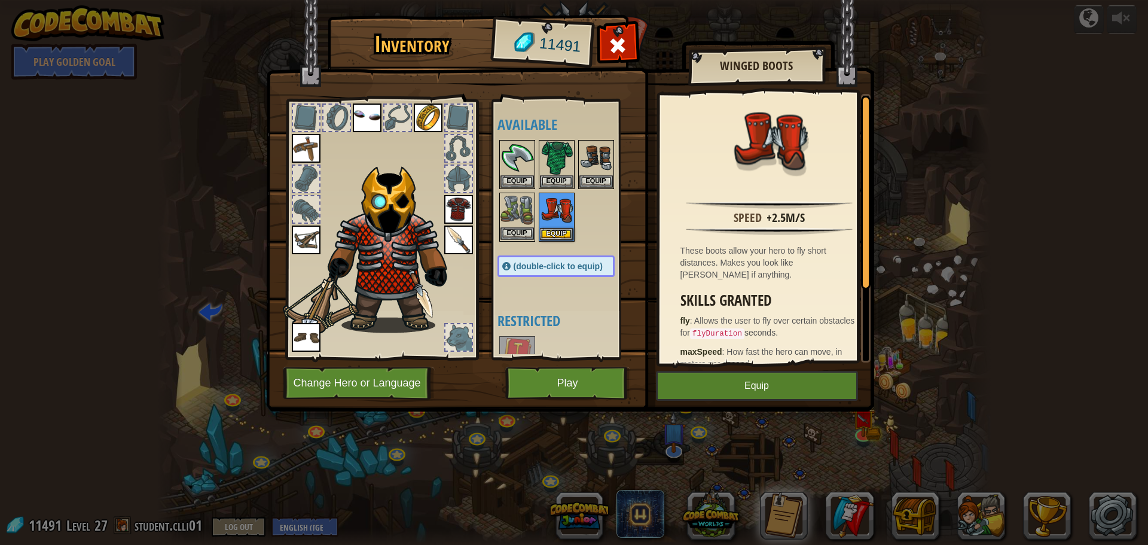
click at [516, 217] on img at bounding box center [517, 210] width 33 height 33
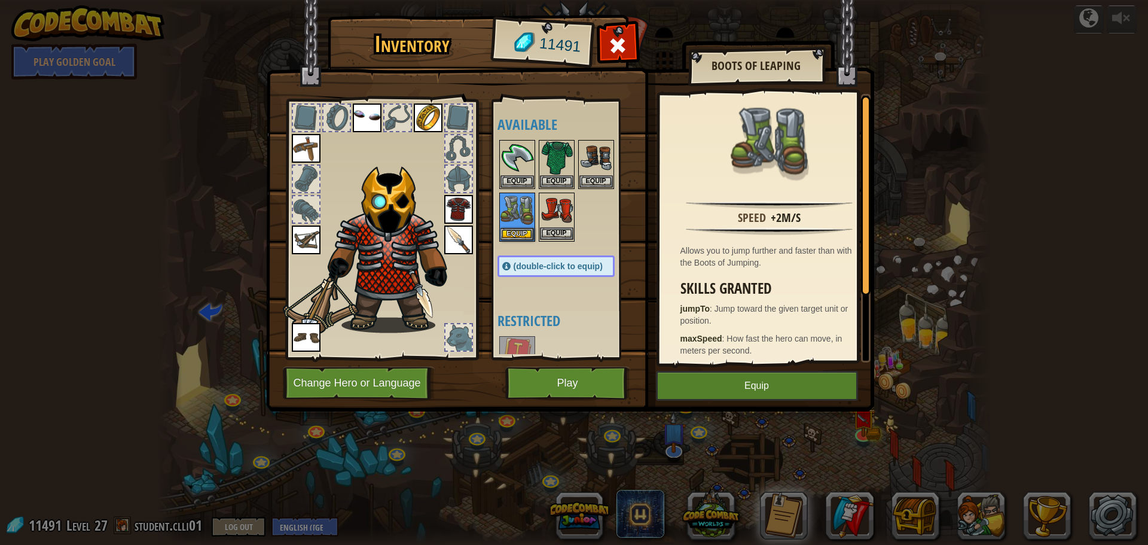
click at [559, 210] on img at bounding box center [556, 210] width 33 height 33
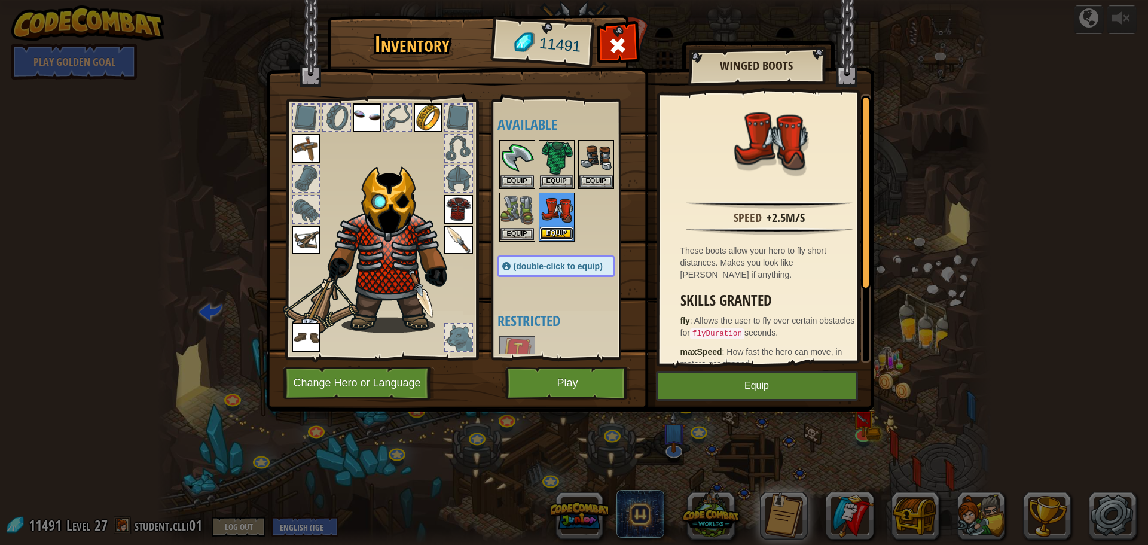
click at [569, 237] on button "Equip" at bounding box center [556, 233] width 33 height 13
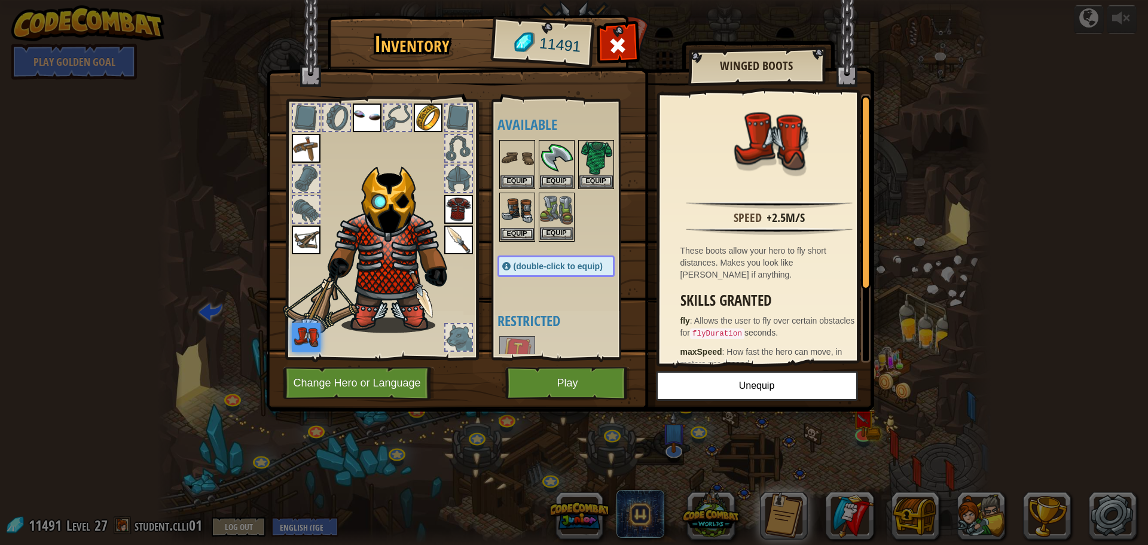
click at [558, 203] on img at bounding box center [556, 210] width 33 height 33
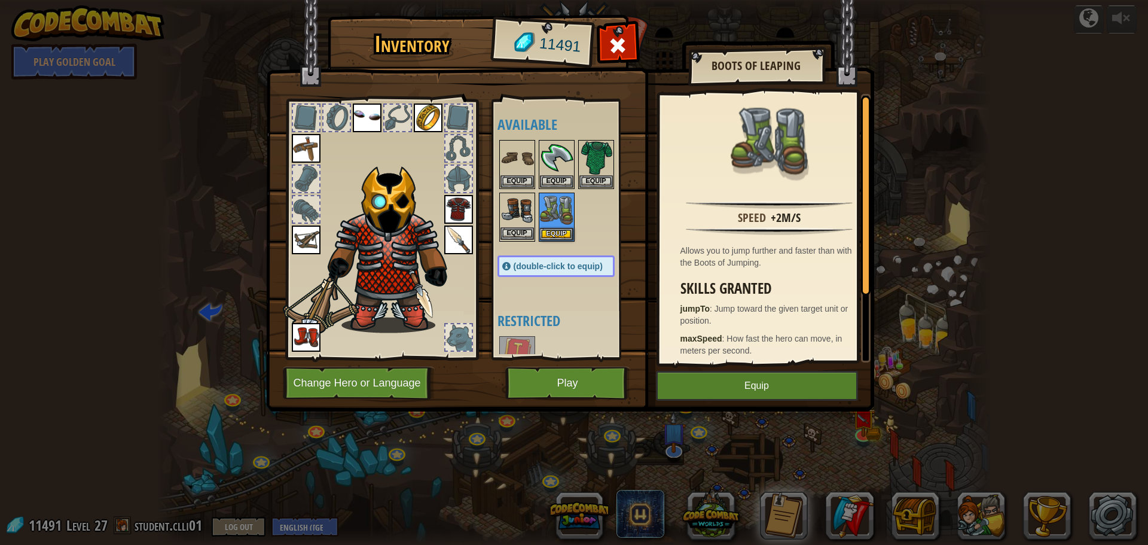
click at [525, 209] on img at bounding box center [517, 210] width 33 height 33
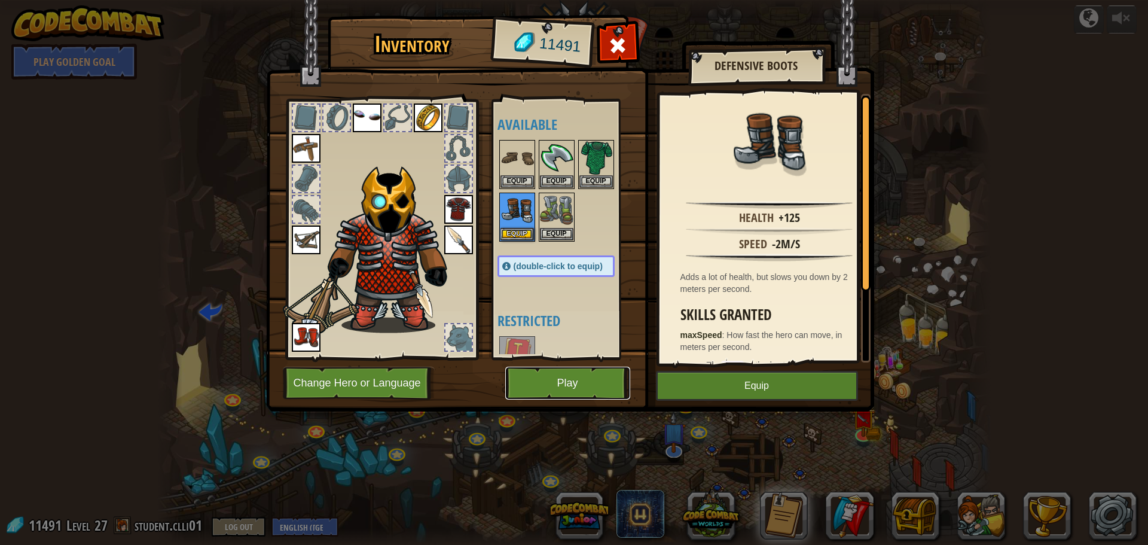
click at [558, 377] on button "Play" at bounding box center [567, 383] width 125 height 33
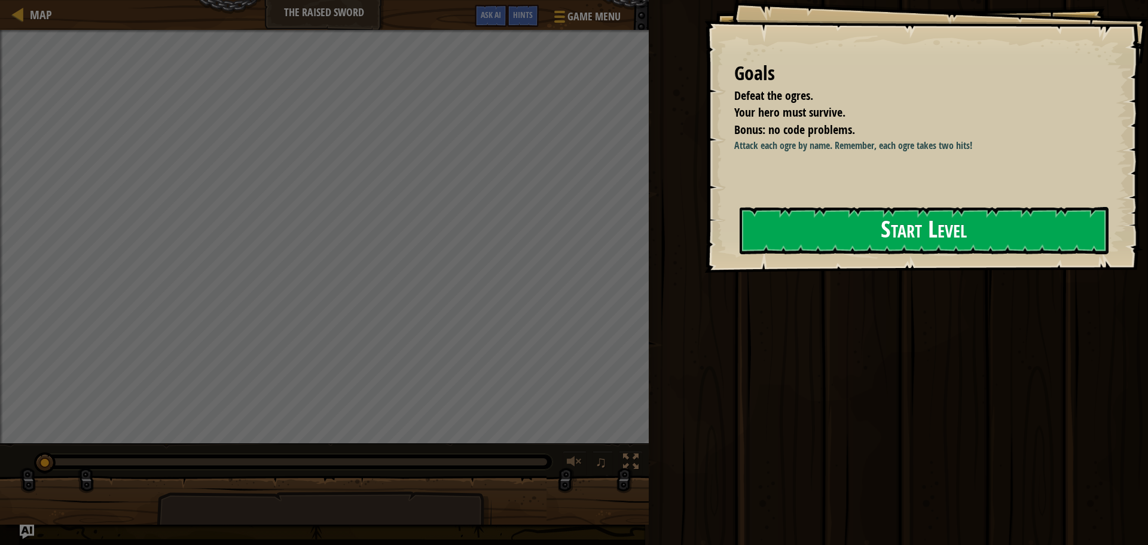
click at [888, 249] on button "Start Level" at bounding box center [924, 230] width 369 height 47
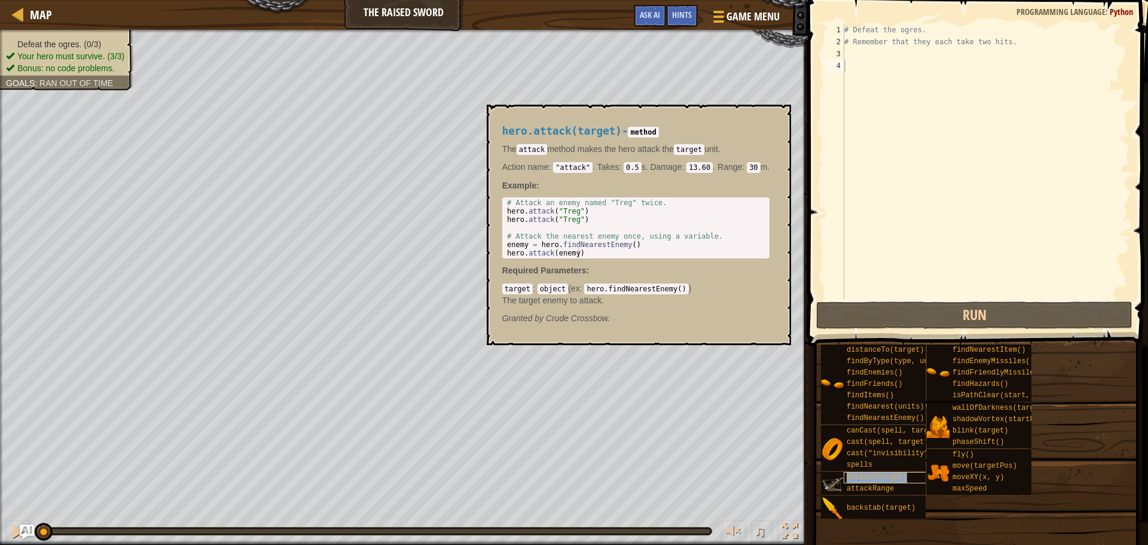
click at [898, 477] on span "attack(target)" at bounding box center [877, 477] width 60 height 8
click at [773, 115] on button "×" at bounding box center [778, 118] width 10 height 17
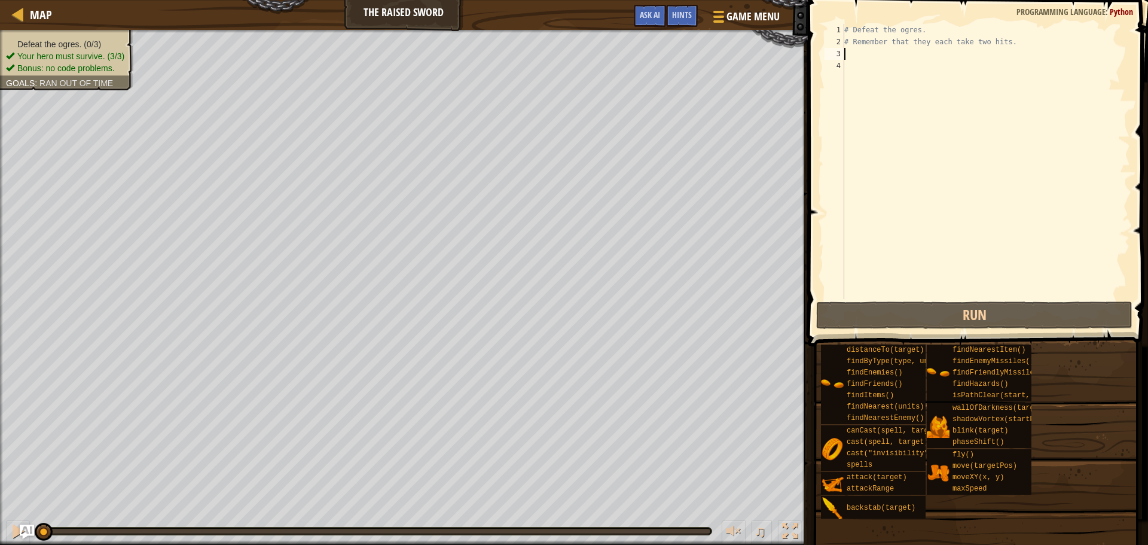
drag, startPoint x: 849, startPoint y: 51, endPoint x: 859, endPoint y: 59, distance: 12.8
click at [850, 51] on div "# Defeat the ogres. # Remember that they each take two hits." at bounding box center [986, 173] width 288 height 299
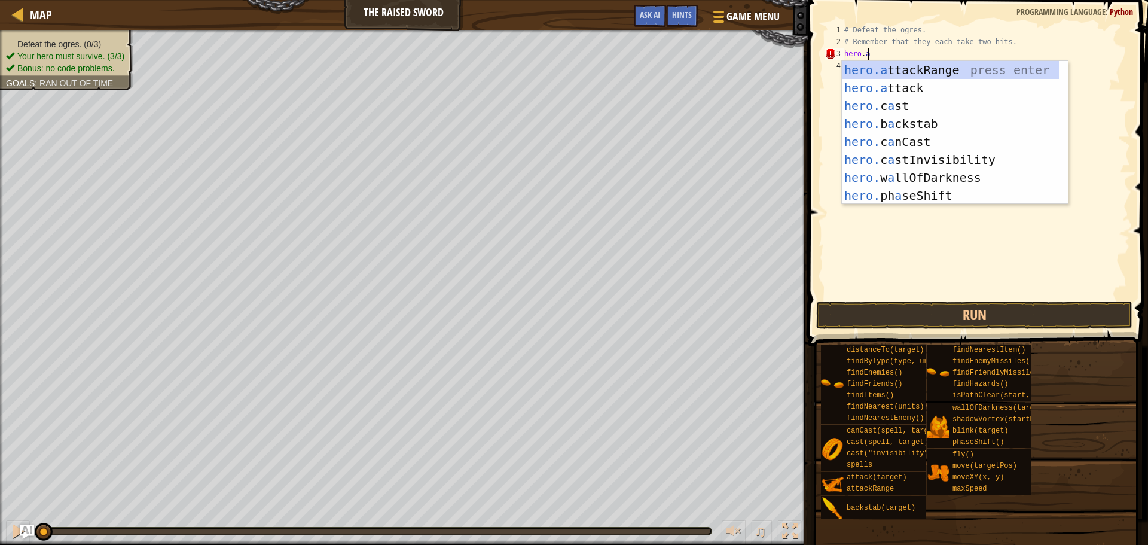
scroll to position [5, 2]
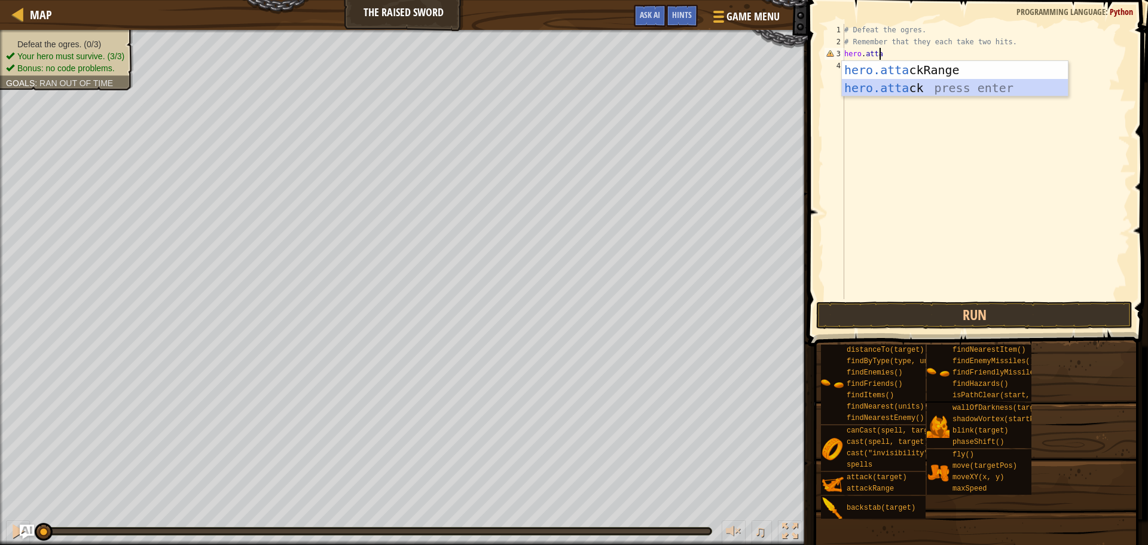
click at [871, 86] on div "hero.atta ckRange press enter hero.[PERSON_NAME] press enter" at bounding box center [955, 97] width 226 height 72
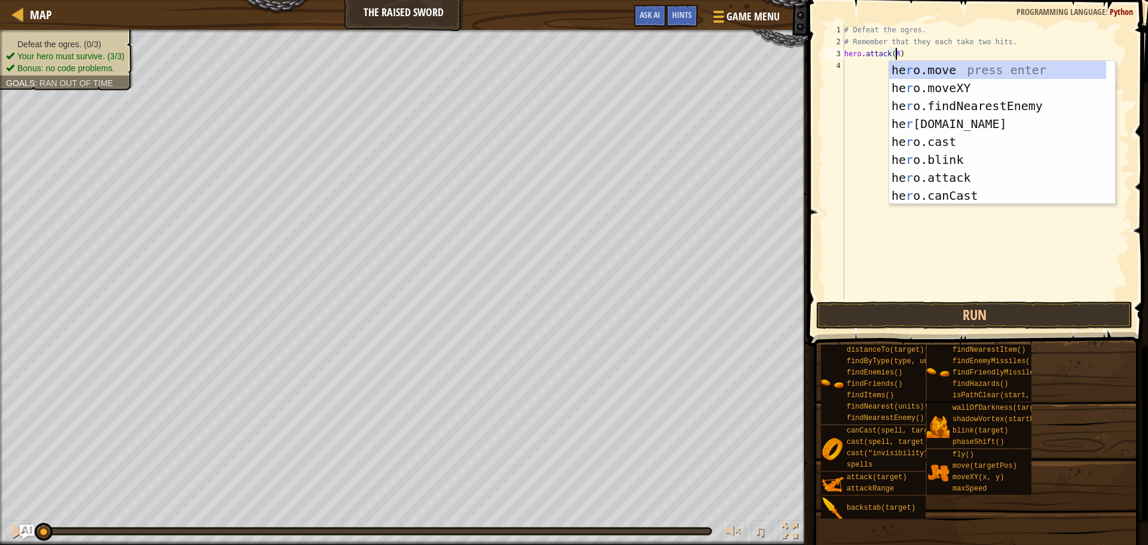
scroll to position [5, 4]
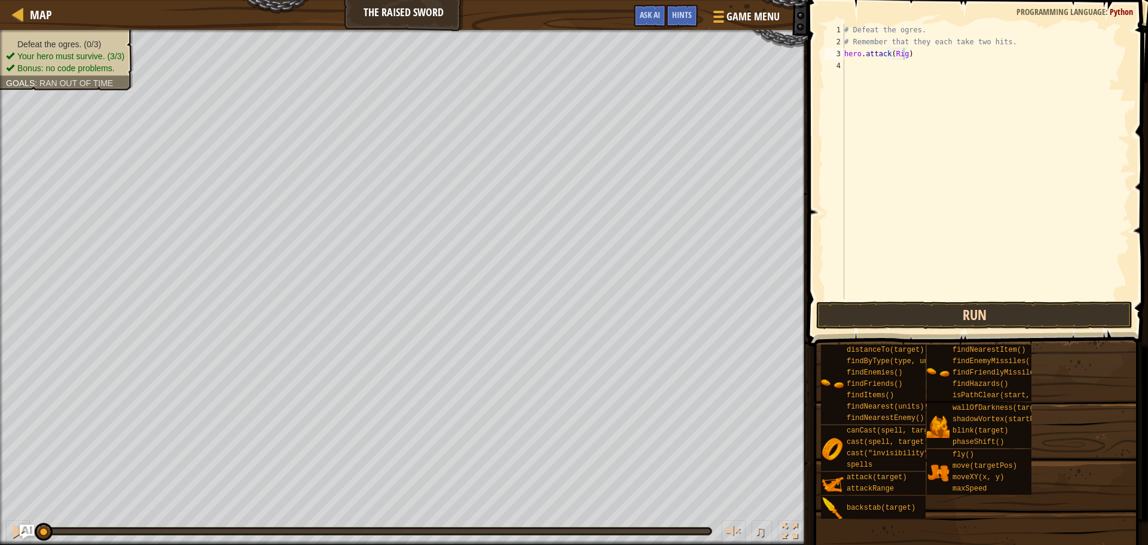
click at [893, 327] on div "Hints hero.attack(Rig) 1 2 3 4 # Defeat the ogres. # Remember that they each ta…" at bounding box center [976, 269] width 344 height 539
click at [894, 316] on button "Run" at bounding box center [974, 315] width 316 height 28
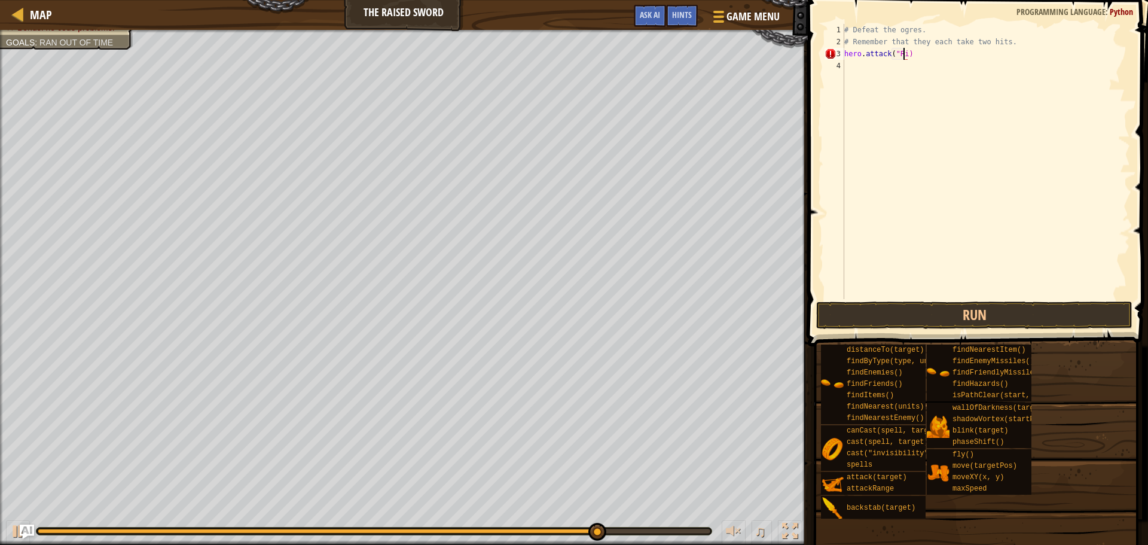
scroll to position [5, 5]
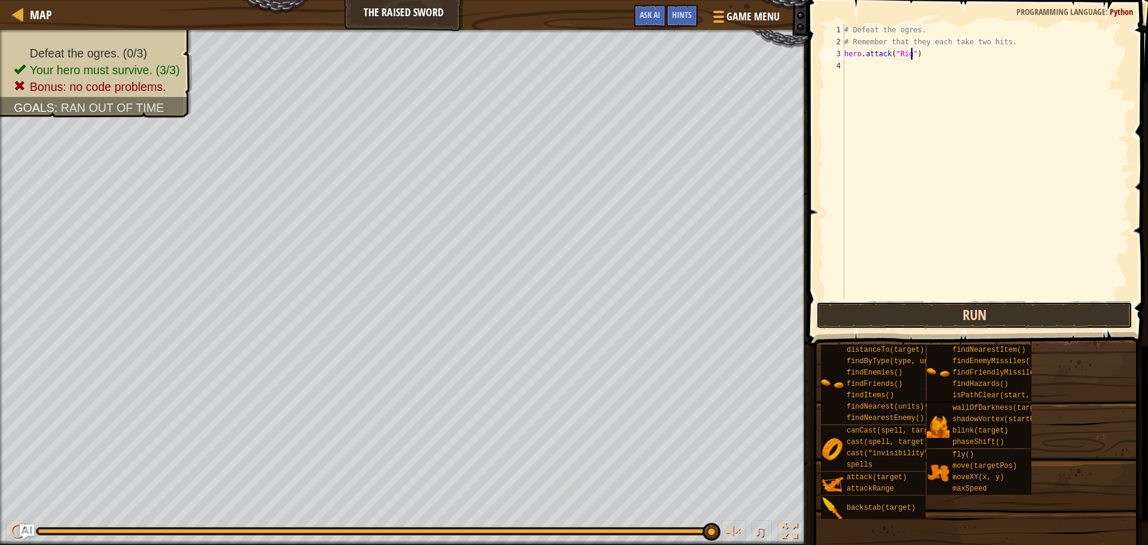
click at [1000, 310] on button "Run" at bounding box center [974, 315] width 316 height 28
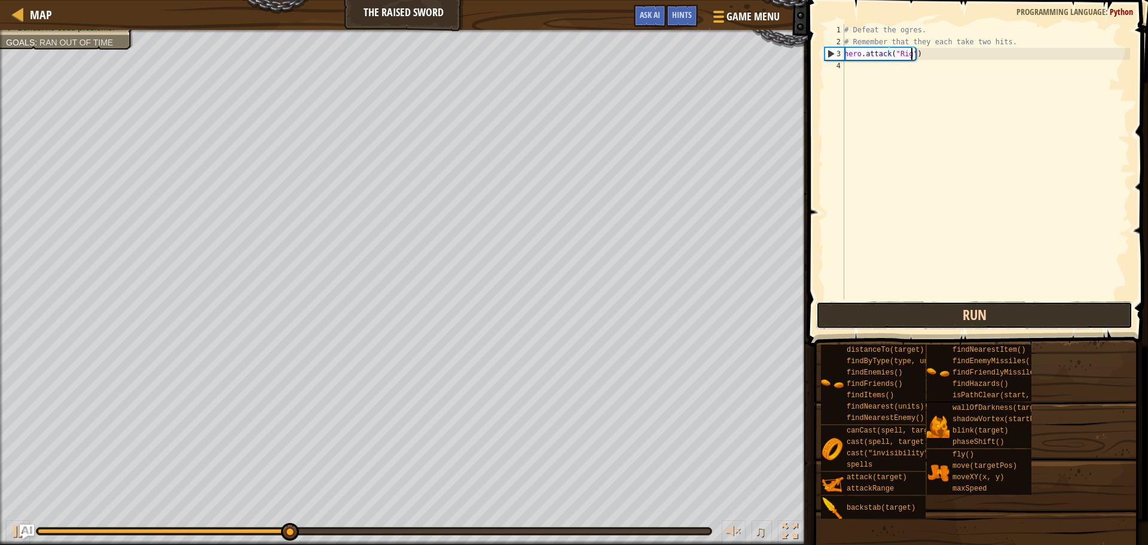
click at [979, 326] on button "Run" at bounding box center [974, 315] width 316 height 28
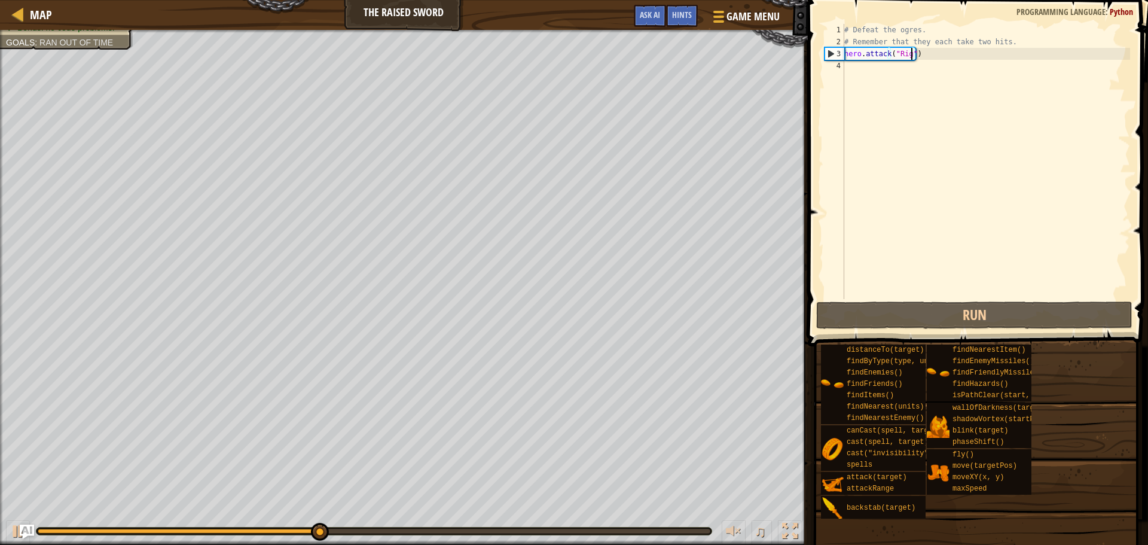
click at [974, 329] on span at bounding box center [979, 156] width 350 height 382
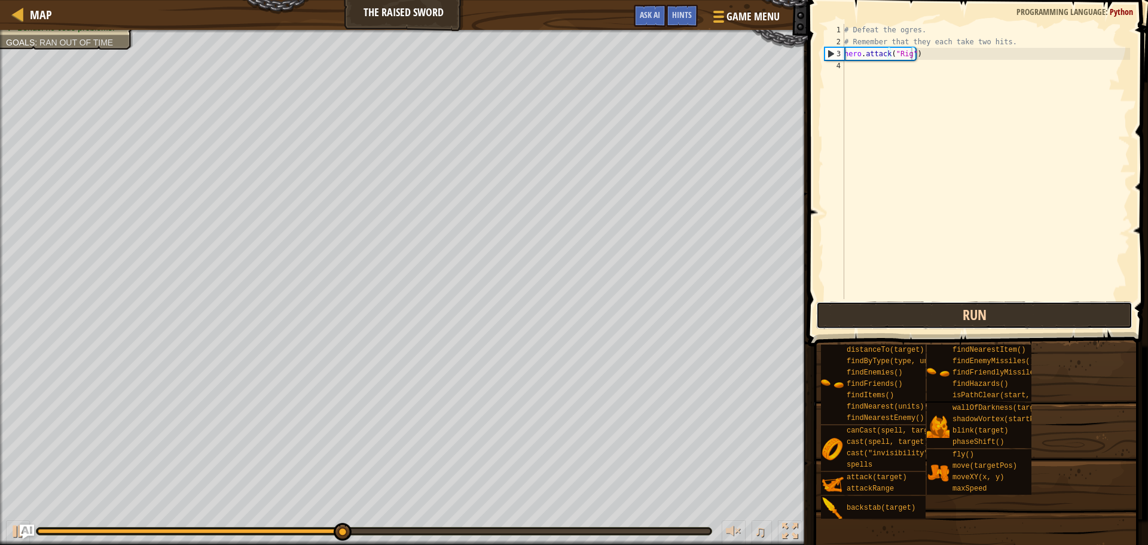
click at [978, 327] on button "Run" at bounding box center [974, 315] width 316 height 28
click at [979, 325] on button "Run" at bounding box center [974, 315] width 316 height 28
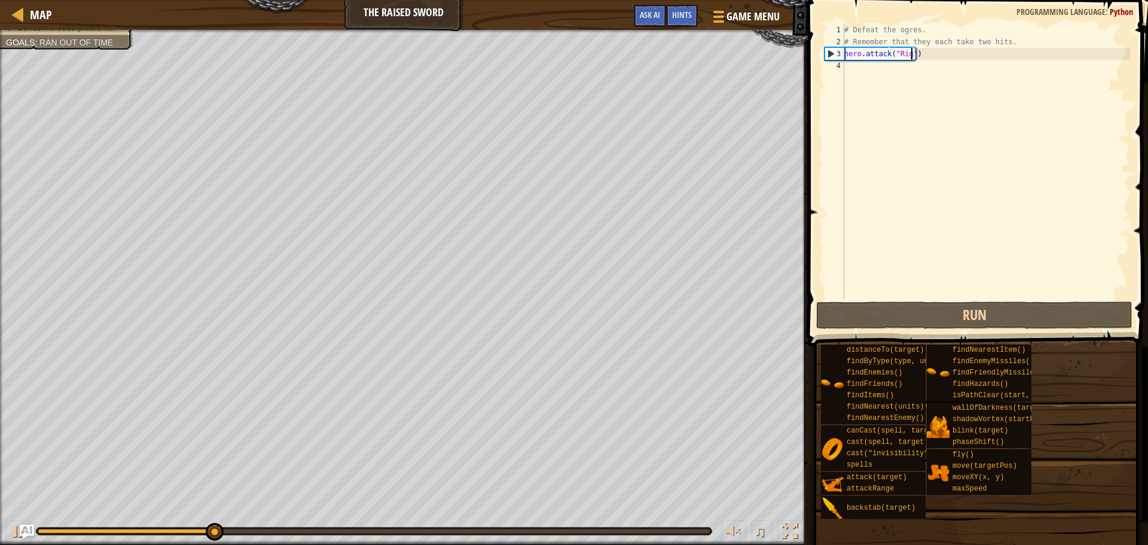
click at [1029, 40] on div "# Defeat the ogres. # Remember that they each take two hits. hero . attack ( "R…" at bounding box center [986, 173] width 288 height 299
type textarea "# Remember that they each take two hits."
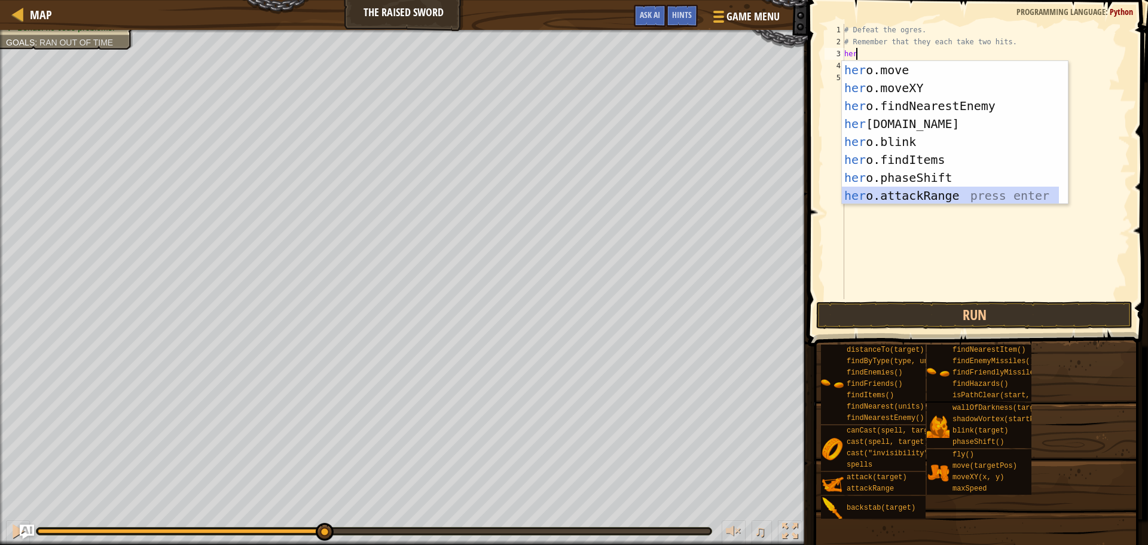
click at [974, 192] on div "her o.move press enter her o.moveXY press enter her o.findNearestEnemy press en…" at bounding box center [950, 150] width 217 height 179
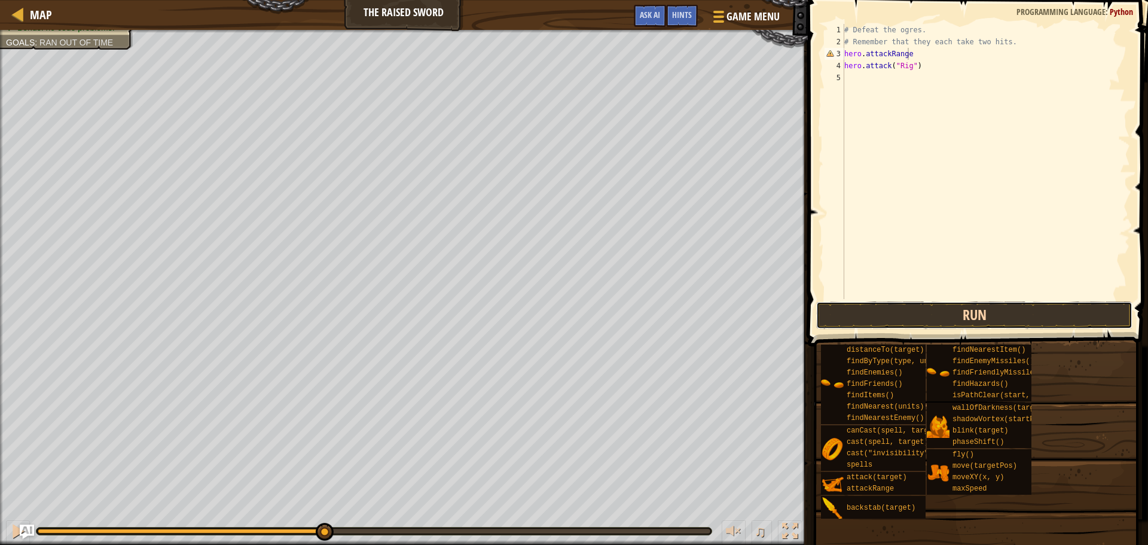
click at [968, 316] on button "Run" at bounding box center [974, 315] width 316 height 28
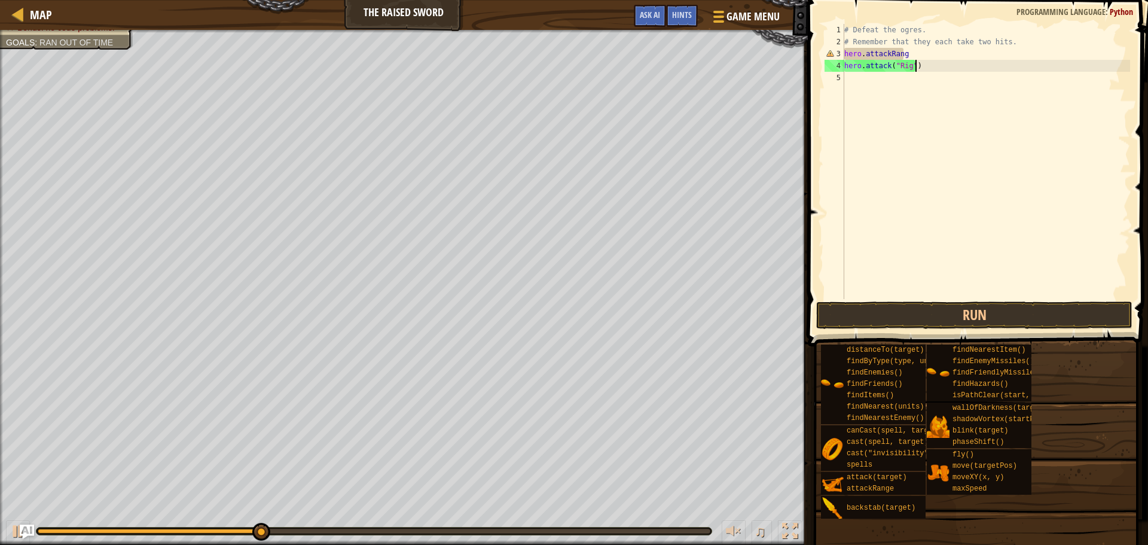
click at [925, 62] on div "# Defeat the ogres. # Remember that they each take two hits. hero . attackRang …" at bounding box center [986, 173] width 288 height 299
click at [923, 49] on div "# Defeat the ogres. # Remember that they each take two hits. hero . attackRang …" at bounding box center [986, 173] width 288 height 299
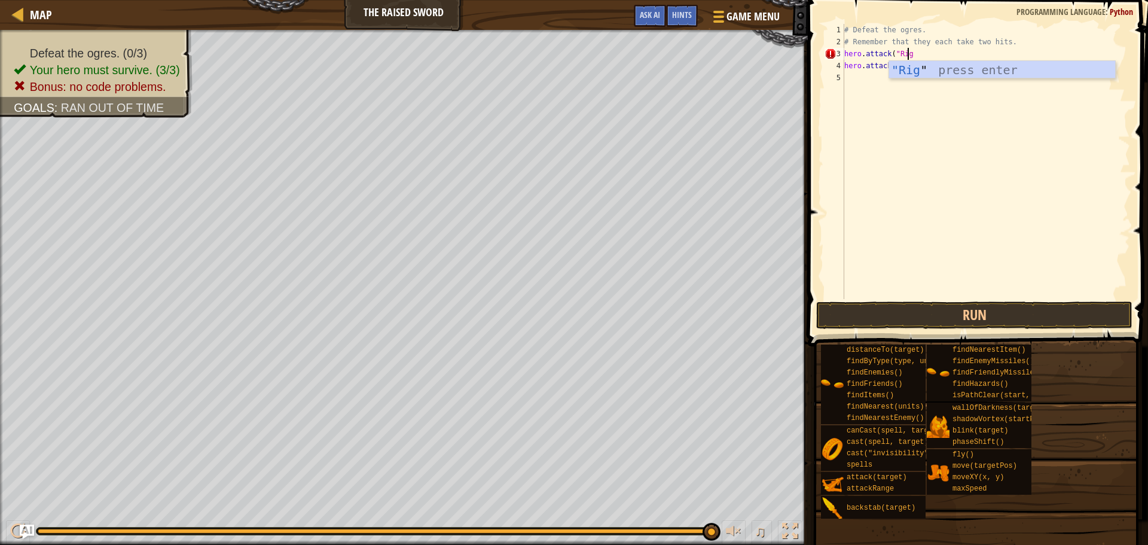
scroll to position [5, 5]
click at [916, 68] on div "# Defeat the ogres. # Remember that they each take two hits. hero . attack ( "R…" at bounding box center [986, 173] width 288 height 299
type textarea "hero.attack("Rig")"
click at [953, 300] on span at bounding box center [979, 156] width 350 height 382
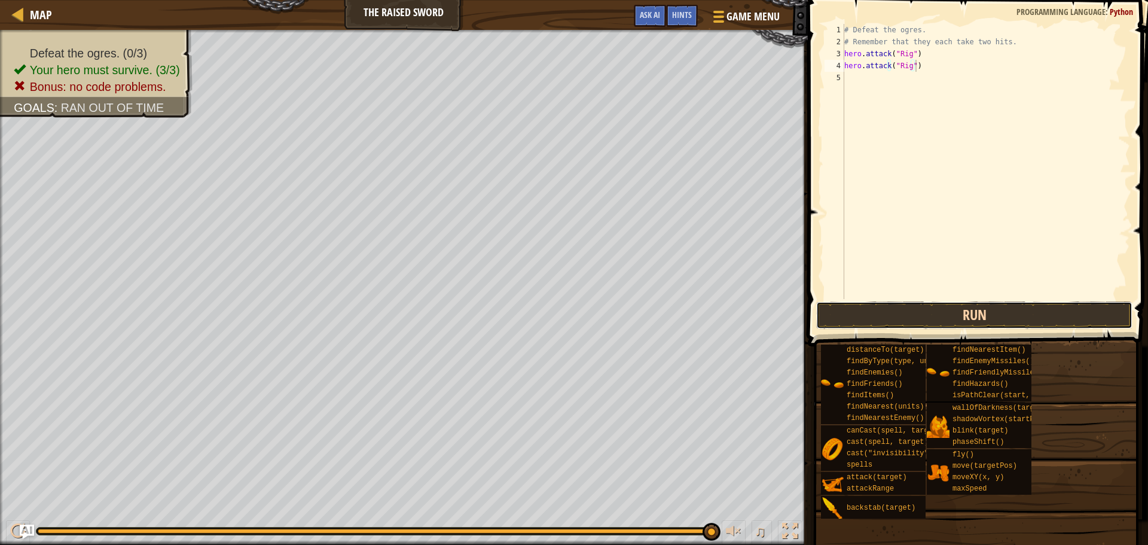
click at [955, 321] on button "Run" at bounding box center [974, 315] width 316 height 28
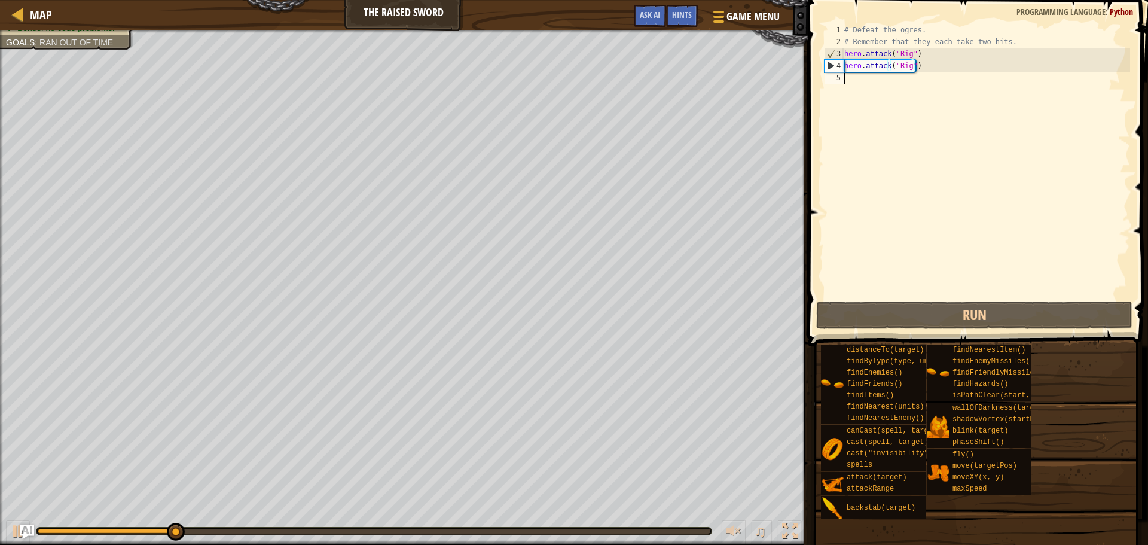
click at [854, 81] on div "# Defeat the ogres. # Remember that they each take two hits. hero . attack ( "R…" at bounding box center [986, 173] width 288 height 299
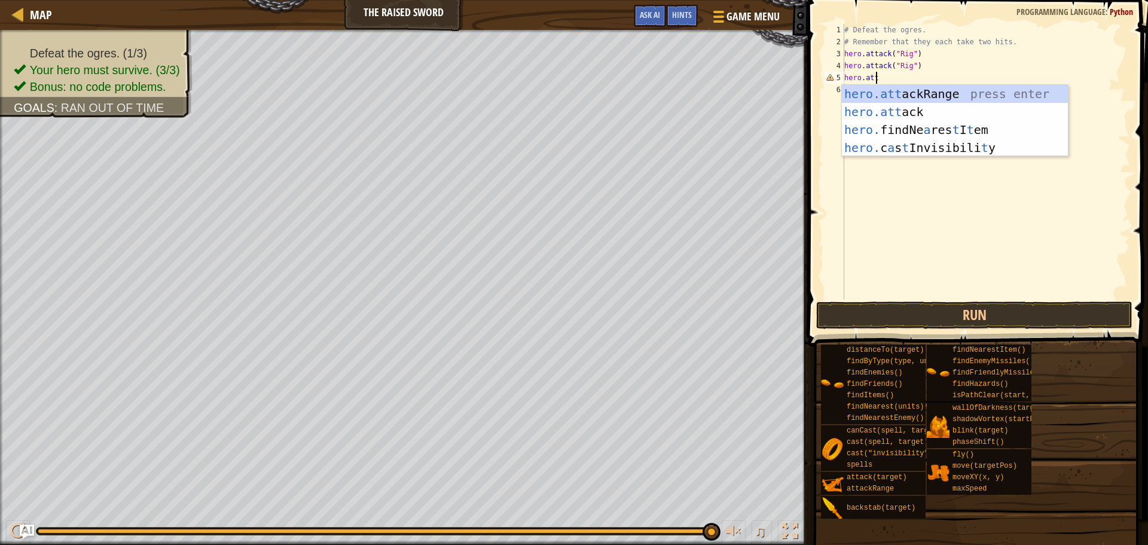
scroll to position [5, 2]
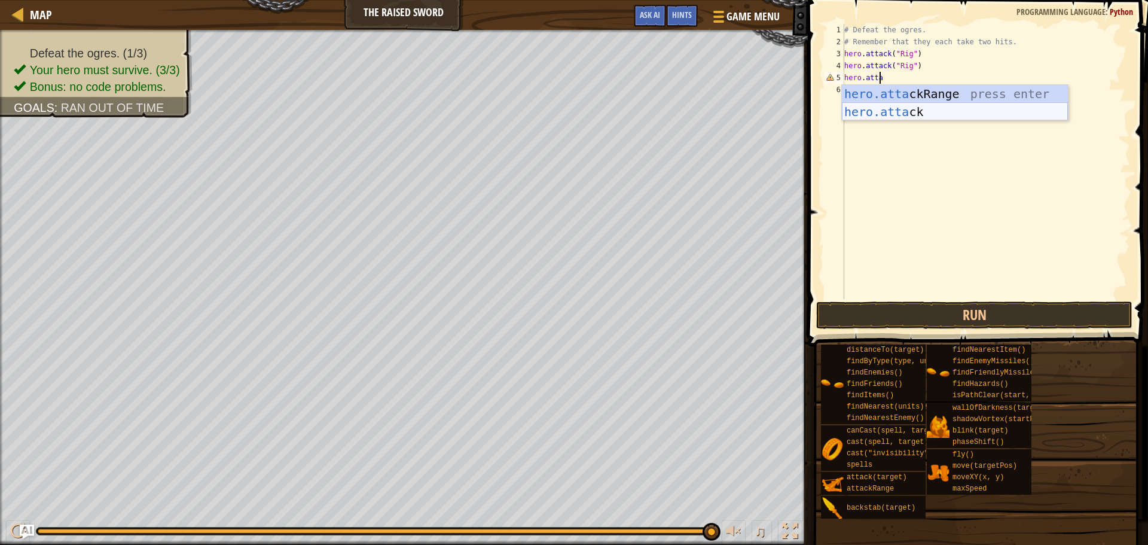
click at [977, 116] on div "hero.atta ckRange press enter hero.[PERSON_NAME] press enter" at bounding box center [955, 121] width 226 height 72
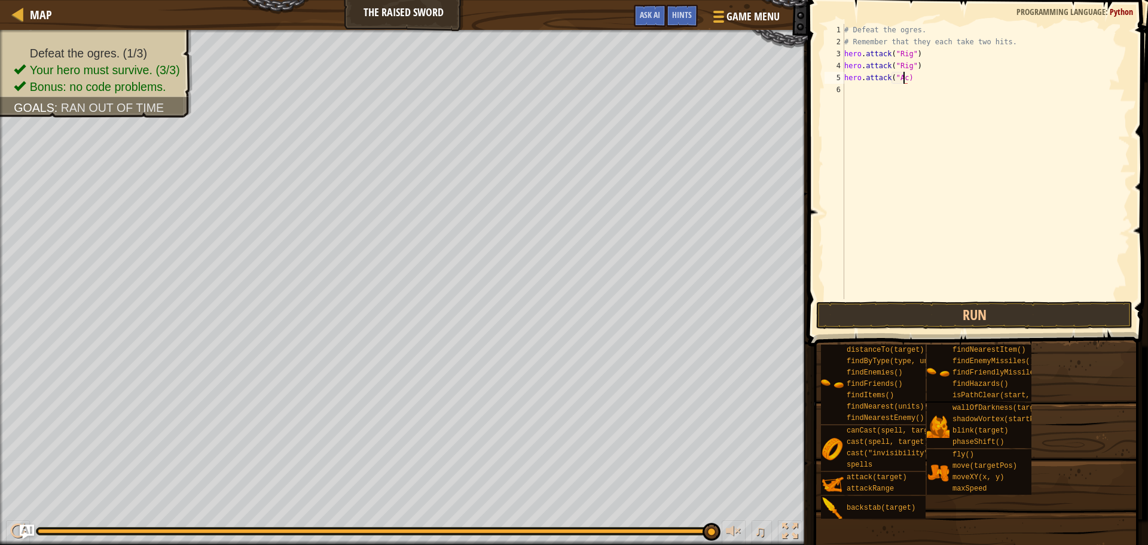
scroll to position [5, 5]
type textarea "hero.attack("Ack")"
click at [860, 90] on div "# Defeat the ogres. # Remember that they each take two hits. hero . attack ( "R…" at bounding box center [986, 173] width 288 height 299
type textarea "hero.attack("Ack")"
click at [856, 100] on div "# Defeat the ogres. # Remember that they each take two hits. hero . attack ( "R…" at bounding box center [986, 173] width 288 height 299
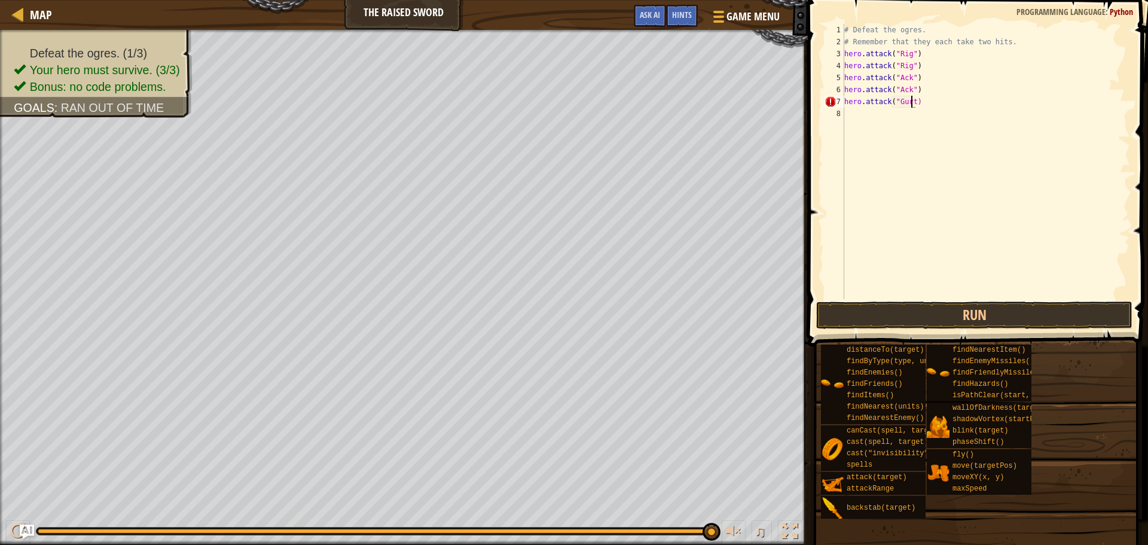
type textarea "hero.attack("Gurt")"
click at [843, 112] on div "8" at bounding box center [835, 114] width 20 height 12
type textarea "hero.attack("Gurt")"
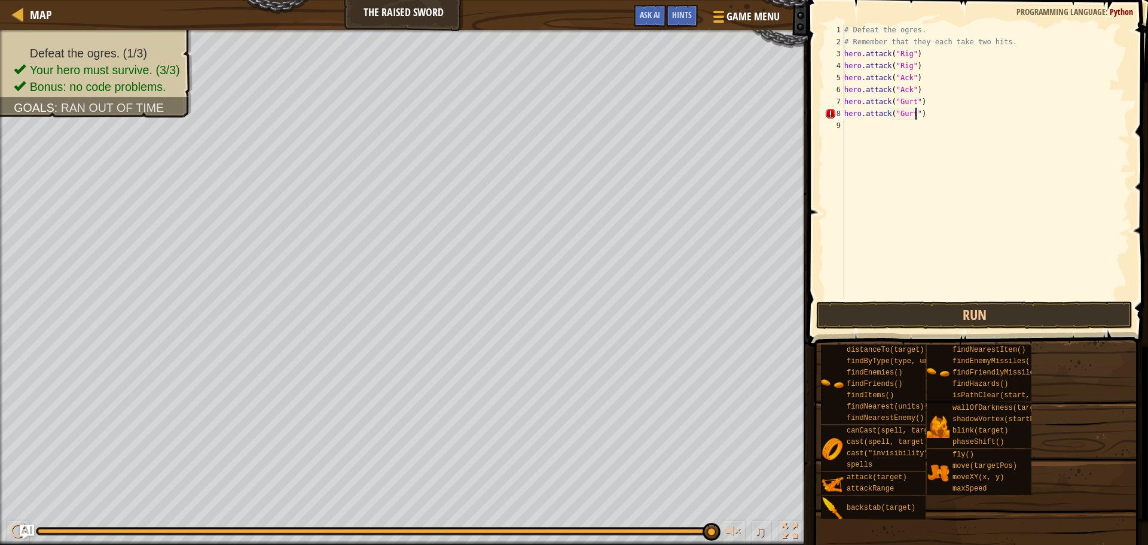
scroll to position [5, 0]
click at [949, 317] on button "Run" at bounding box center [974, 315] width 316 height 28
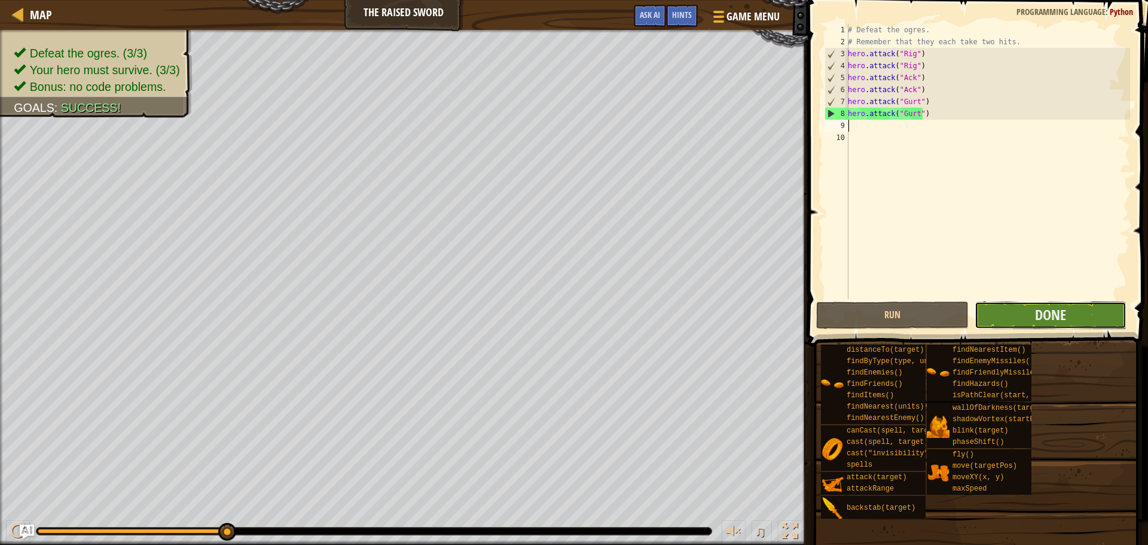
click at [1089, 327] on button "Done" at bounding box center [1051, 315] width 152 height 28
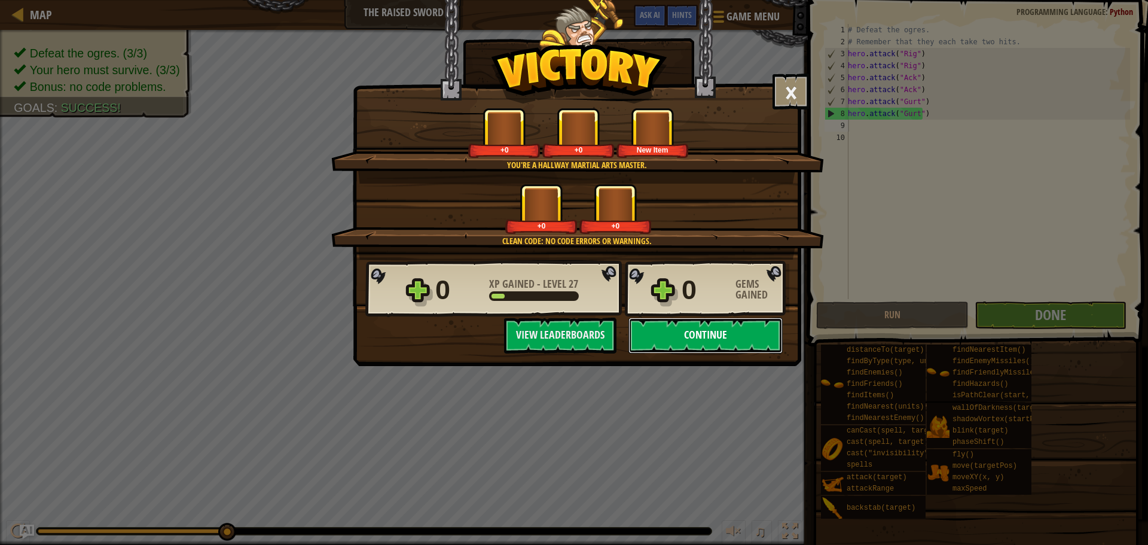
click at [743, 322] on button "Continue" at bounding box center [706, 336] width 154 height 36
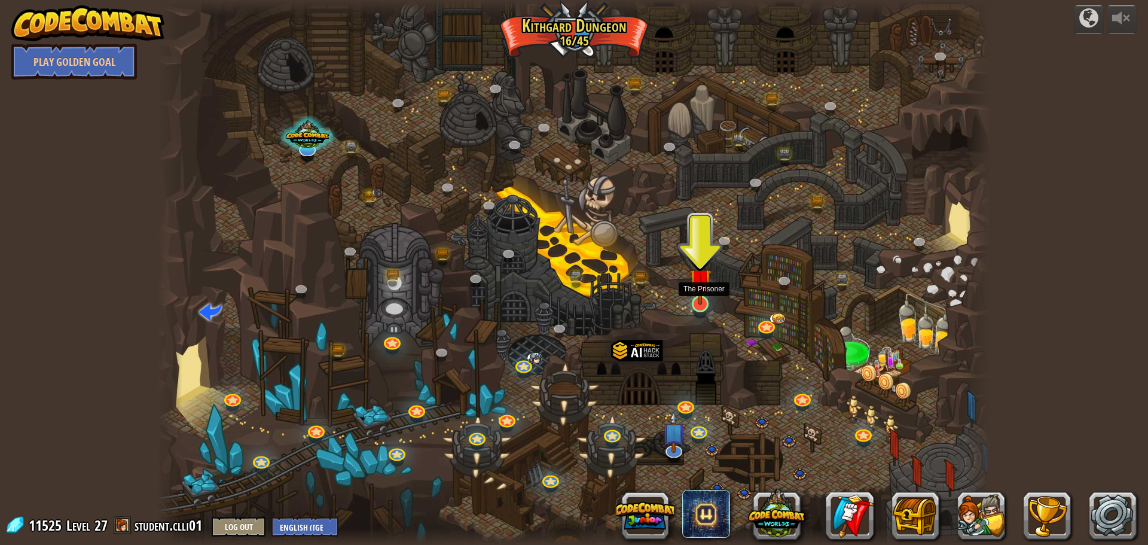
click at [700, 305] on div at bounding box center [700, 303] width 17 height 17
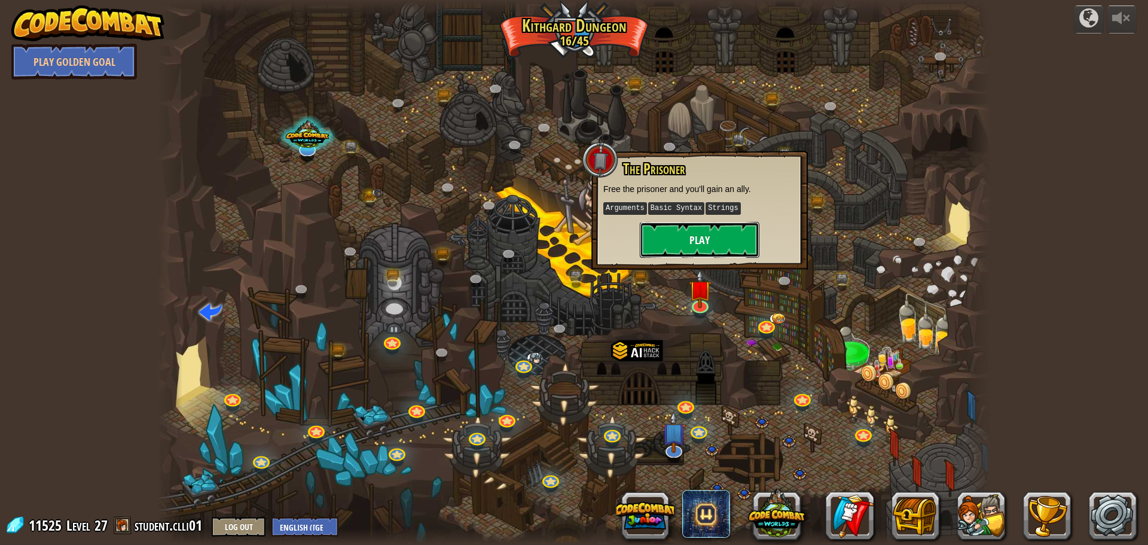
click at [723, 236] on button "Play" at bounding box center [700, 240] width 120 height 36
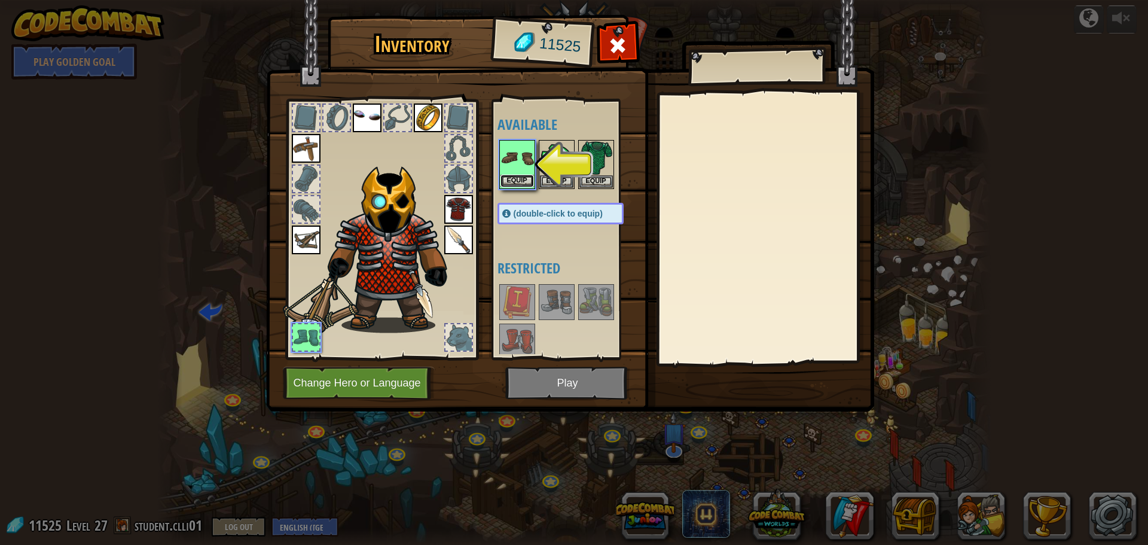
click at [526, 187] on button "Equip" at bounding box center [517, 181] width 33 height 13
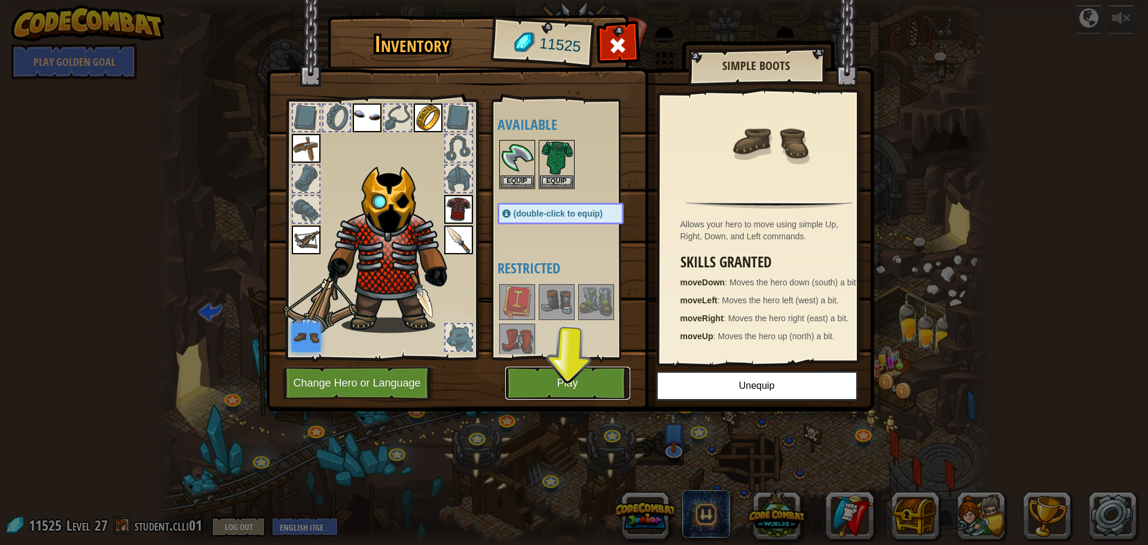
drag, startPoint x: 556, startPoint y: 367, endPoint x: 640, endPoint y: 278, distance: 122.3
click at [592, 328] on div "Inventory 11525 Available Equip Equip Equip Equip Equip Equip Equip Equip Equip…" at bounding box center [574, 215] width 608 height 395
drag, startPoint x: 779, startPoint y: 192, endPoint x: 780, endPoint y: 199, distance: 6.7
click at [781, 199] on div "Allows your hero to move using simple Up, Right, Down, and Left commands. Skill…" at bounding box center [770, 228] width 220 height 269
click at [784, 207] on div "Allows your hero to move using simple Up, Right, Down, and Left commands. Skill…" at bounding box center [770, 228] width 220 height 269
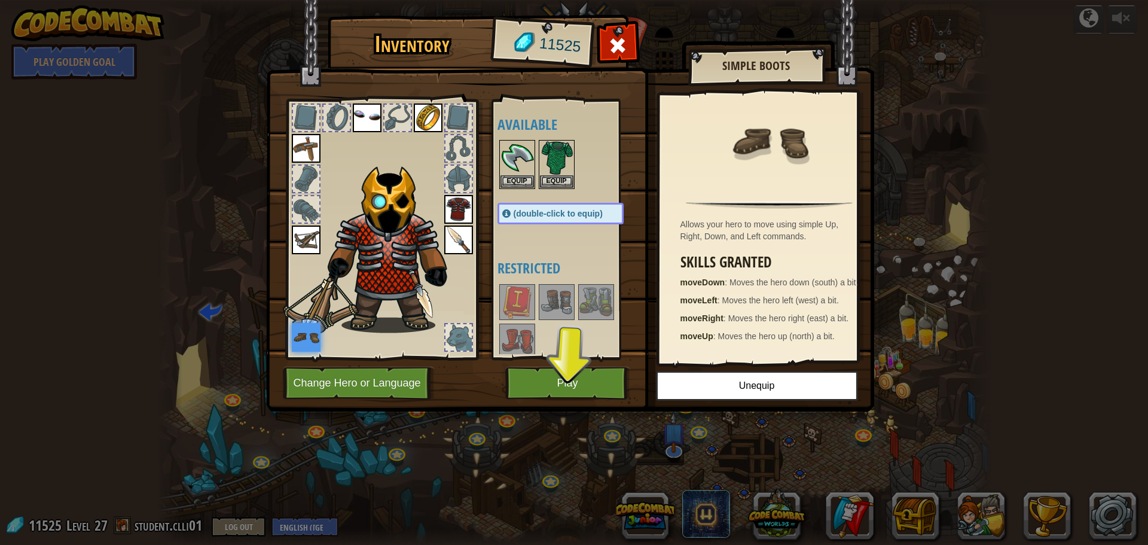
click at [763, 204] on img at bounding box center [769, 205] width 166 height 8
drag, startPoint x: 735, startPoint y: 196, endPoint x: 675, endPoint y: 254, distance: 83.3
click at [726, 215] on div "Allows your hero to move using simple Up, Right, Down, and Left commands. Skill…" at bounding box center [770, 228] width 220 height 269
drag, startPoint x: 300, startPoint y: 331, endPoint x: 319, endPoint y: 319, distance: 21.7
click at [301, 331] on img at bounding box center [306, 337] width 29 height 29
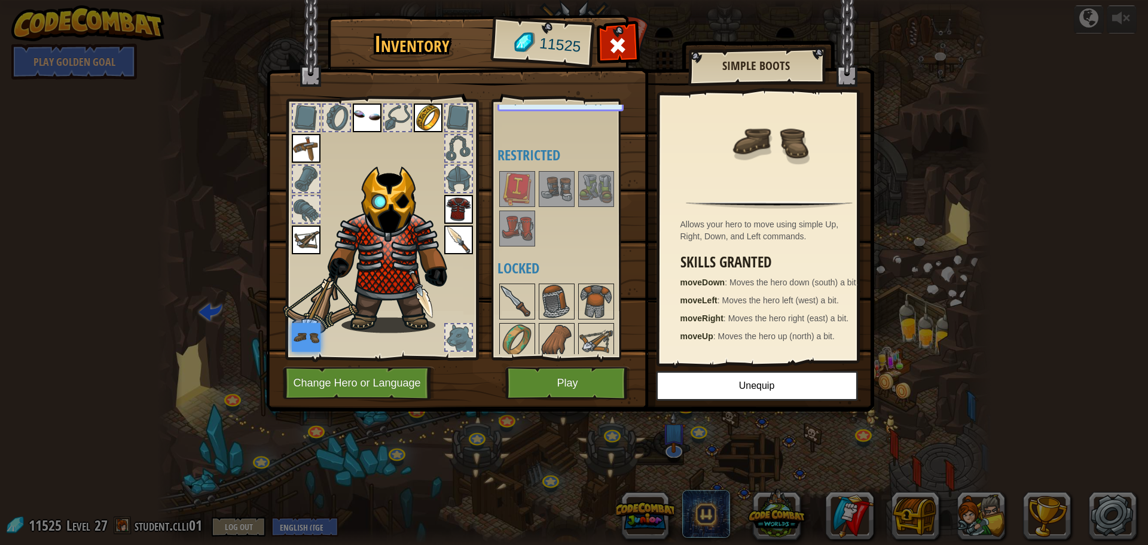
scroll to position [120, 0]
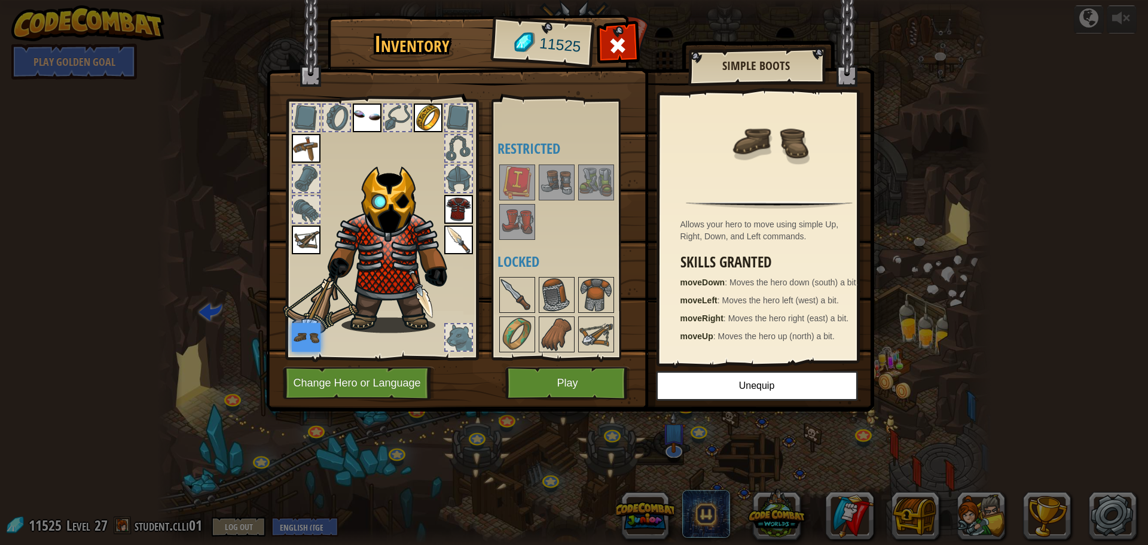
click at [532, 234] on img at bounding box center [517, 221] width 33 height 33
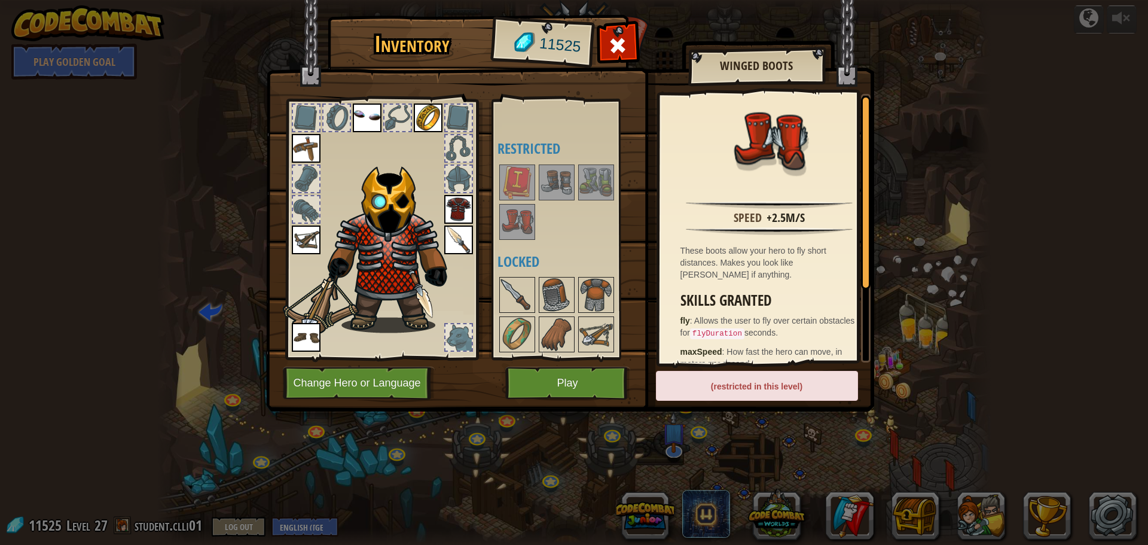
click at [581, 166] on img at bounding box center [596, 182] width 33 height 33
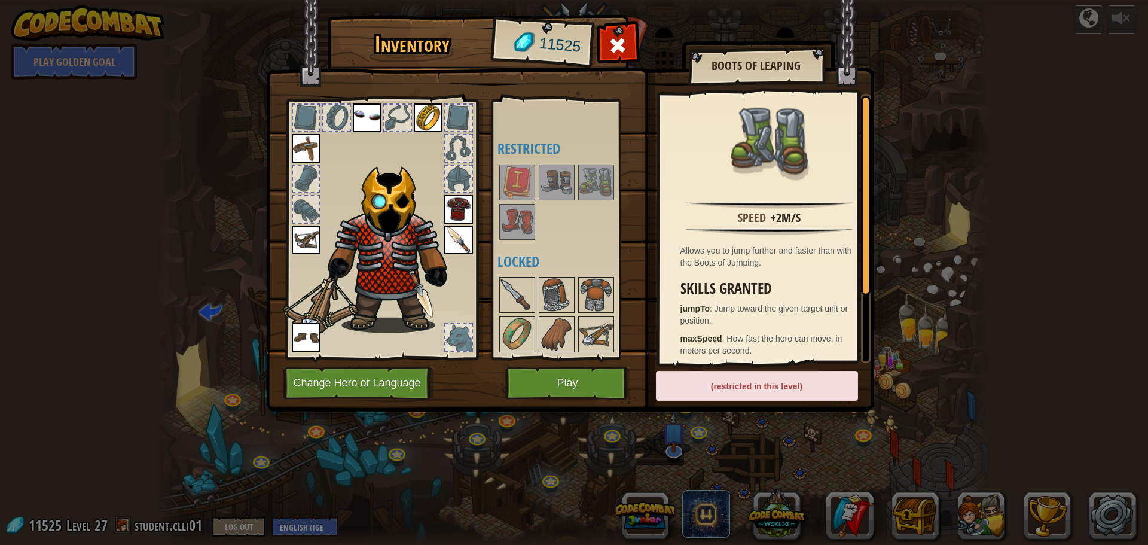
drag, startPoint x: 587, startPoint y: 170, endPoint x: 558, endPoint y: 206, distance: 46.3
click at [587, 172] on img at bounding box center [596, 182] width 33 height 33
drag, startPoint x: 551, startPoint y: 376, endPoint x: 554, endPoint y: 370, distance: 7.0
click at [554, 372] on button "Play" at bounding box center [567, 383] width 125 height 33
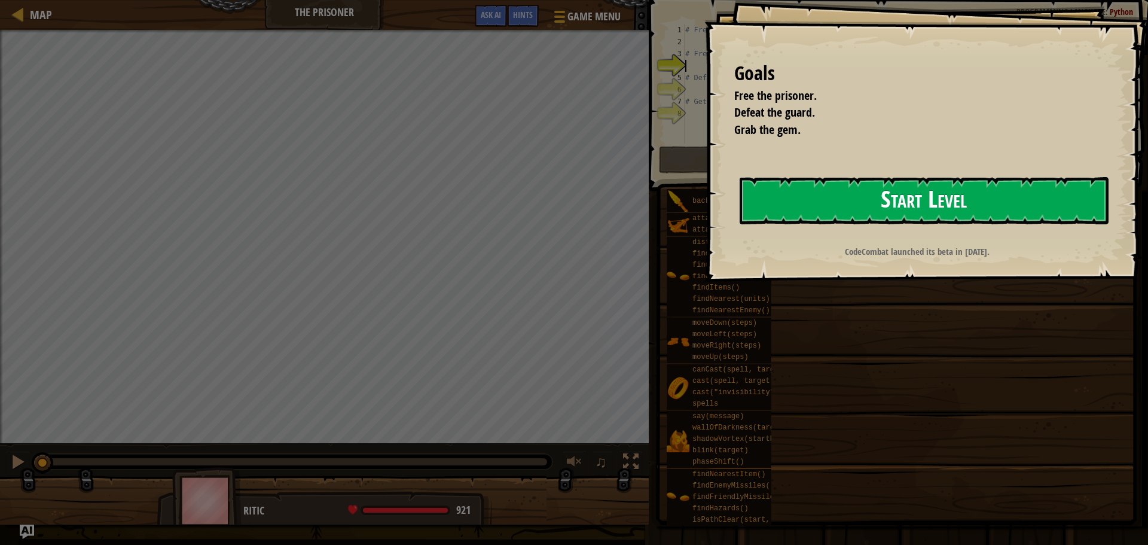
click at [853, 214] on button "Start Level" at bounding box center [924, 200] width 369 height 47
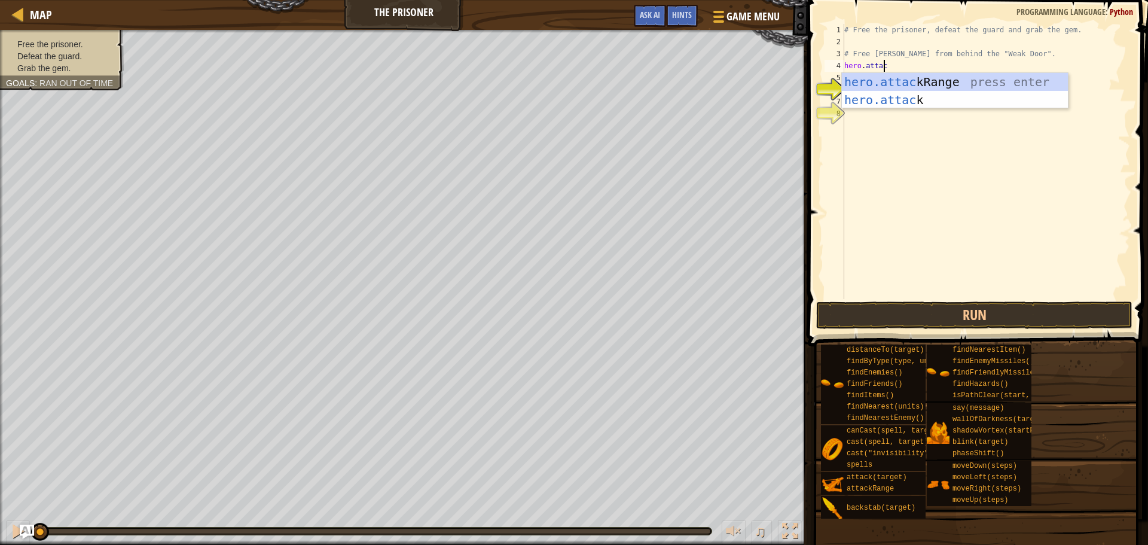
scroll to position [5, 3]
click at [920, 82] on div "hero.attack press enter hero.attack Range press enter" at bounding box center [955, 109] width 226 height 72
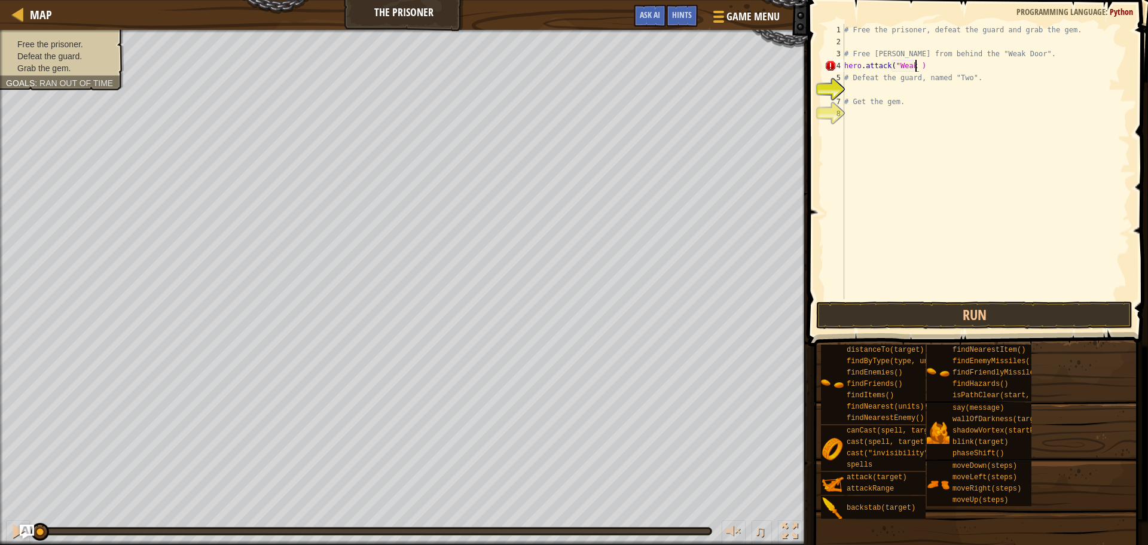
scroll to position [5, 6]
type textarea "hero.attack("Weak Door")"
click at [852, 90] on div "# Free the prisoner, defeat the guard and grab the gem. # Free [PERSON_NAME] fr…" at bounding box center [986, 173] width 288 height 299
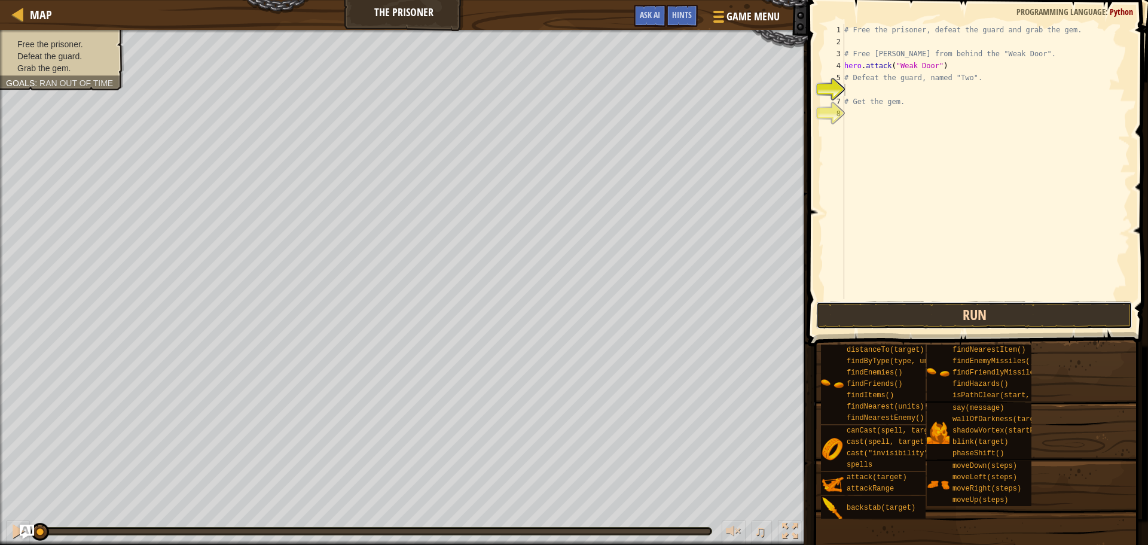
click at [1012, 319] on button "Run" at bounding box center [974, 315] width 316 height 28
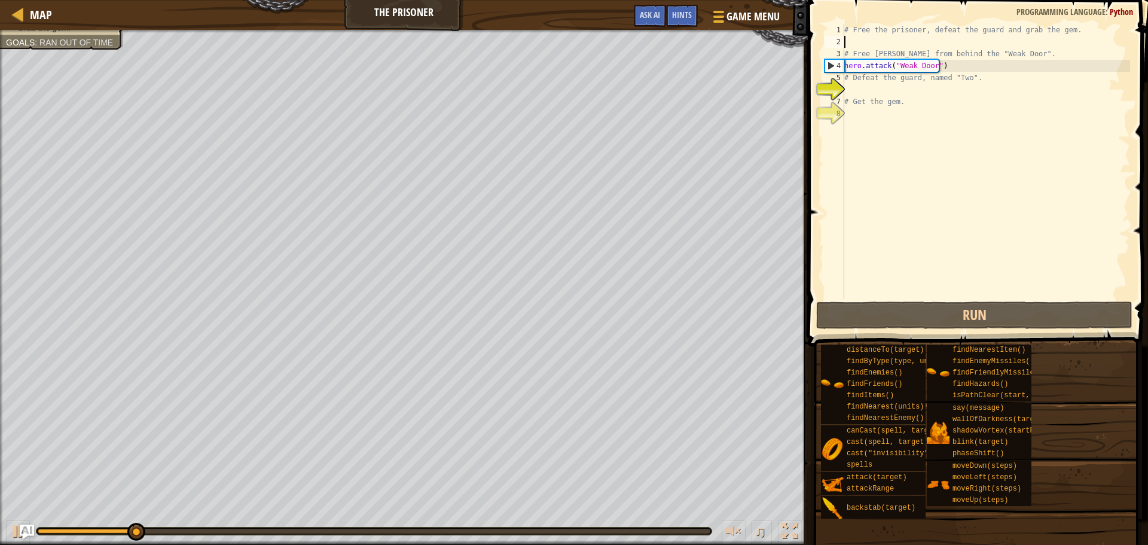
click at [857, 45] on div "# Free the prisoner, defeat the guard and grab the gem. # Free [PERSON_NAME] fr…" at bounding box center [986, 173] width 288 height 299
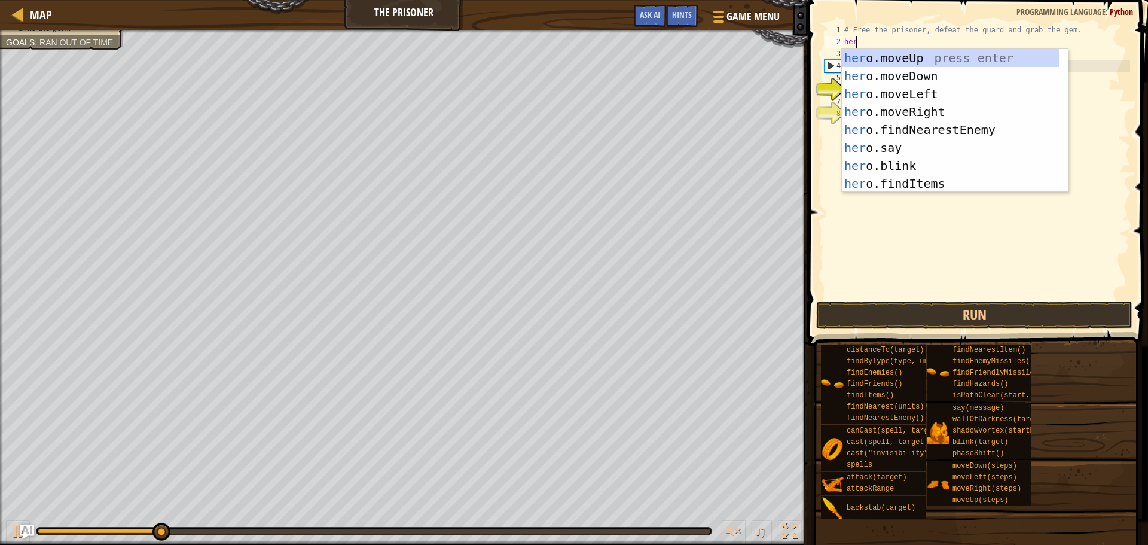
type textarea "hero"
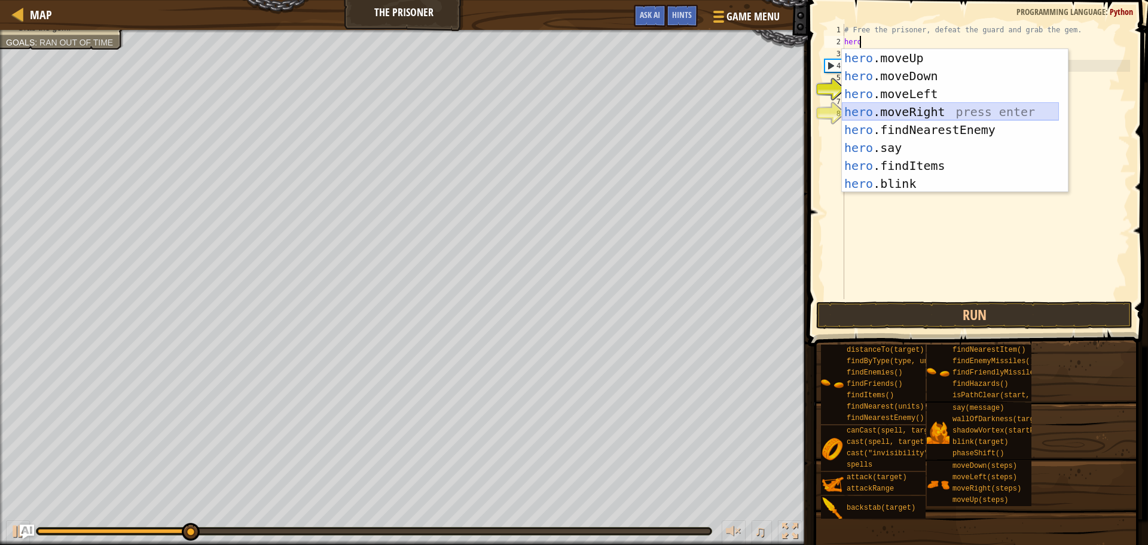
click at [884, 112] on div "hero .moveUp press enter hero .moveDown press enter hero .moveLeft press enter …" at bounding box center [950, 138] width 217 height 179
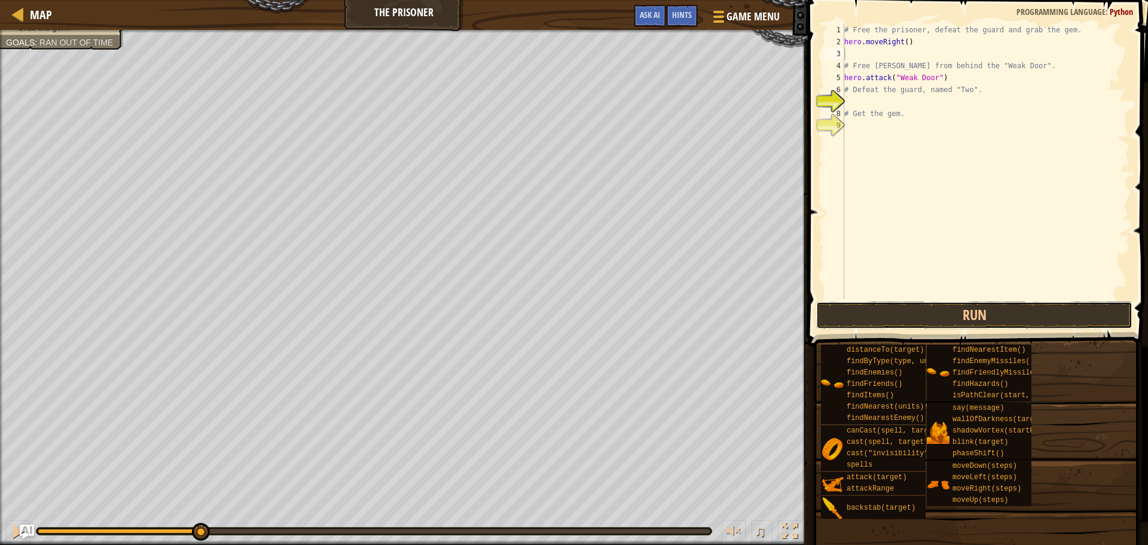
drag, startPoint x: 923, startPoint y: 314, endPoint x: 874, endPoint y: 291, distance: 53.8
click at [922, 313] on button "Run" at bounding box center [974, 315] width 316 height 28
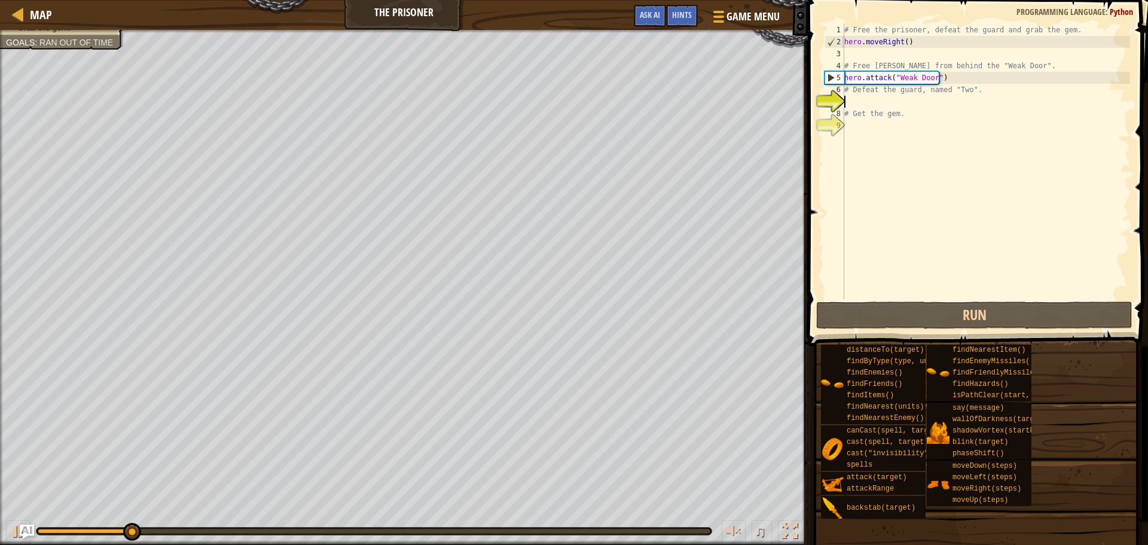
click at [848, 105] on div "# Free the prisoner, defeat the guard and grab the gem. hero . moveRight ( ) # …" at bounding box center [986, 173] width 288 height 299
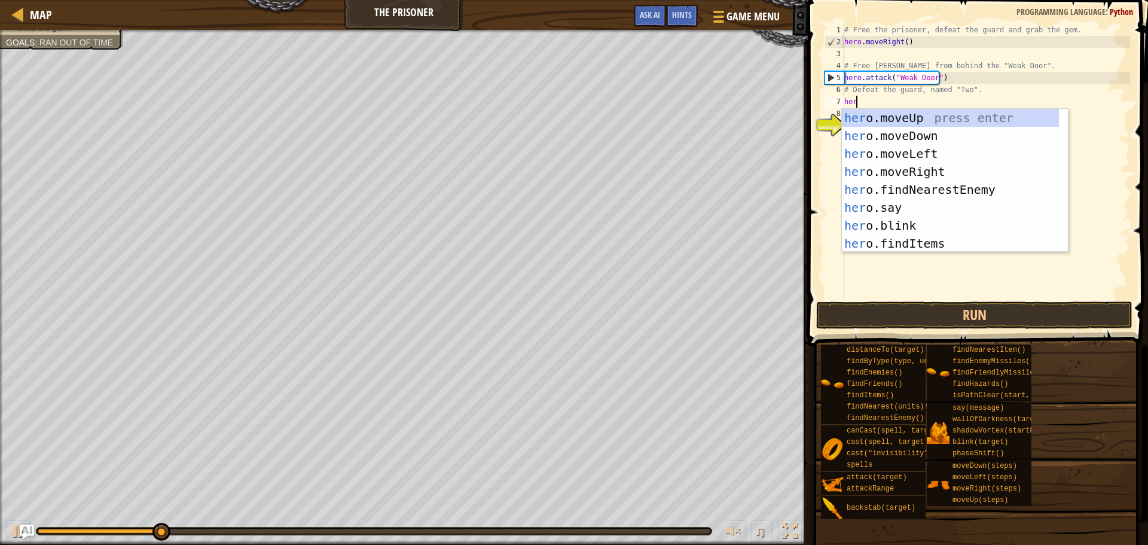
type textarea "hero"
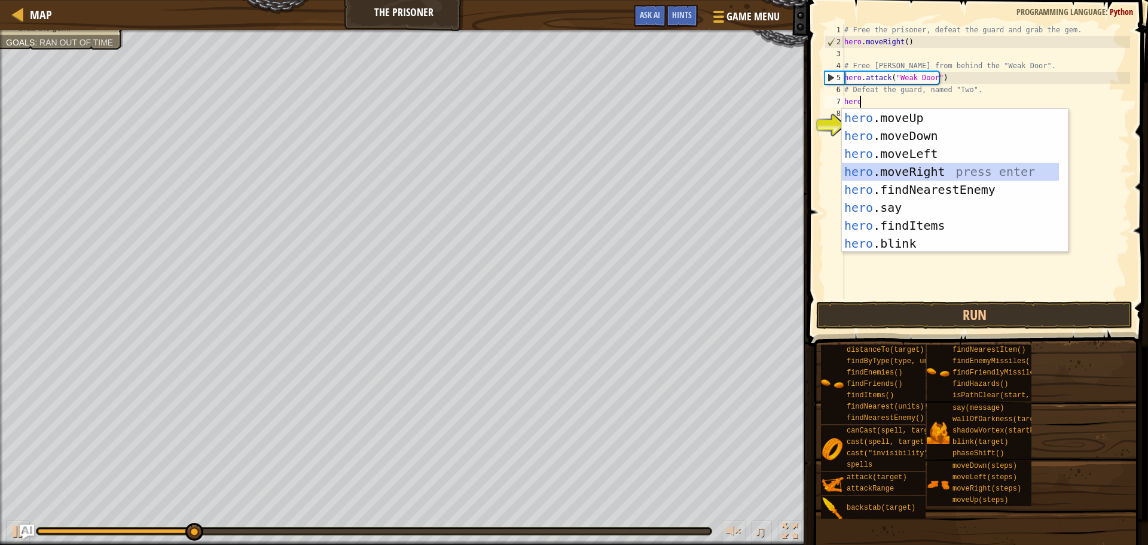
drag, startPoint x: 931, startPoint y: 172, endPoint x: 897, endPoint y: 161, distance: 36.3
click at [931, 172] on div "hero .moveUp press enter hero .moveDown press enter hero .moveLeft press enter …" at bounding box center [950, 198] width 217 height 179
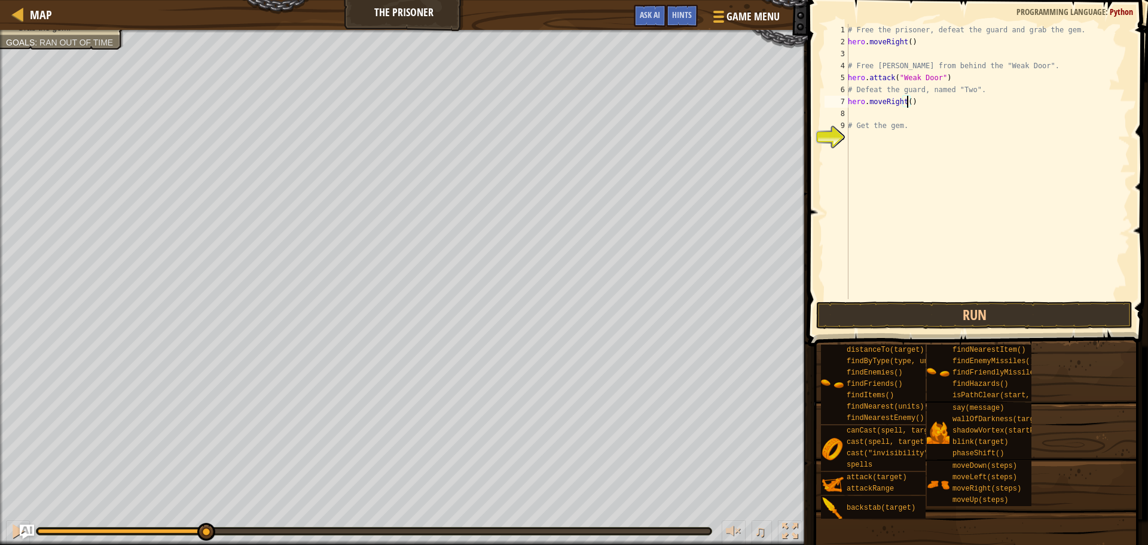
click at [909, 102] on div "# Free the prisoner, defeat the guard and grab the gem. hero . moveRight ( ) # …" at bounding box center [988, 173] width 285 height 299
type textarea "hero.moveRight(3)"
click at [941, 320] on button "Run" at bounding box center [974, 315] width 316 height 28
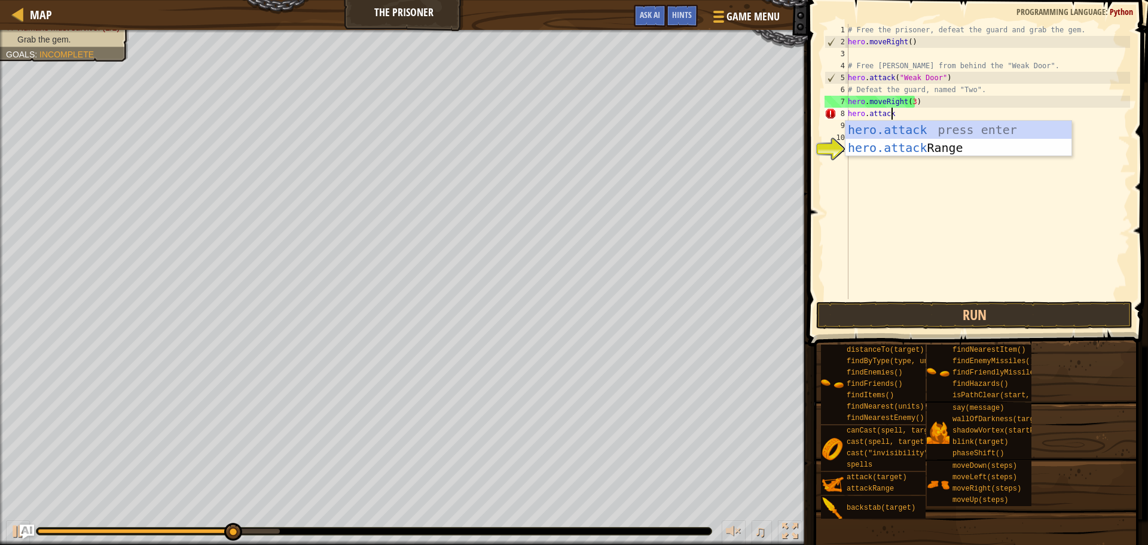
scroll to position [5, 3]
click at [971, 133] on div "hero.attack press enter hero.attack Range press enter" at bounding box center [959, 157] width 226 height 72
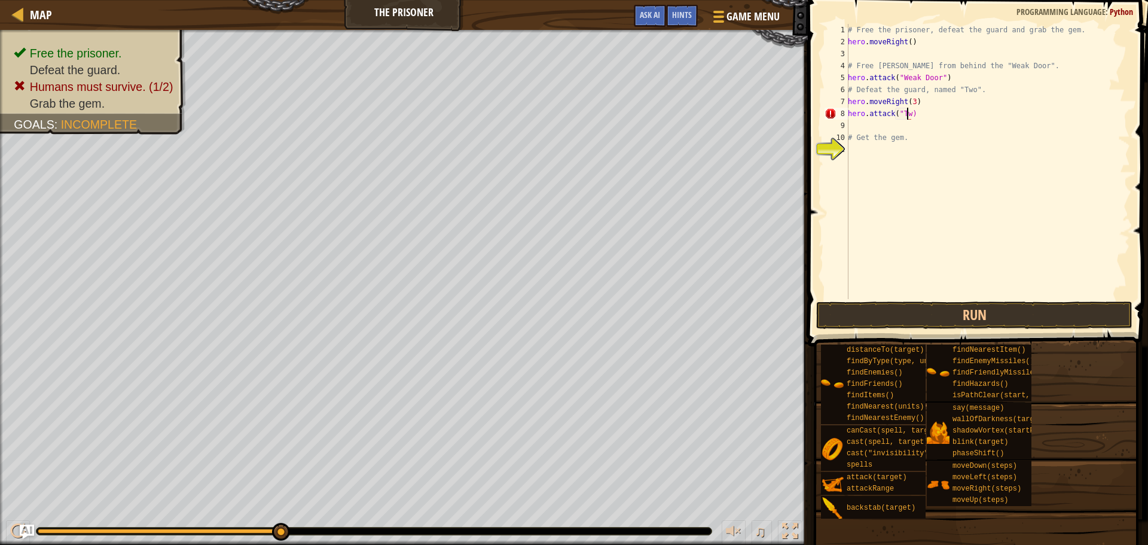
scroll to position [5, 5]
click at [854, 133] on div "# Free the prisoner, defeat the guard and grab the gem. hero . moveRight ( ) # …" at bounding box center [988, 173] width 285 height 299
type textarea "# Get the gem."
click at [860, 121] on div "# Free the prisoner, defeat the guard and grab the gem. hero . moveRight ( ) # …" at bounding box center [988, 173] width 285 height 299
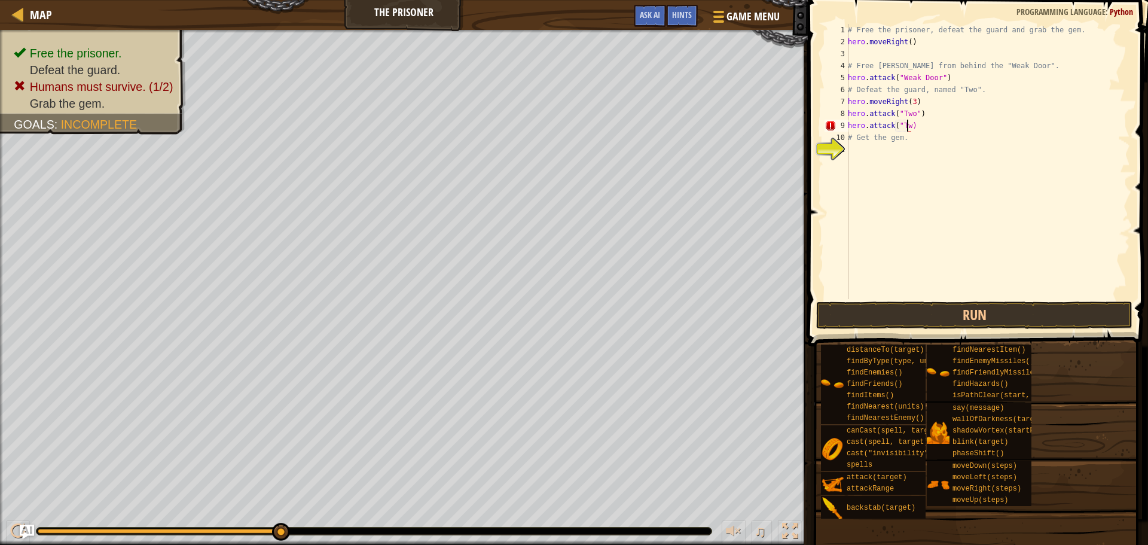
scroll to position [5, 5]
type textarea "hero.attack("Two")"
click at [1071, 317] on button "Run" at bounding box center [974, 315] width 316 height 28
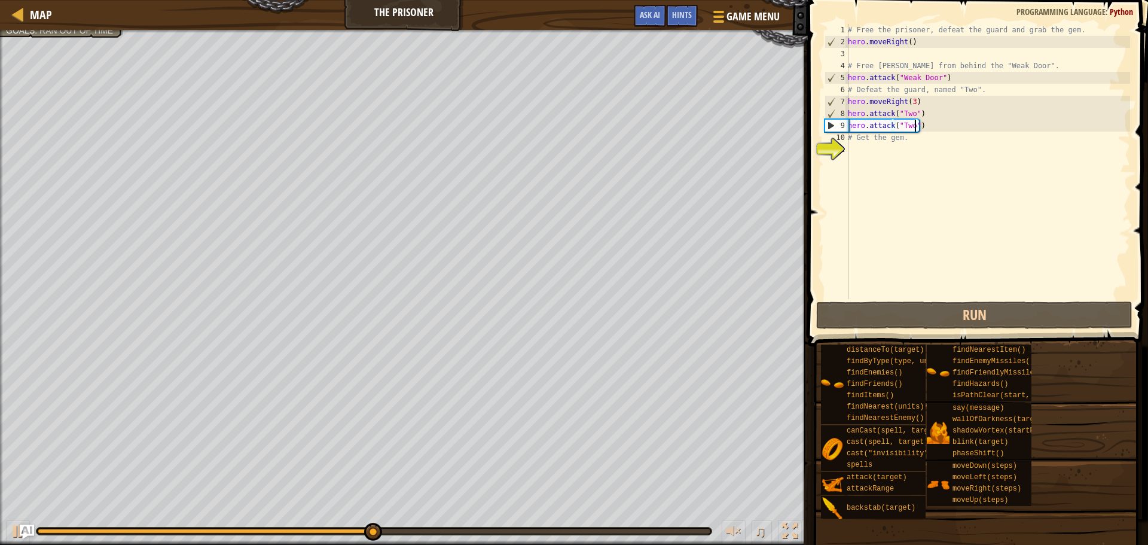
click at [856, 149] on div "# Free the prisoner, defeat the guard and grab the gem. hero . moveRight ( ) # …" at bounding box center [988, 173] width 285 height 299
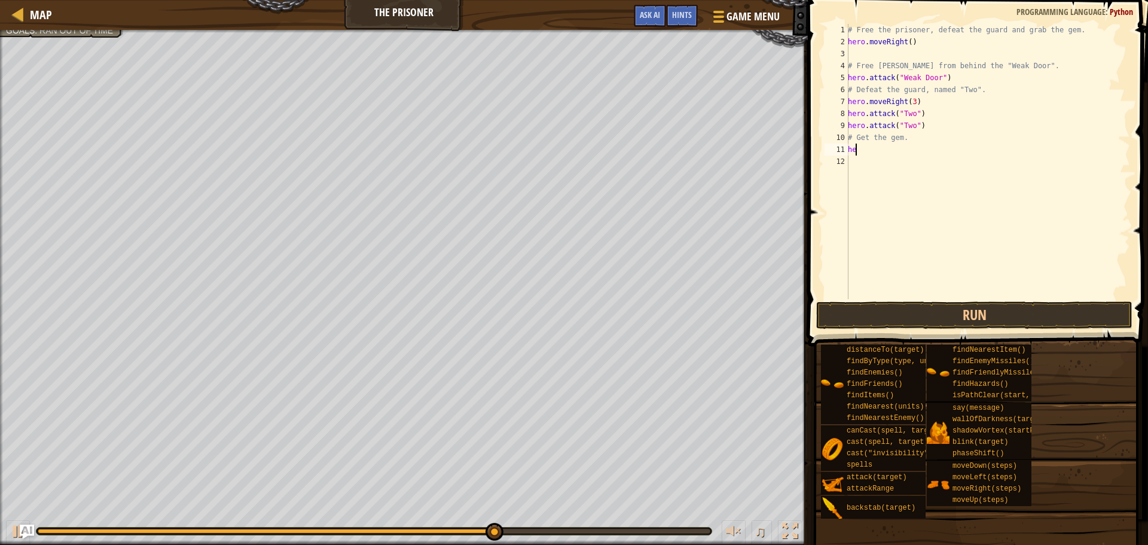
scroll to position [5, 0]
type textarea "h"
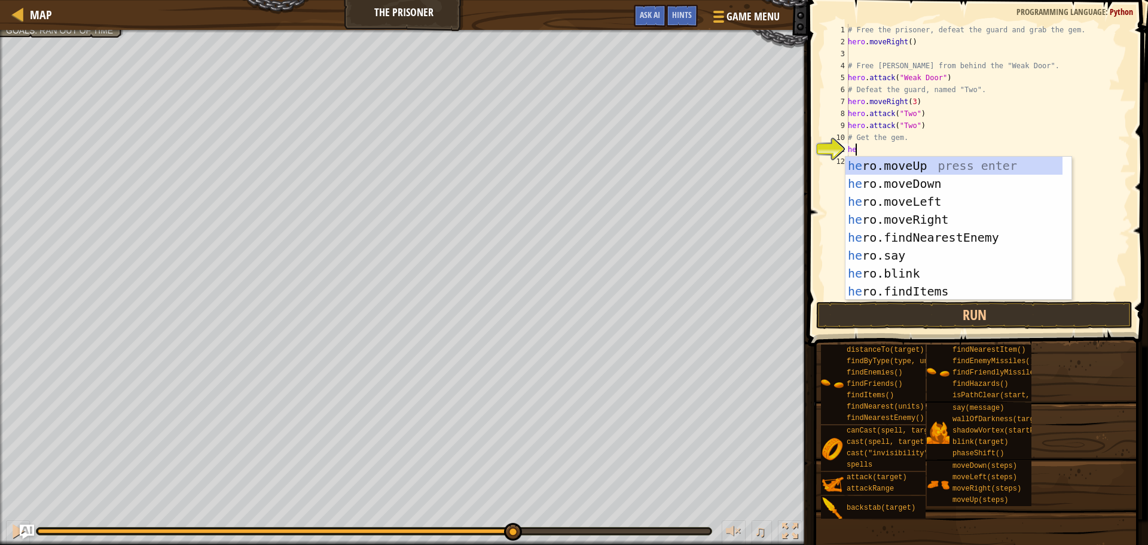
type textarea "hero"
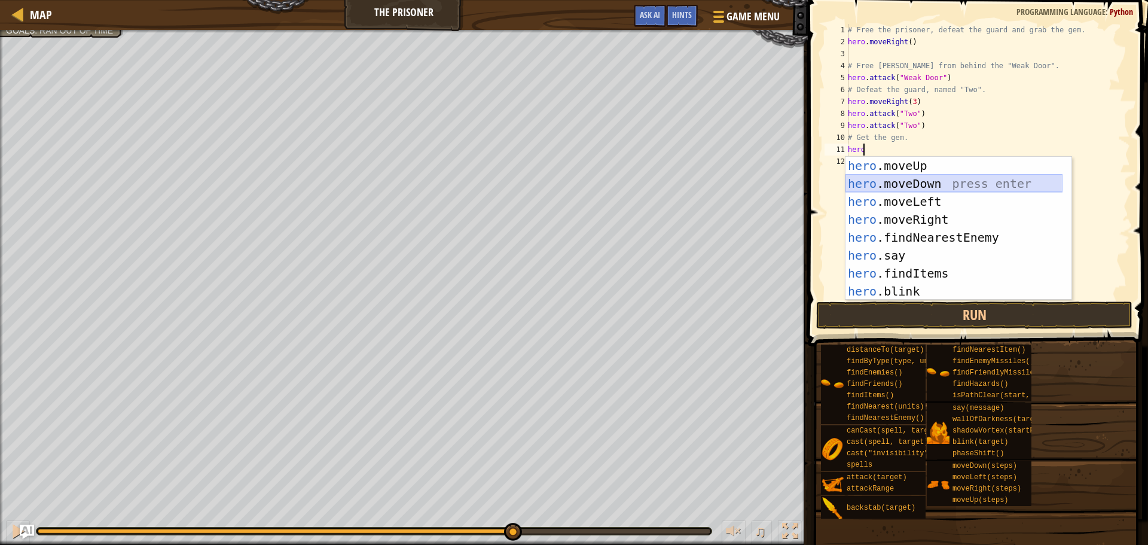
click at [931, 180] on div "hero .moveUp press enter hero .moveDown press enter hero .moveLeft press enter …" at bounding box center [954, 246] width 217 height 179
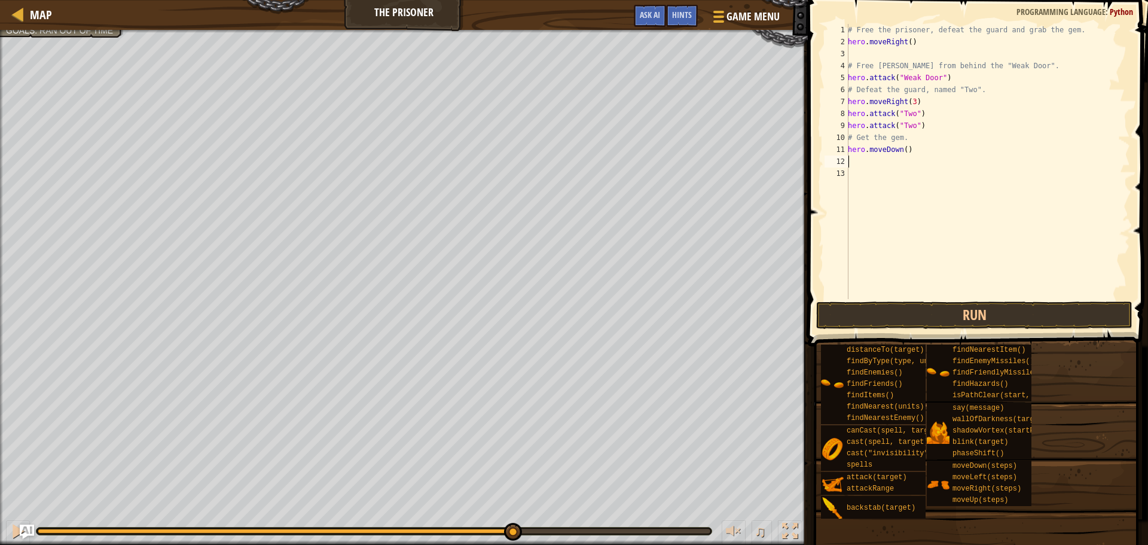
drag, startPoint x: 903, startPoint y: 146, endPoint x: 910, endPoint y: 149, distance: 7.2
click at [905, 147] on div "# Free the prisoner, defeat the guard and grab the gem. hero . moveRight ( ) # …" at bounding box center [988, 173] width 285 height 299
type textarea "hero.moveDown(3)"
click at [931, 317] on button "Run" at bounding box center [974, 315] width 316 height 28
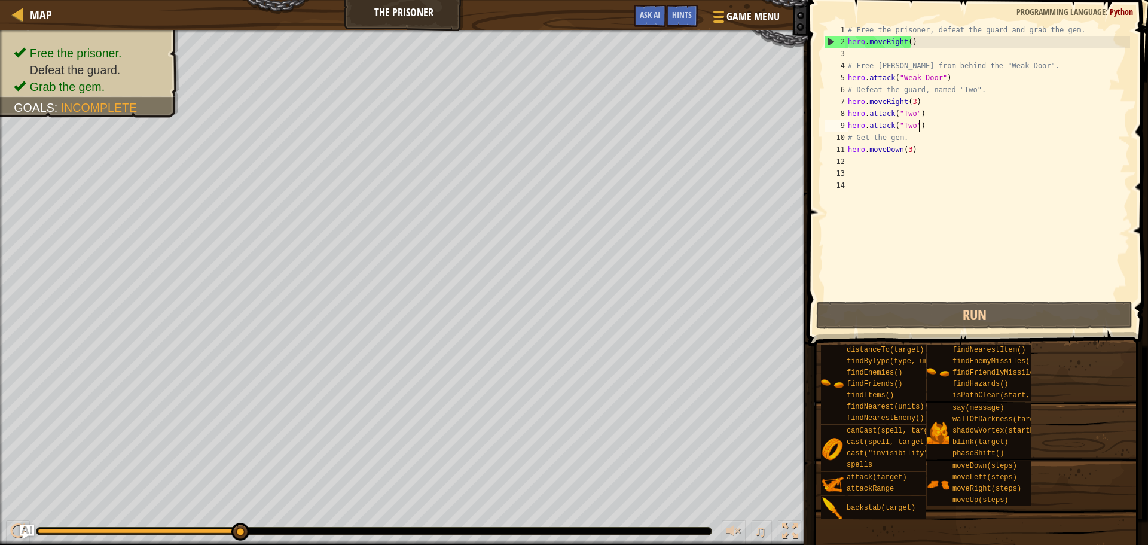
click at [926, 124] on div "# Free the prisoner, defeat the guard and grab the gem. hero . moveRight ( ) # …" at bounding box center [988, 173] width 285 height 299
type textarea "hero.attack("Two")"
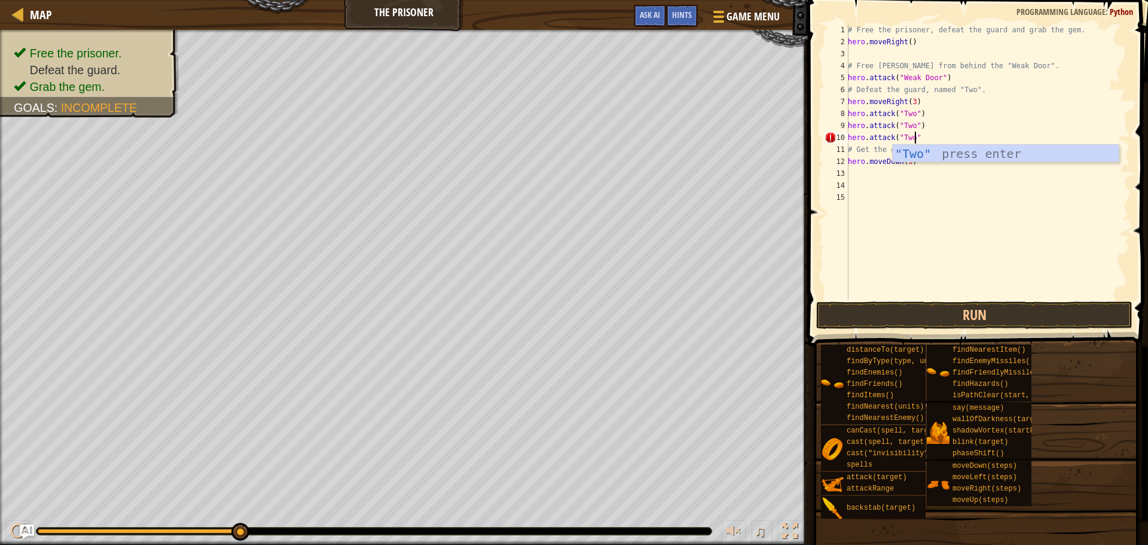
scroll to position [5, 5]
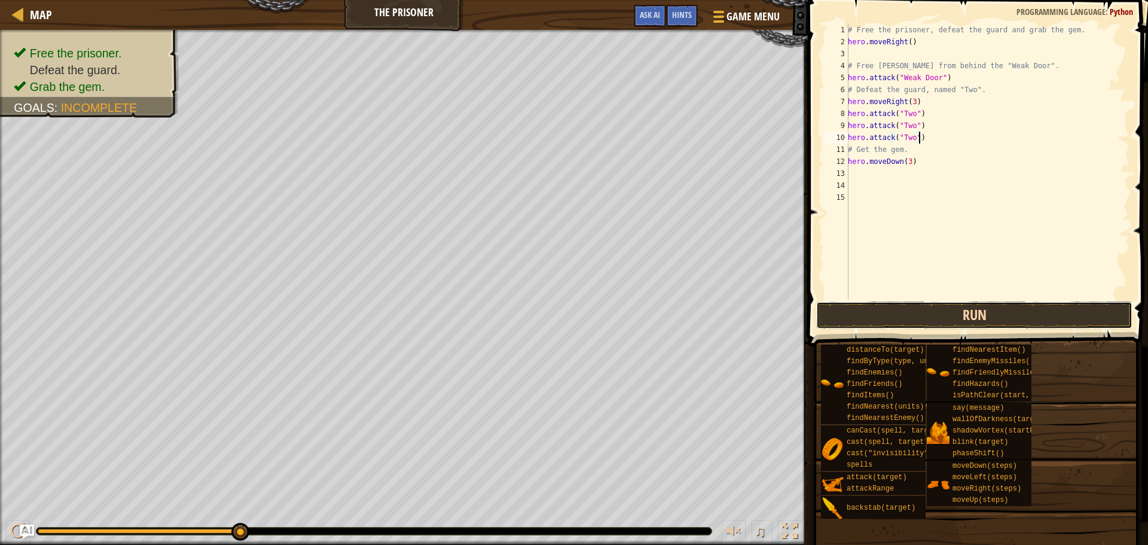
click at [1016, 318] on button "Run" at bounding box center [974, 315] width 316 height 28
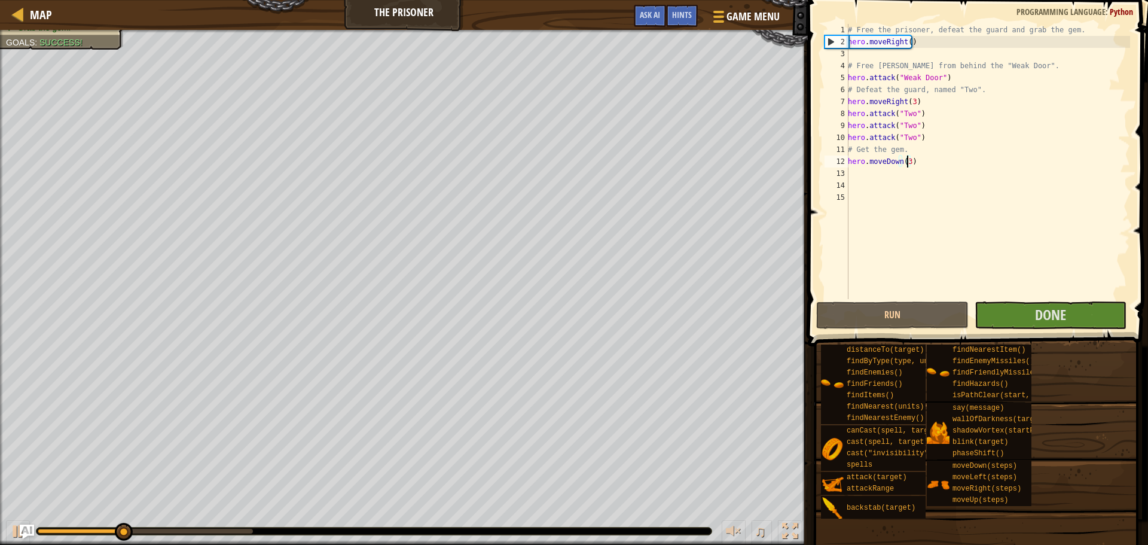
click at [907, 160] on div "# Free the prisoner, defeat the guard and grab the gem. hero . moveRight ( ) # …" at bounding box center [988, 173] width 285 height 299
type textarea "hero.moveDown(2)"
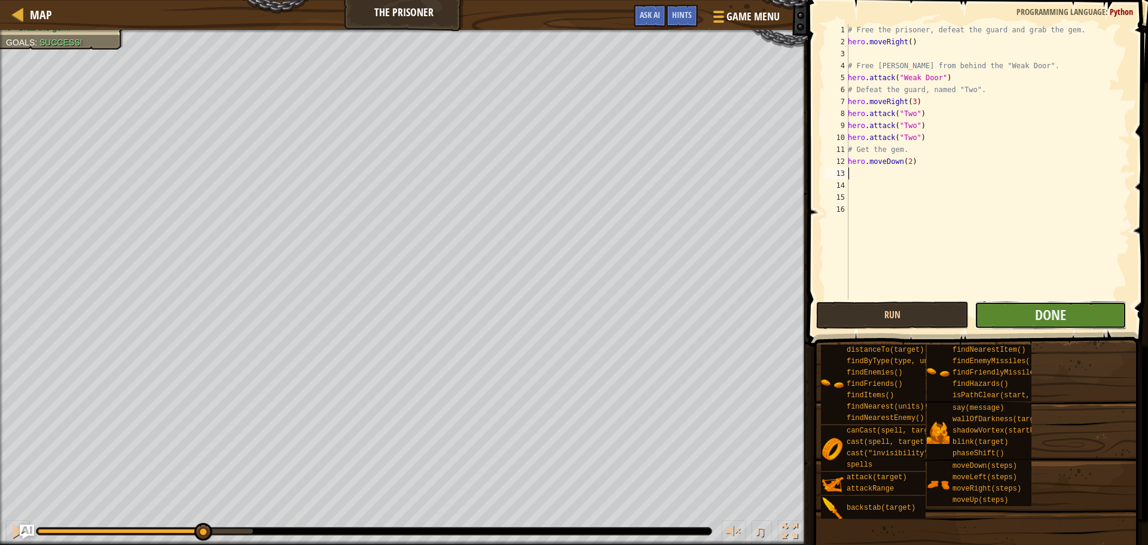
click at [1017, 310] on button "Done" at bounding box center [1051, 315] width 152 height 28
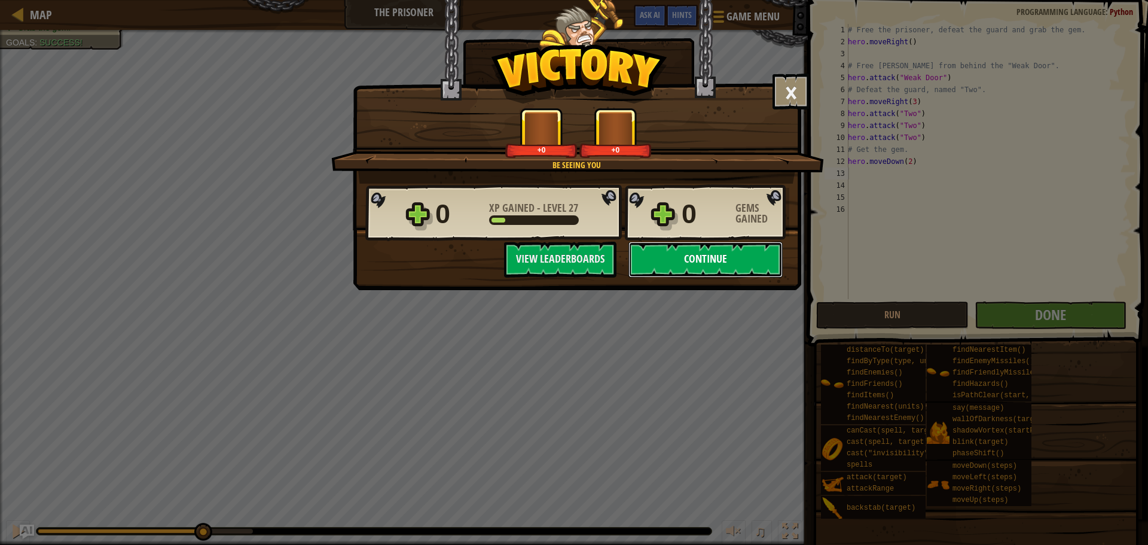
click at [757, 258] on button "Continue" at bounding box center [706, 260] width 154 height 36
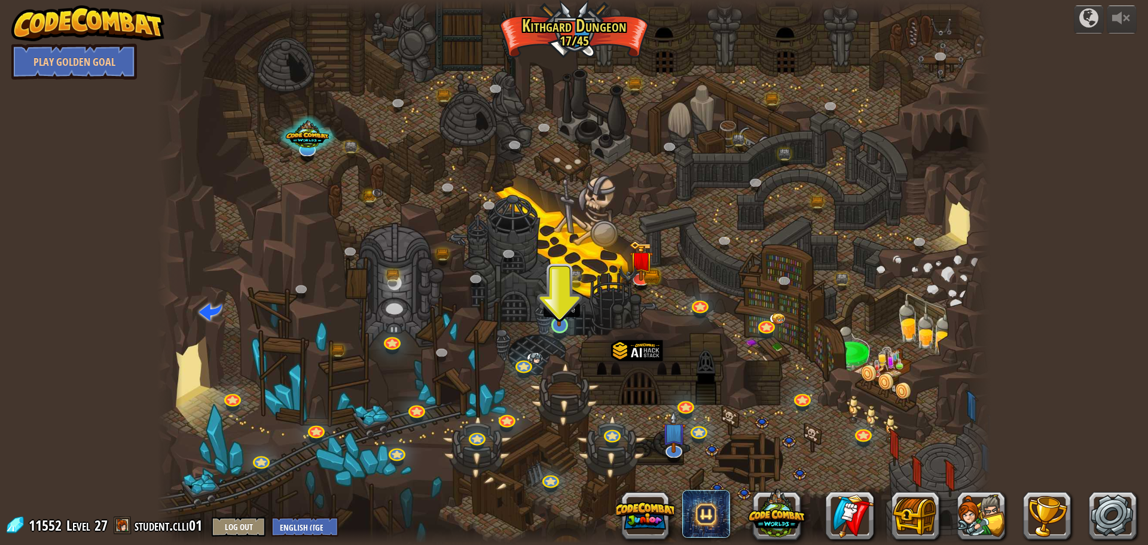
click at [563, 322] on img at bounding box center [559, 301] width 22 height 51
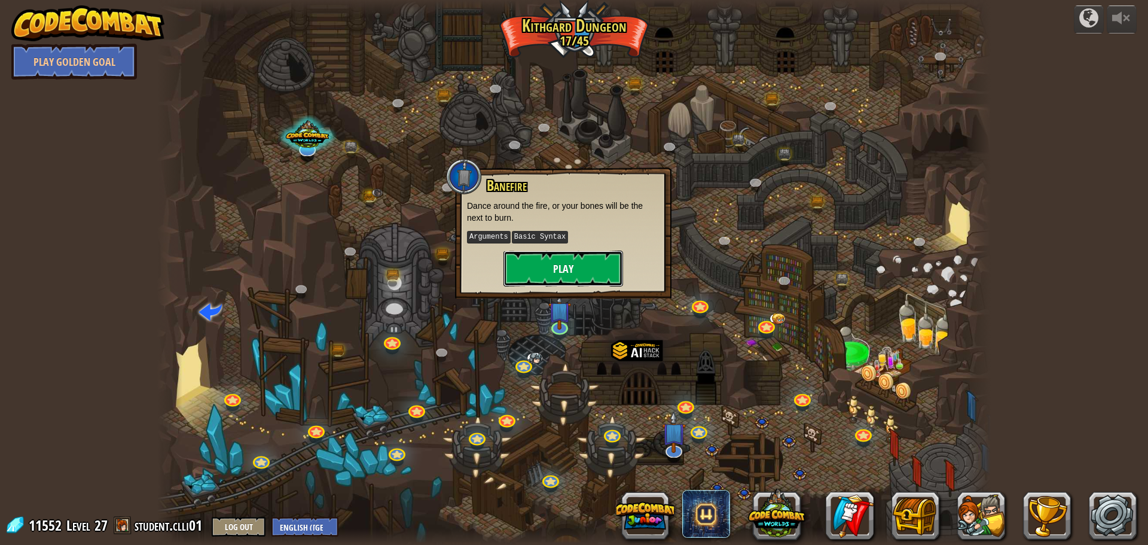
click at [587, 252] on button "Play" at bounding box center [564, 269] width 120 height 36
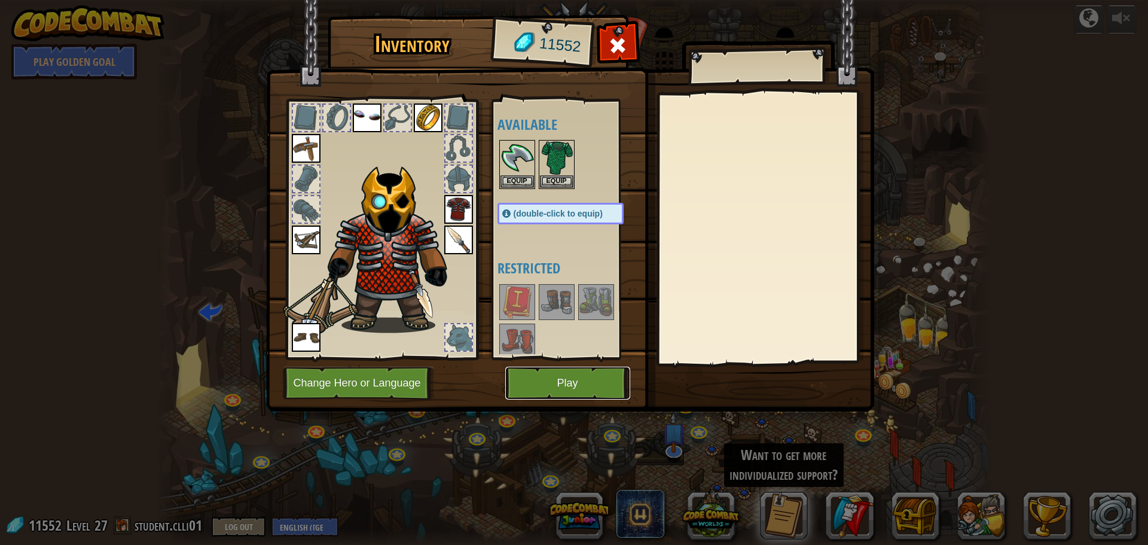
drag, startPoint x: 565, startPoint y: 380, endPoint x: 566, endPoint y: 374, distance: 6.0
click at [566, 374] on button "Play" at bounding box center [567, 383] width 125 height 33
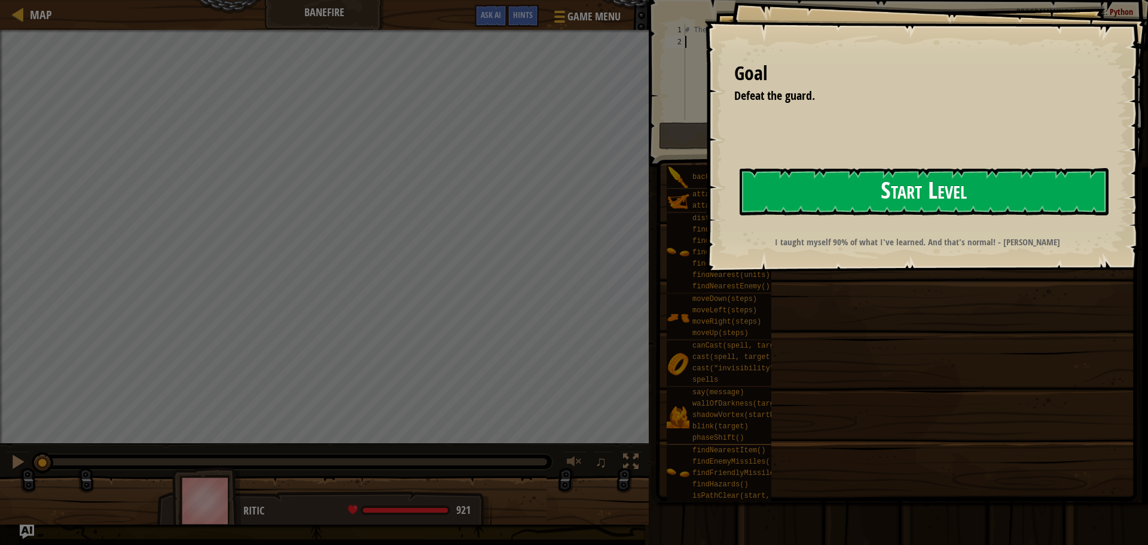
drag, startPoint x: 907, startPoint y: 192, endPoint x: 900, endPoint y: 193, distance: 7.2
click at [907, 192] on button "Start Level" at bounding box center [924, 191] width 369 height 47
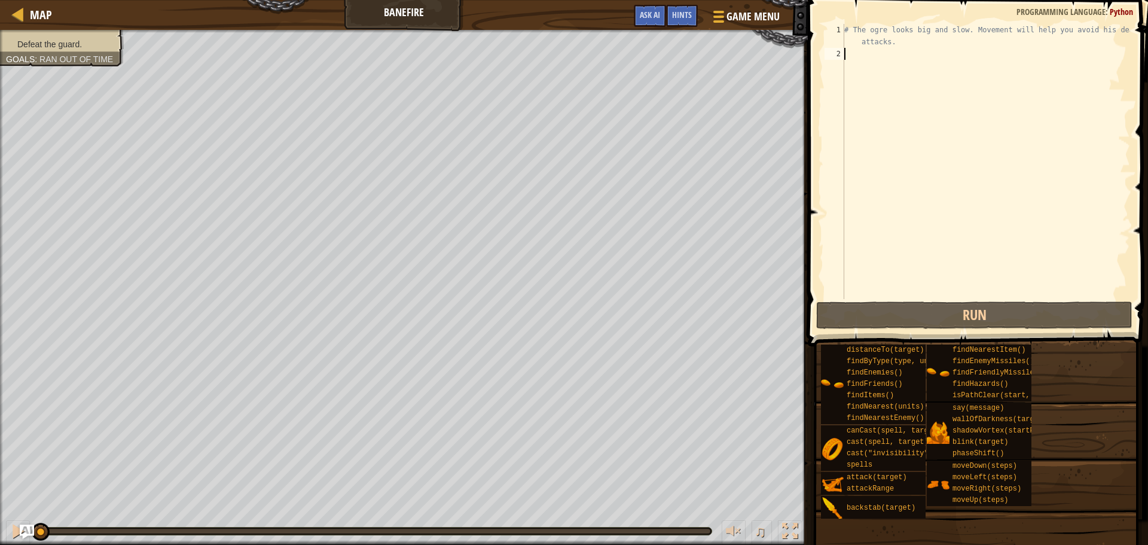
scroll to position [5, 0]
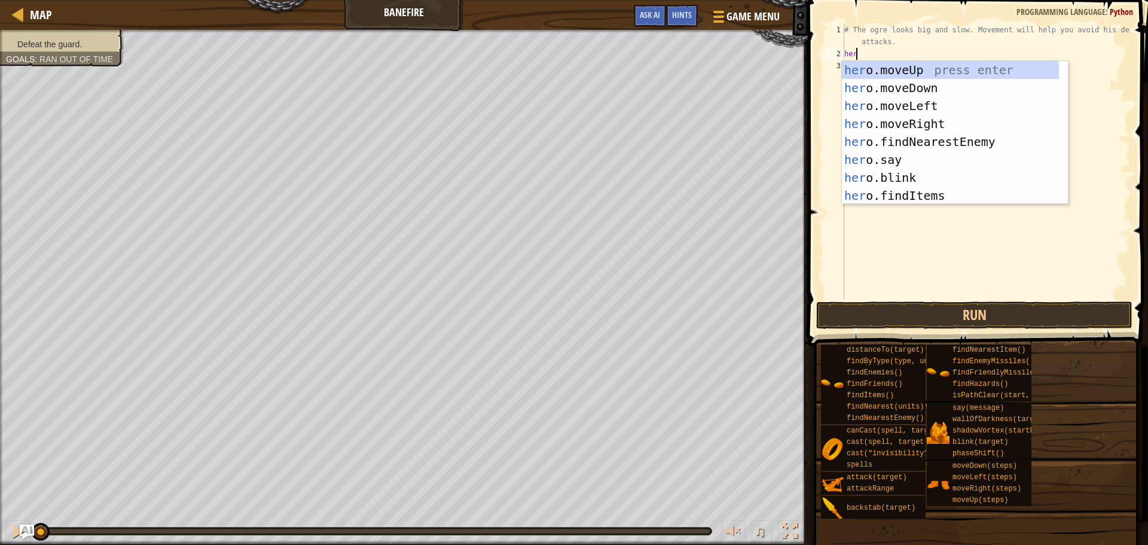
type textarea "hero"
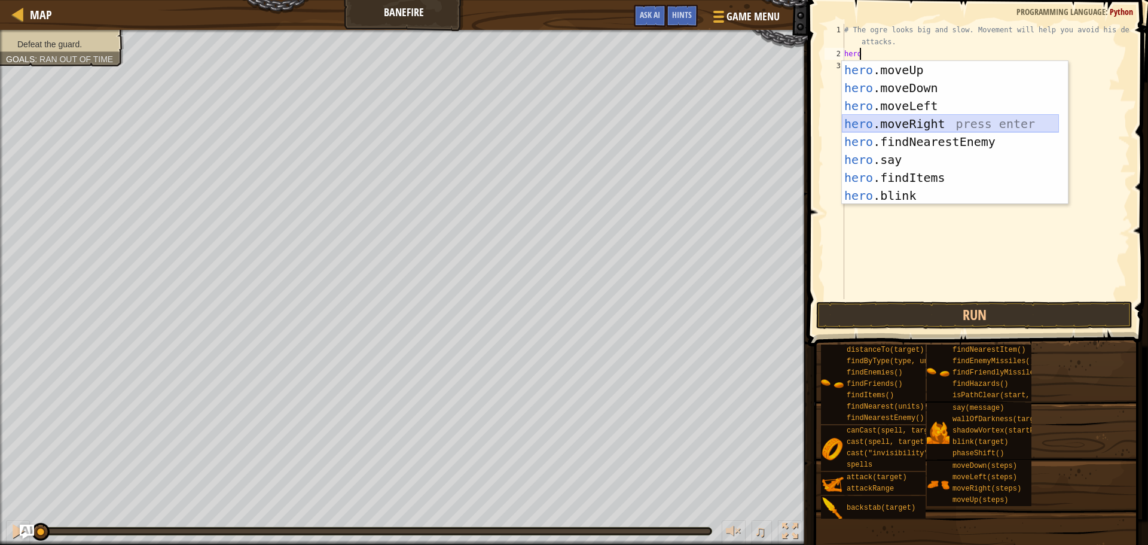
click at [916, 121] on div "hero .moveUp press enter hero .moveDown press enter hero .moveLeft press enter …" at bounding box center [950, 150] width 217 height 179
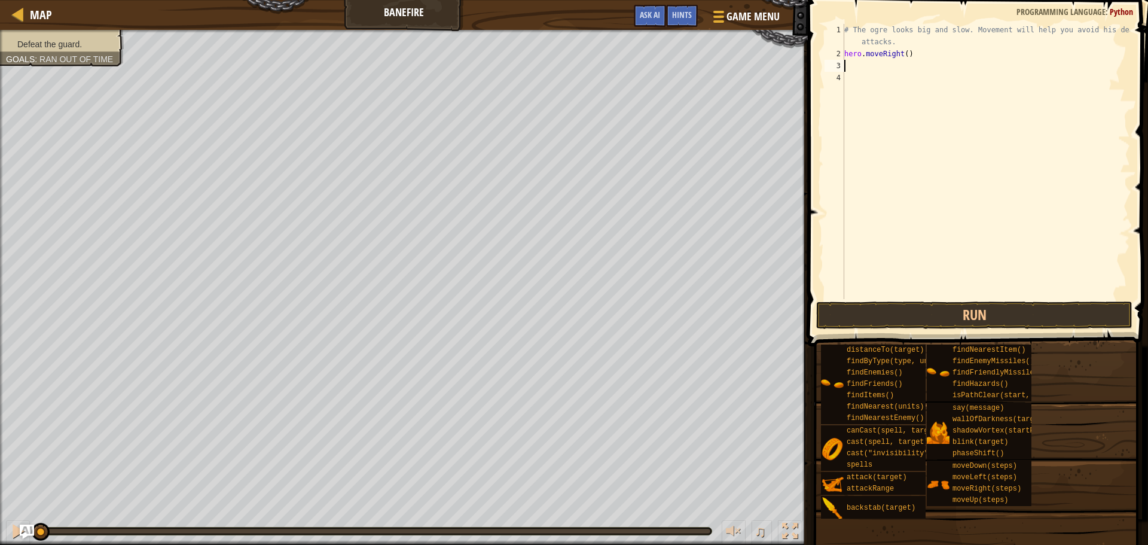
click at [905, 53] on div "# The ogre looks big and slow. Movement will help you avoid his deadly attacks.…" at bounding box center [986, 179] width 288 height 311
click at [922, 53] on div "# The ogre looks big and slow. Movement will help you avoid his deadly attacks.…" at bounding box center [986, 179] width 288 height 311
type textarea "h"
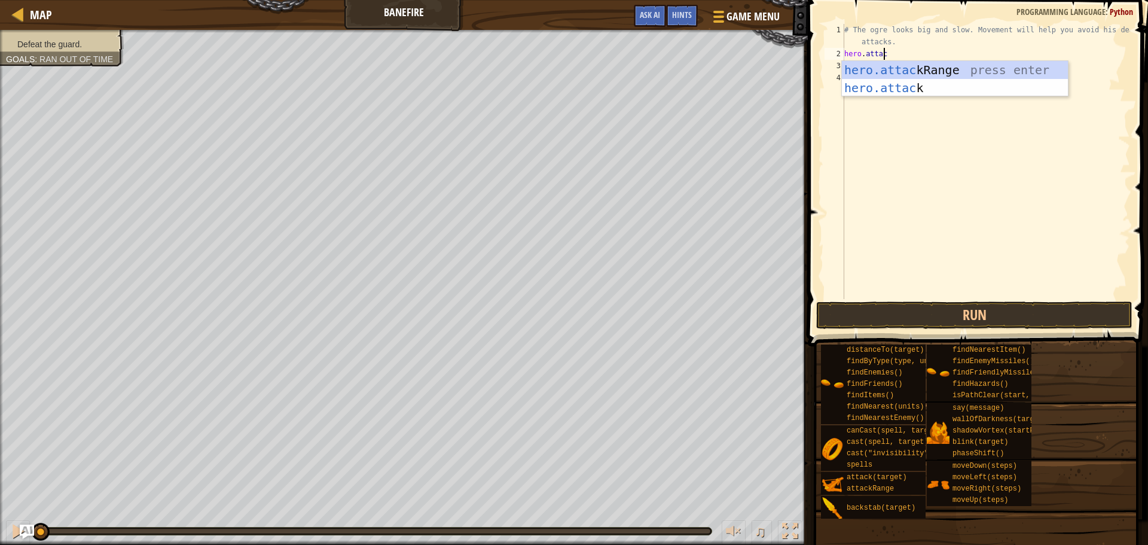
scroll to position [5, 3]
click at [909, 71] on div "hero.attack press enter hero.attack Range press enter" at bounding box center [955, 97] width 226 height 72
type textarea "hero.attack(enemy)"
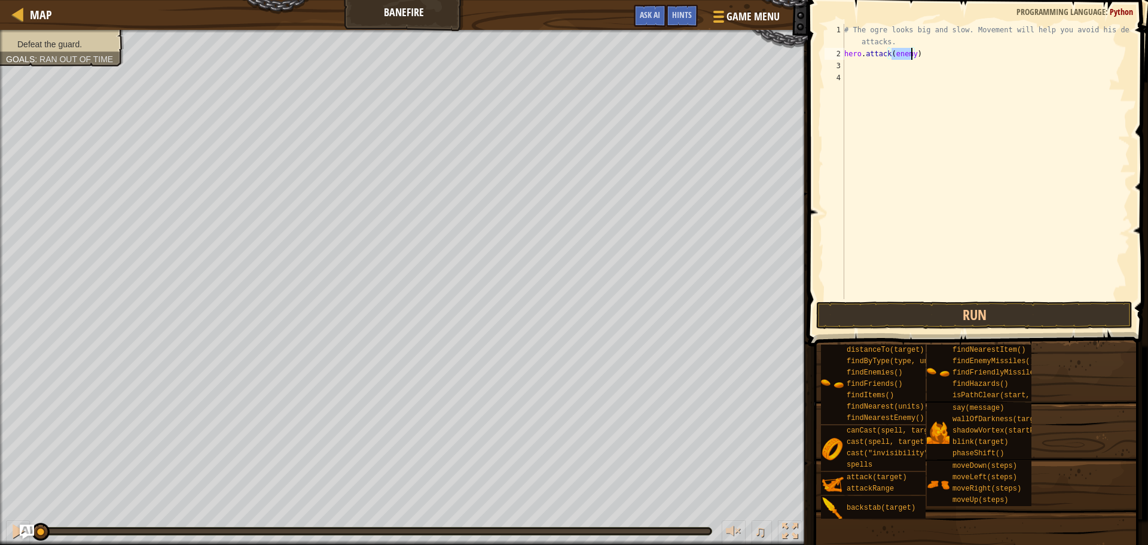
click at [931, 69] on div "# The ogre looks big and slow. Movement will help you avoid his deadly attacks.…" at bounding box center [986, 179] width 288 height 311
click at [923, 50] on div "# The ogre looks big and slow. Movement will help you avoid his deadly attacks.…" at bounding box center [986, 179] width 288 height 311
type textarea "hero.attack(enemy)"
click at [920, 306] on button "Run" at bounding box center [974, 315] width 316 height 28
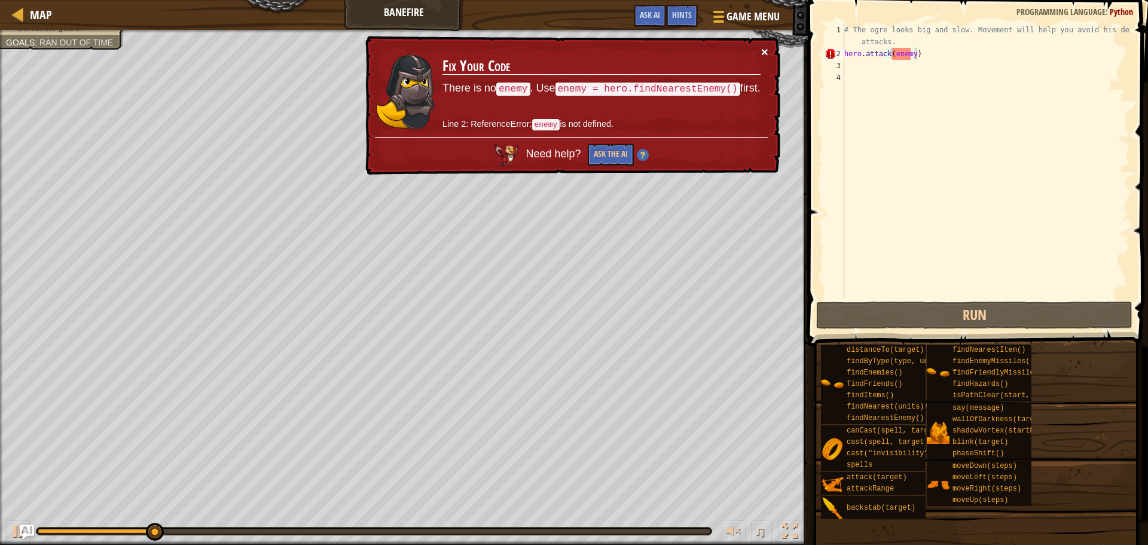
click at [764, 54] on button "×" at bounding box center [764, 51] width 7 height 13
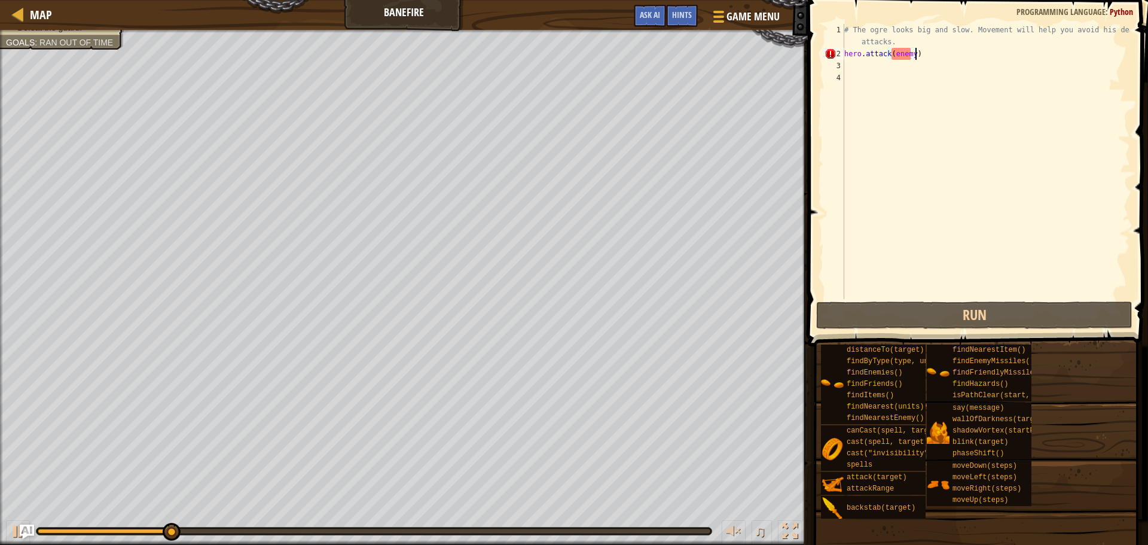
click at [912, 73] on div "# The ogre looks big and slow. Movement will help you avoid his deadly attacks.…" at bounding box center [986, 179] width 288 height 311
click at [910, 54] on div "# The ogre looks big and slow. Movement will help you avoid his deadly attacks.…" at bounding box center [986, 179] width 288 height 311
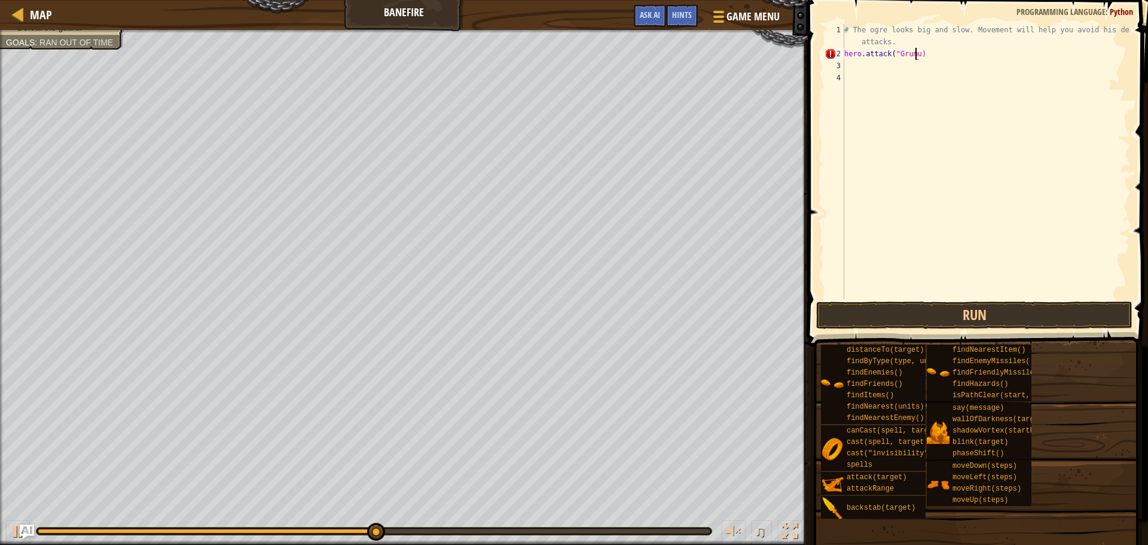
scroll to position [5, 6]
click at [885, 313] on button "Run" at bounding box center [974, 315] width 316 height 28
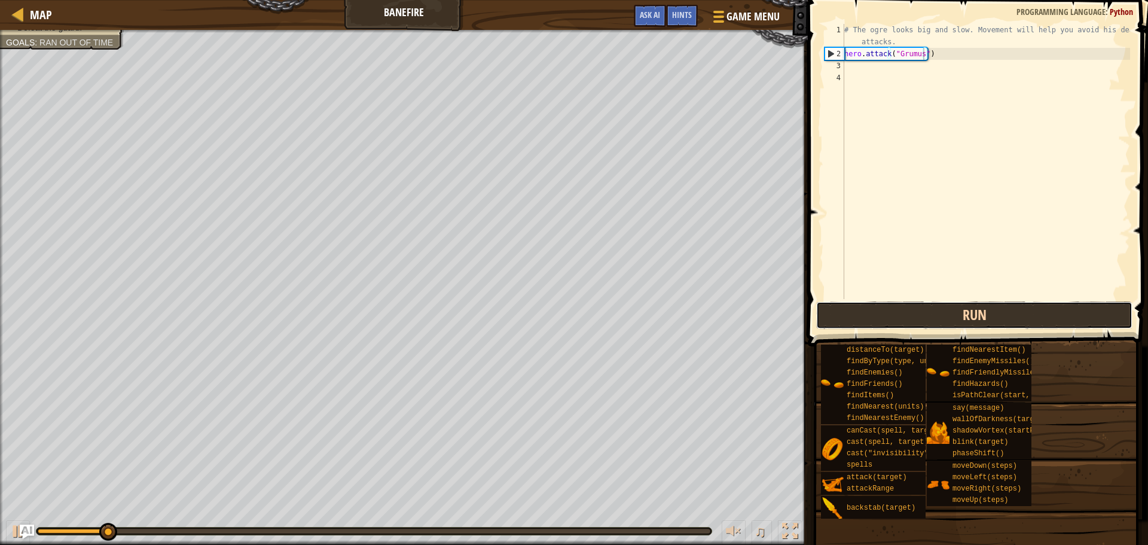
click at [941, 315] on button "Run" at bounding box center [974, 315] width 316 height 28
click at [941, 314] on button "Run" at bounding box center [974, 315] width 316 height 28
drag, startPoint x: 941, startPoint y: 314, endPoint x: 935, endPoint y: 316, distance: 6.2
click at [938, 315] on button "Run" at bounding box center [974, 315] width 316 height 28
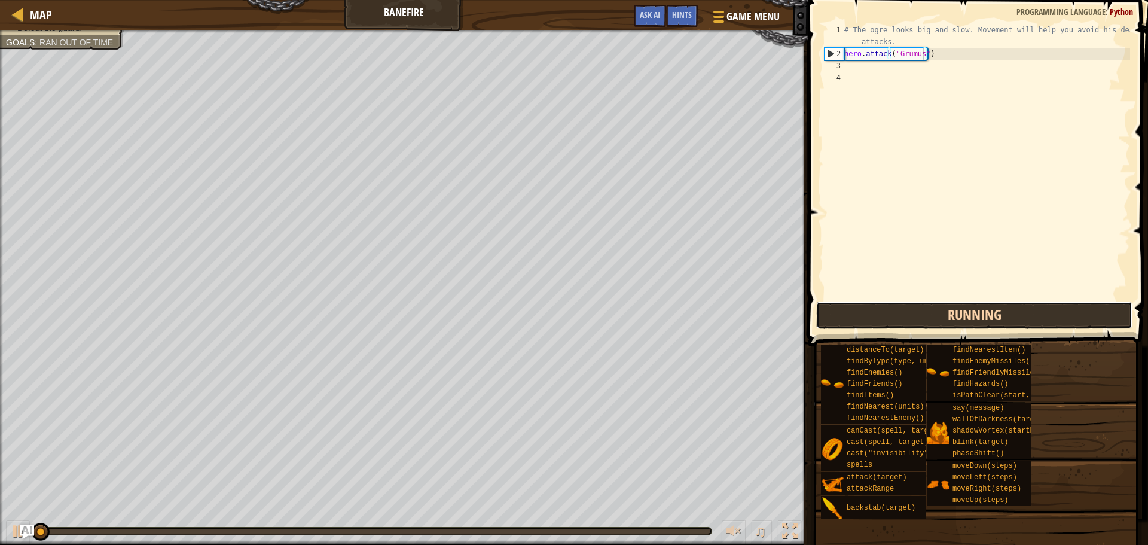
click at [935, 316] on button "Running" at bounding box center [974, 315] width 316 height 28
click at [931, 319] on button "Run" at bounding box center [974, 315] width 316 height 28
click at [928, 322] on button "Running" at bounding box center [974, 315] width 316 height 28
click at [926, 323] on button "Running" at bounding box center [974, 315] width 316 height 28
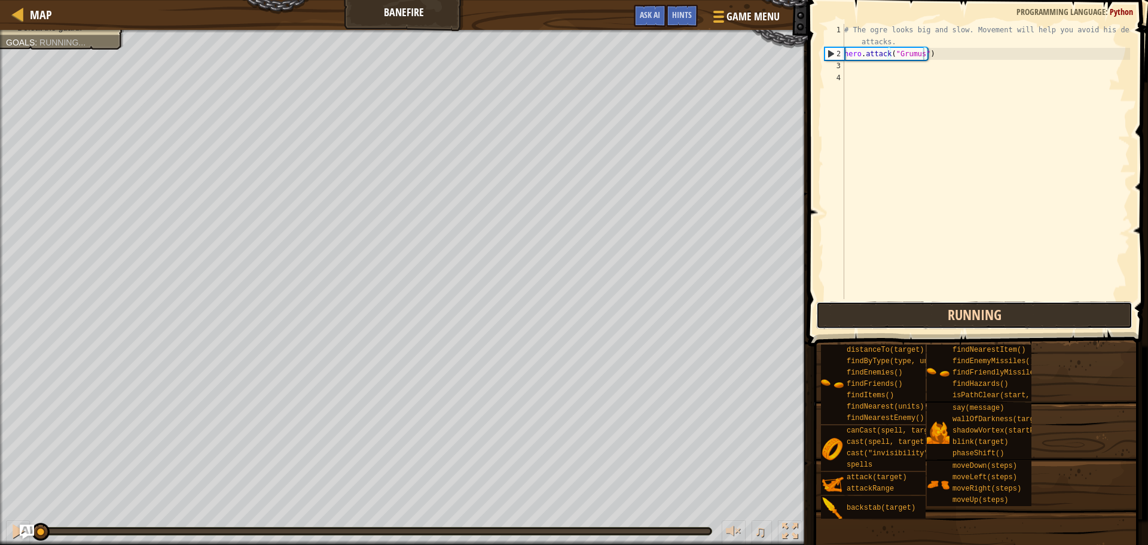
click at [926, 324] on button "Running" at bounding box center [974, 315] width 316 height 28
click at [922, 326] on button "Running" at bounding box center [974, 315] width 316 height 28
click at [921, 326] on button "Running" at bounding box center [974, 315] width 316 height 28
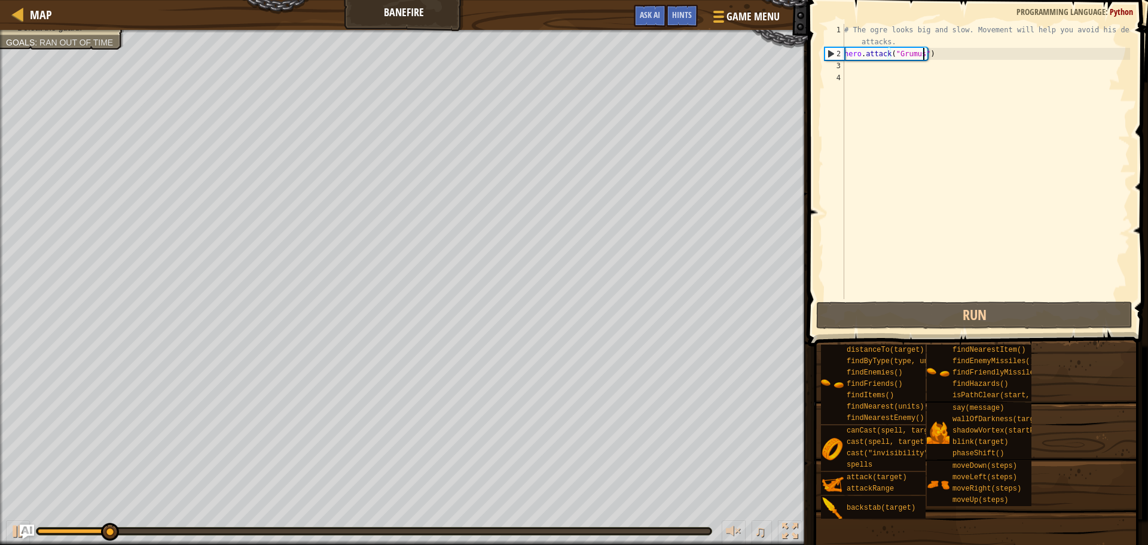
type textarea "# The ogre looks big and slow. Movement will help you avoid his deadly attacks."
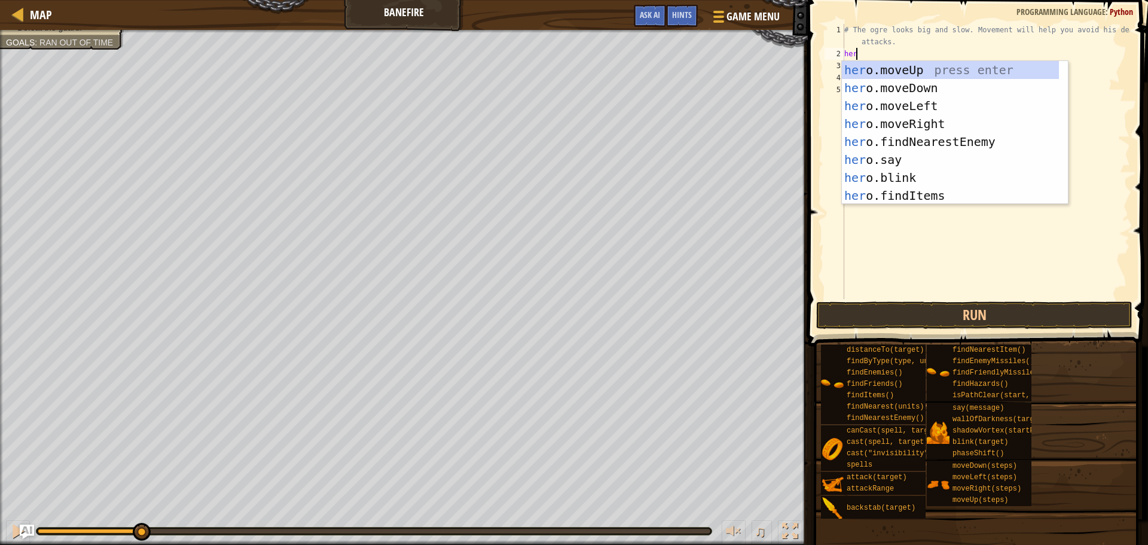
type textarea "hero"
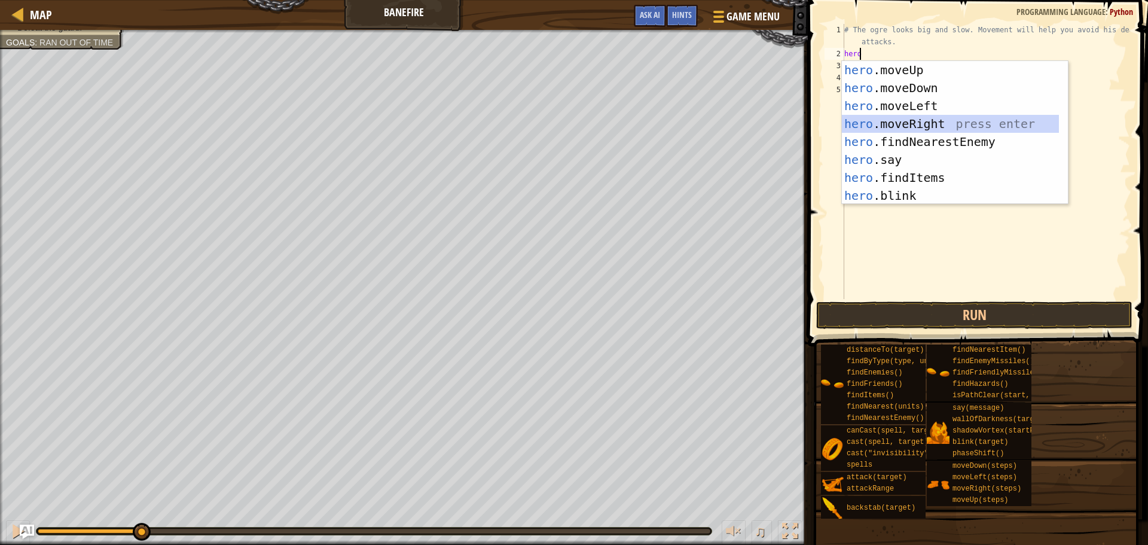
click at [979, 122] on div "hero .moveUp press enter hero .moveDown press enter hero .moveLeft press enter …" at bounding box center [950, 150] width 217 height 179
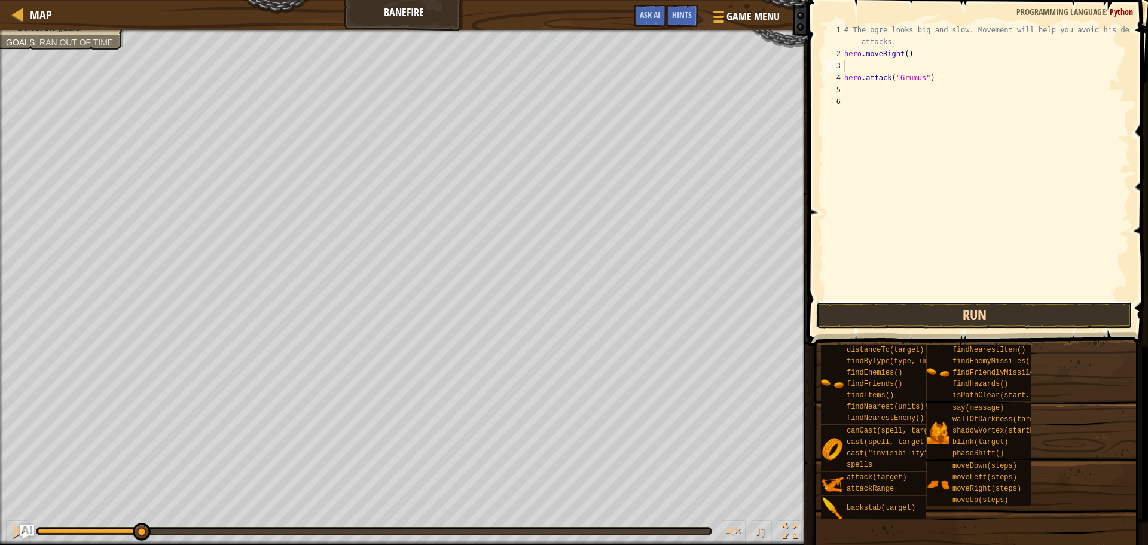
click at [1015, 308] on button "Run" at bounding box center [974, 315] width 316 height 28
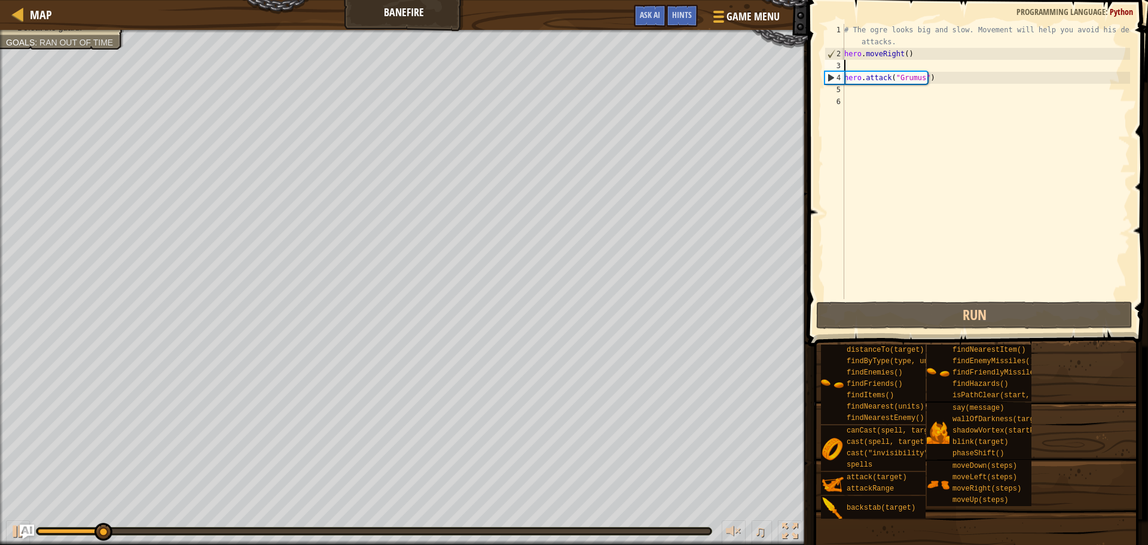
click at [860, 65] on div "# The ogre looks big and slow. Movement will help you avoid his deadly attacks.…" at bounding box center [986, 179] width 288 height 311
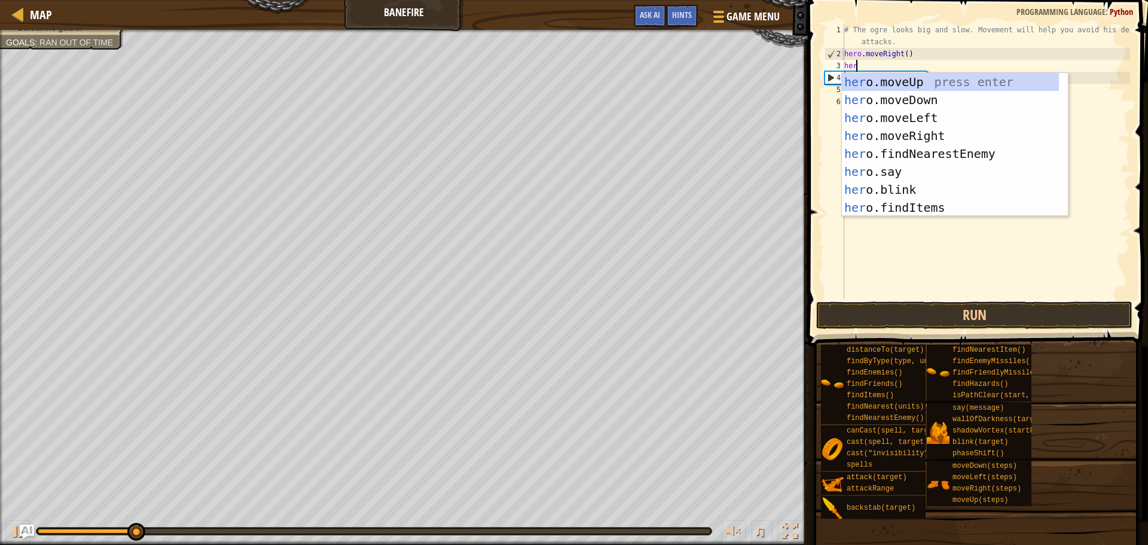
scroll to position [5, 1]
click at [906, 72] on div "# The ogre looks big and slow. Movement will help you avoid his deadly attacks.…" at bounding box center [986, 179] width 288 height 311
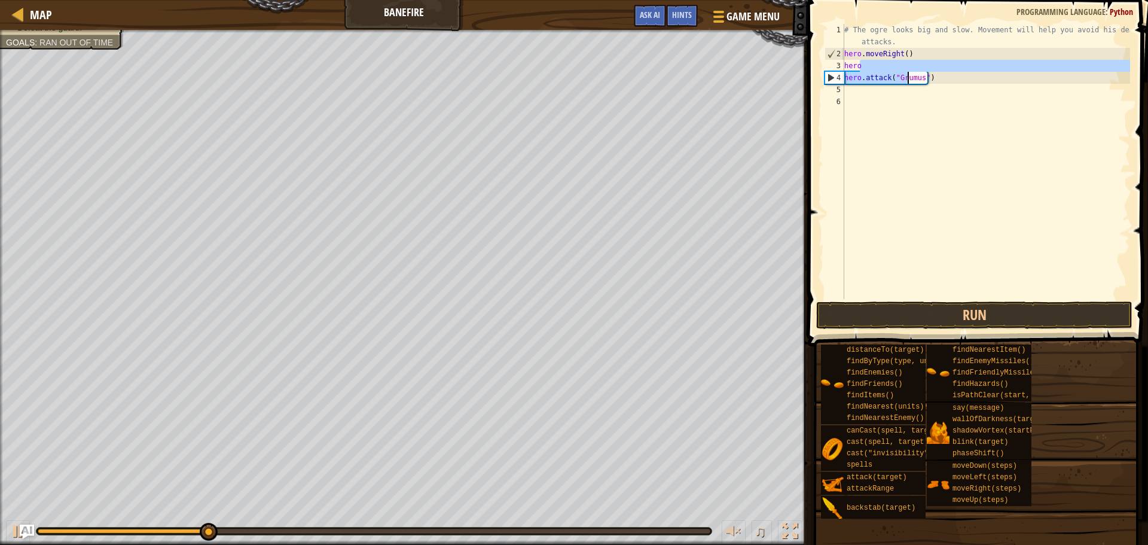
click at [880, 64] on div "# The ogre looks big and slow. Movement will help you avoid his deadly attacks.…" at bounding box center [986, 161] width 288 height 275
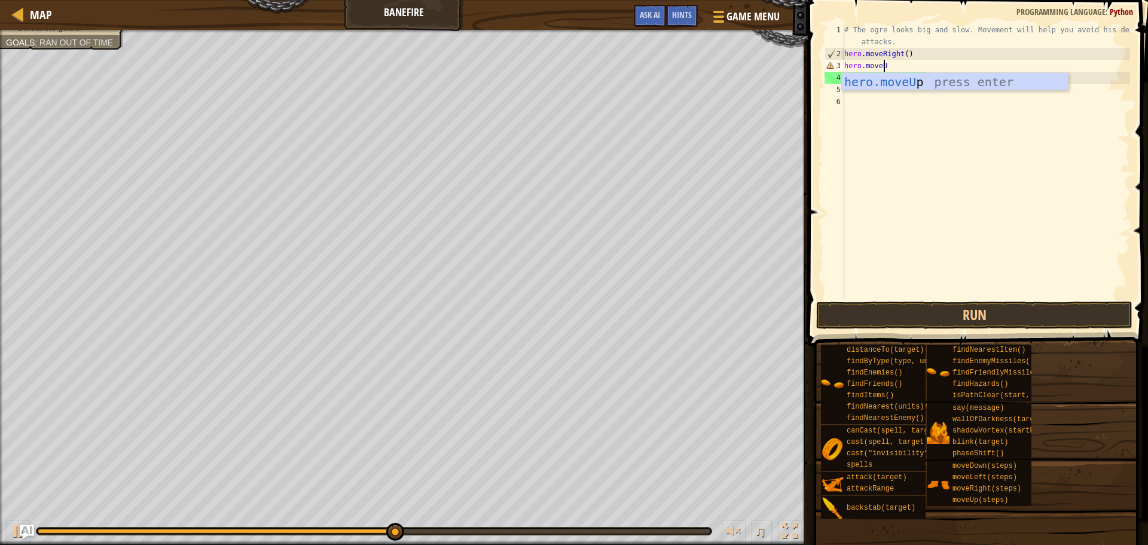
scroll to position [5, 3]
type textarea "hero.moveUp()"
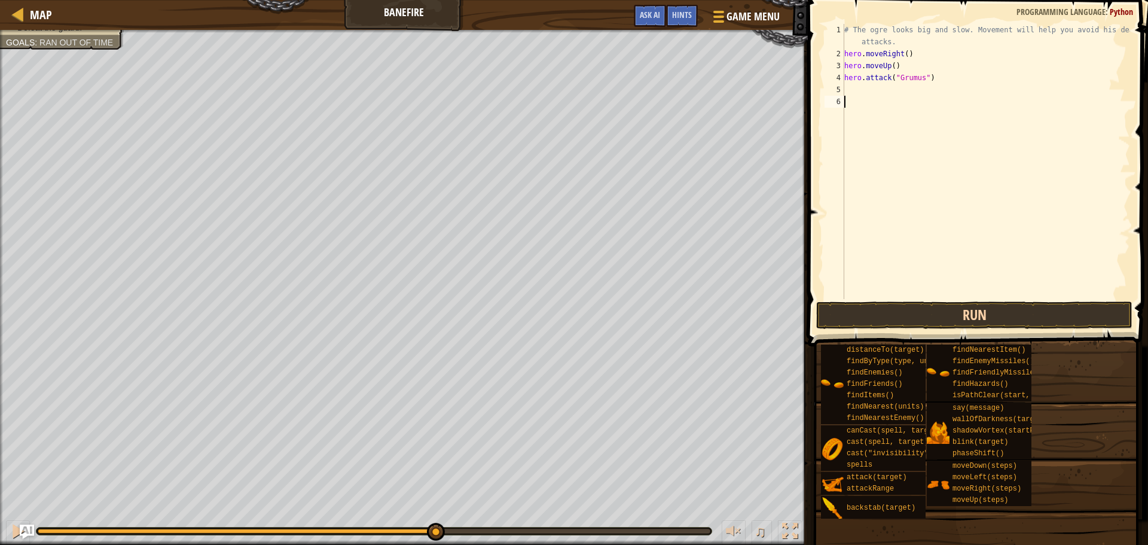
drag, startPoint x: 998, startPoint y: 299, endPoint x: 1004, endPoint y: 318, distance: 19.5
click at [1002, 309] on div "hero.moveUp() 1 2 3 4 5 6 # The ogre looks big and slow. Movement will help you…" at bounding box center [976, 197] width 344 height 382
click at [1005, 318] on button "Run" at bounding box center [974, 315] width 316 height 28
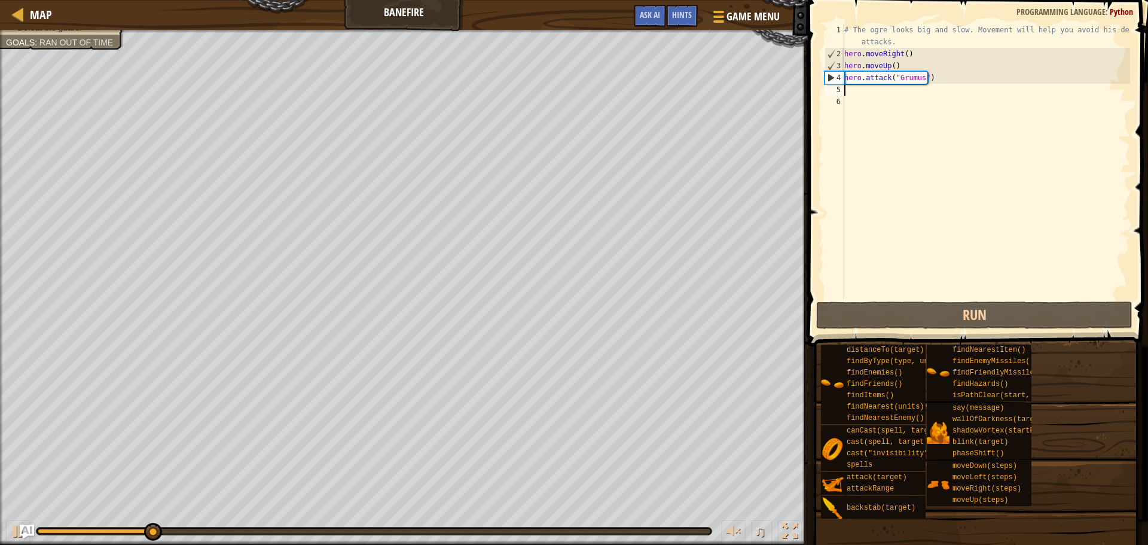
click at [864, 93] on div "# The ogre looks big and slow. Movement will help you avoid his deadly attacks.…" at bounding box center [986, 179] width 288 height 311
click at [924, 78] on div "# The ogre looks big and slow. Movement will help you avoid his deadly attacks.…" at bounding box center [986, 179] width 288 height 311
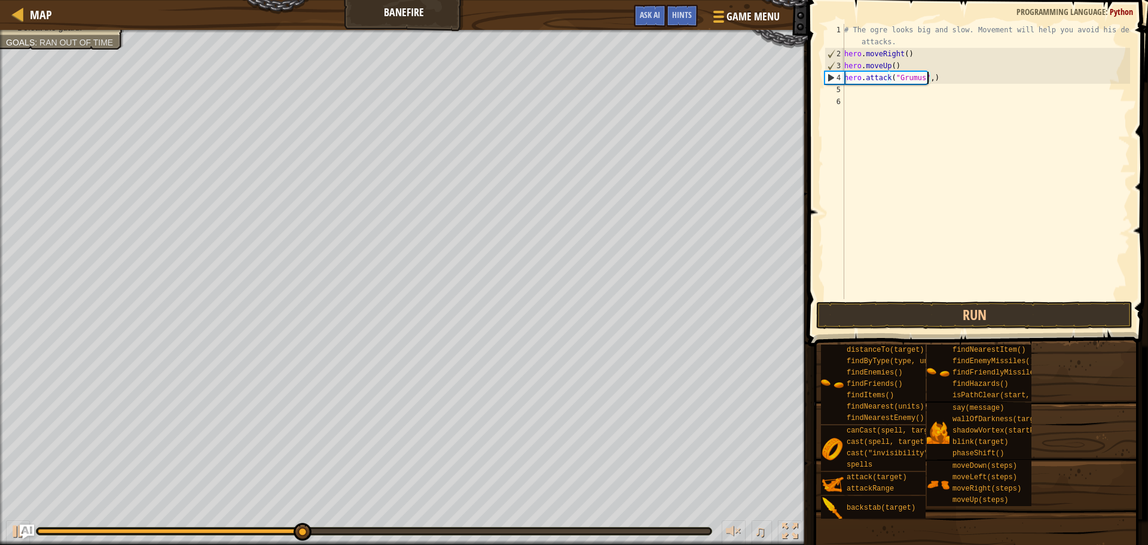
scroll to position [5, 7]
type textarea "hero.attack("Grumus", 2)"
click at [993, 231] on div "# The ogre looks big and slow. Movement will help you avoid his deadly attacks.…" at bounding box center [986, 179] width 288 height 311
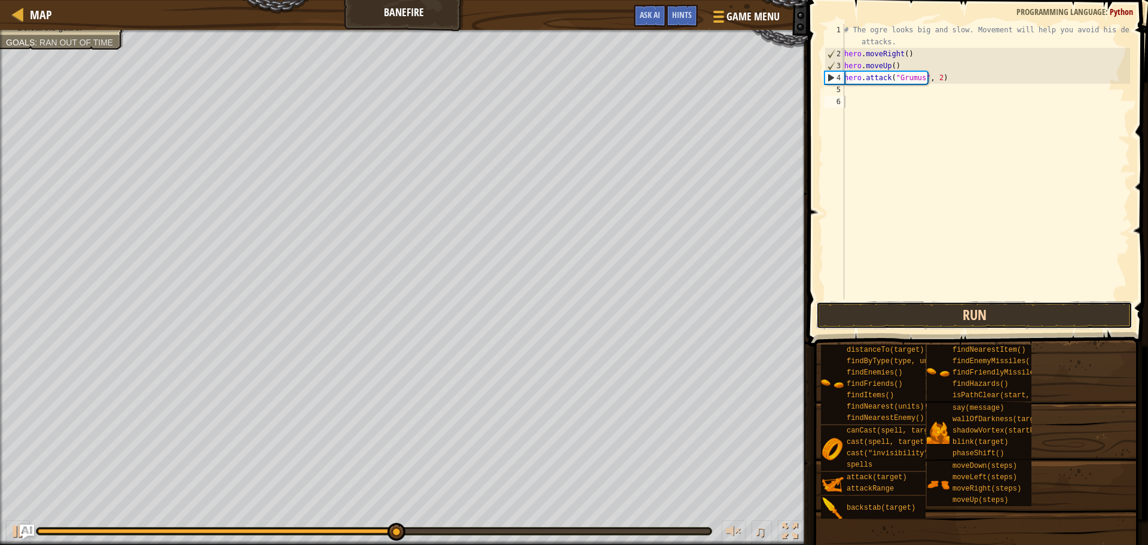
click at [971, 314] on button "Run" at bounding box center [974, 315] width 316 height 28
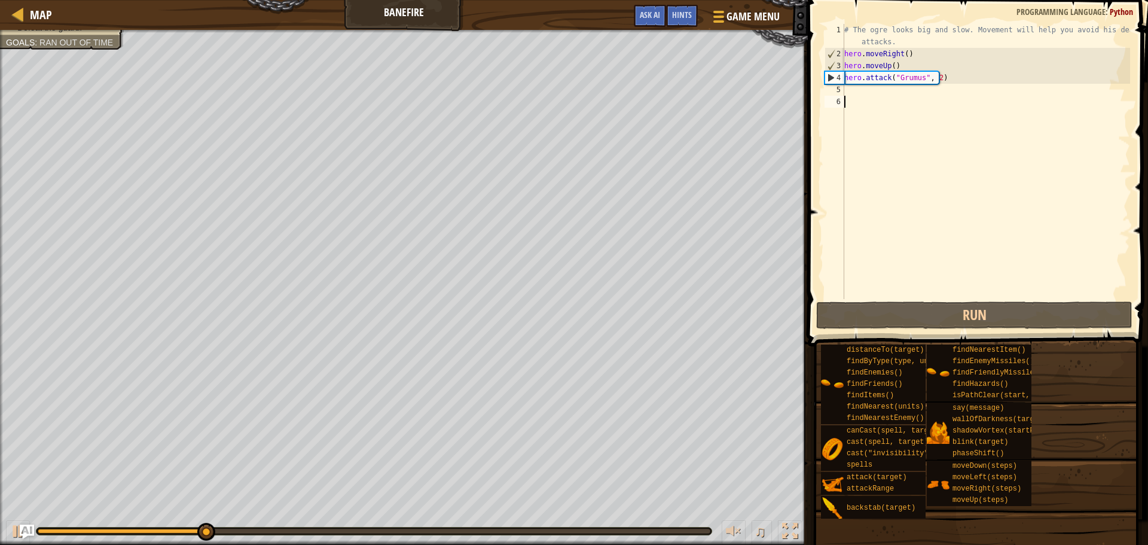
click at [938, 80] on div "# The ogre looks big and slow. Movement will help you avoid his deadly attacks.…" at bounding box center [986, 179] width 288 height 311
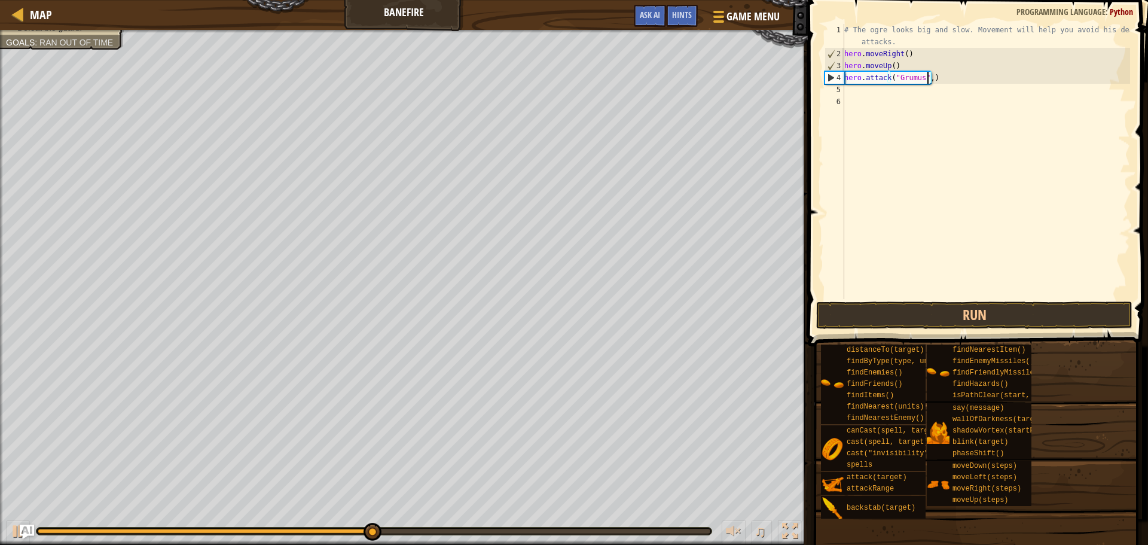
type textarea "hero.attack("Grumus")"
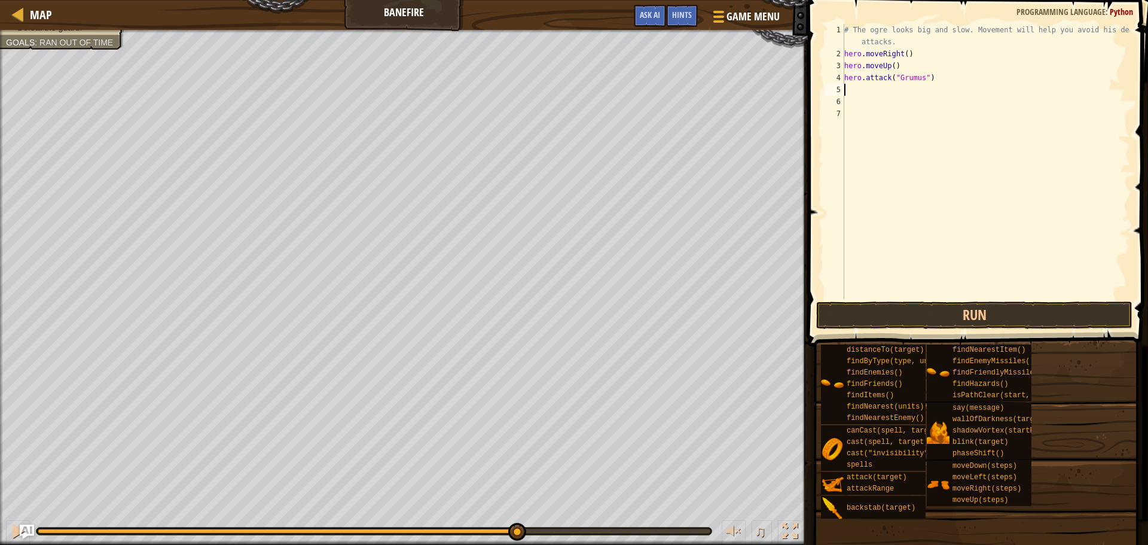
paste textarea "hero.attack("Grumus")"
type textarea "hero.attack("Grumus")"
paste textarea "hero.attack("Grumus")"
type textarea "hero.attack("Grumus")"
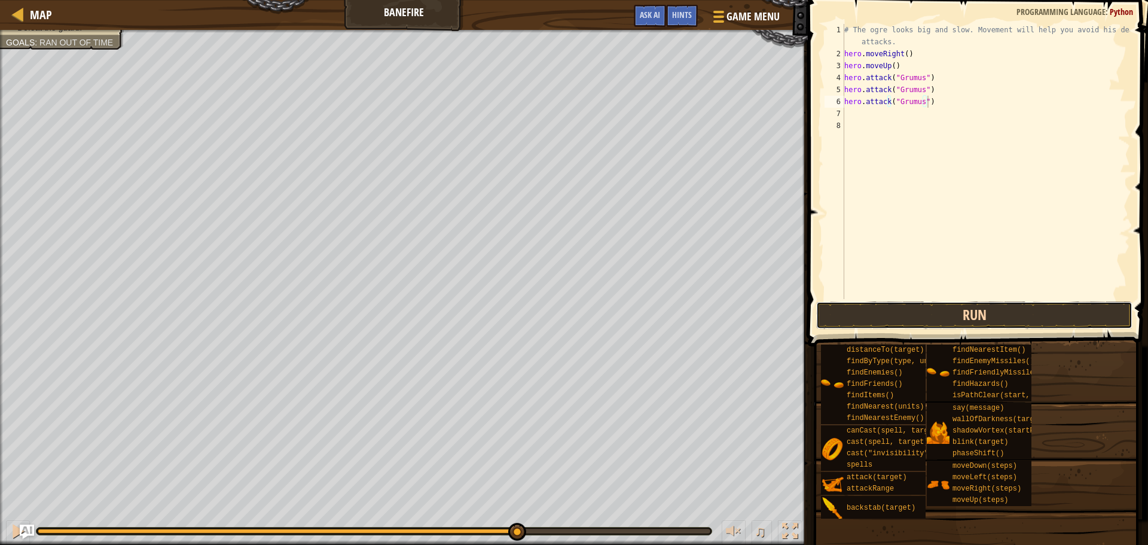
click at [1007, 315] on button "Run" at bounding box center [974, 315] width 316 height 28
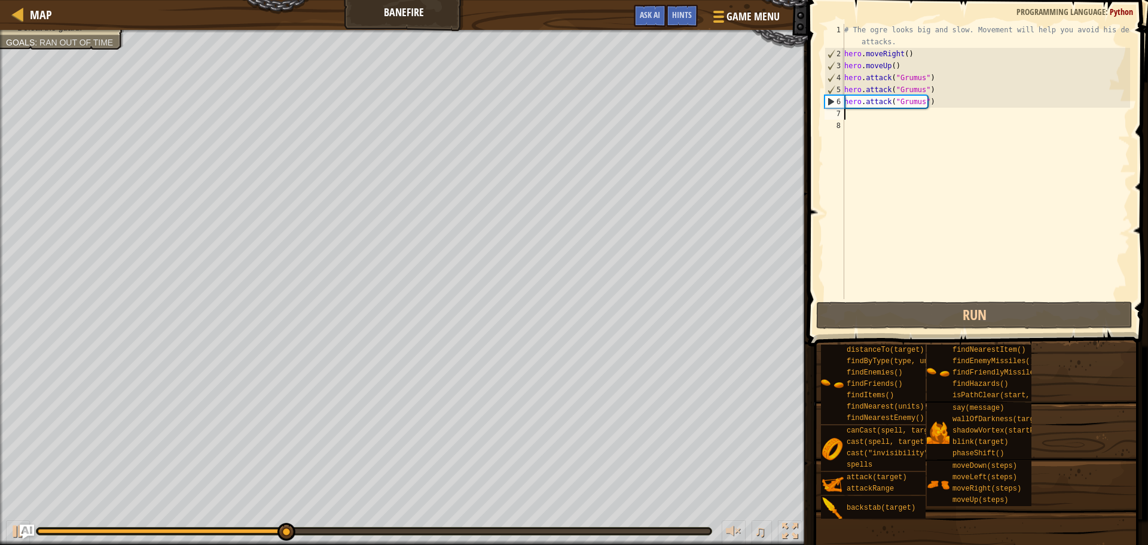
click at [855, 117] on div "# The ogre looks big and slow. Movement will help you avoid his deadly attacks.…" at bounding box center [986, 179] width 288 height 311
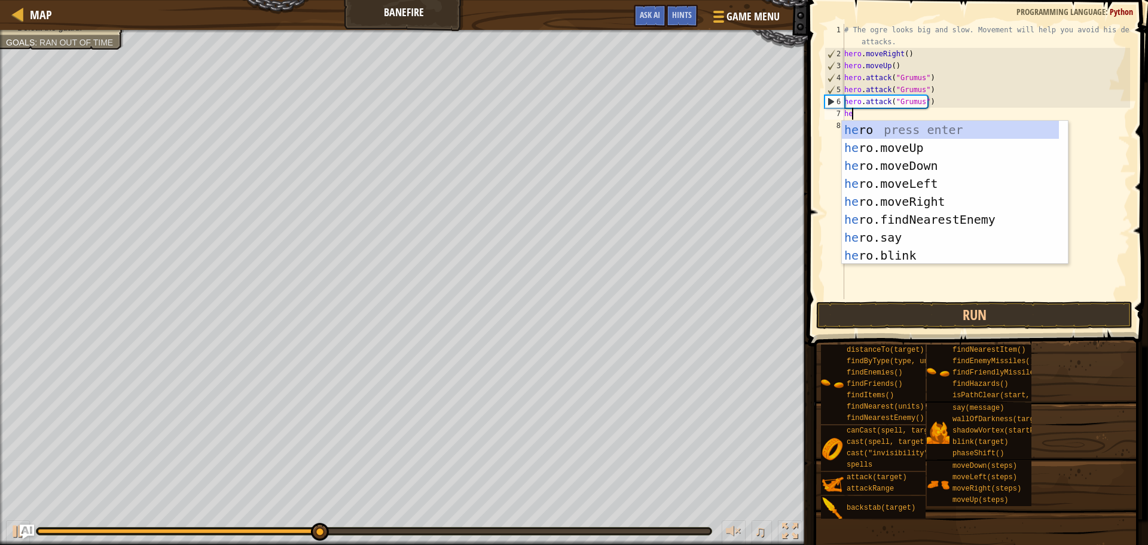
type textarea "hero"
click at [970, 168] on div "hero press enter hero .moveUp press enter hero .moveDown press enter hero .move…" at bounding box center [950, 210] width 217 height 179
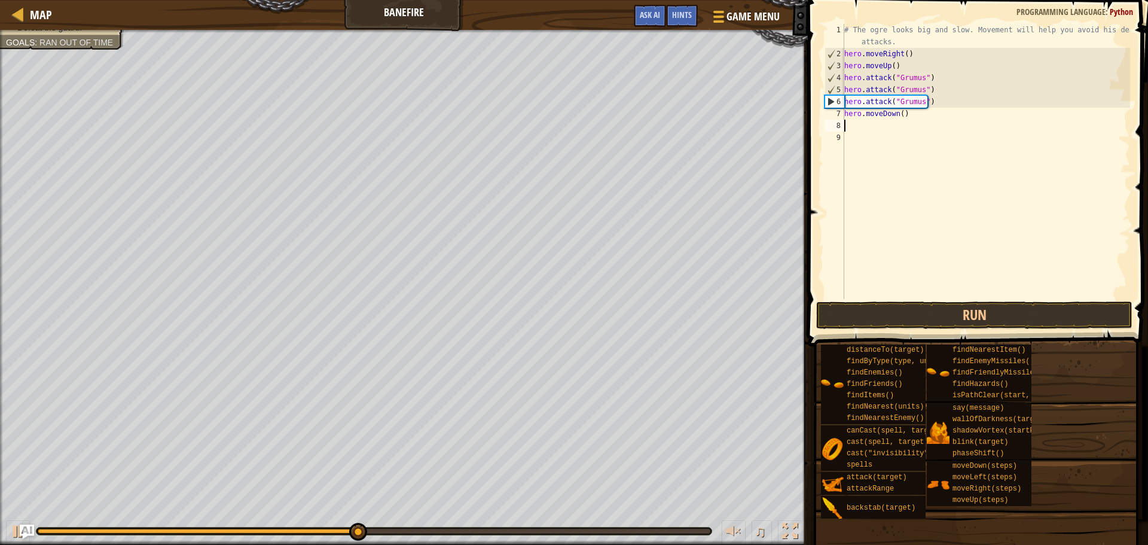
scroll to position [5, 0]
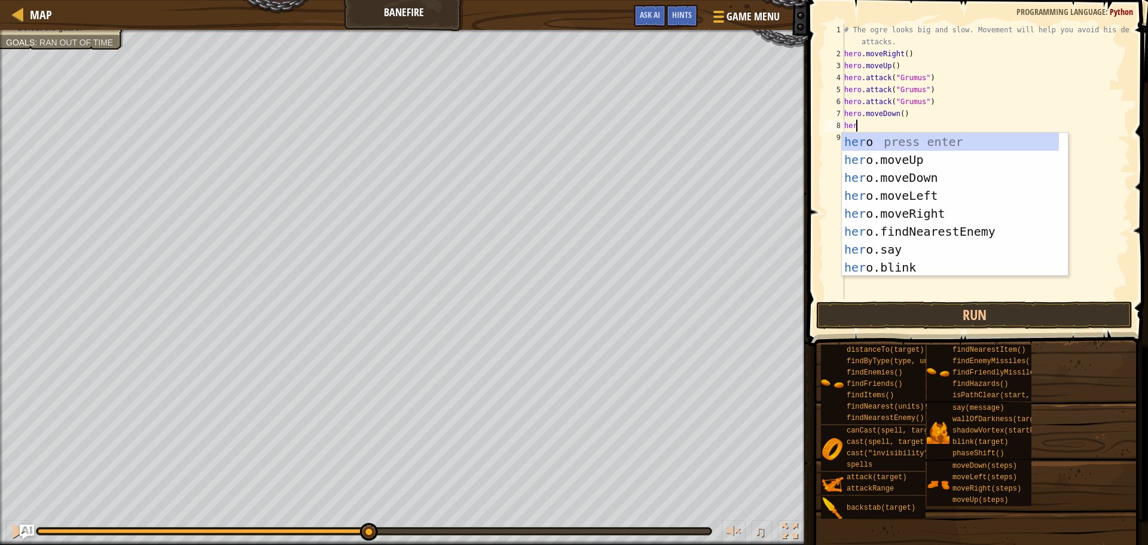
type textarea "hero"
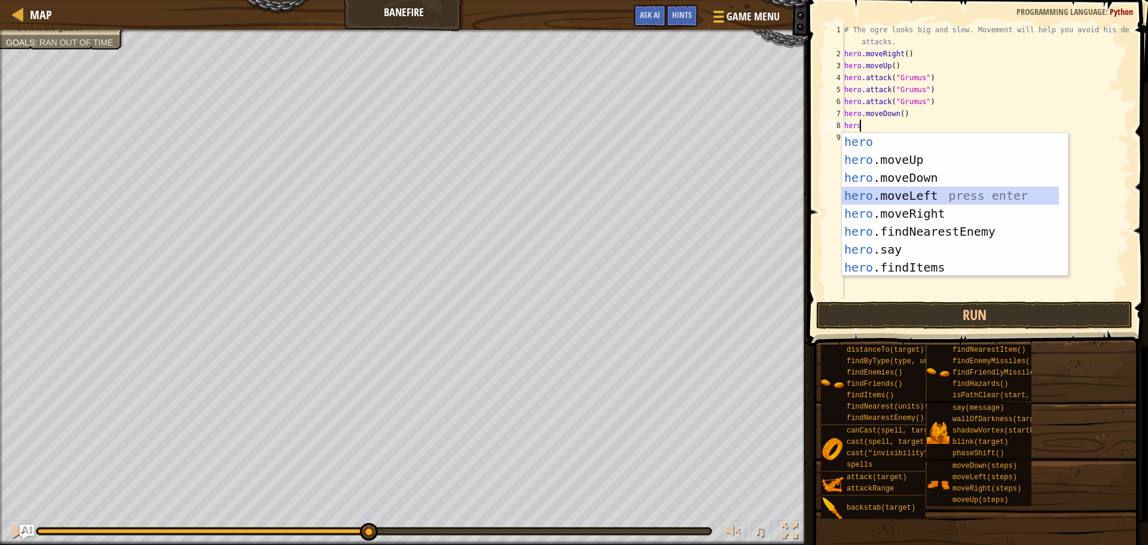
click at [952, 199] on div "hero press enter hero .moveUp press enter hero .moveDown press enter hero .move…" at bounding box center [950, 222] width 217 height 179
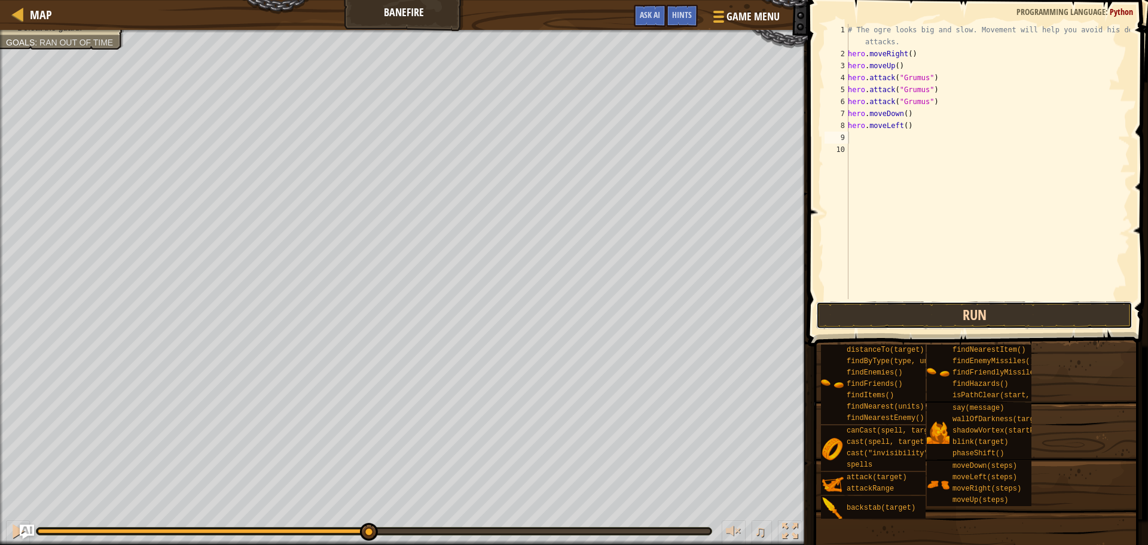
click at [934, 315] on button "Run" at bounding box center [974, 315] width 316 height 28
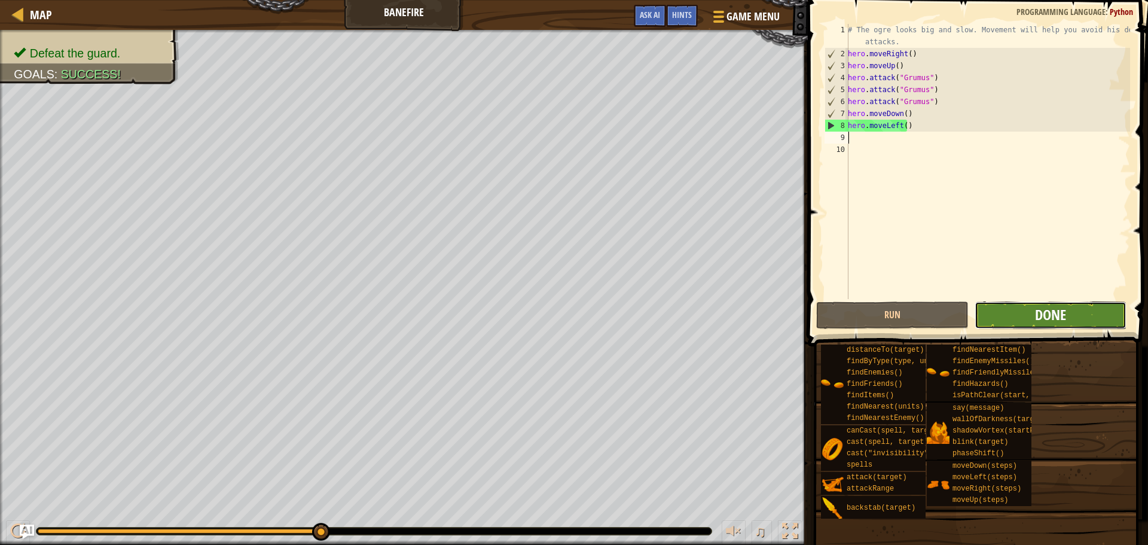
click at [1053, 316] on span "Done" at bounding box center [1050, 314] width 31 height 19
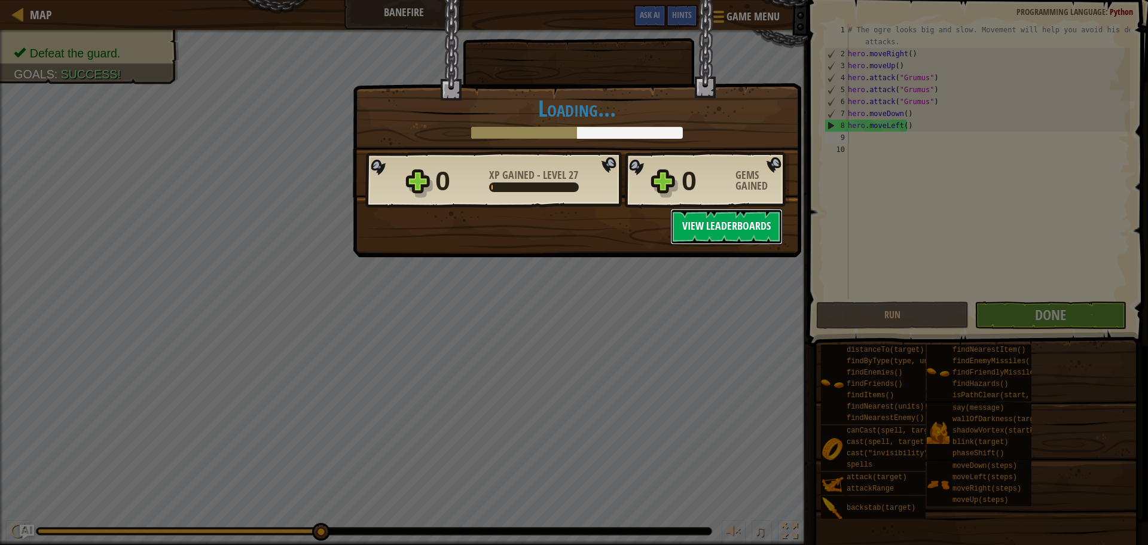
click at [732, 227] on button "View Leaderboards" at bounding box center [726, 227] width 112 height 36
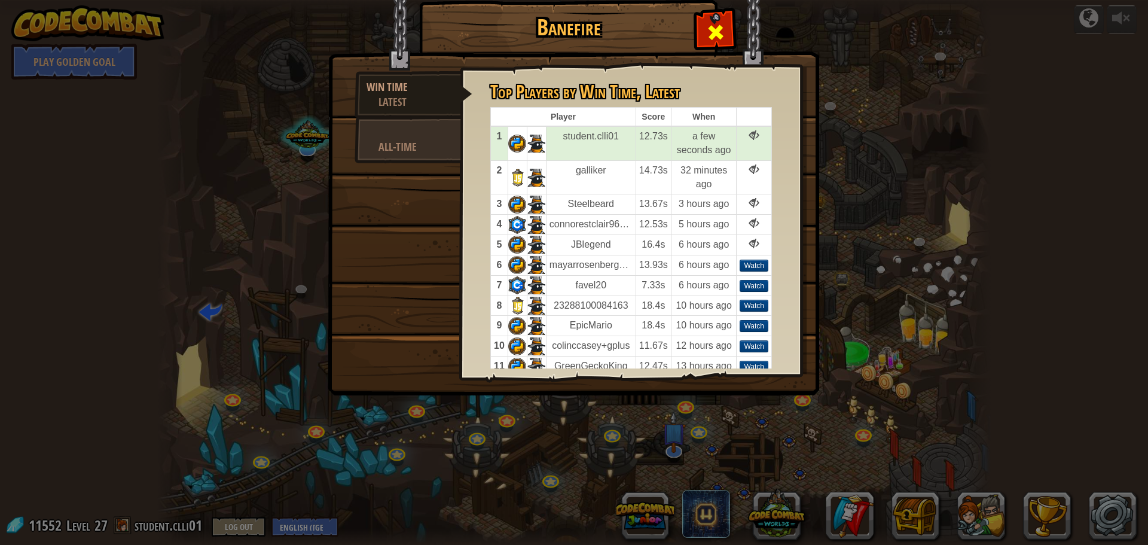
click at [722, 25] on span at bounding box center [715, 32] width 19 height 19
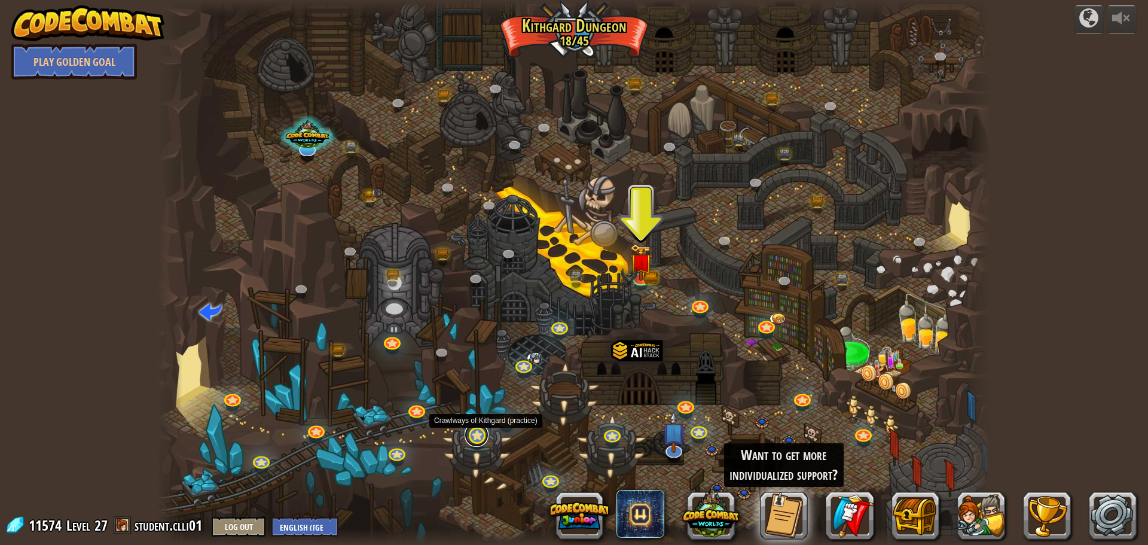
click at [477, 437] on link at bounding box center [477, 435] width 24 height 24
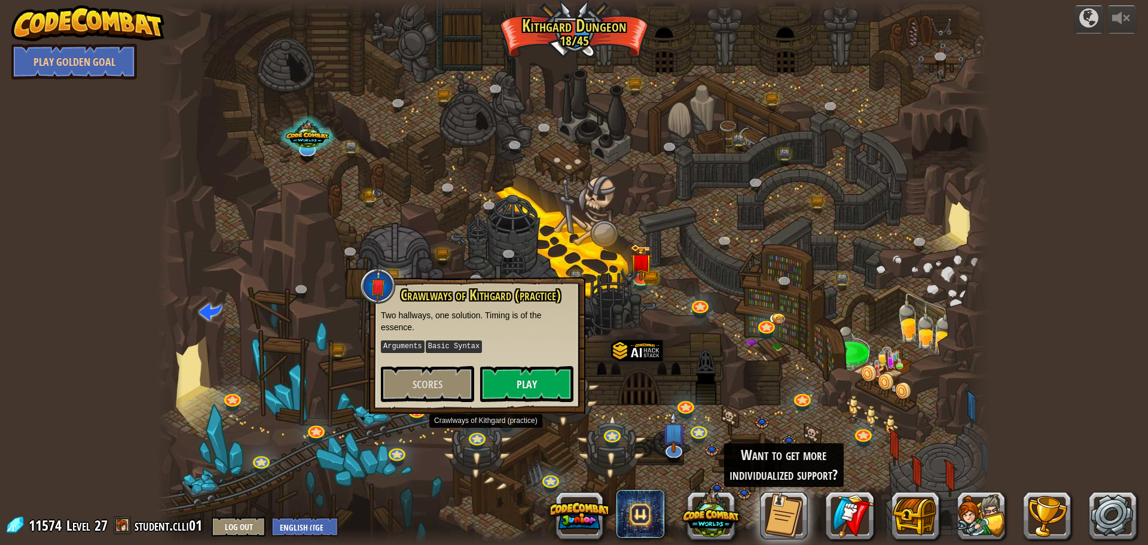
click at [706, 324] on div at bounding box center [574, 272] width 834 height 545
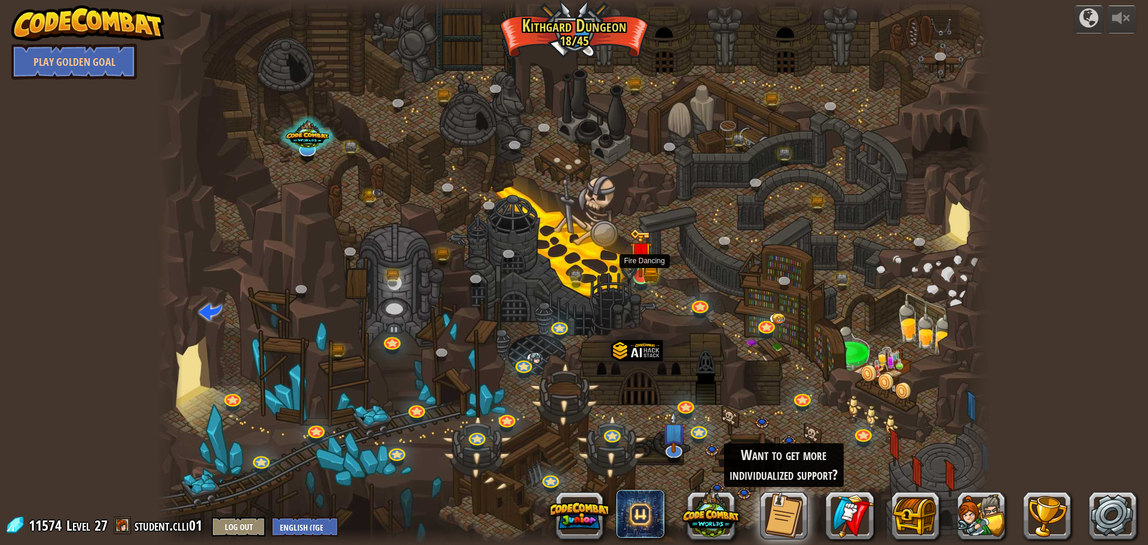
click at [653, 279] on img at bounding box center [651, 274] width 15 height 16
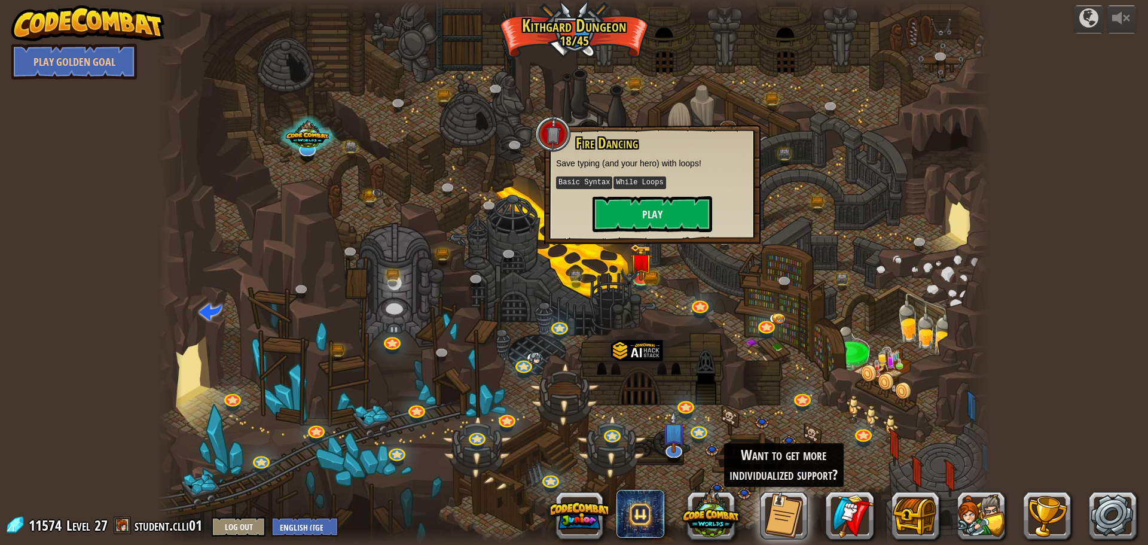
click at [924, 178] on div at bounding box center [574, 272] width 834 height 545
